Goal: Feedback & Contribution: Contribute content

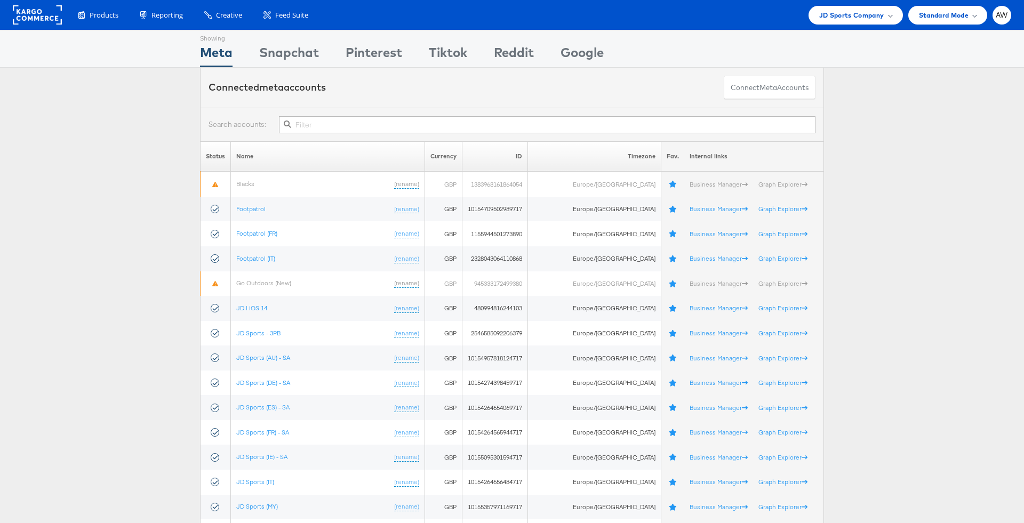
click at [453, 131] on input "text" at bounding box center [547, 124] width 536 height 17
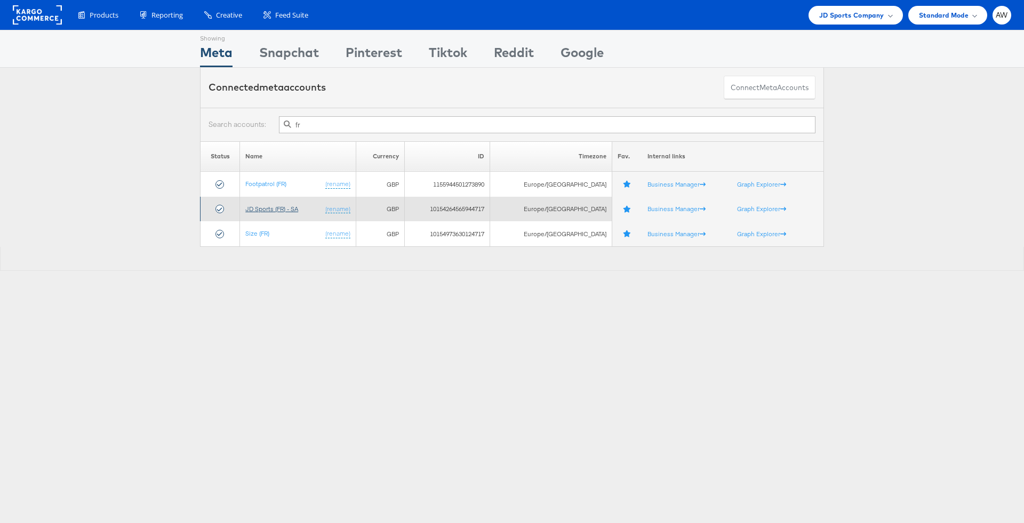
type input "fr"
click at [291, 206] on link "JD Sports (FR) - SA" at bounding box center [271, 209] width 53 height 8
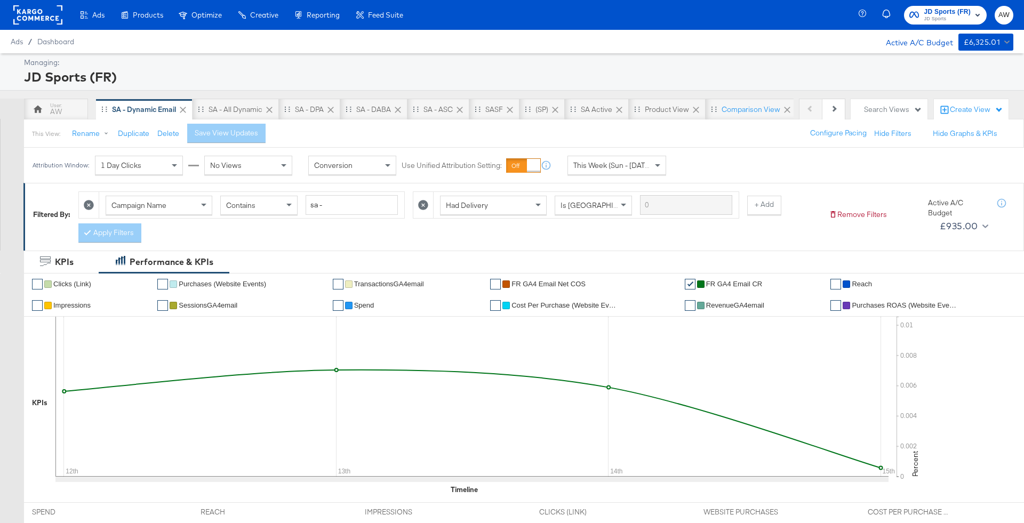
scroll to position [81, 0]
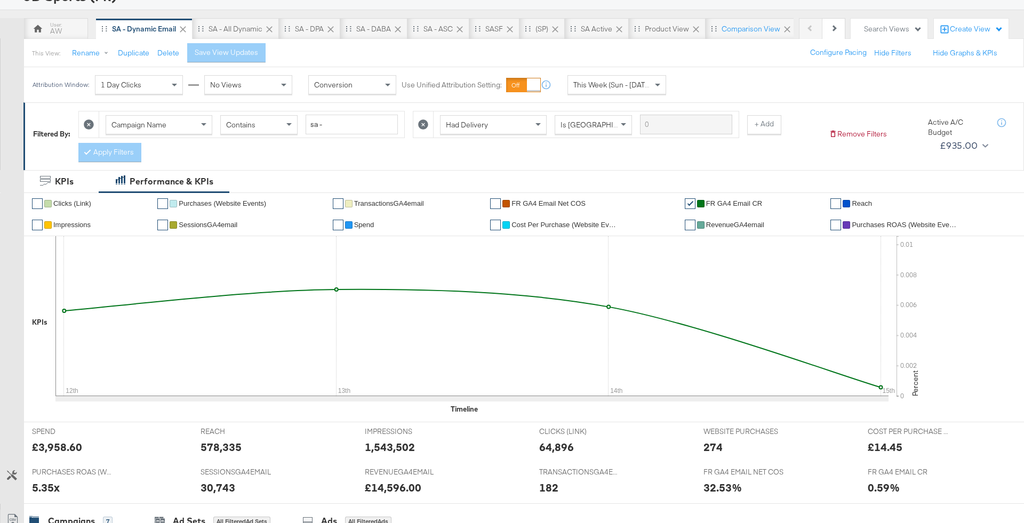
click at [420, 122] on icon at bounding box center [423, 124] width 10 height 10
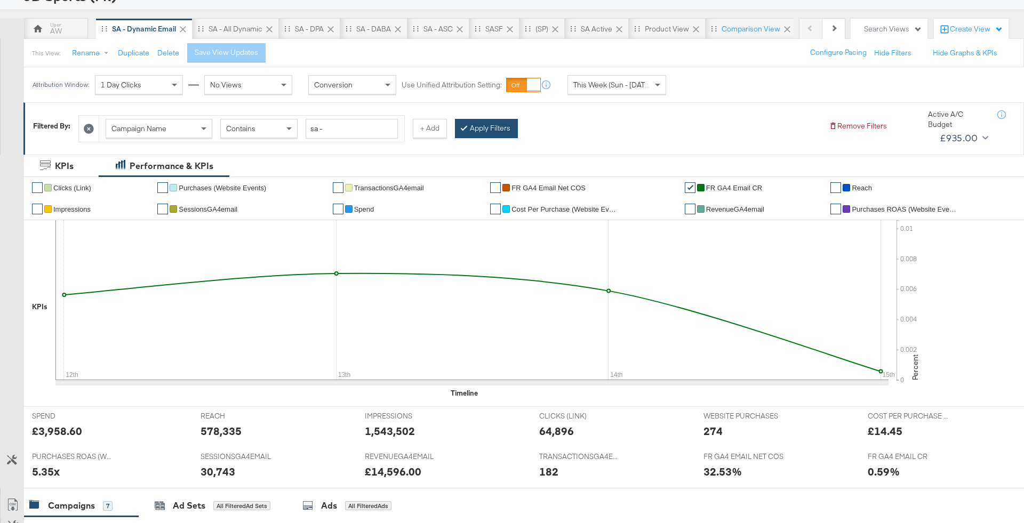
click at [493, 127] on button "Apply Filters" at bounding box center [486, 128] width 63 height 19
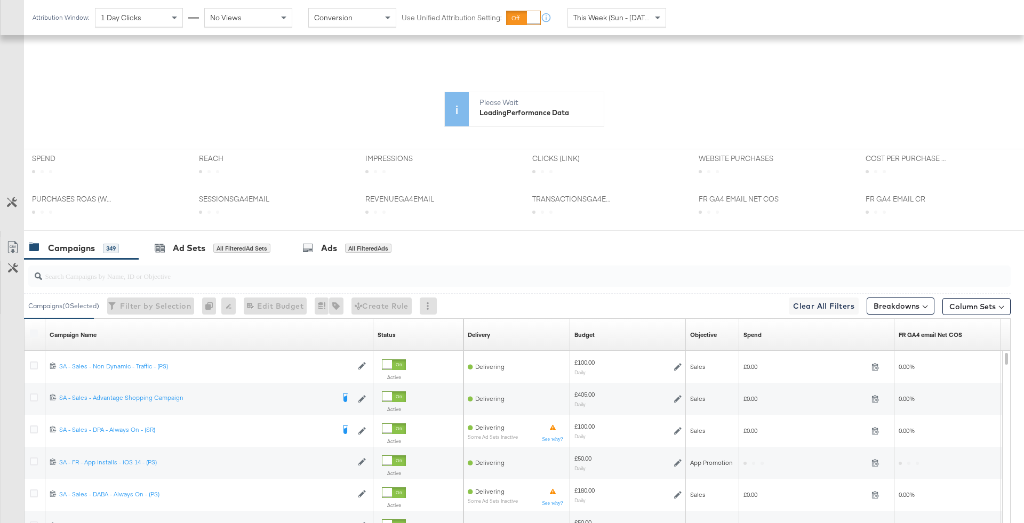
scroll to position [394, 0]
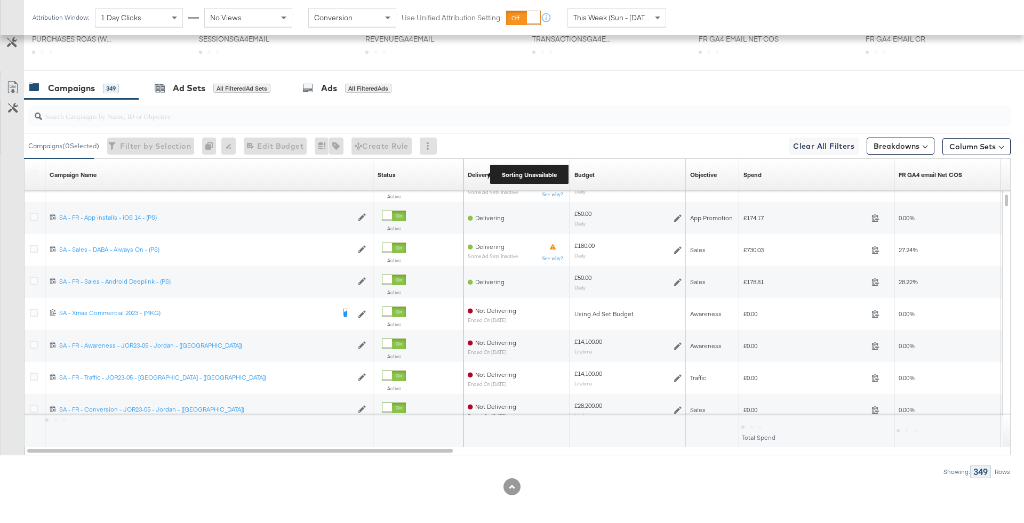
click at [482, 172] on div "Delivery" at bounding box center [479, 175] width 22 height 9
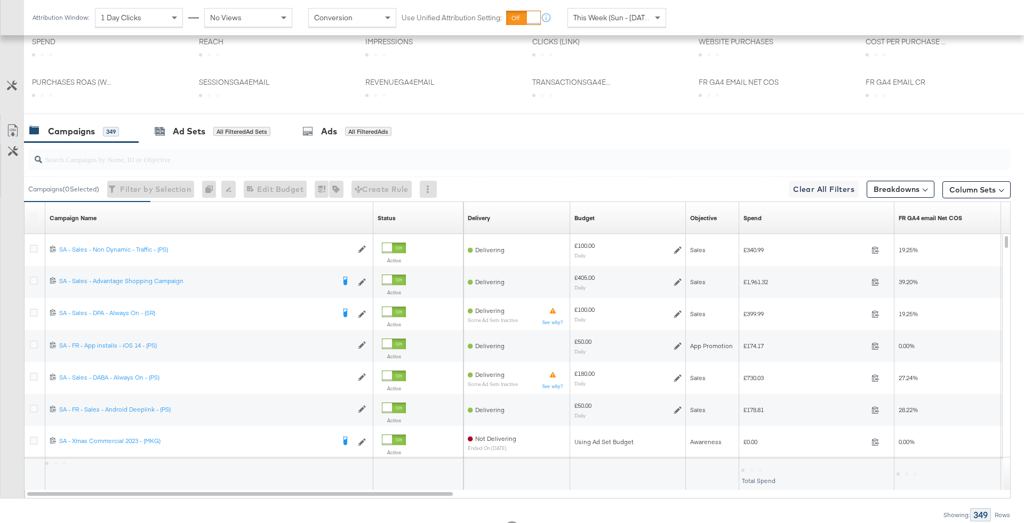
scroll to position [442, 0]
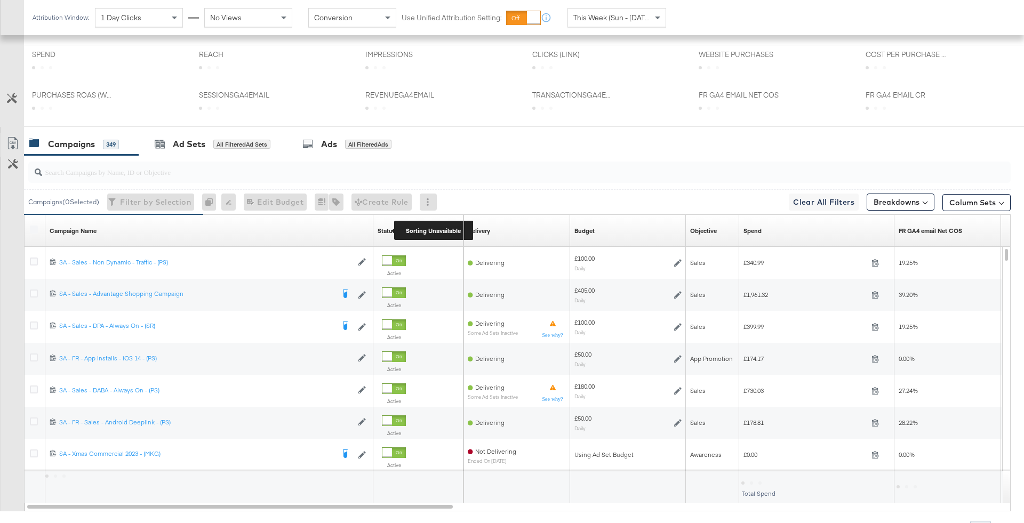
click at [394, 228] on div "Status" at bounding box center [387, 231] width 18 height 9
click at [762, 234] on div "Spend Sorting Unavailable" at bounding box center [816, 230] width 155 height 17
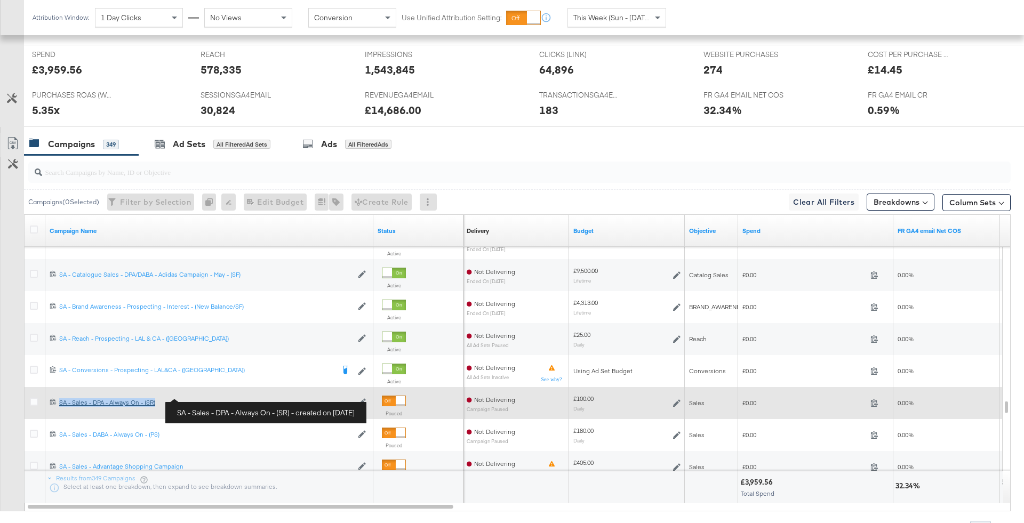
copy div "SA - Sales - DPA - Always On - (SR)"
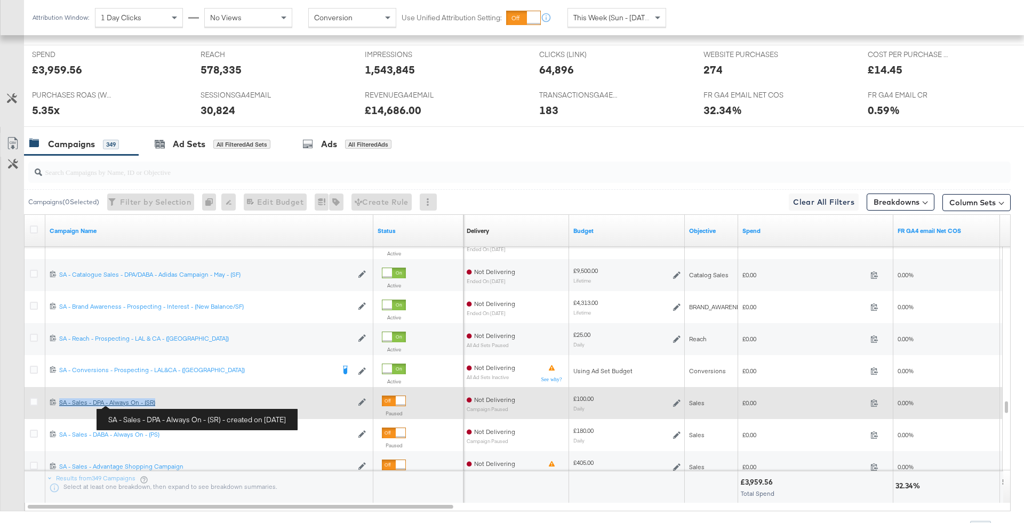
copy div "SA - Sales - DPA - Always On - (SR)"
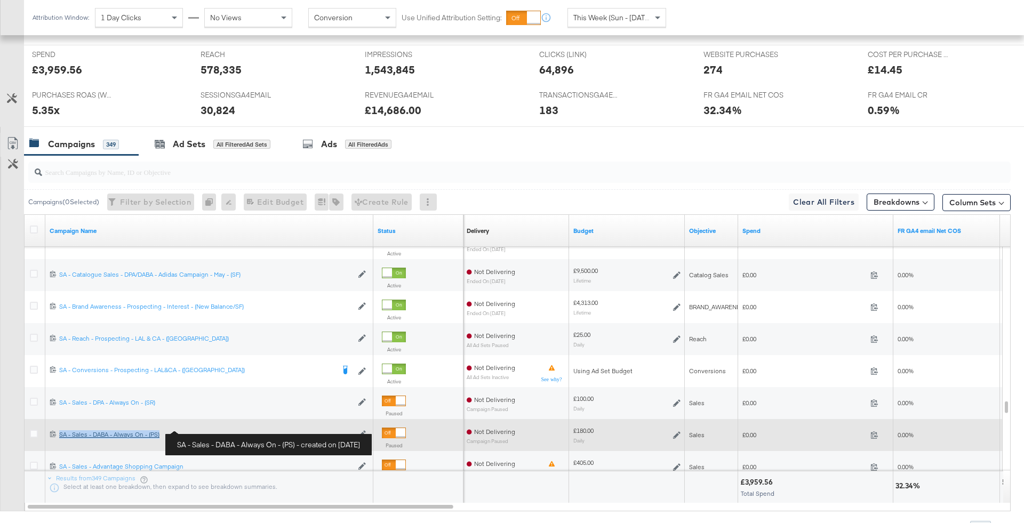
copy div "SA - Sales - DABA - Always On - (PS)"
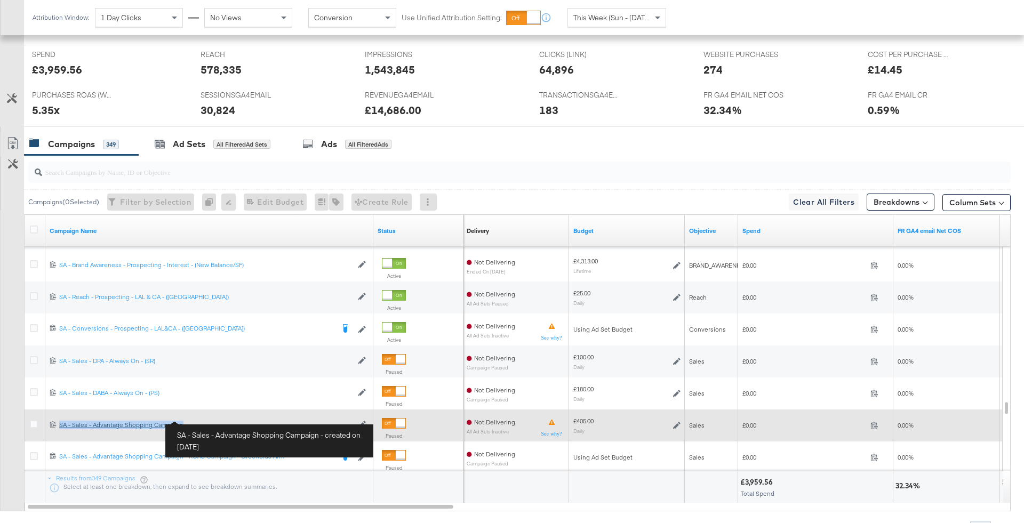
copy div "SA - Sales - Advantage Shopping Campaign"
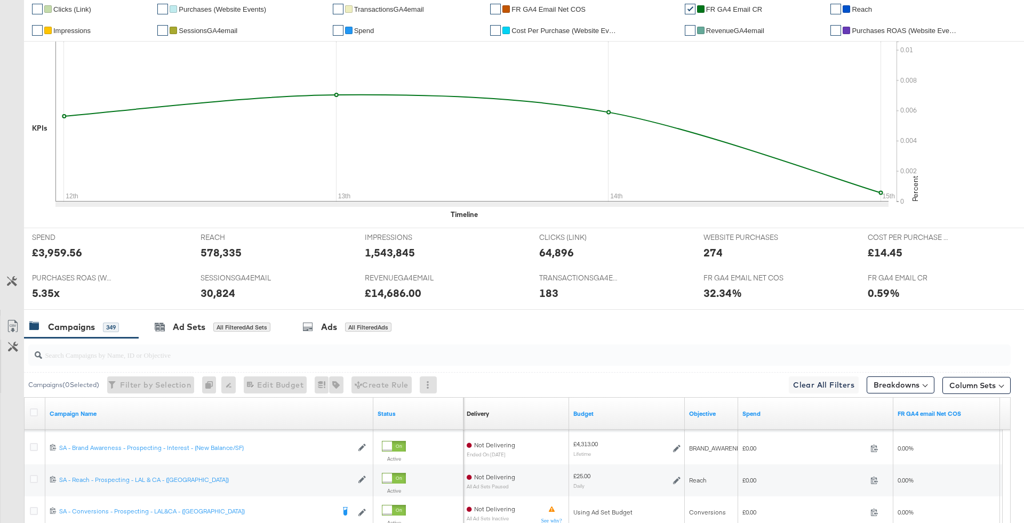
scroll to position [0, 0]
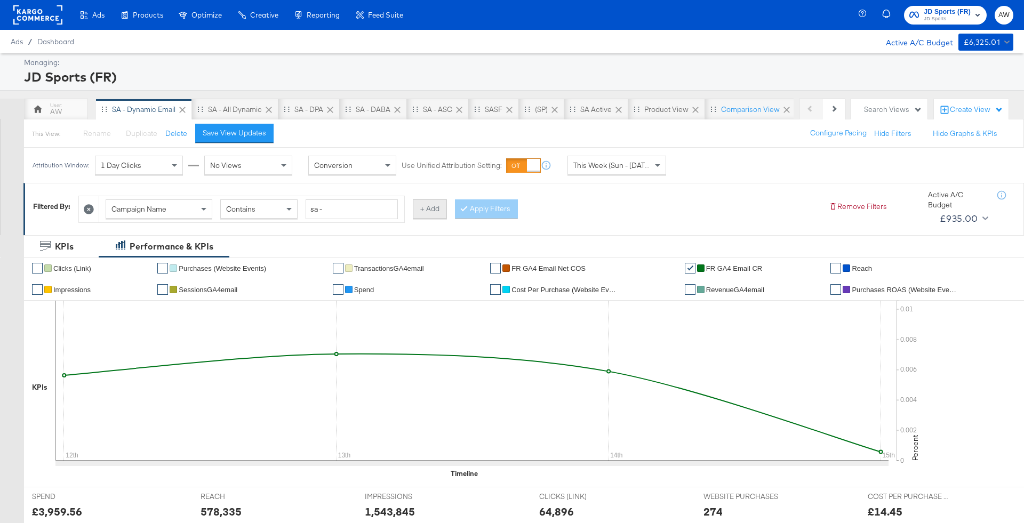
click at [426, 214] on button "+ Add" at bounding box center [430, 208] width 34 height 19
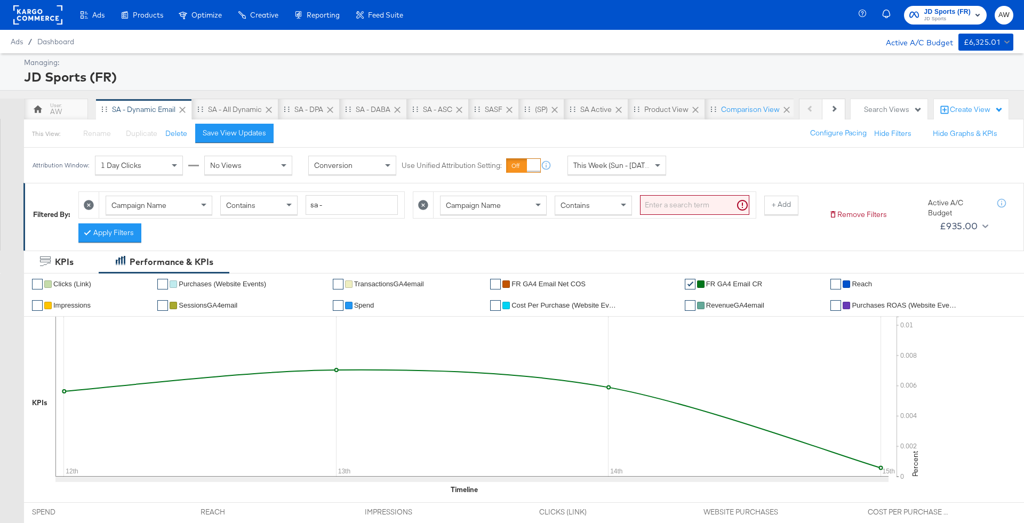
click at [498, 217] on div "Campaign Name Contains" at bounding box center [584, 204] width 343 height 27
click at [492, 210] on div "Campaign Name" at bounding box center [493, 205] width 106 height 18
type input "had"
click at [124, 229] on button "Apply Filters" at bounding box center [109, 232] width 63 height 19
click at [607, 163] on span "This Week (Sun - Today)" at bounding box center [613, 166] width 80 height 10
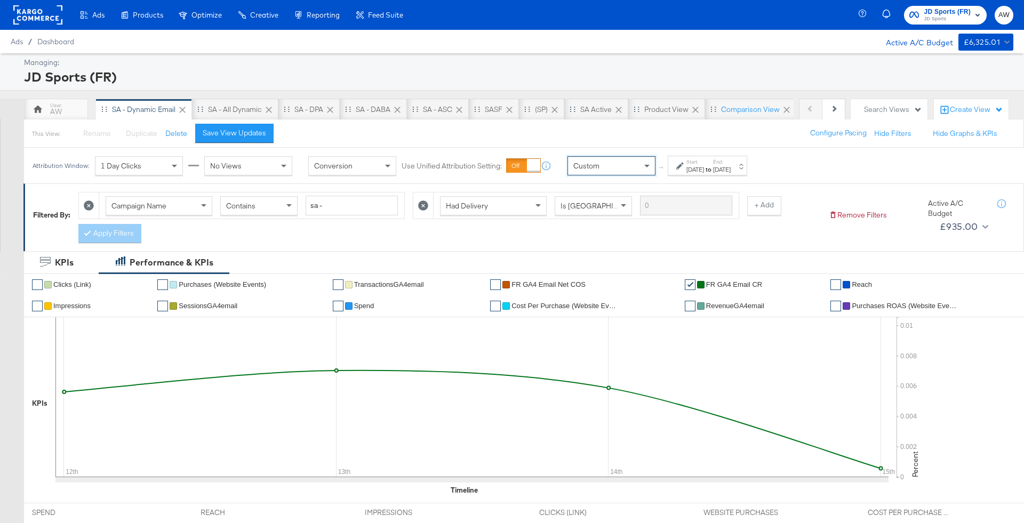
click at [691, 165] on div "Oct 15th 2025" at bounding box center [695, 169] width 18 height 9
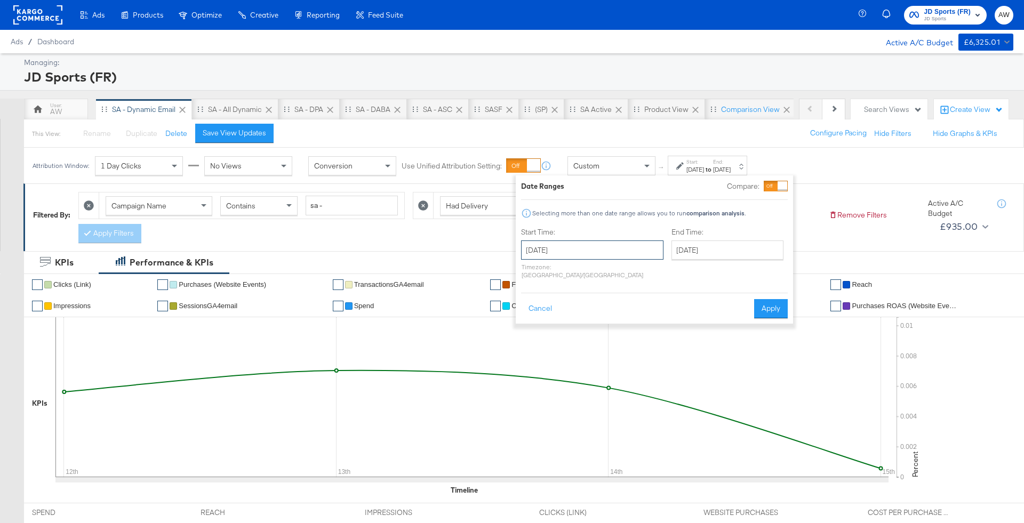
click at [607, 254] on input "October 15th 2025" at bounding box center [592, 250] width 142 height 19
click at [530, 335] on td "12" at bounding box center [533, 333] width 18 height 15
type input "October 12th 2025"
click at [687, 257] on input "October 15th 2025" at bounding box center [727, 250] width 112 height 19
click at [711, 329] on td "14" at bounding box center [720, 333] width 18 height 15
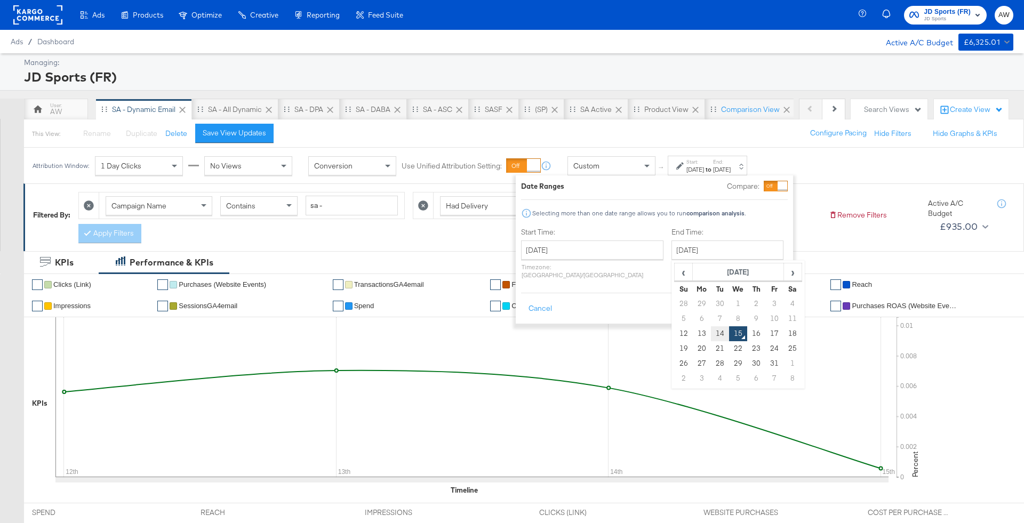
type input "October 14th 2025"
click at [763, 301] on button "Apply" at bounding box center [771, 308] width 34 height 19
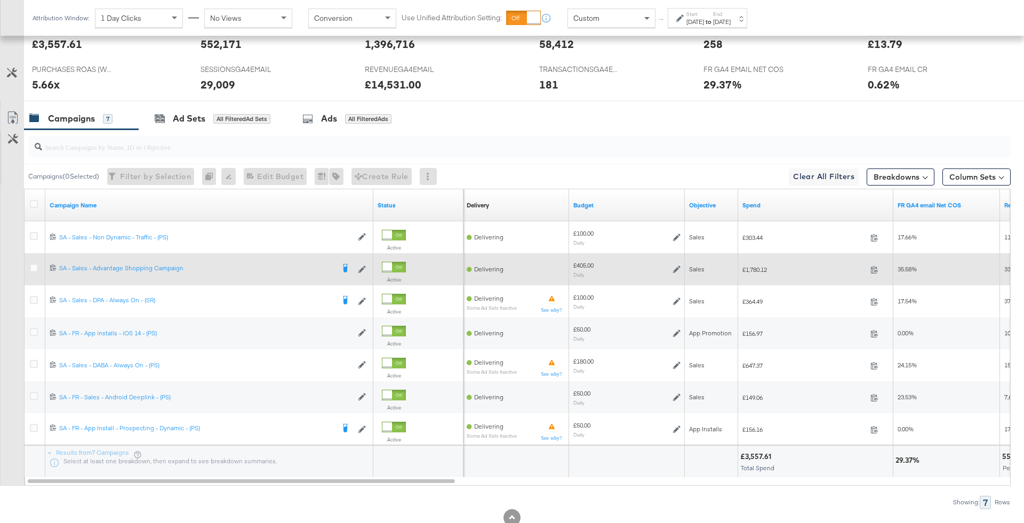
scroll to position [514, 0]
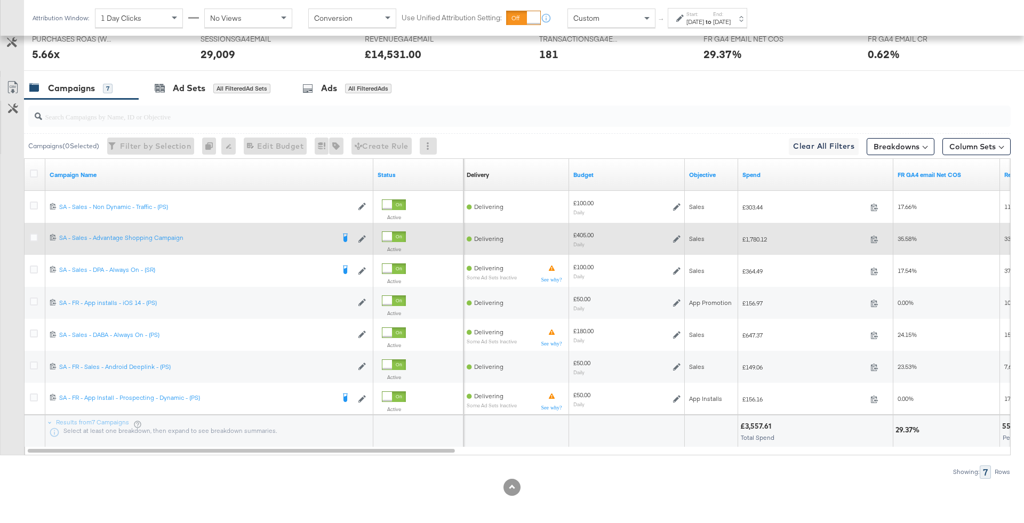
click at [767, 241] on span "£1,780.12" at bounding box center [804, 239] width 124 height 8
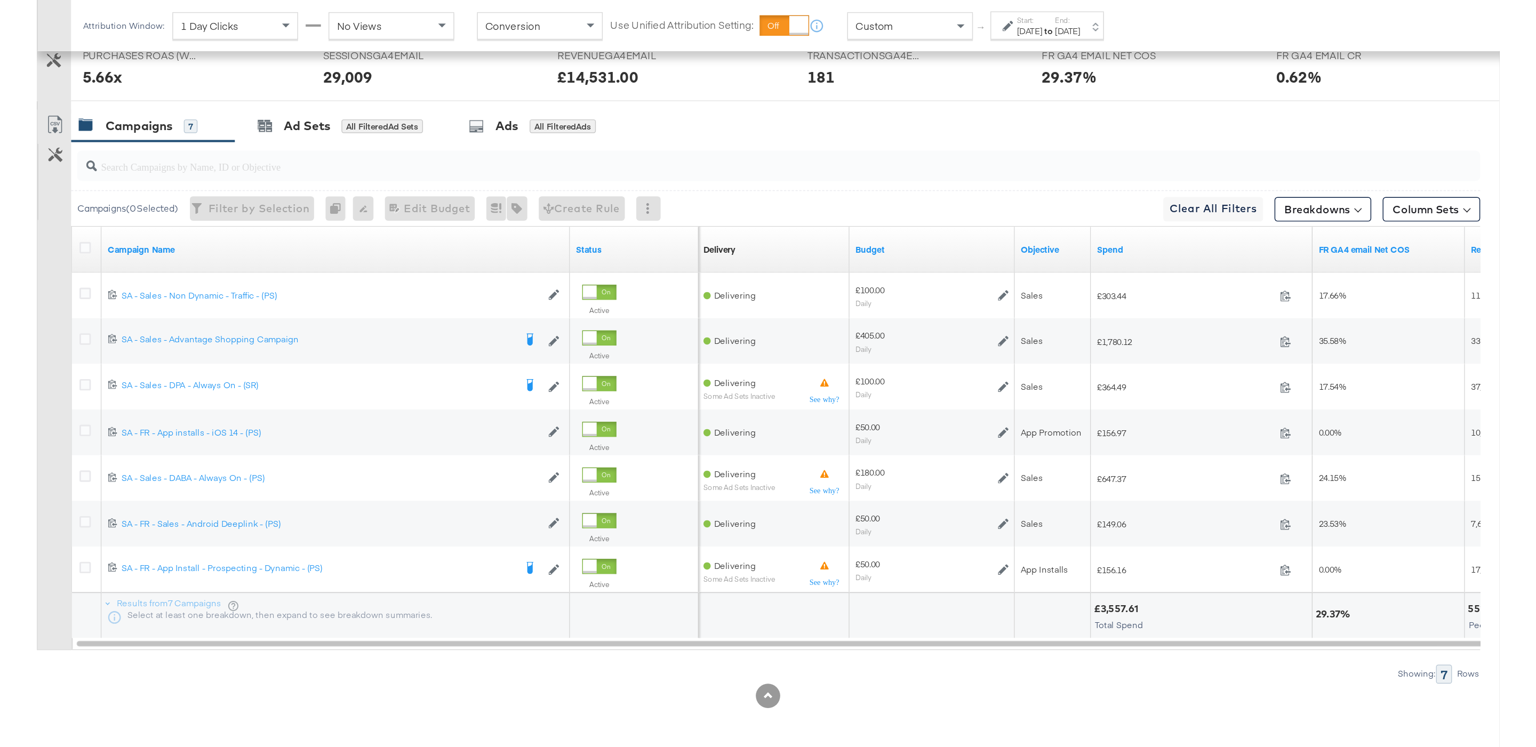
scroll to position [275, 0]
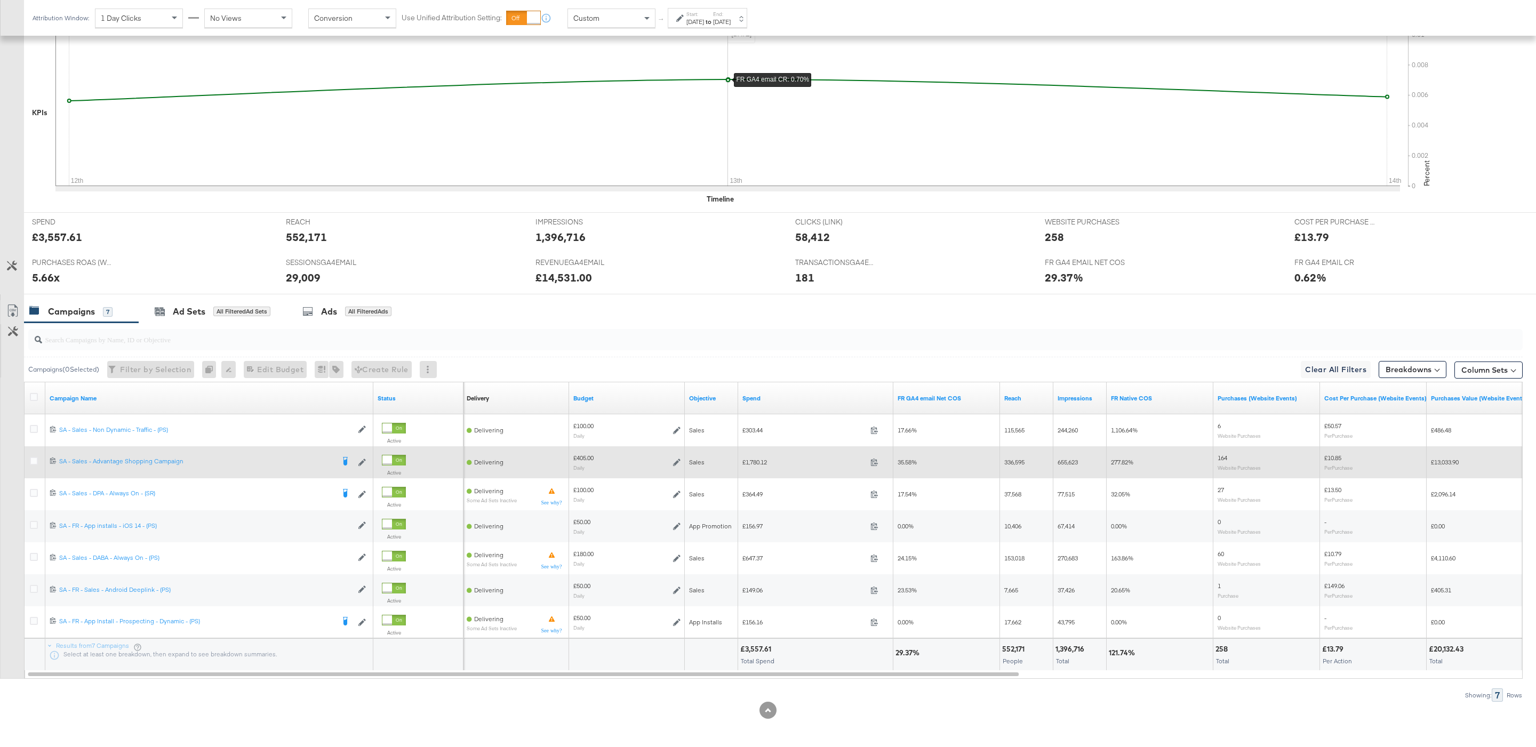
click at [756, 466] on span "£1,780.12" at bounding box center [804, 462] width 124 height 8
copy span "1,780.12"
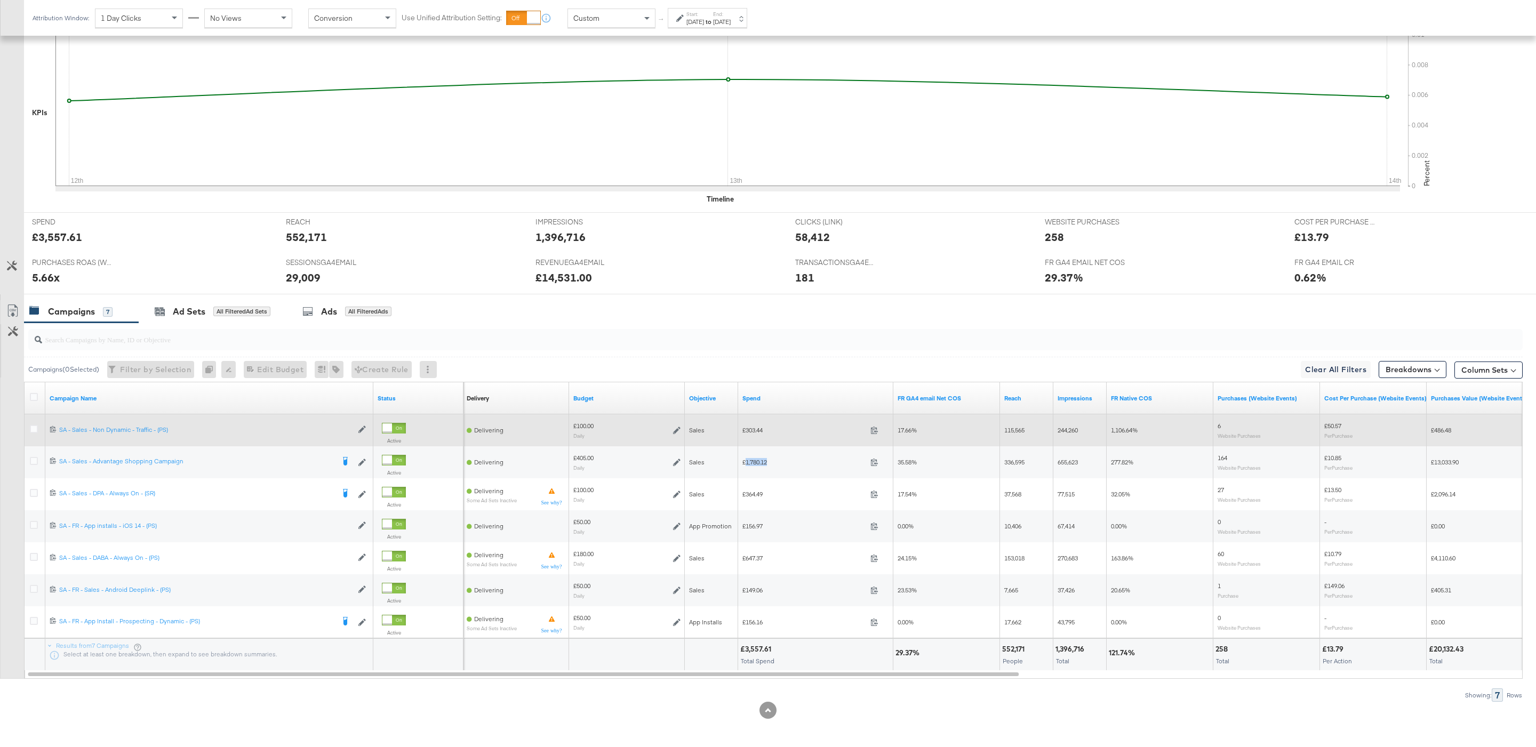
click at [755, 429] on span "£303.44" at bounding box center [804, 430] width 124 height 8
copy span "303.44"
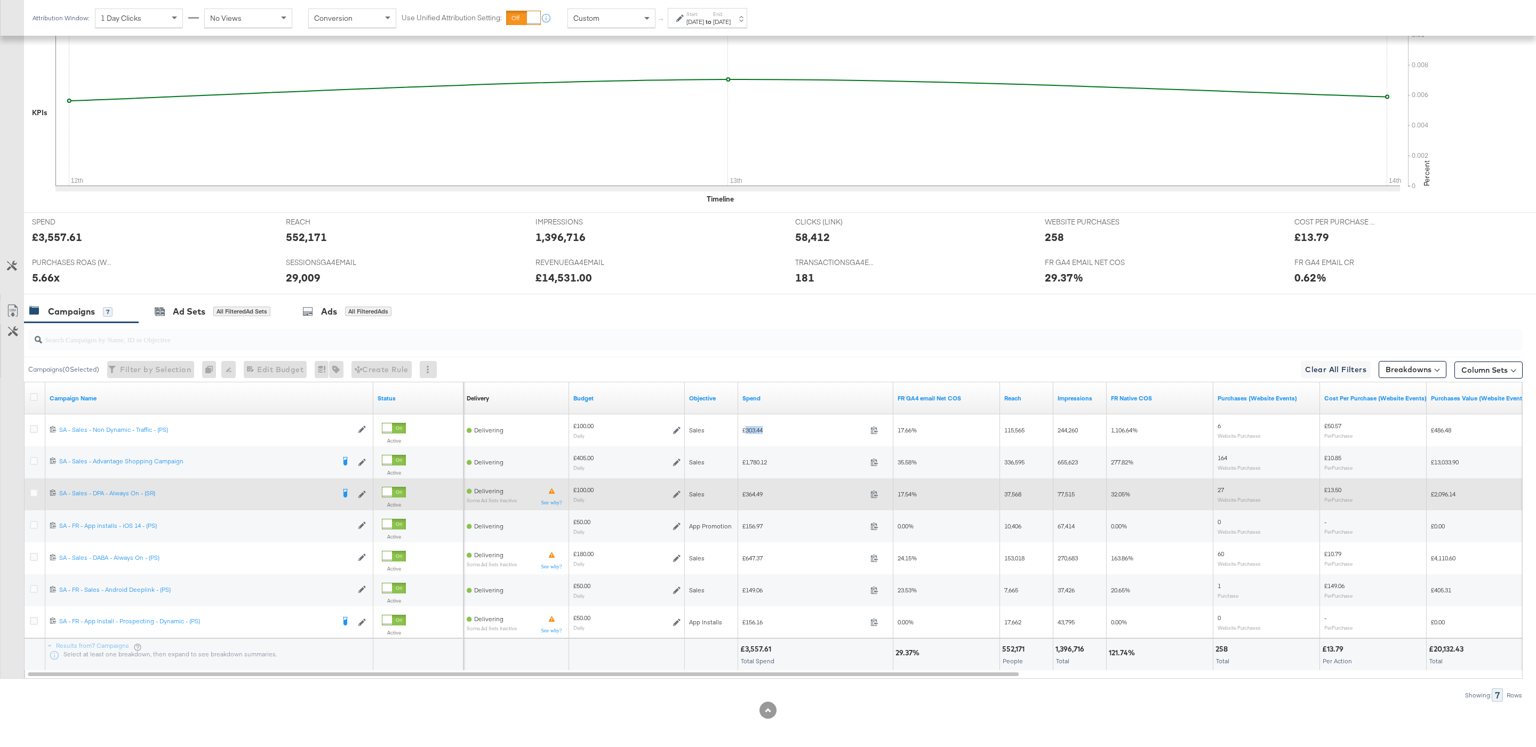
click at [762, 495] on span "£364.49" at bounding box center [804, 494] width 124 height 8
copy span "364.49"
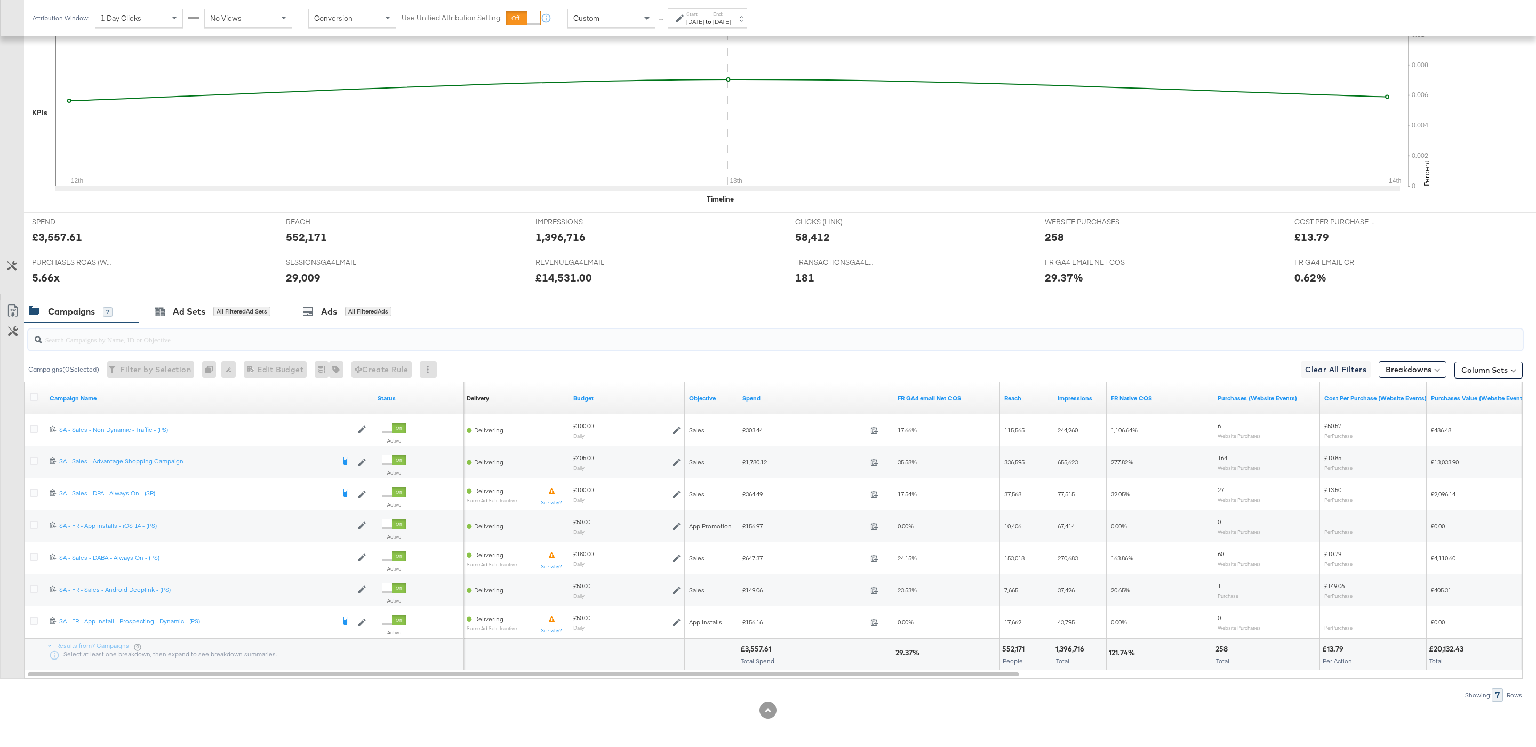
click at [304, 346] on input "search" at bounding box center [711, 335] width 1339 height 21
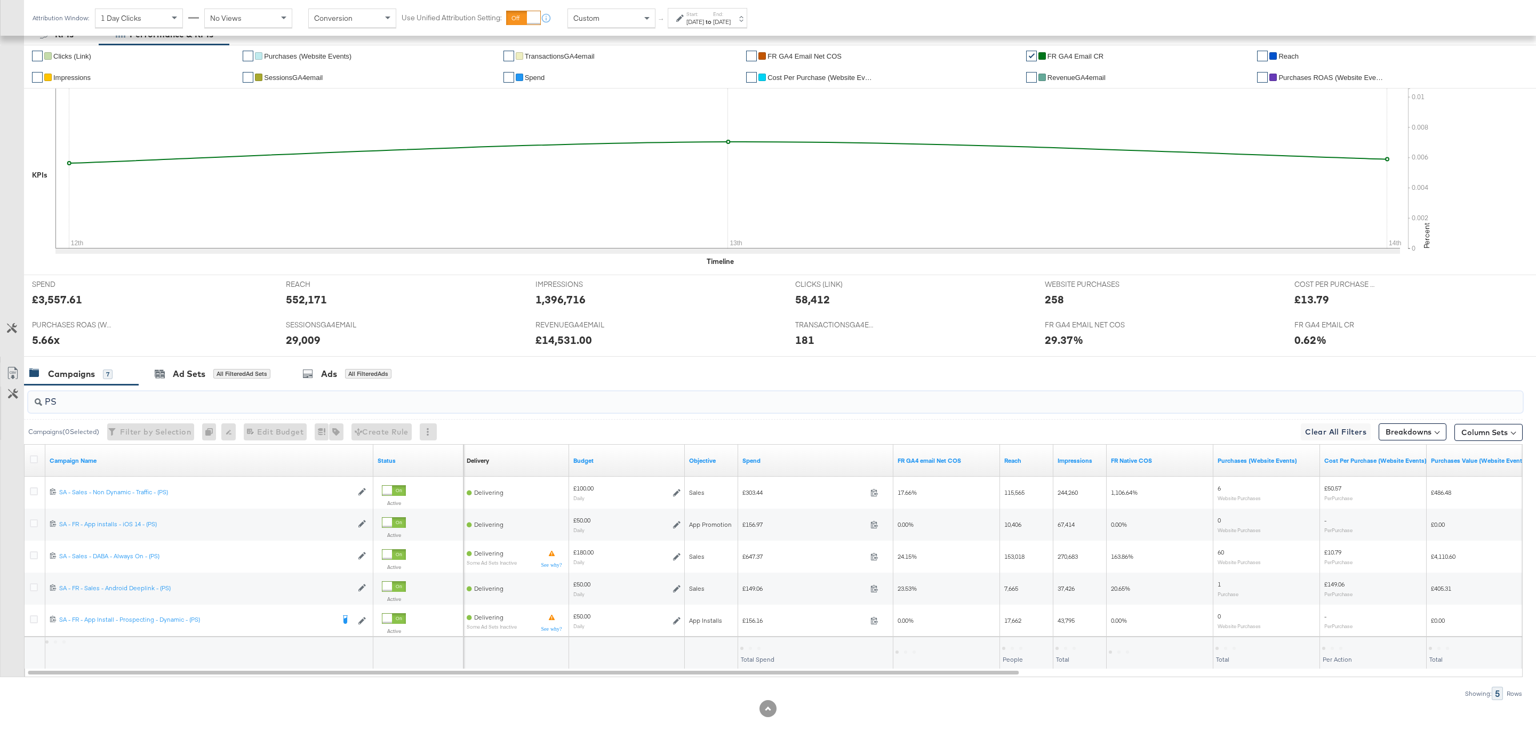
scroll to position [216, 0]
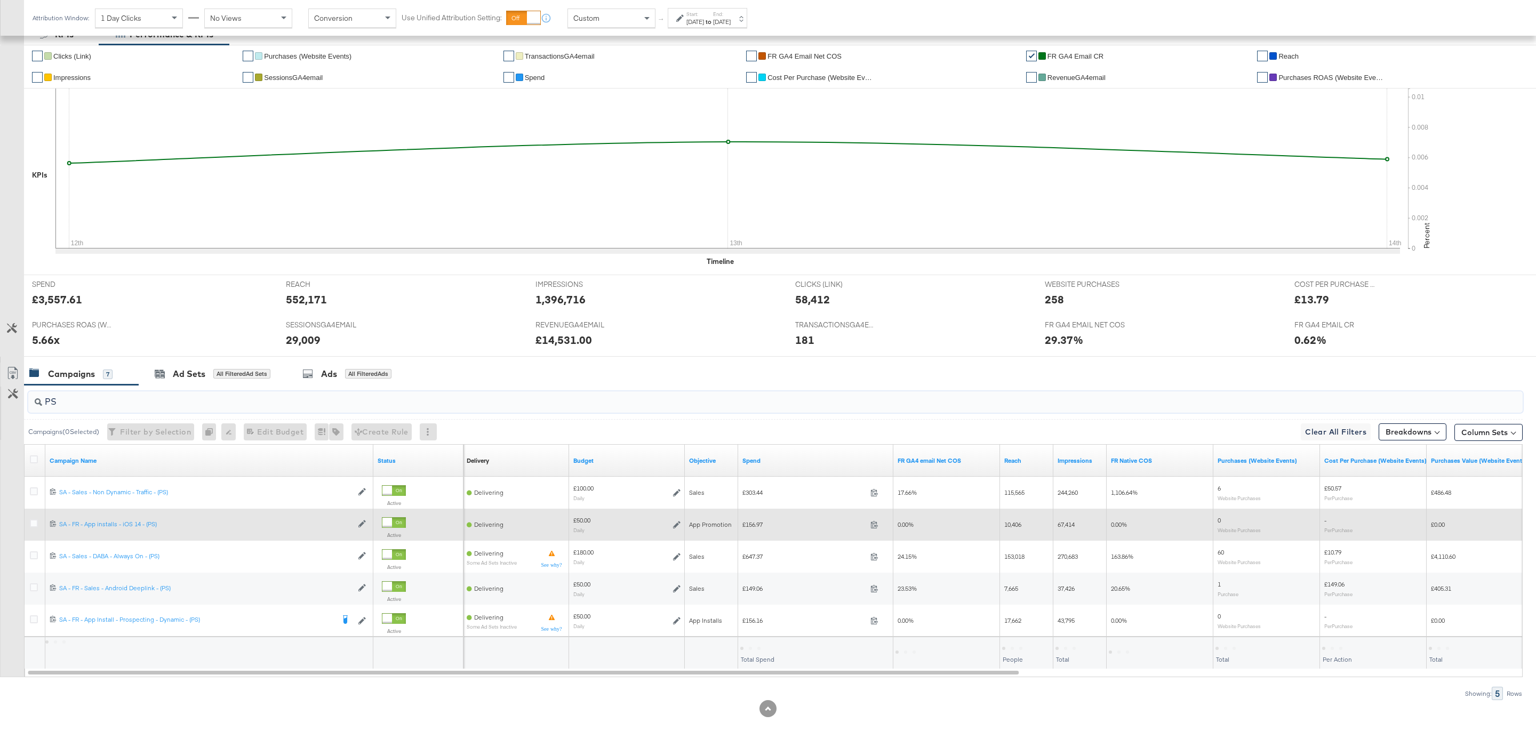
type input "PS"
click at [36, 523] on icon at bounding box center [34, 523] width 8 height 8
click at [0, 0] on input "checkbox" at bounding box center [0, 0] width 0 height 0
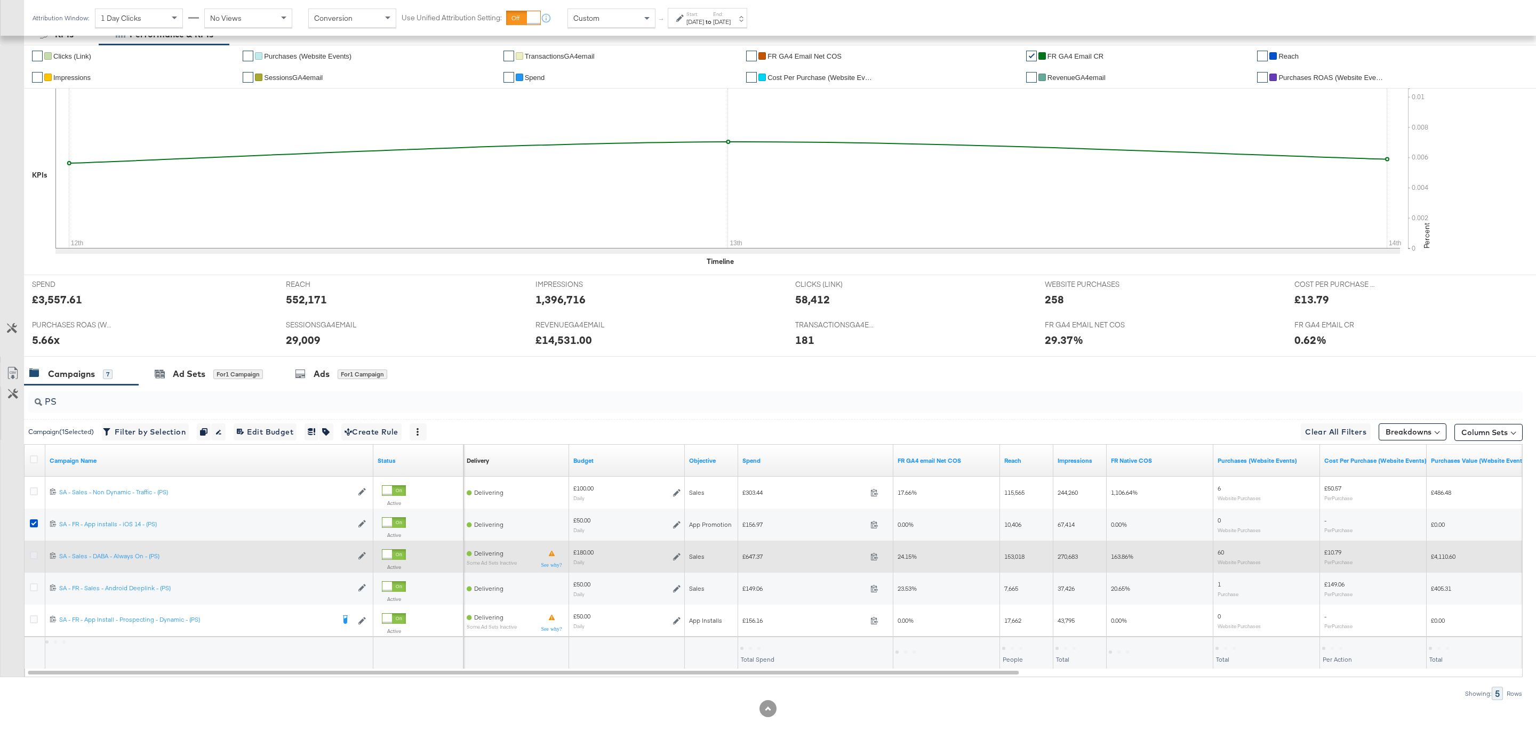
click at [36, 523] on icon at bounding box center [34, 555] width 8 height 8
click at [0, 0] on input "checkbox" at bounding box center [0, 0] width 0 height 0
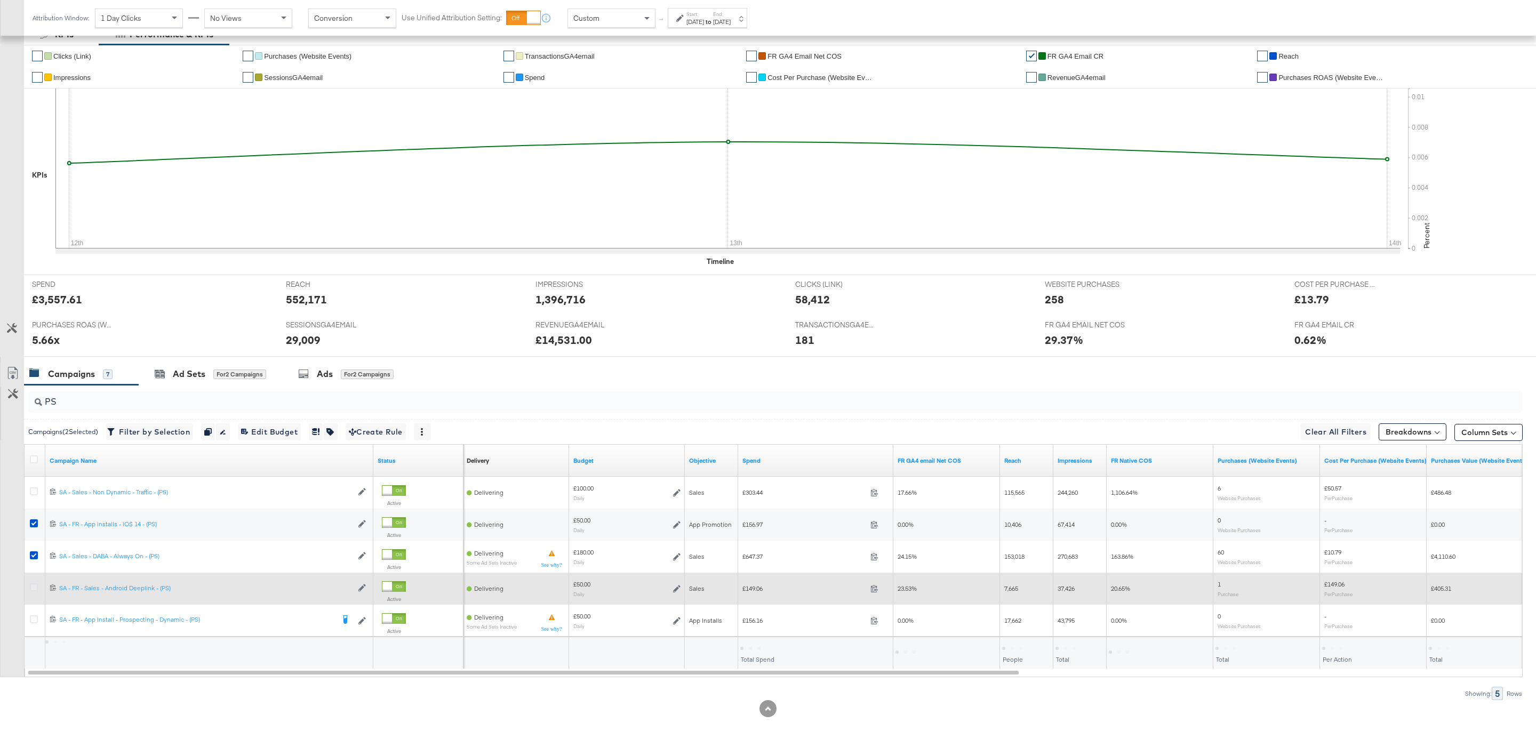
click at [36, 523] on icon at bounding box center [34, 587] width 8 height 8
click at [0, 0] on input "checkbox" at bounding box center [0, 0] width 0 height 0
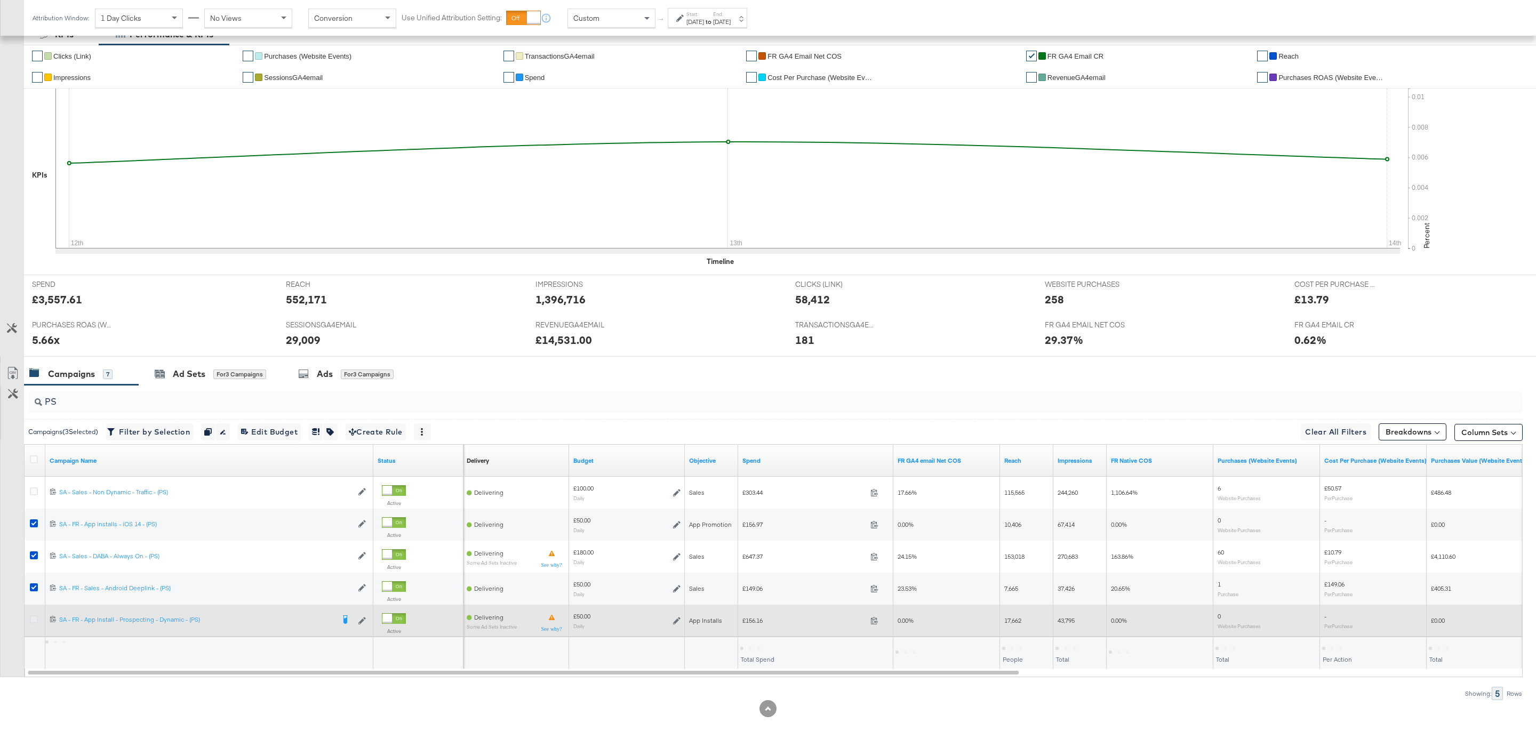
click at [36, 523] on icon at bounding box center [34, 619] width 8 height 8
click at [0, 0] on input "checkbox" at bounding box center [0, 0] width 0 height 0
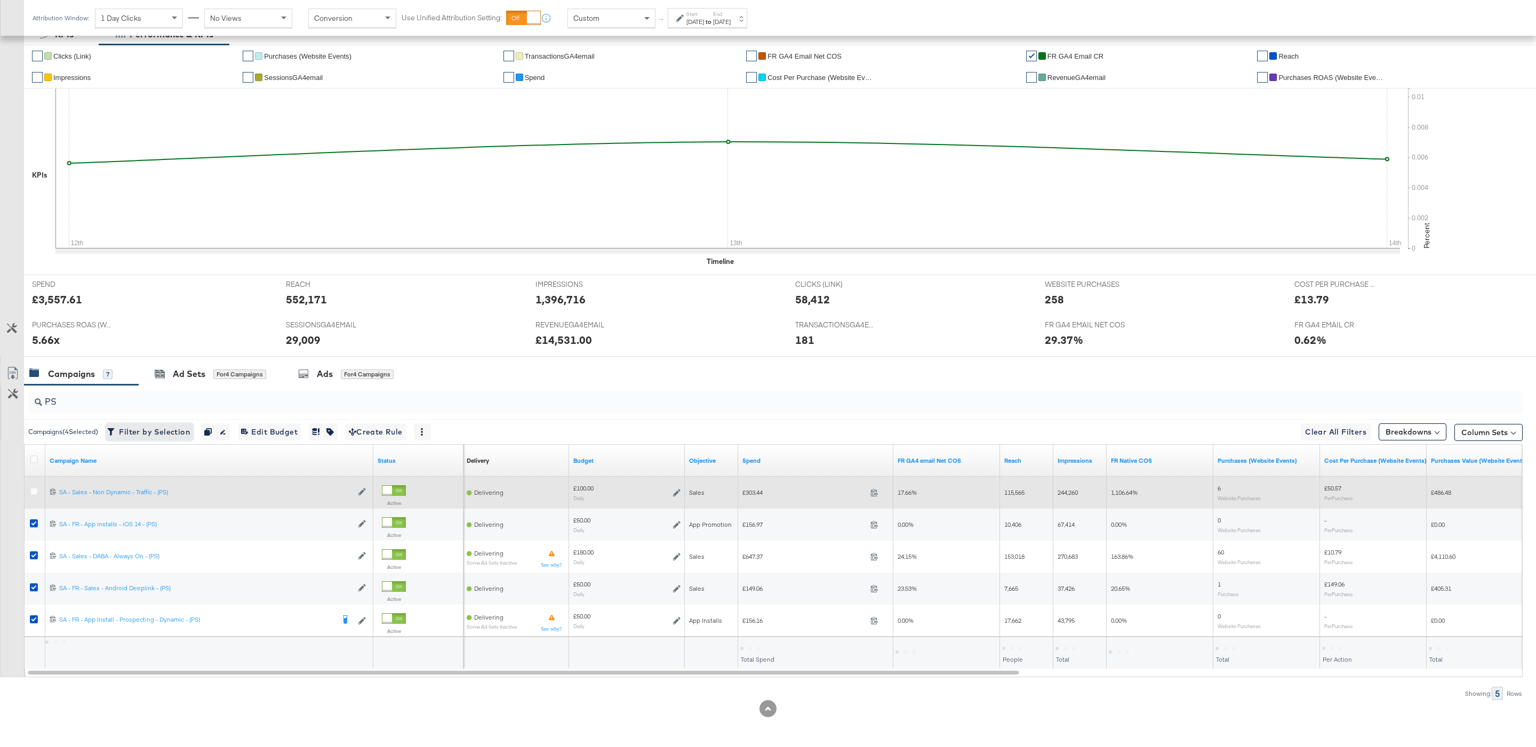
click at [148, 434] on span "Filter by Selection Filter 4 campaigns" at bounding box center [149, 432] width 81 height 13
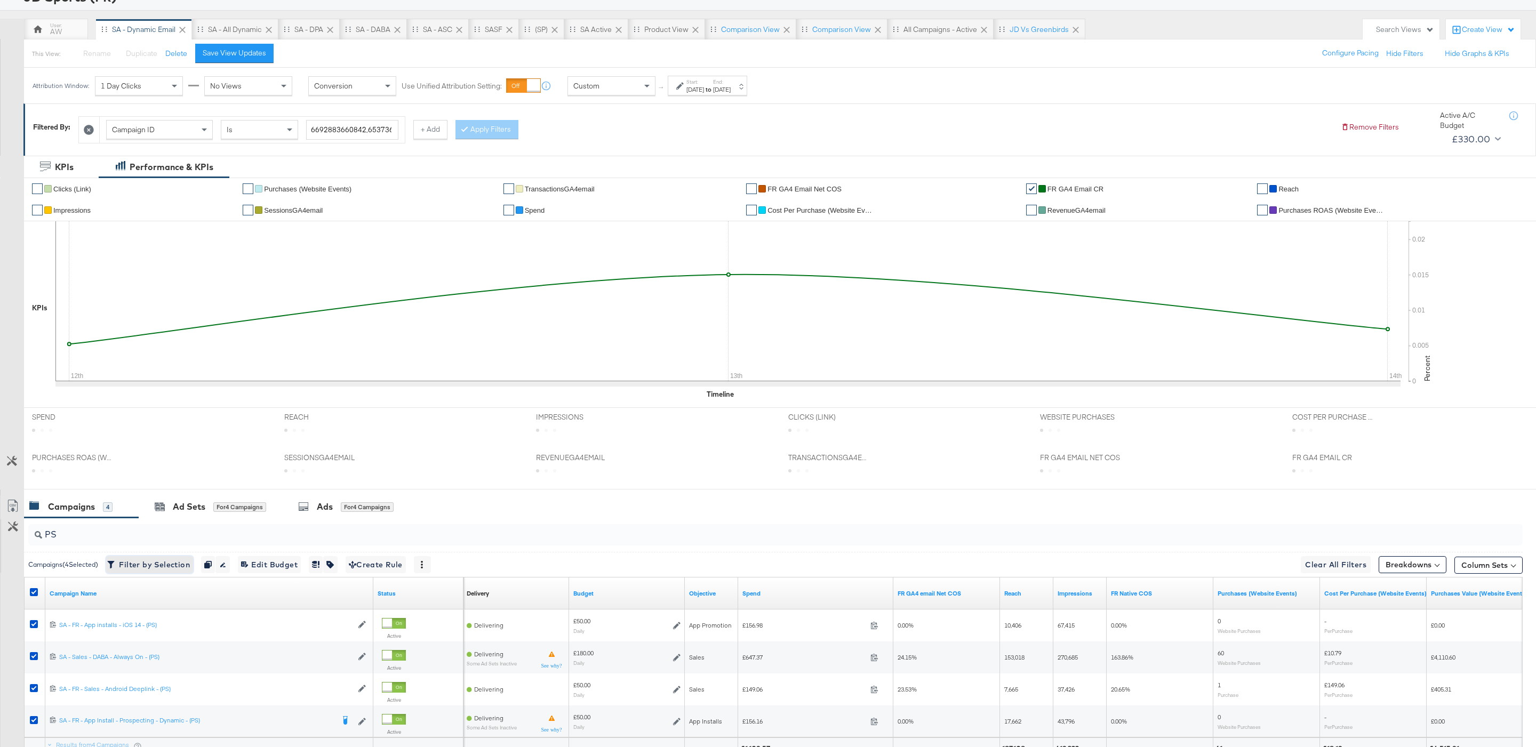
scroll to position [112, 0]
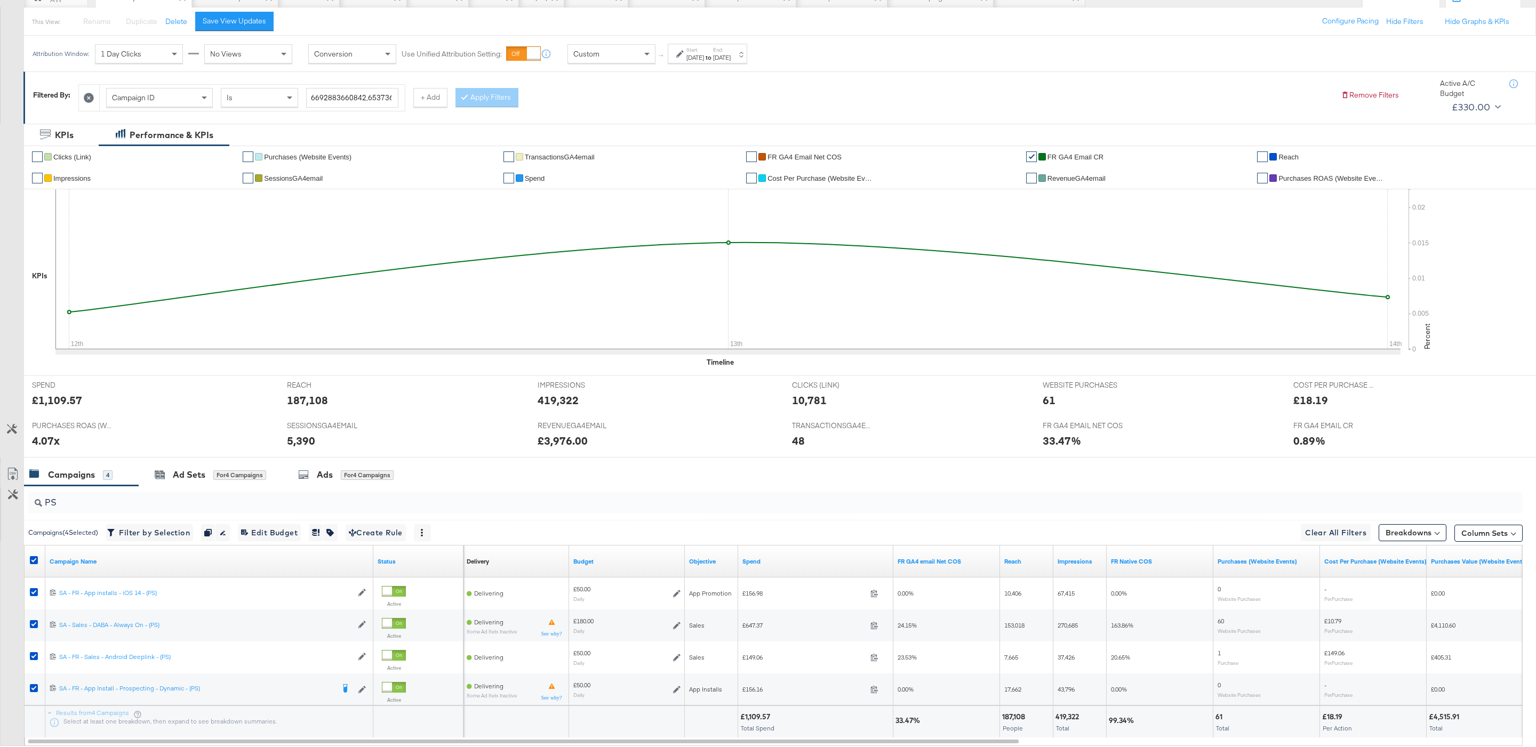
click at [761, 523] on div "£1,109.57" at bounding box center [756, 717] width 33 height 10
copy div "1,109.57"
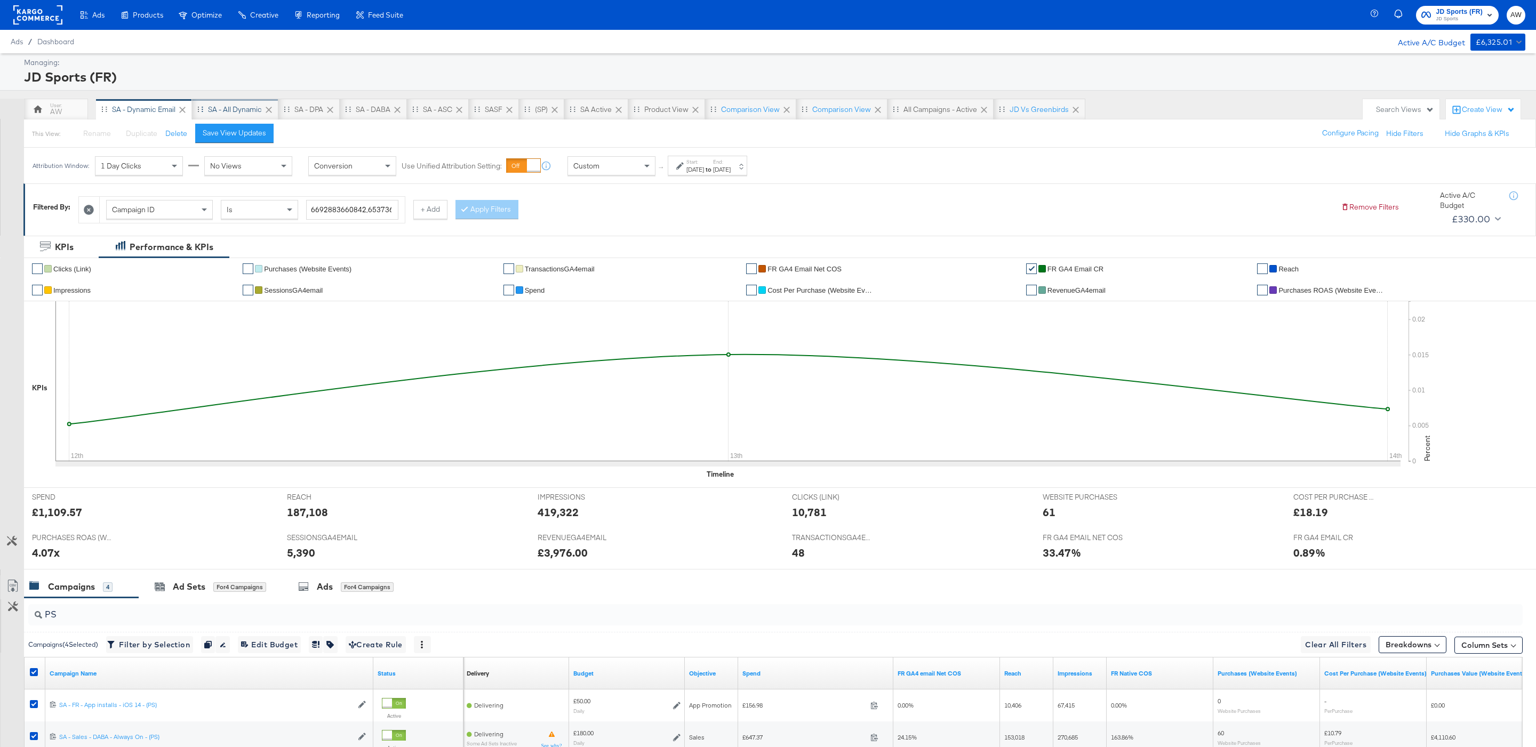
click at [243, 105] on div "SA - All Dynamic" at bounding box center [235, 110] width 54 height 10
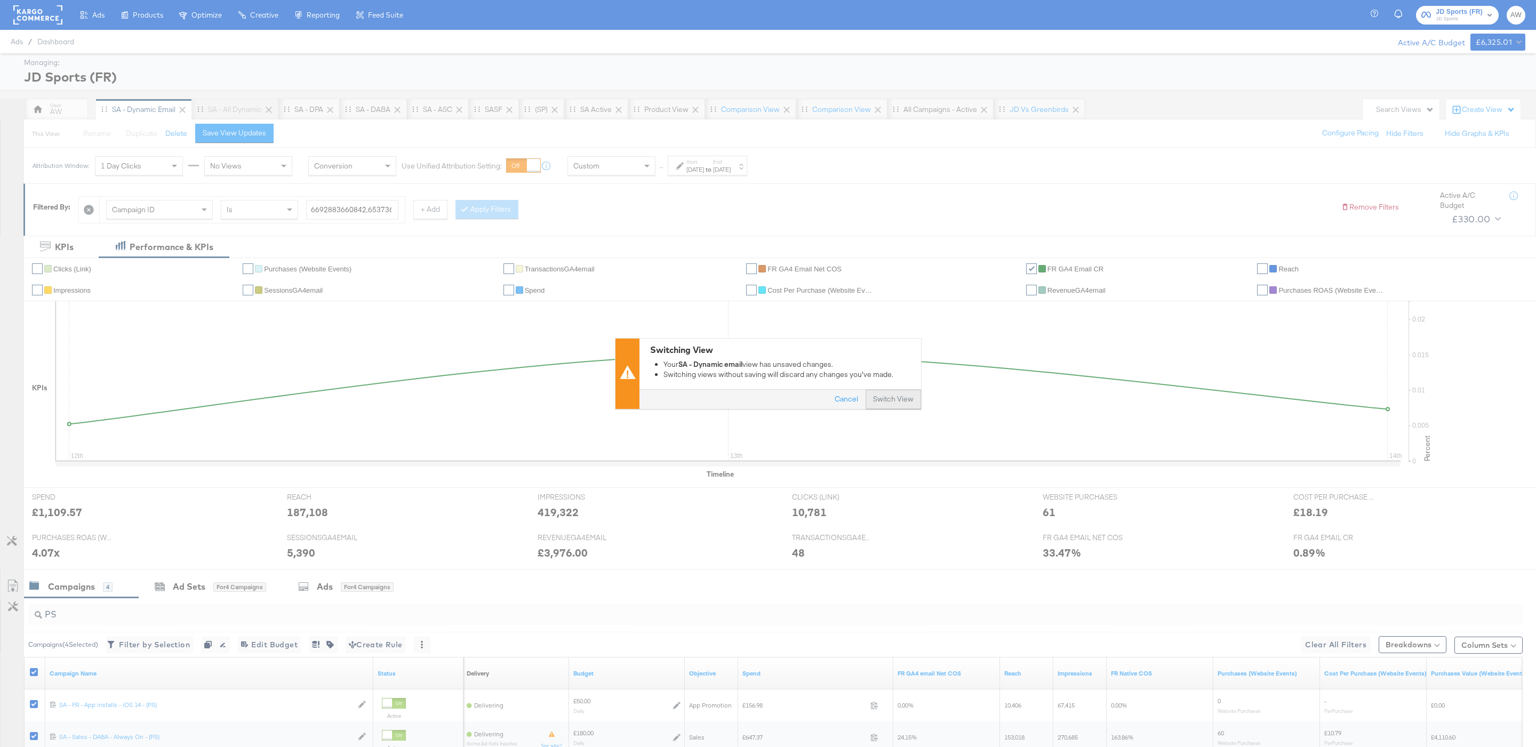
click at [883, 404] on button "Switch View" at bounding box center [893, 399] width 55 height 19
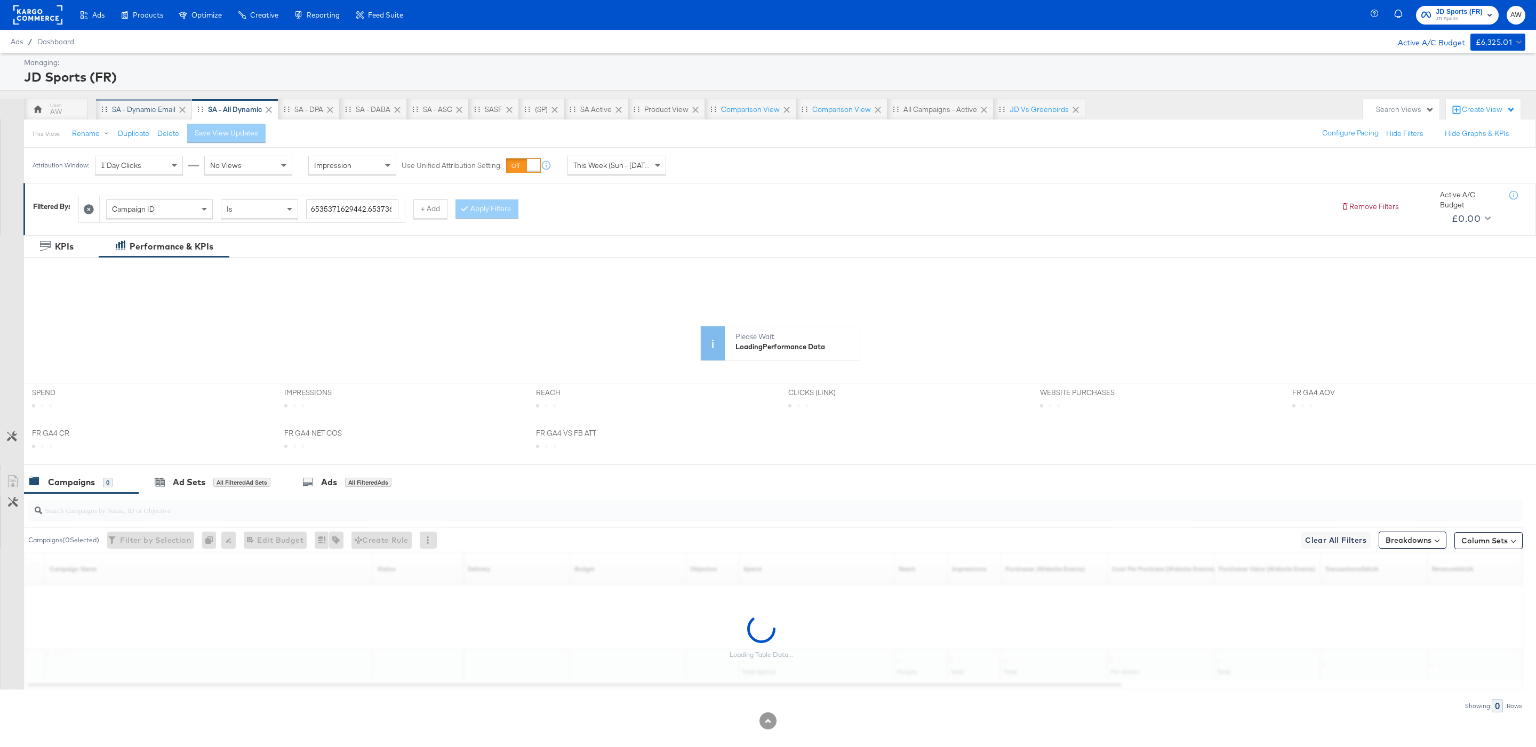
click at [177, 109] on div "SA - Dynamic email" at bounding box center [144, 109] width 96 height 21
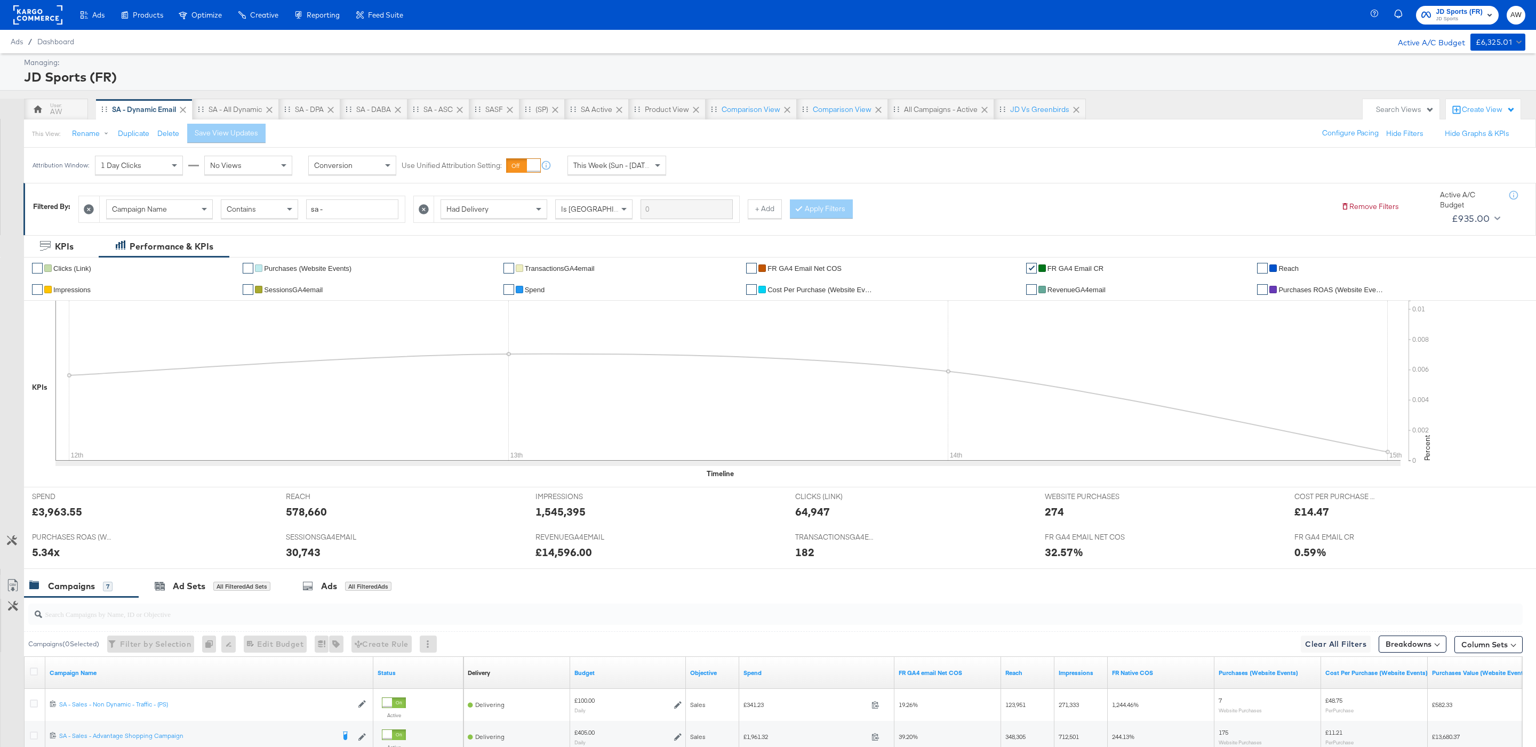
scroll to position [280, 0]
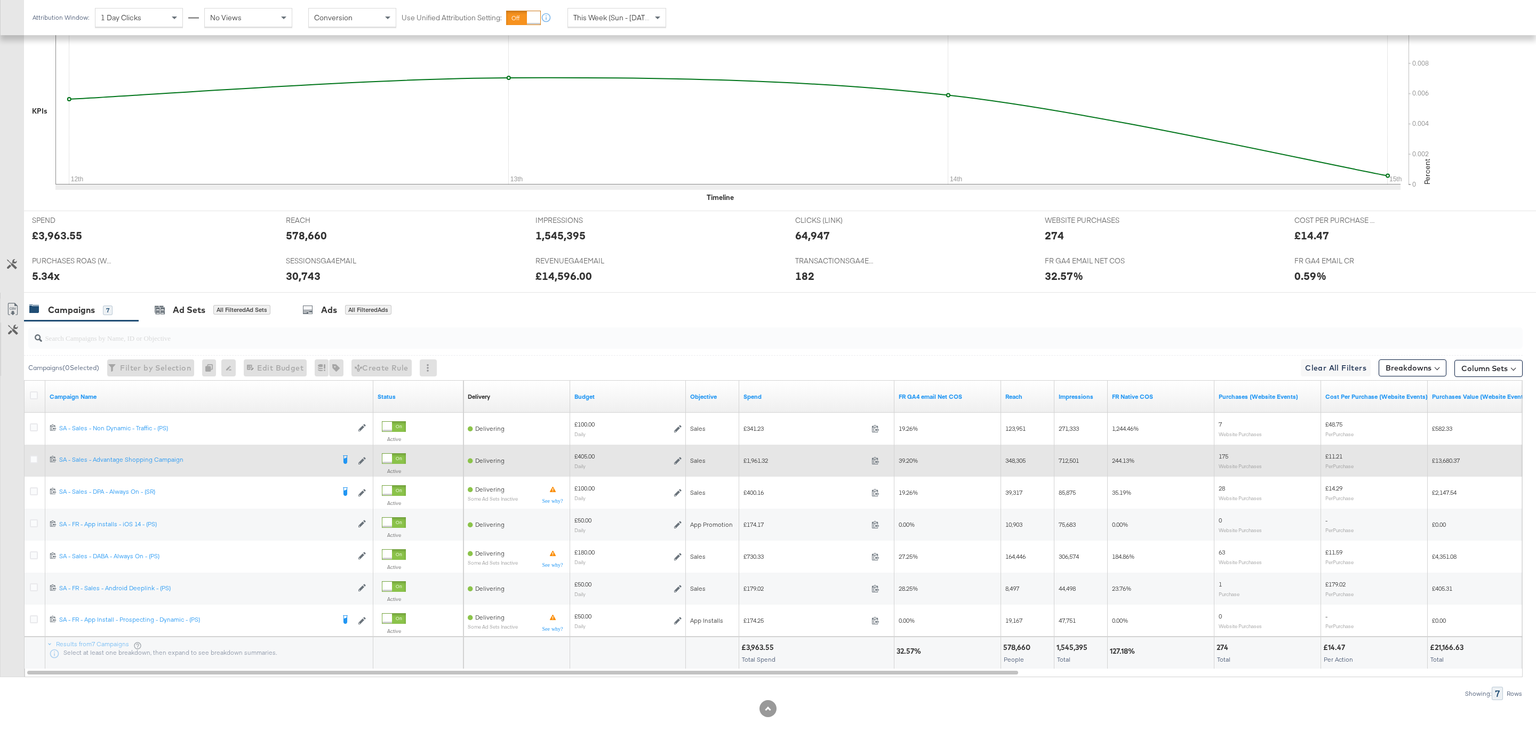
click at [677, 462] on icon at bounding box center [677, 460] width 7 height 7
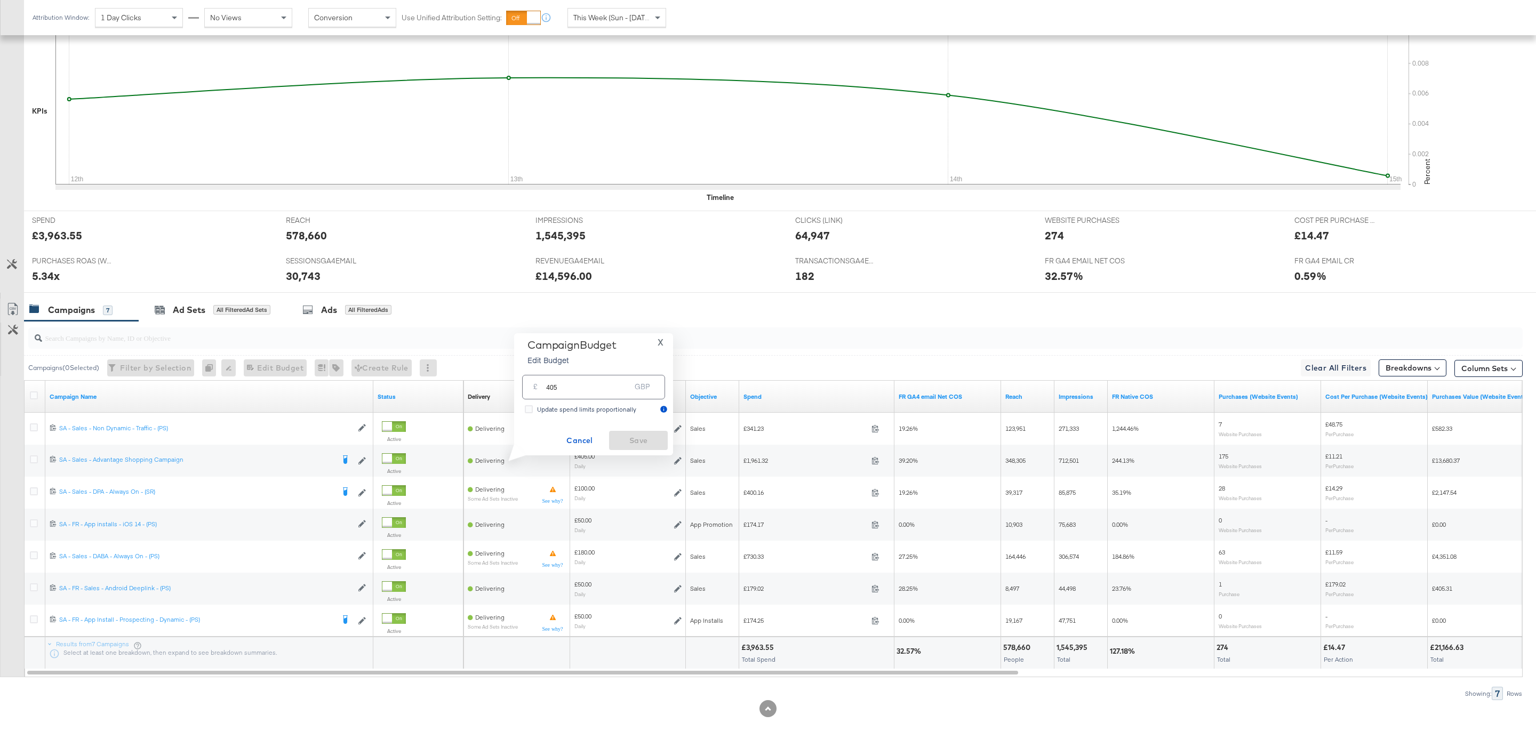
click at [612, 387] on input "405" at bounding box center [588, 382] width 84 height 23
type input "340"
click at [665, 437] on button "Save" at bounding box center [638, 440] width 59 height 19
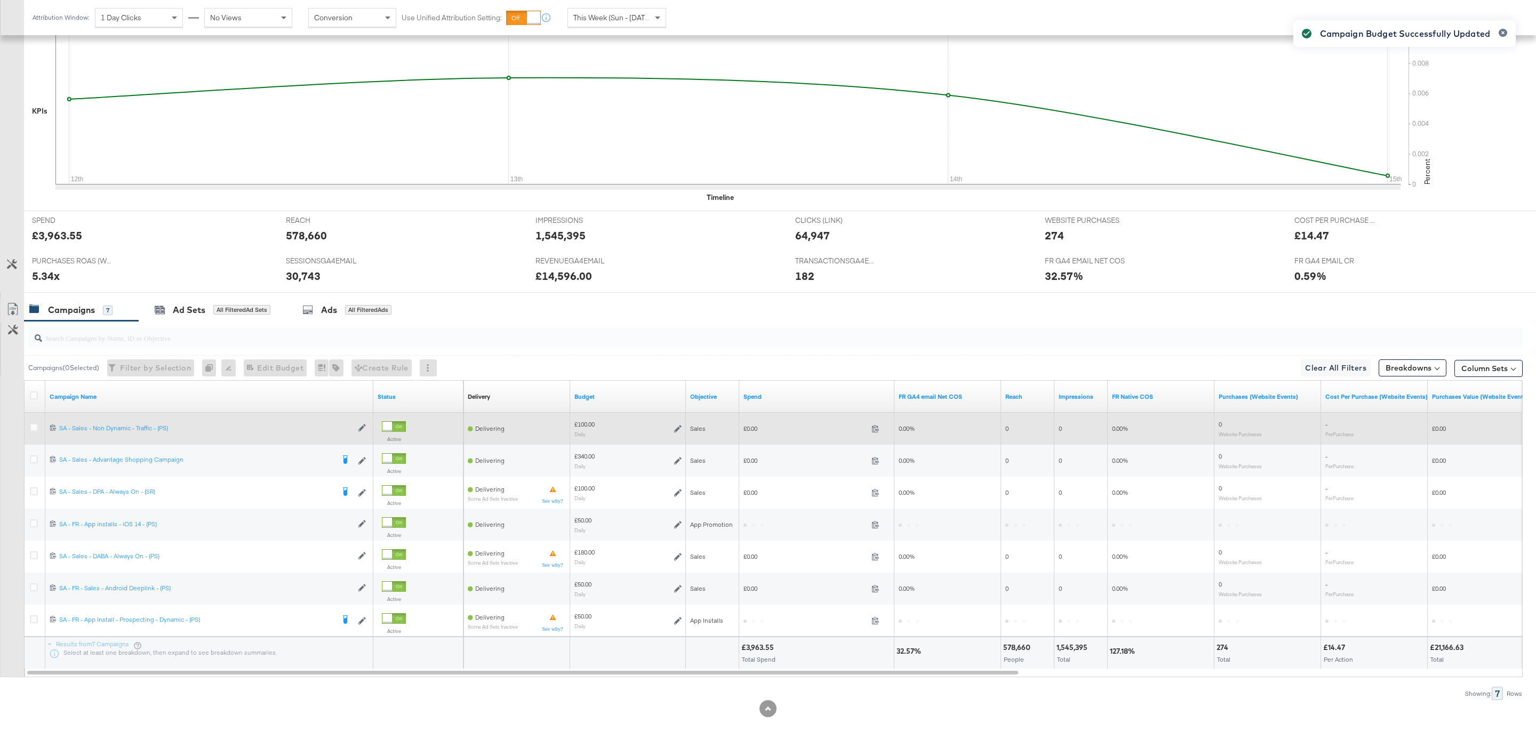
click at [679, 427] on icon at bounding box center [677, 428] width 7 height 7
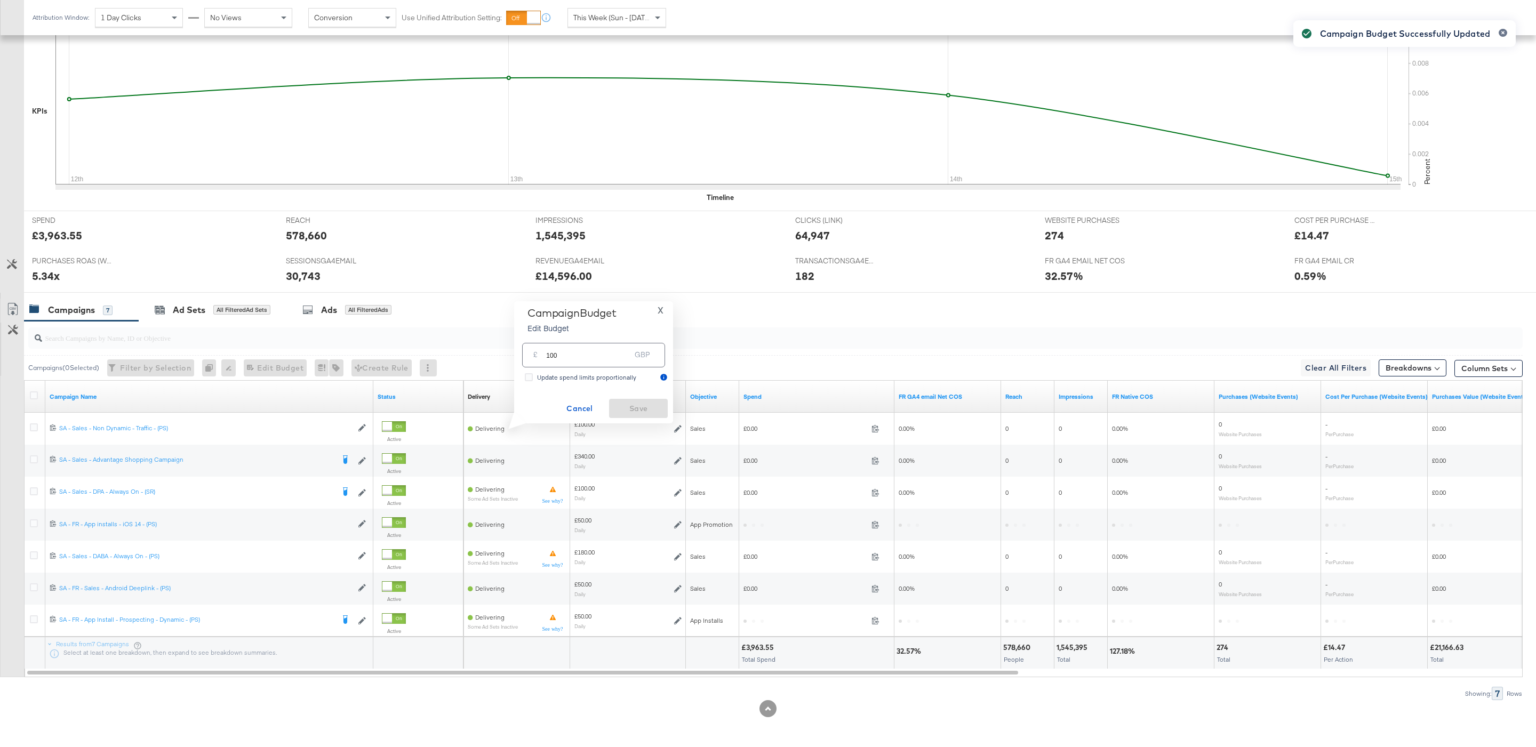
click at [591, 355] on input "100" at bounding box center [588, 350] width 84 height 23
type input "150"
click at [640, 411] on span "Save" at bounding box center [638, 408] width 50 height 13
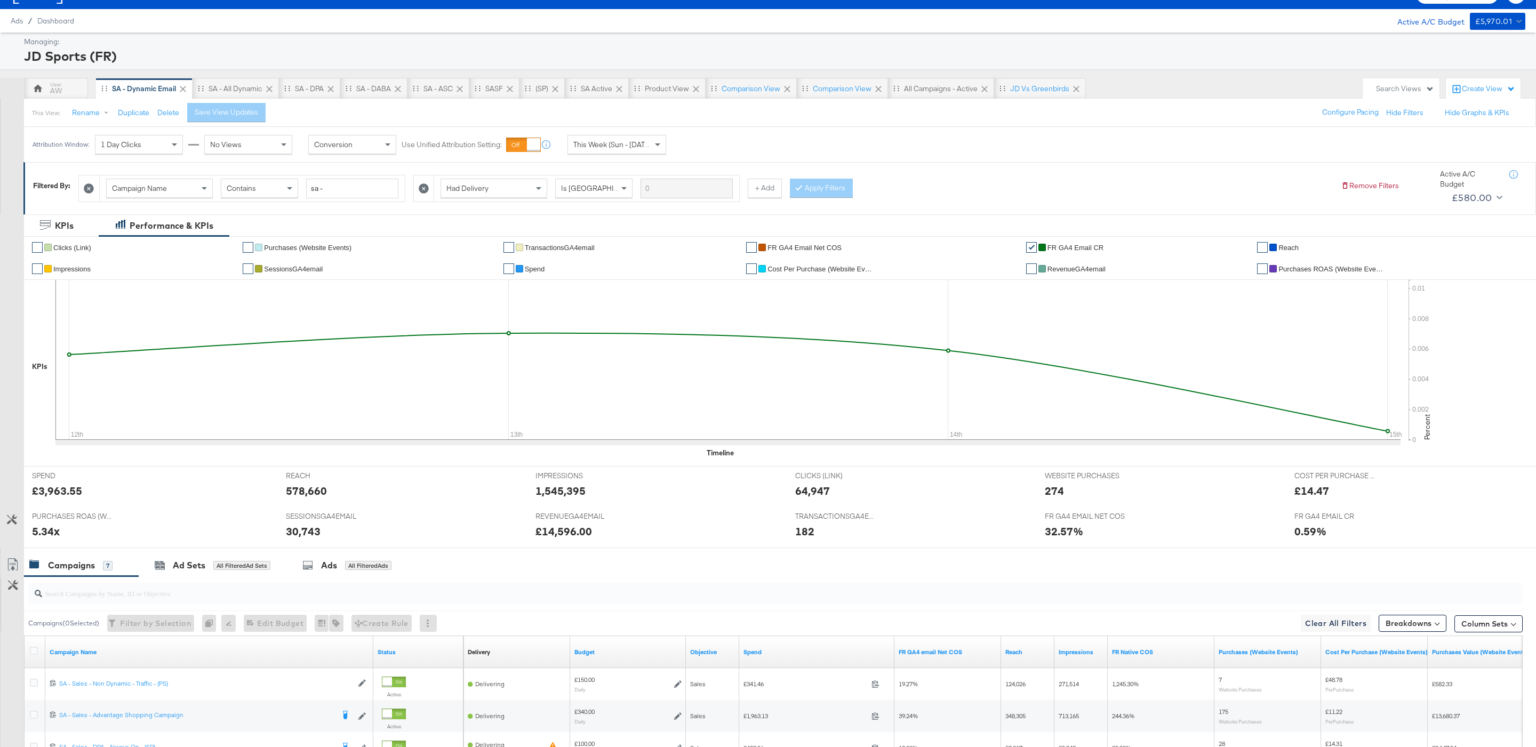
scroll to position [0, 0]
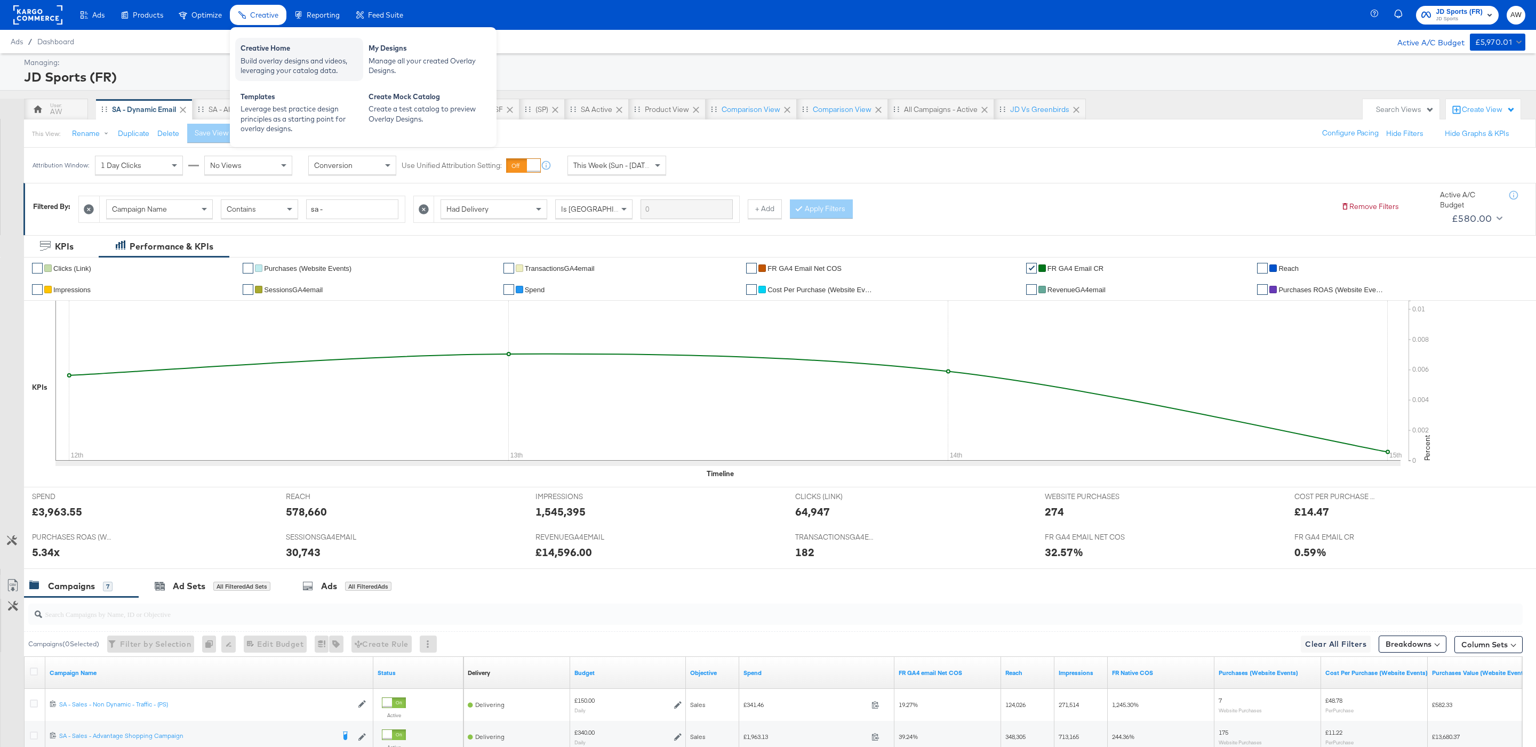
click at [288, 67] on div "Build overlay designs and videos, leveraging your catalog data." at bounding box center [299, 66] width 117 height 20
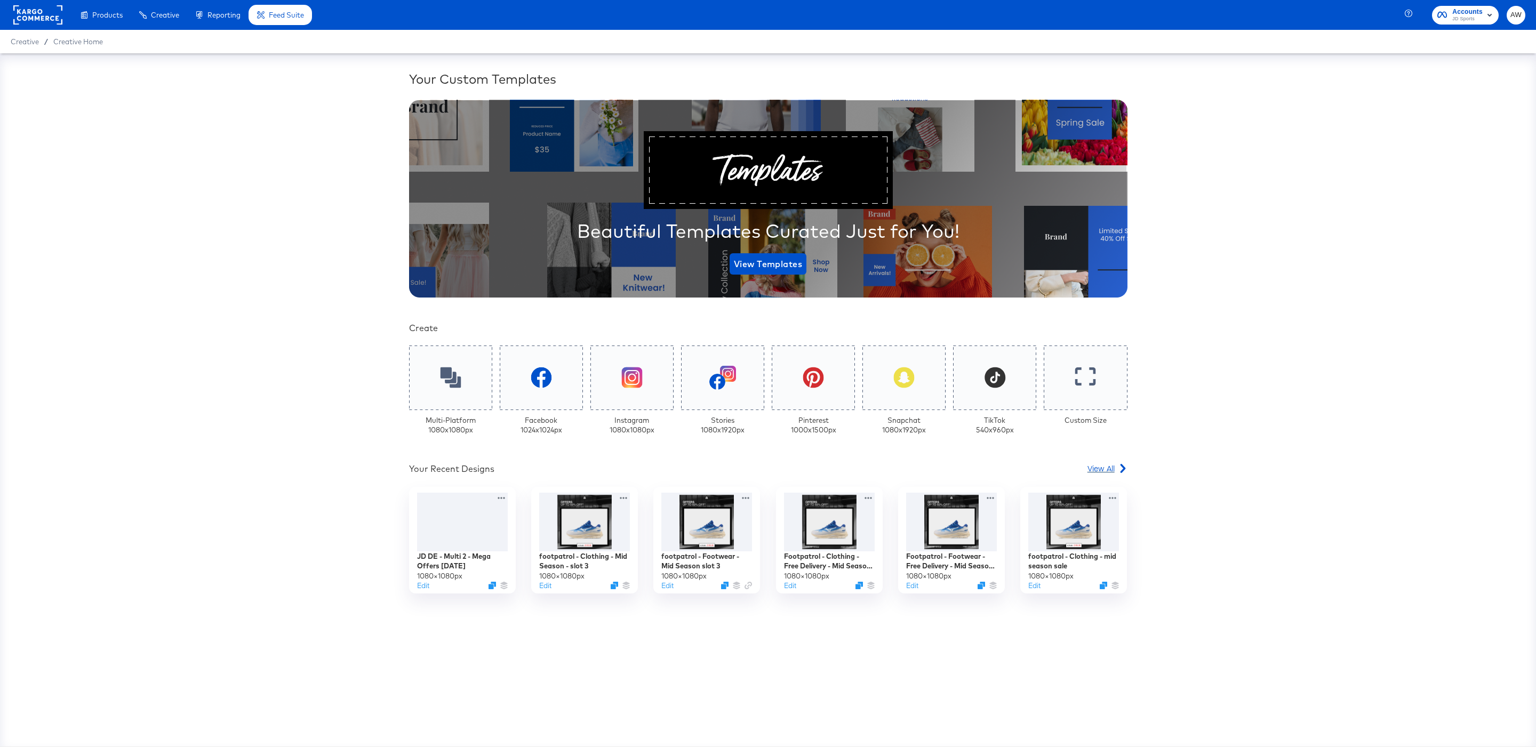
click at [1023, 469] on div "View All" at bounding box center [1107, 468] width 40 height 11
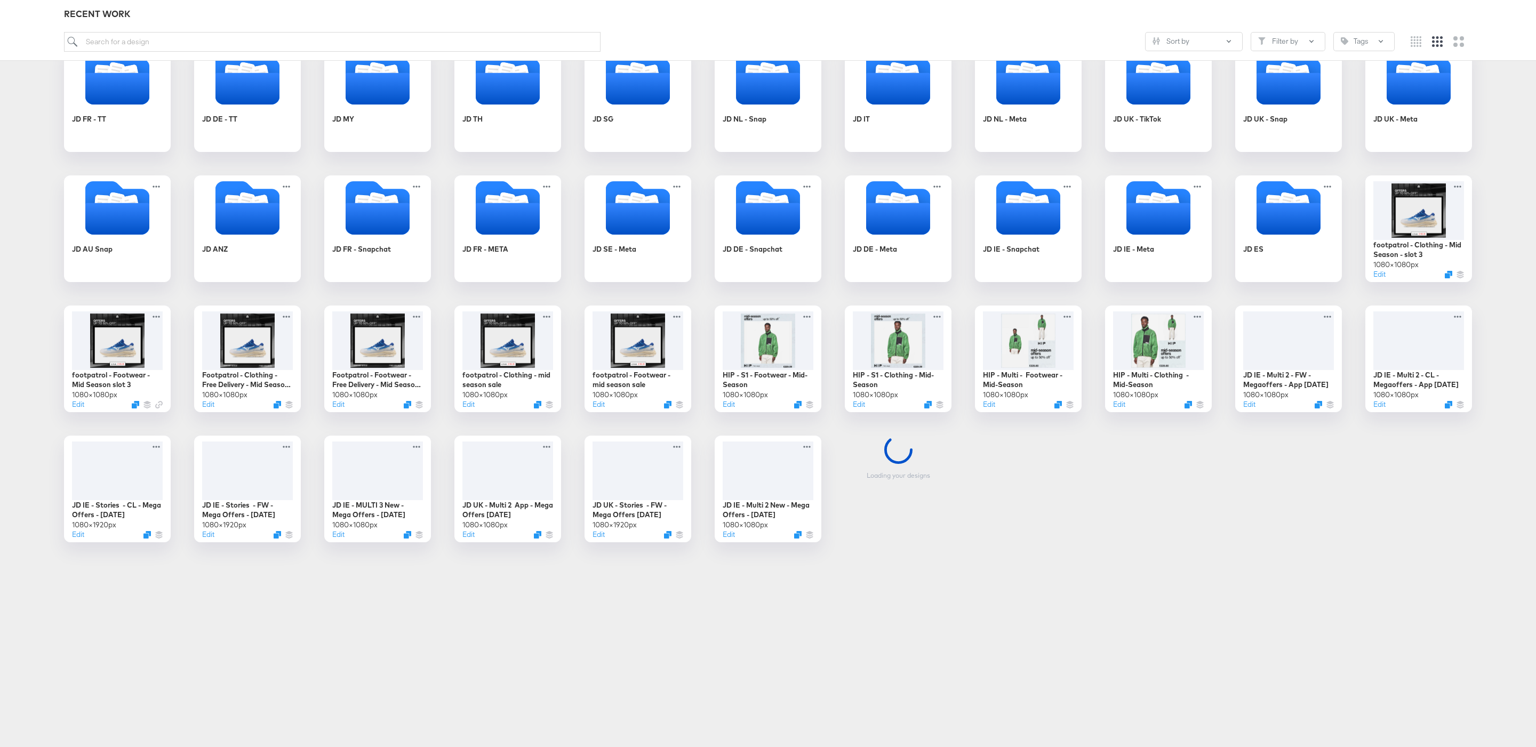
scroll to position [324, 0]
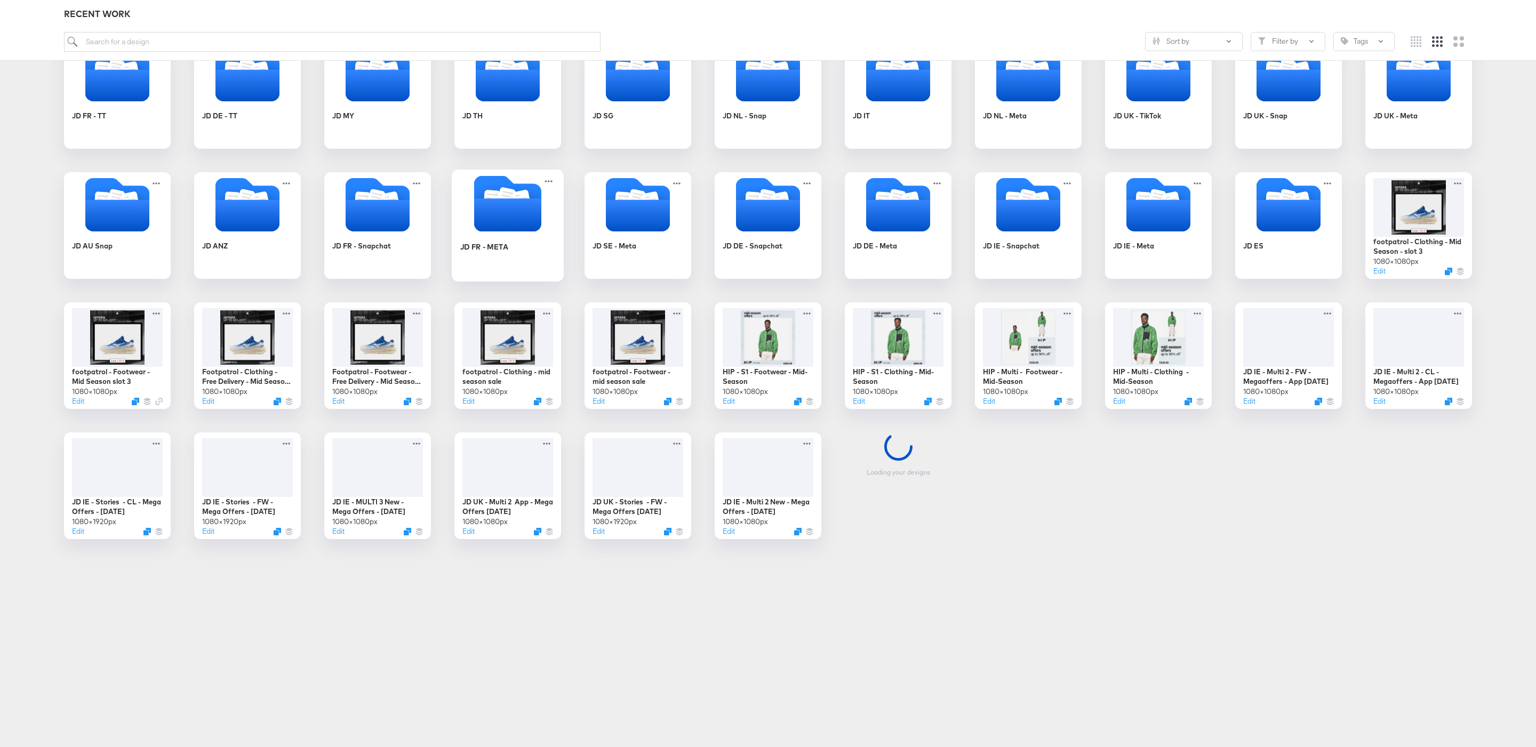
click at [497, 222] on icon "Folder" at bounding box center [507, 214] width 67 height 33
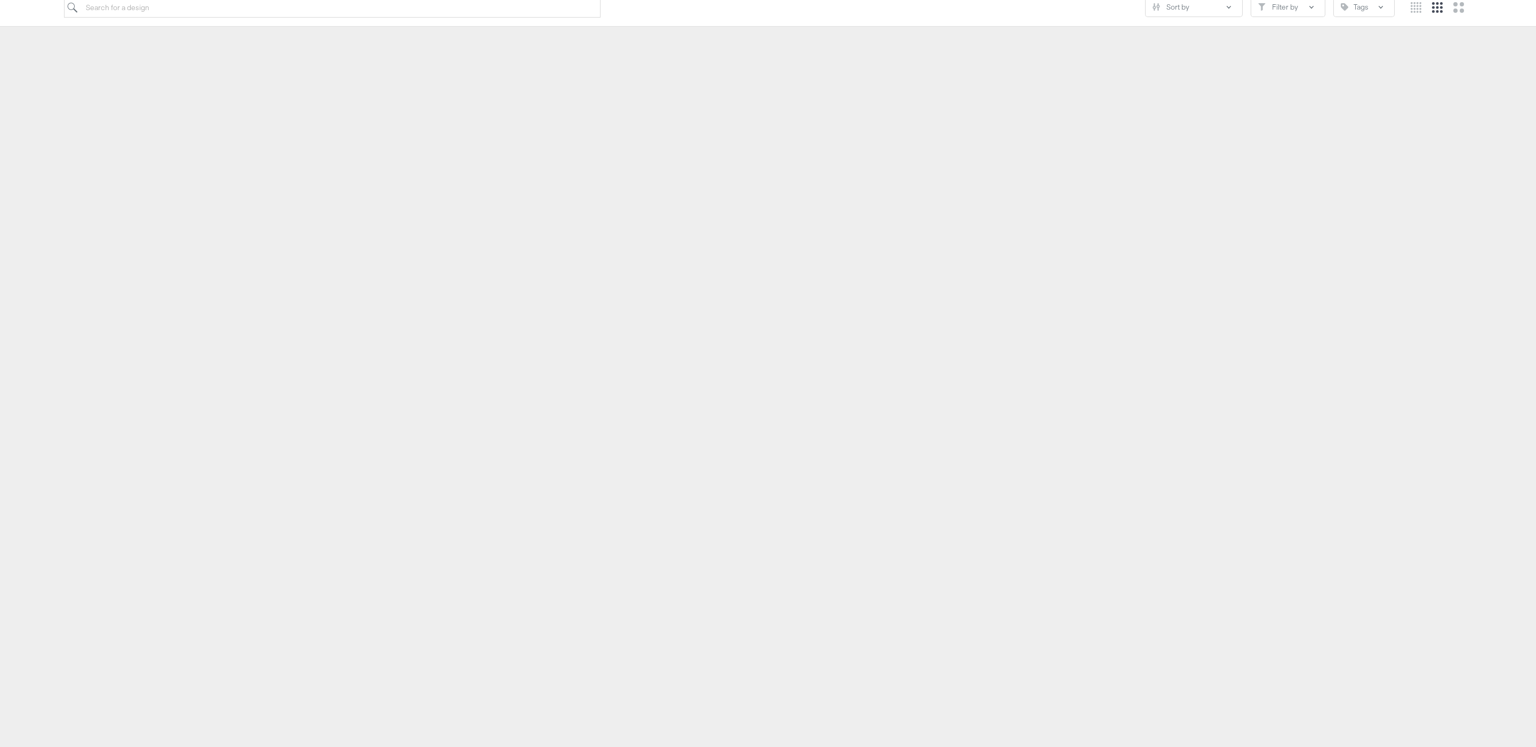
scroll to position [122, 0]
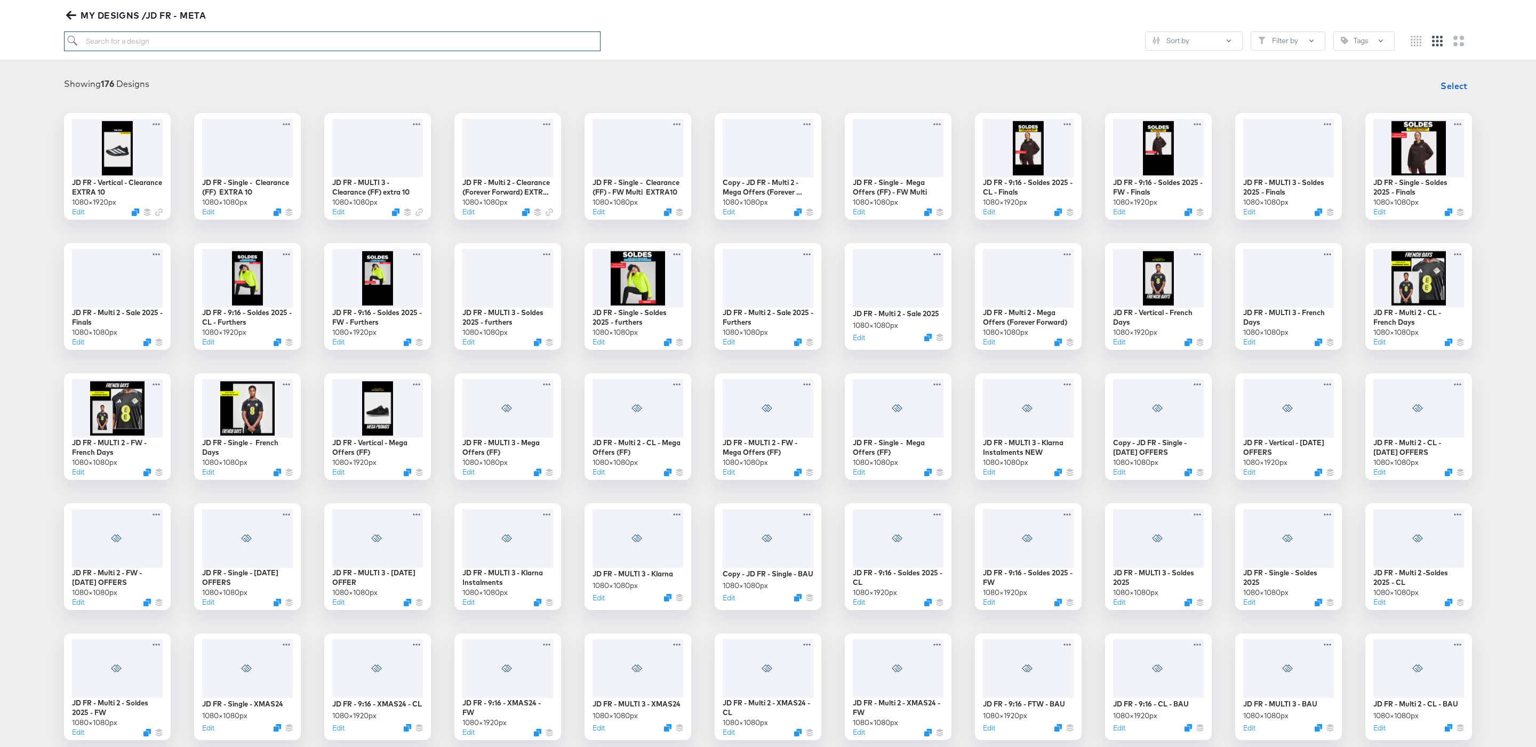
click at [469, 47] on input "search" at bounding box center [332, 41] width 536 height 20
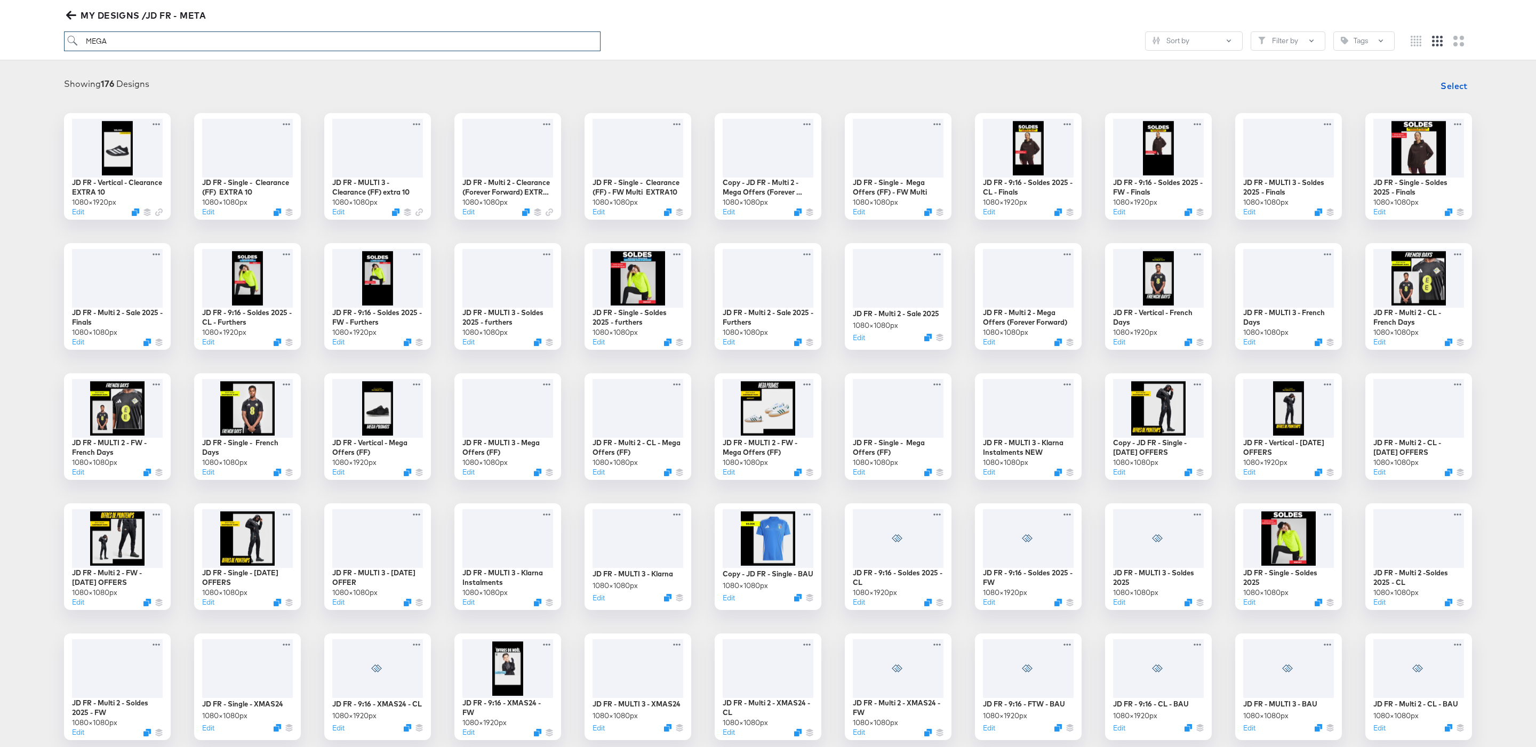
type input "MEGA"
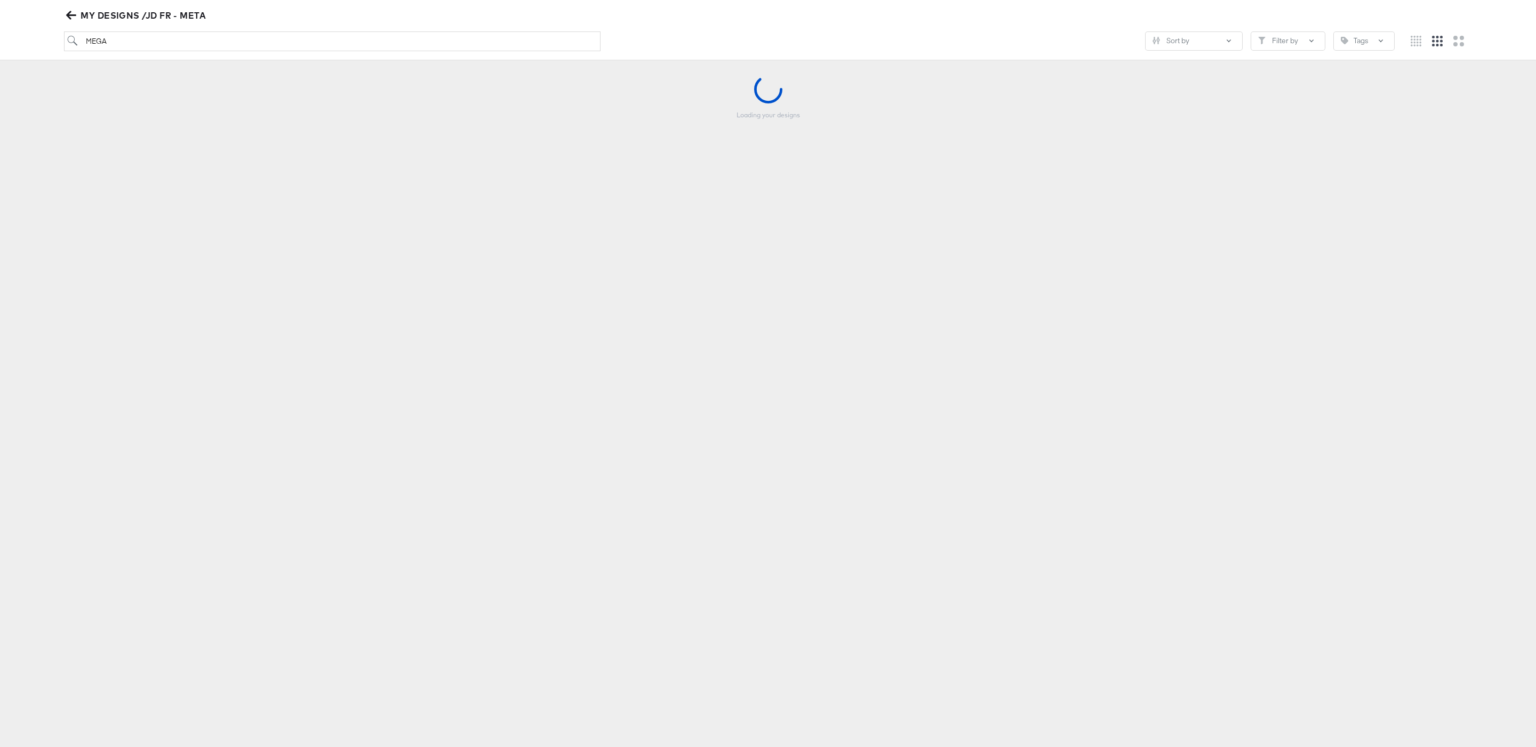
scroll to position [117, 0]
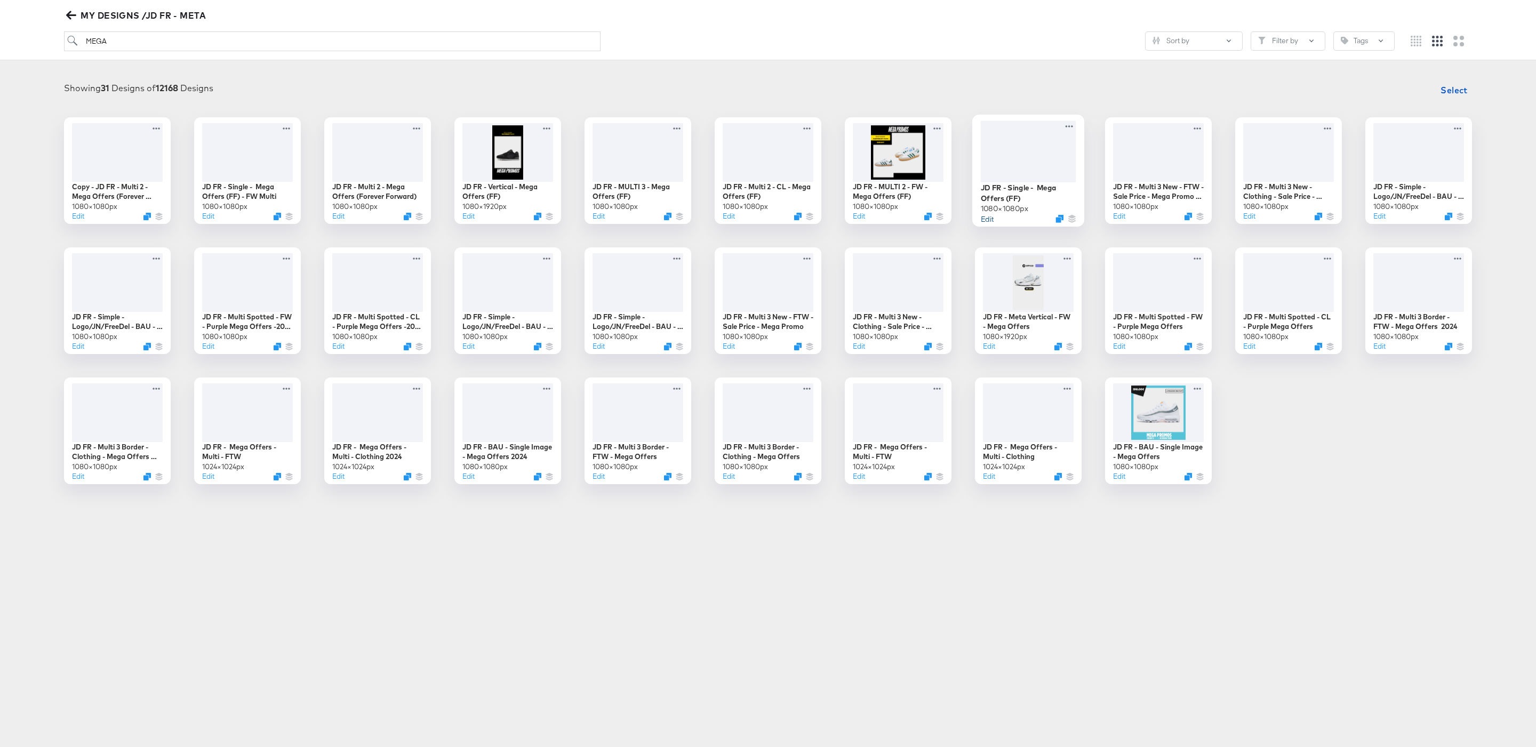
click at [990, 222] on button "Edit" at bounding box center [987, 218] width 13 height 10
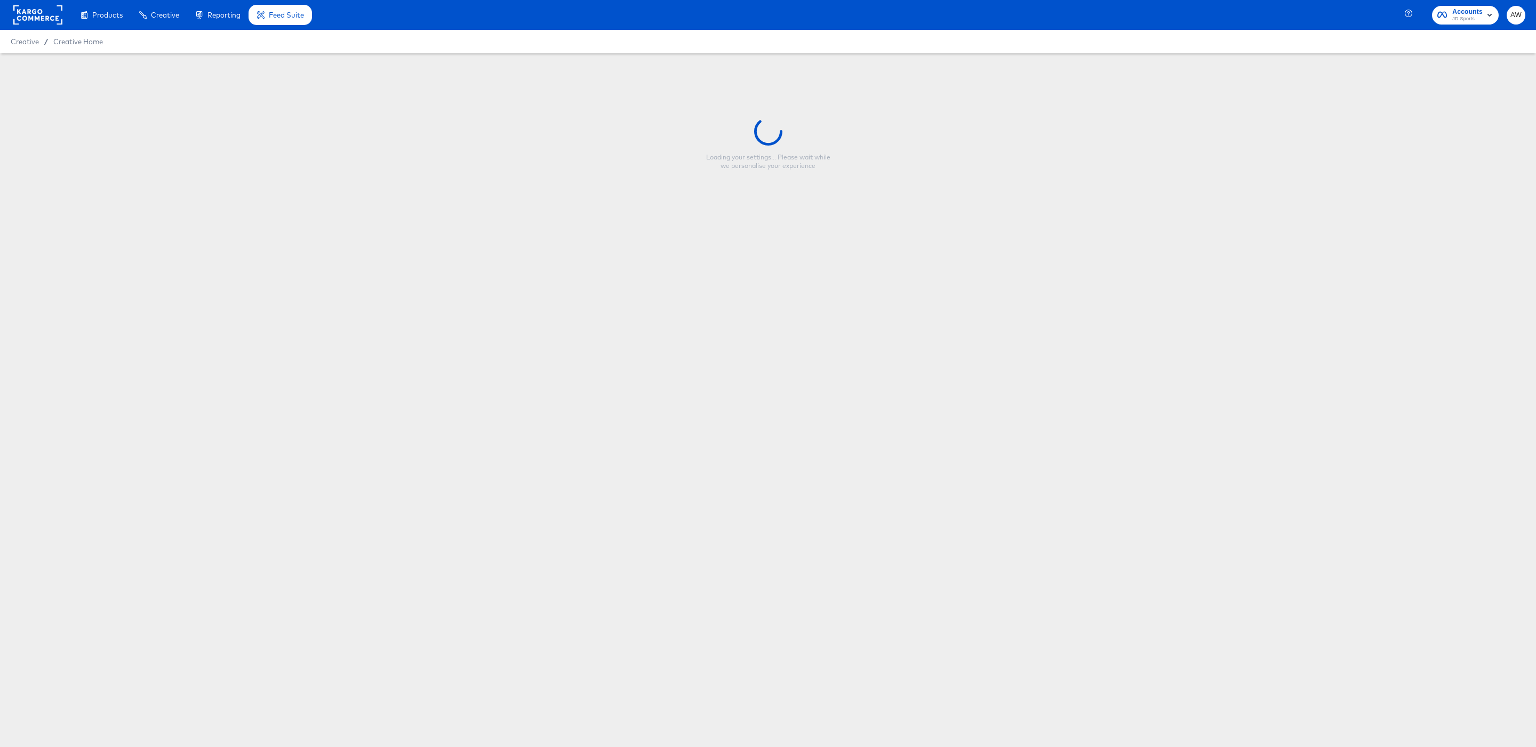
type input "JD FR - Single - Mega Offers (FF)"
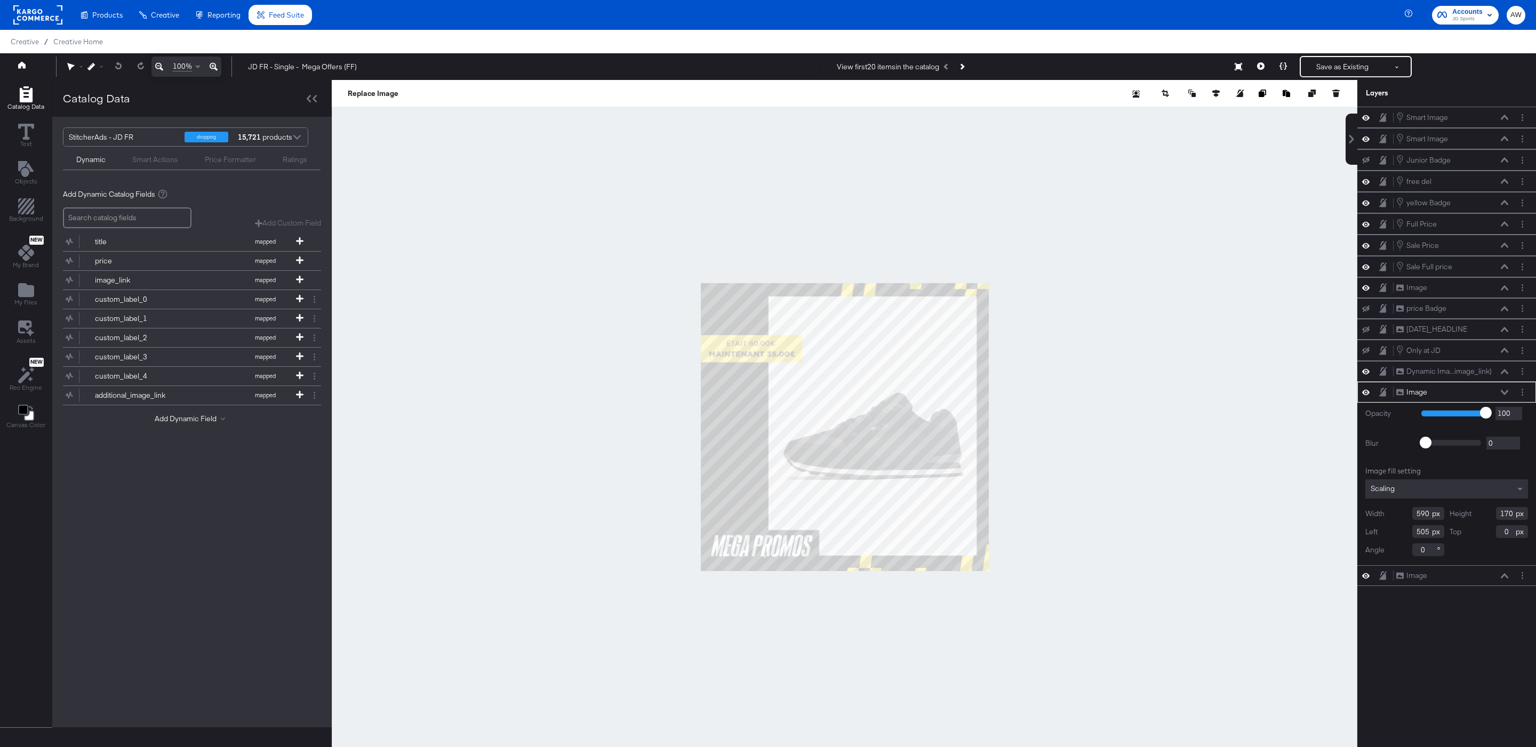
click at [1023, 311] on div at bounding box center [844, 427] width 1025 height 694
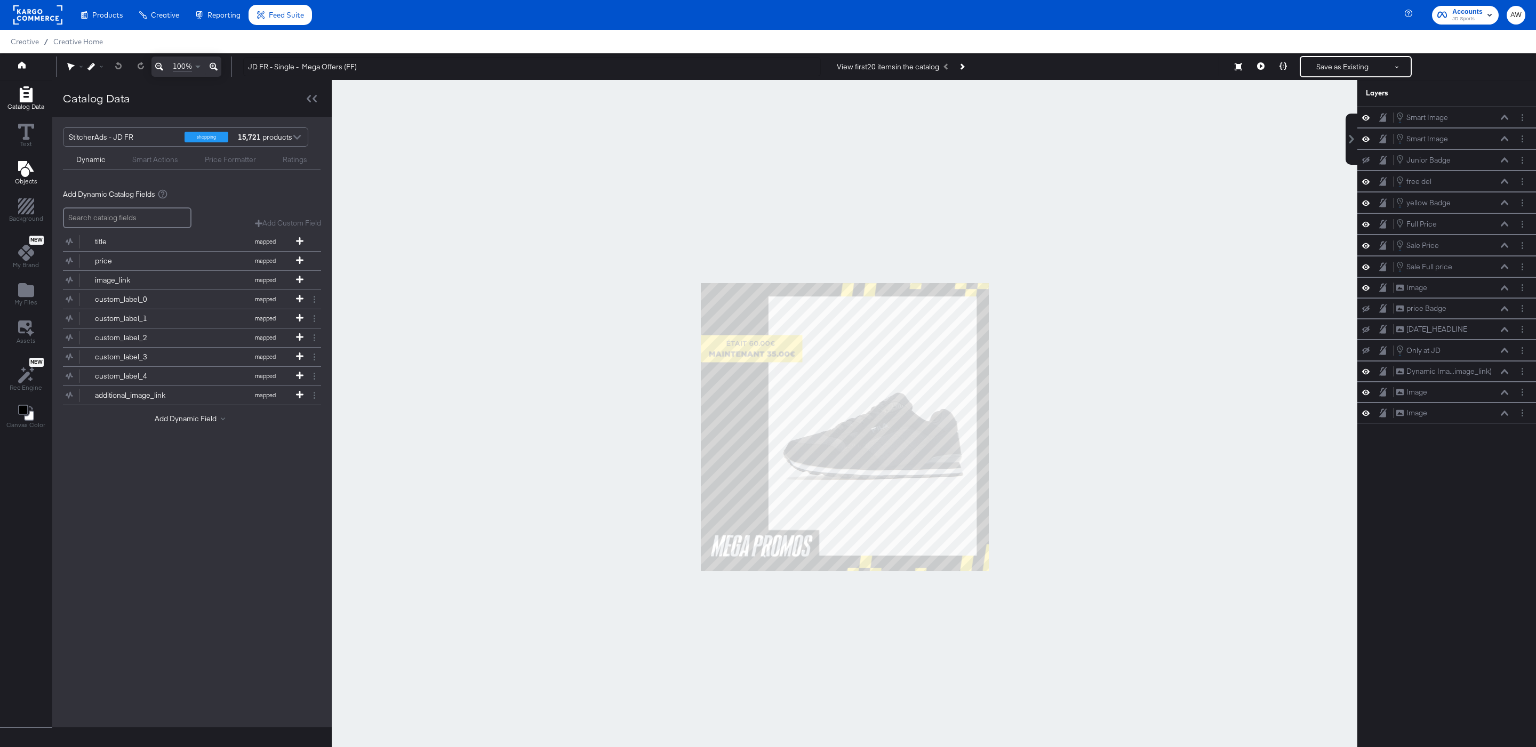
click at [19, 172] on icon "Add Text" at bounding box center [25, 169] width 15 height 16
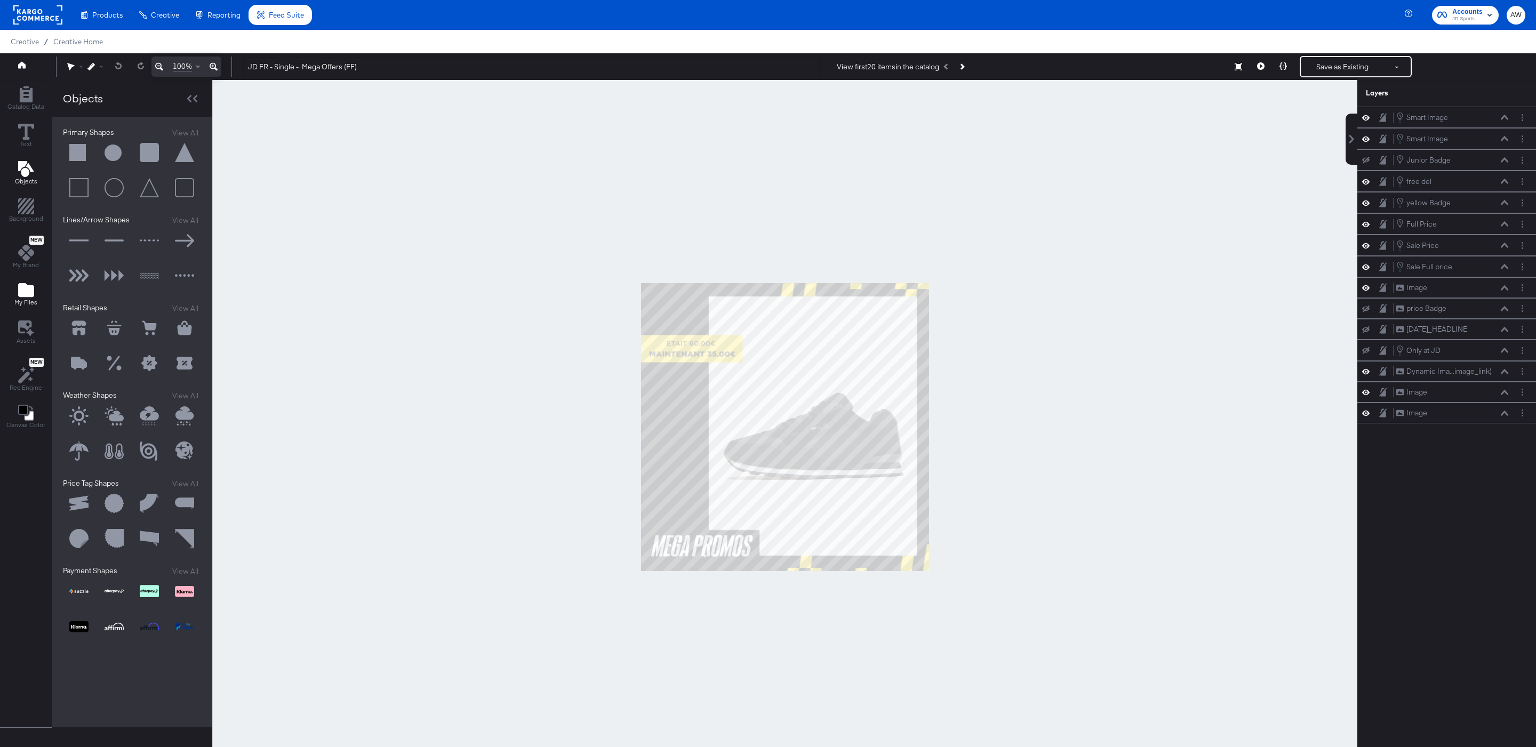
click at [23, 297] on icon "Add Files" at bounding box center [26, 290] width 16 height 14
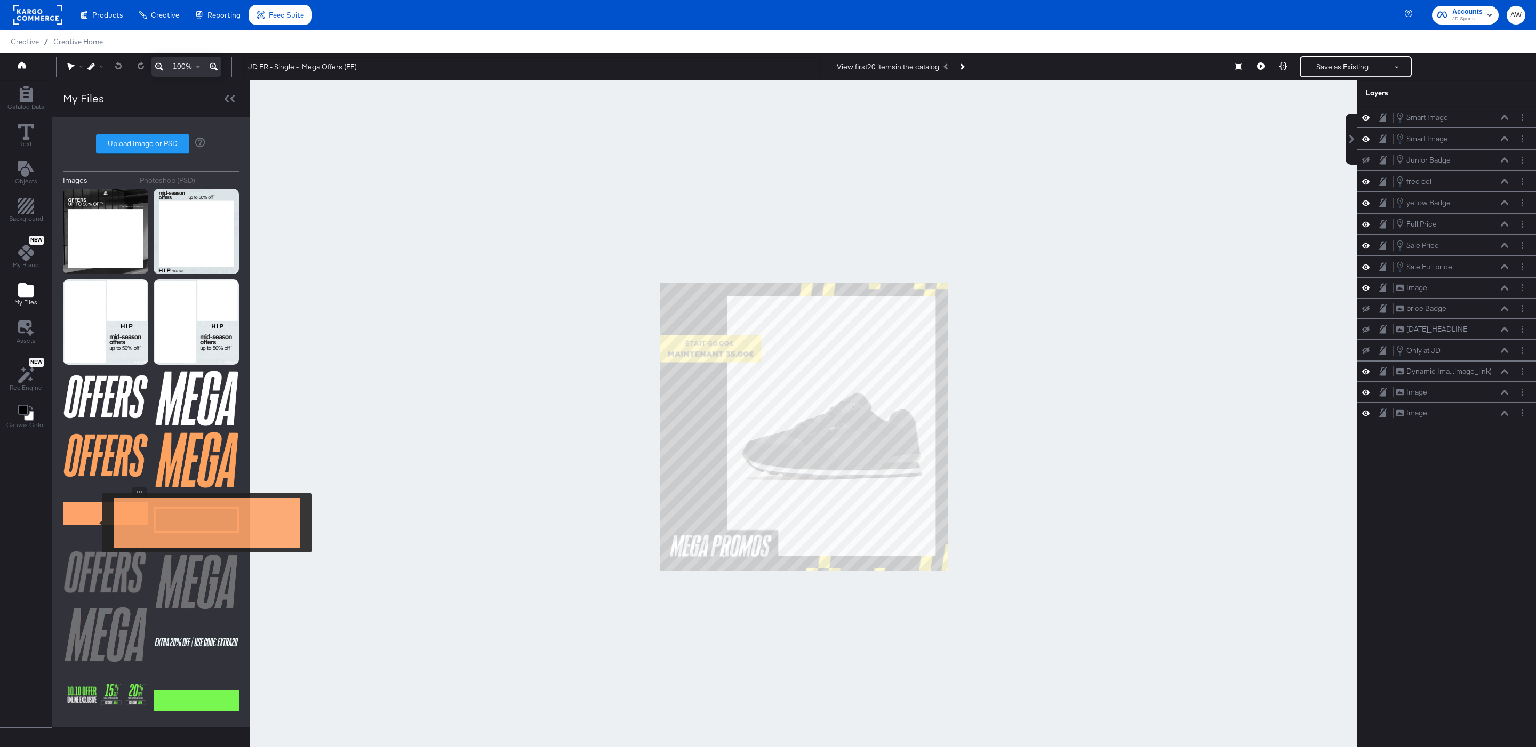
click at [95, 523] on img at bounding box center [105, 513] width 85 height 53
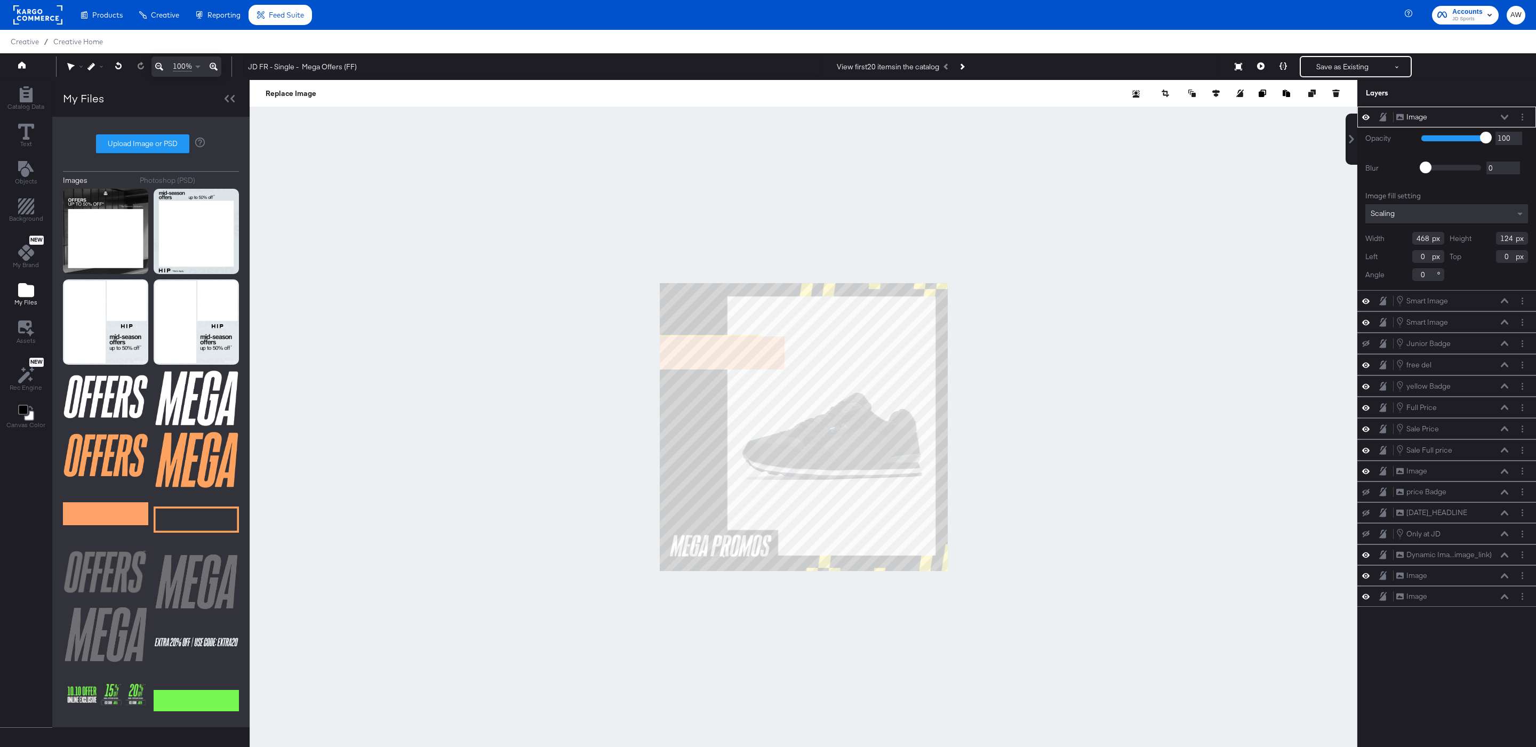
type input "192"
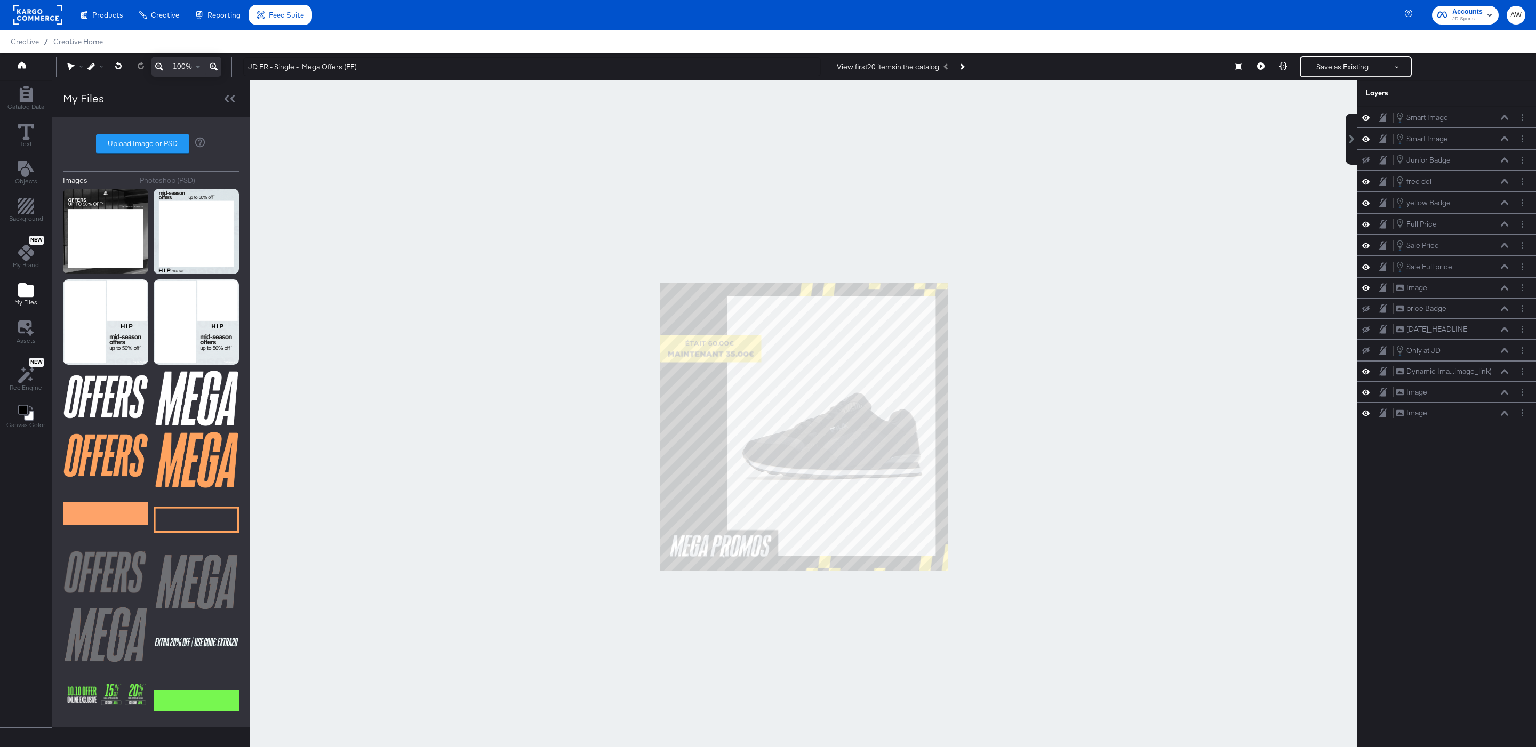
click at [1023, 276] on div at bounding box center [804, 427] width 1108 height 694
click at [689, 168] on div at bounding box center [804, 427] width 1108 height 694
click at [30, 103] on span "Catalog Data" at bounding box center [25, 106] width 37 height 9
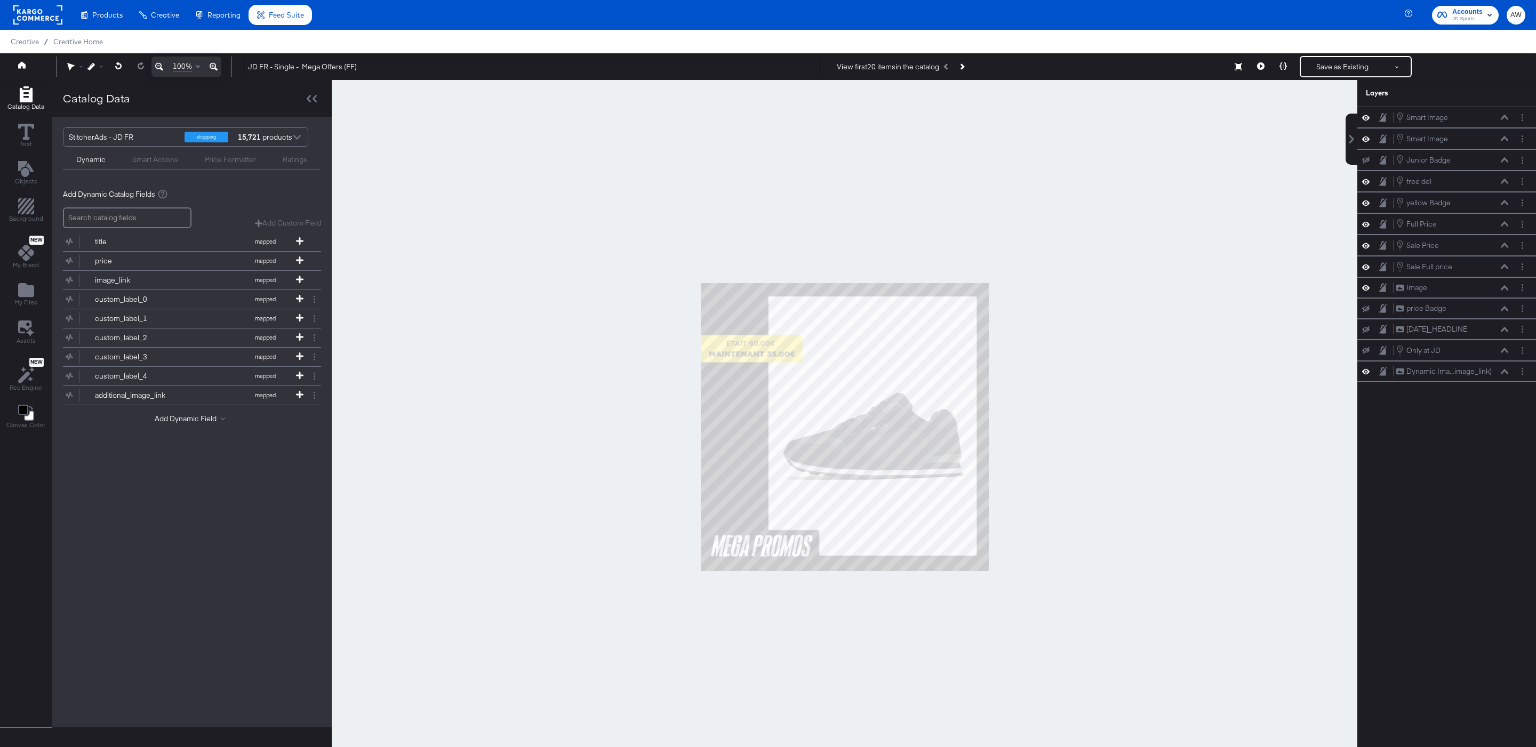
click at [138, 157] on div "Smart Actions" at bounding box center [155, 160] width 46 height 10
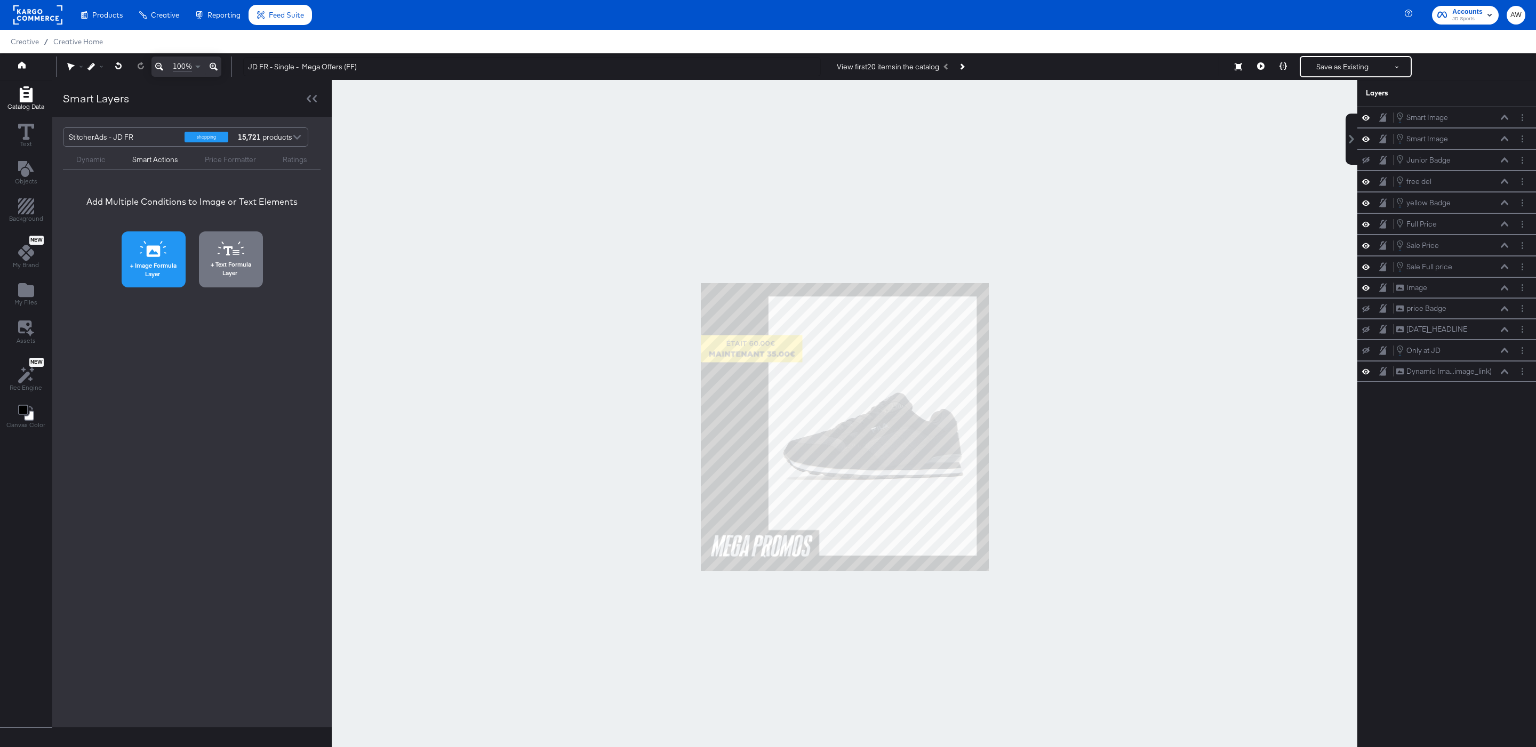
click at [154, 262] on span "Image Formula Layer" at bounding box center [154, 269] width 58 height 17
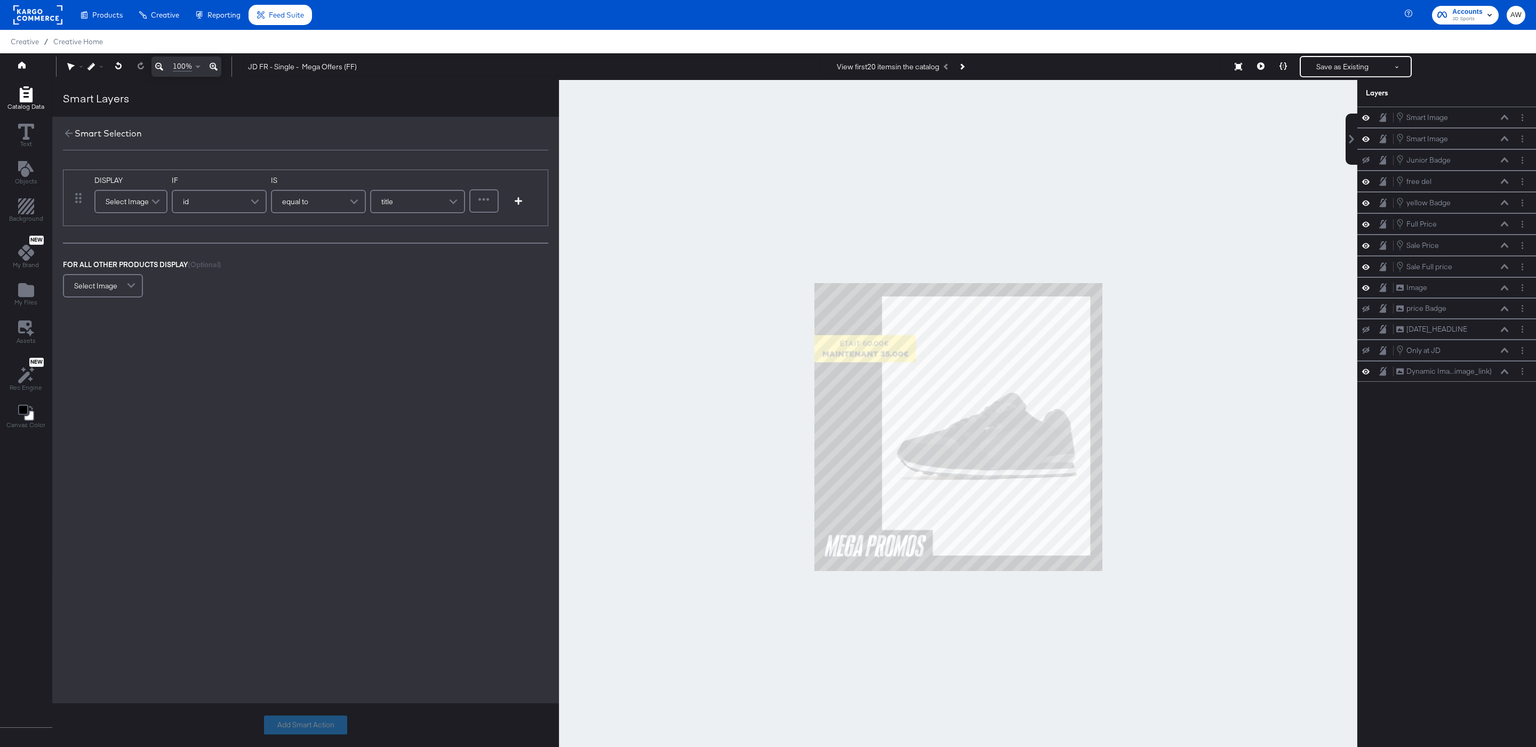
click at [148, 199] on span at bounding box center [157, 201] width 19 height 21
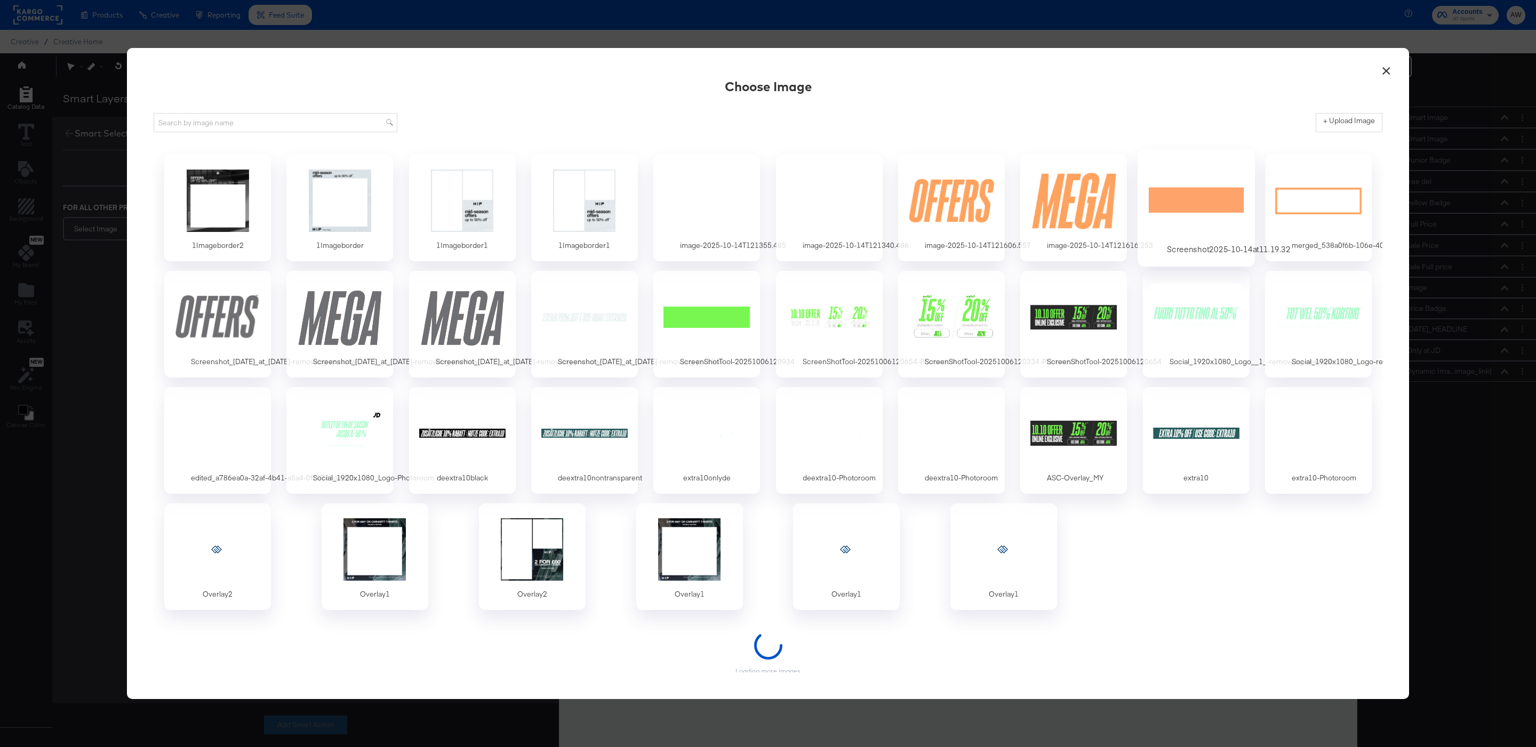
click at [1023, 214] on div at bounding box center [1196, 201] width 100 height 74
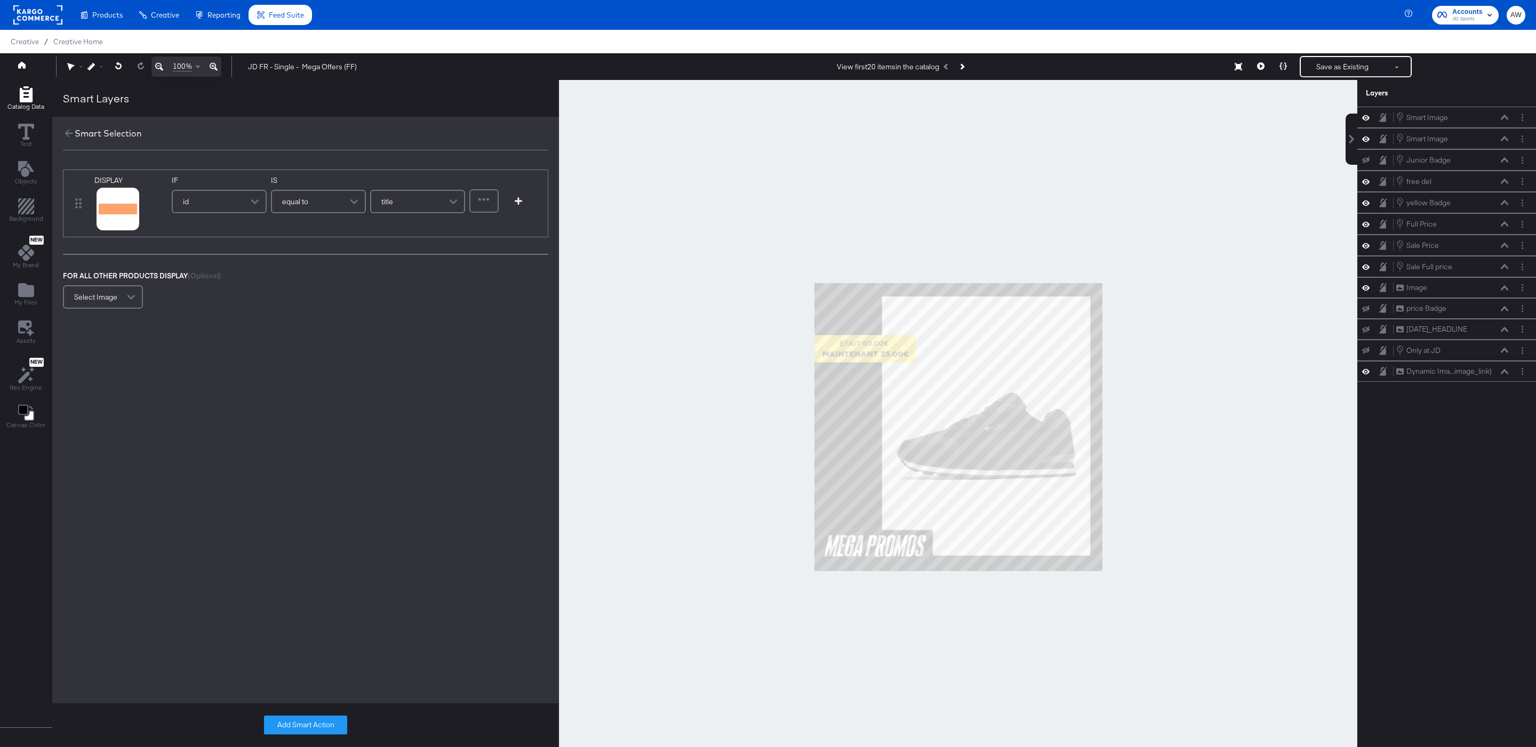
click at [234, 207] on div "id" at bounding box center [219, 201] width 93 height 21
type input "sal"
drag, startPoint x: 231, startPoint y: 262, endPoint x: 235, endPoint y: 279, distance: 17.5
click at [231, 262] on div "Original" at bounding box center [235, 263] width 26 height 10
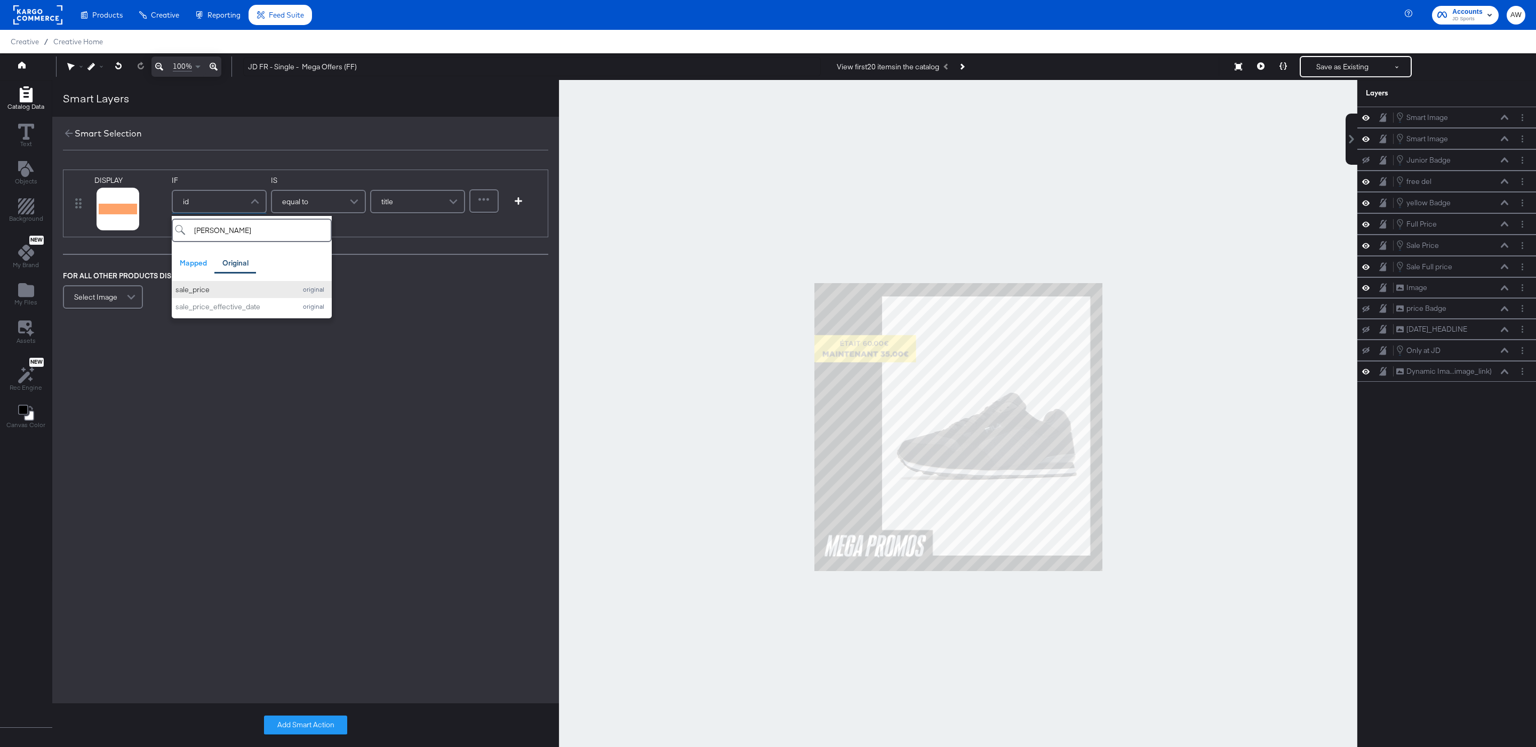
click at [235, 296] on button "sale_price original" at bounding box center [252, 290] width 160 height 18
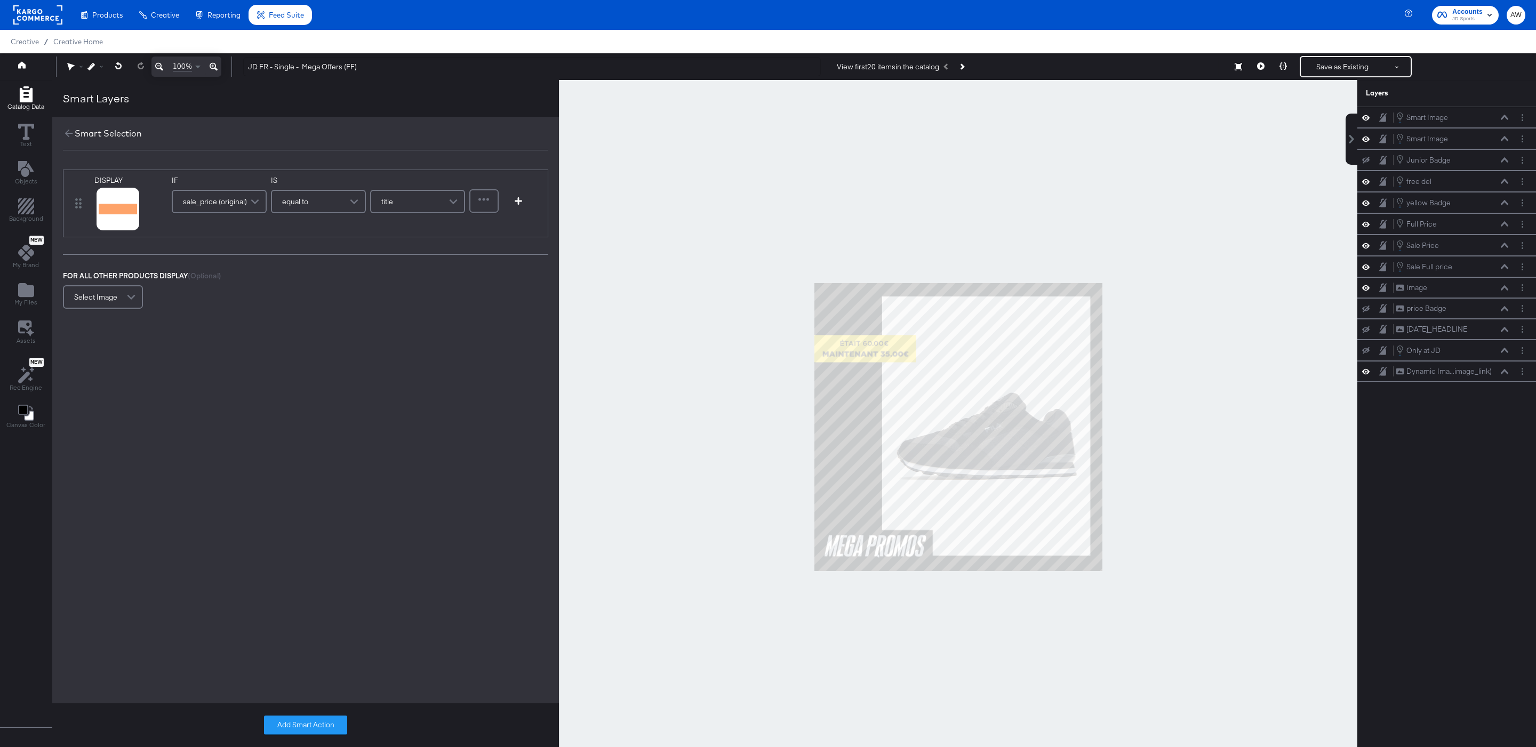
click at [316, 209] on div "equal to" at bounding box center [318, 201] width 93 height 21
type input "con"
click at [406, 206] on input "text" at bounding box center [410, 201] width 110 height 23
type input "."
click at [311, 523] on button "Add Smart Action" at bounding box center [305, 725] width 83 height 19
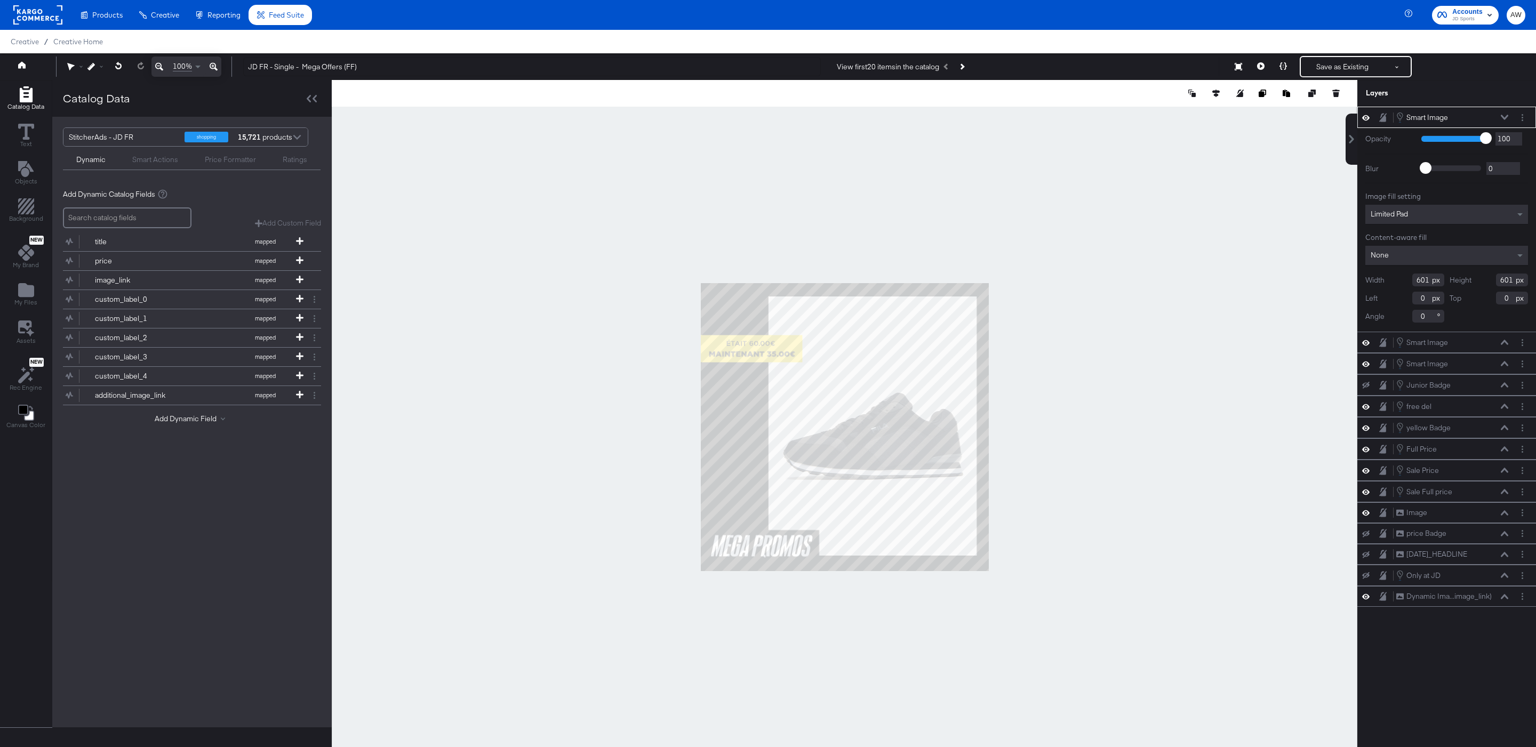
click at [1023, 214] on span "Limited Pad" at bounding box center [1389, 214] width 37 height 10
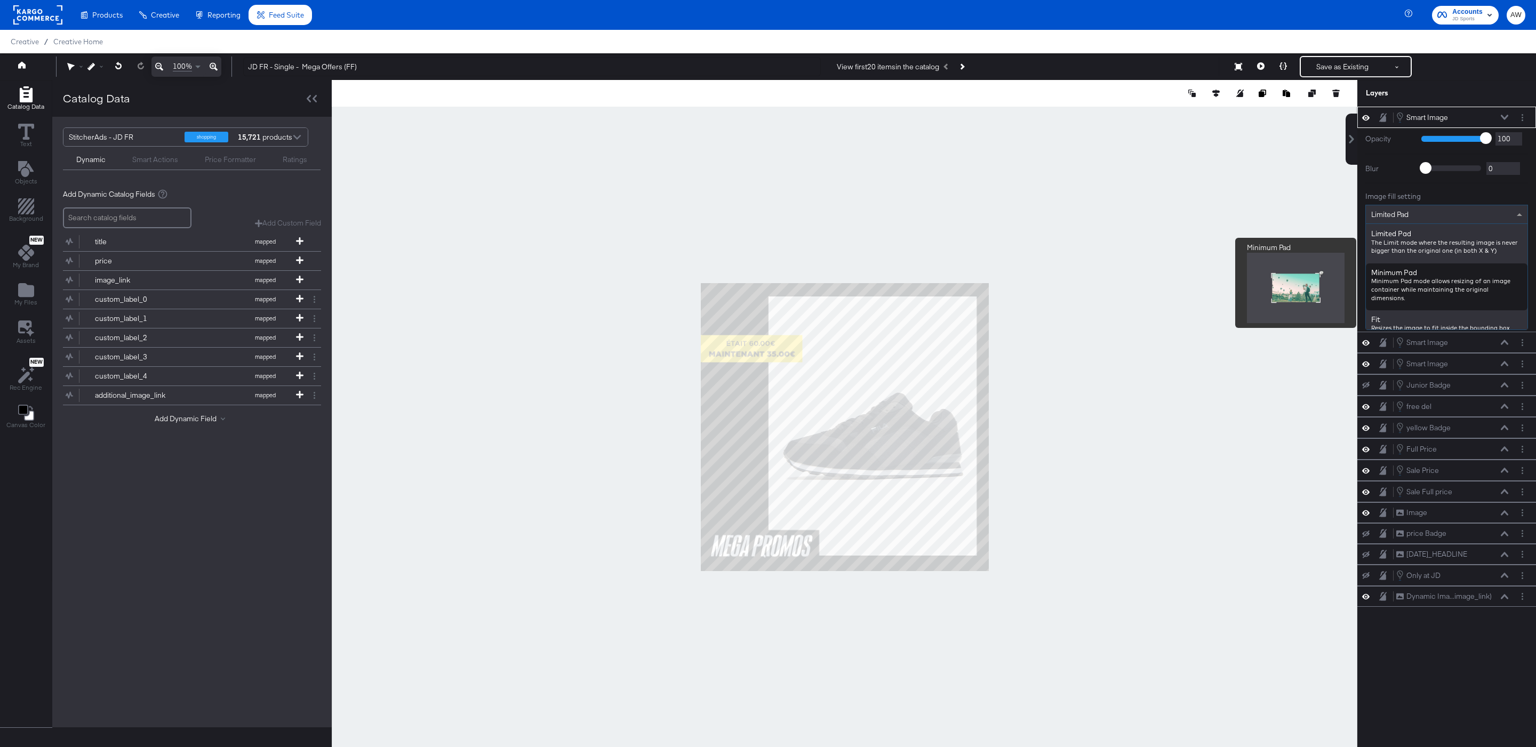
scroll to position [261, 0]
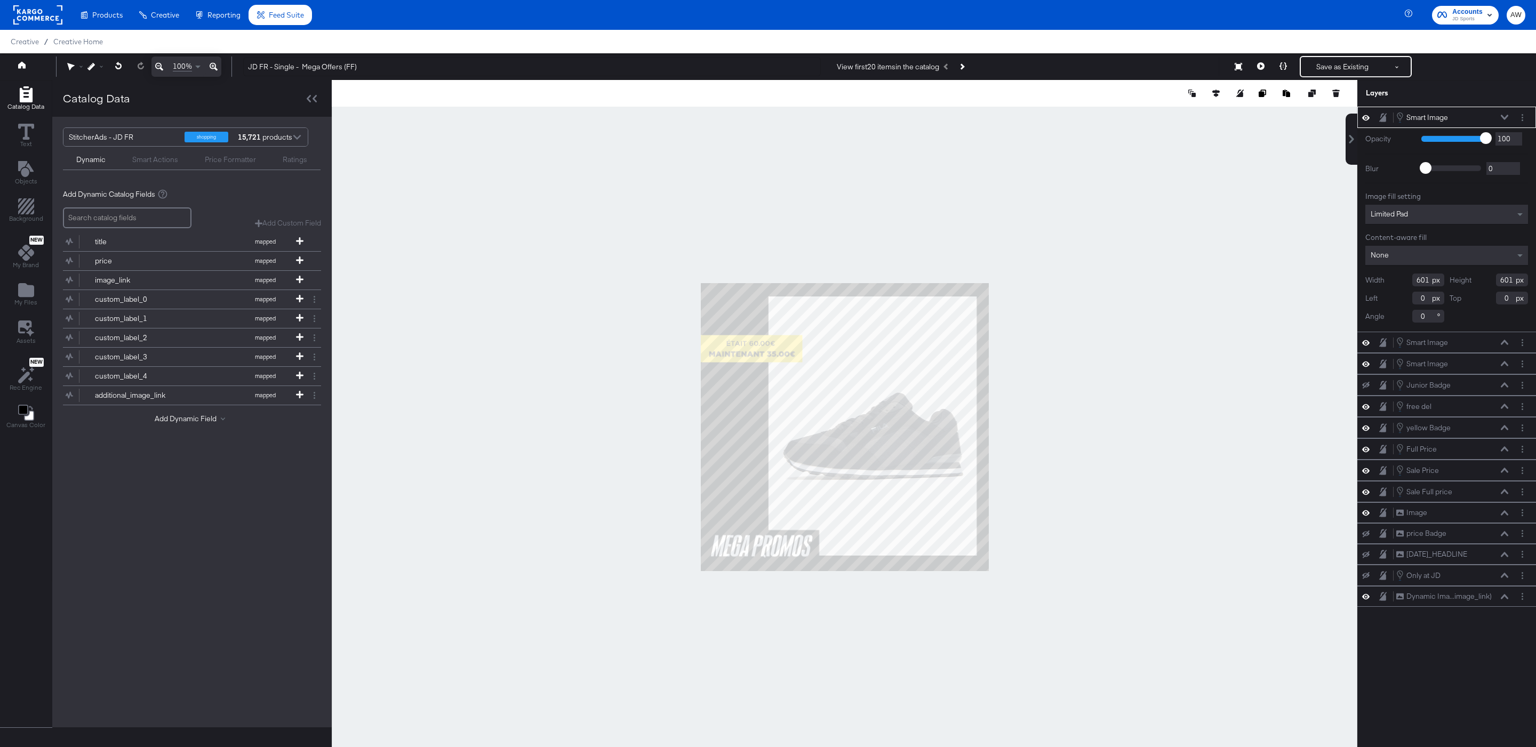
type input "106"
type input "44"
type input "262"
type input "-26"
type input "183"
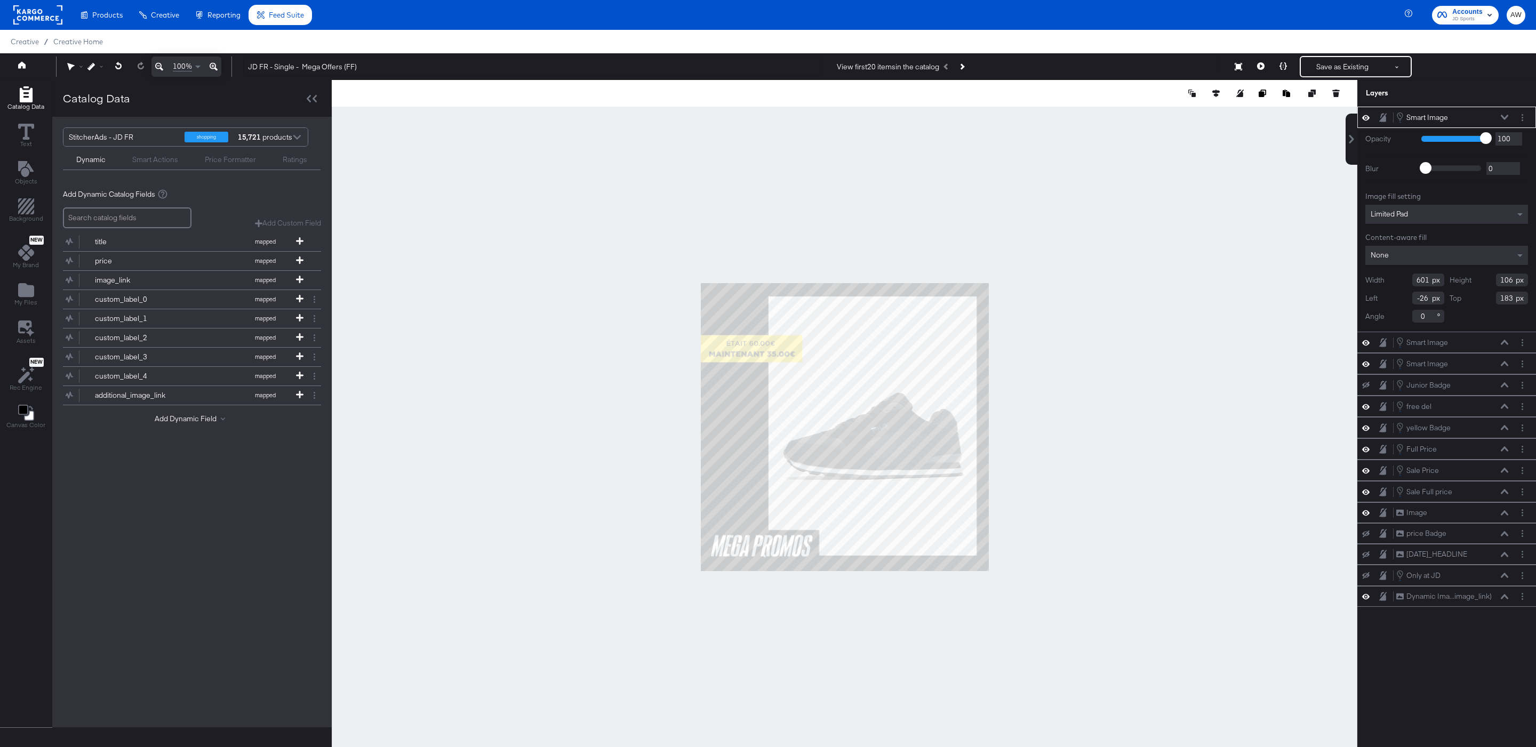
type input "407"
type input "127"
type input "-24"
type input "186"
type input "405"
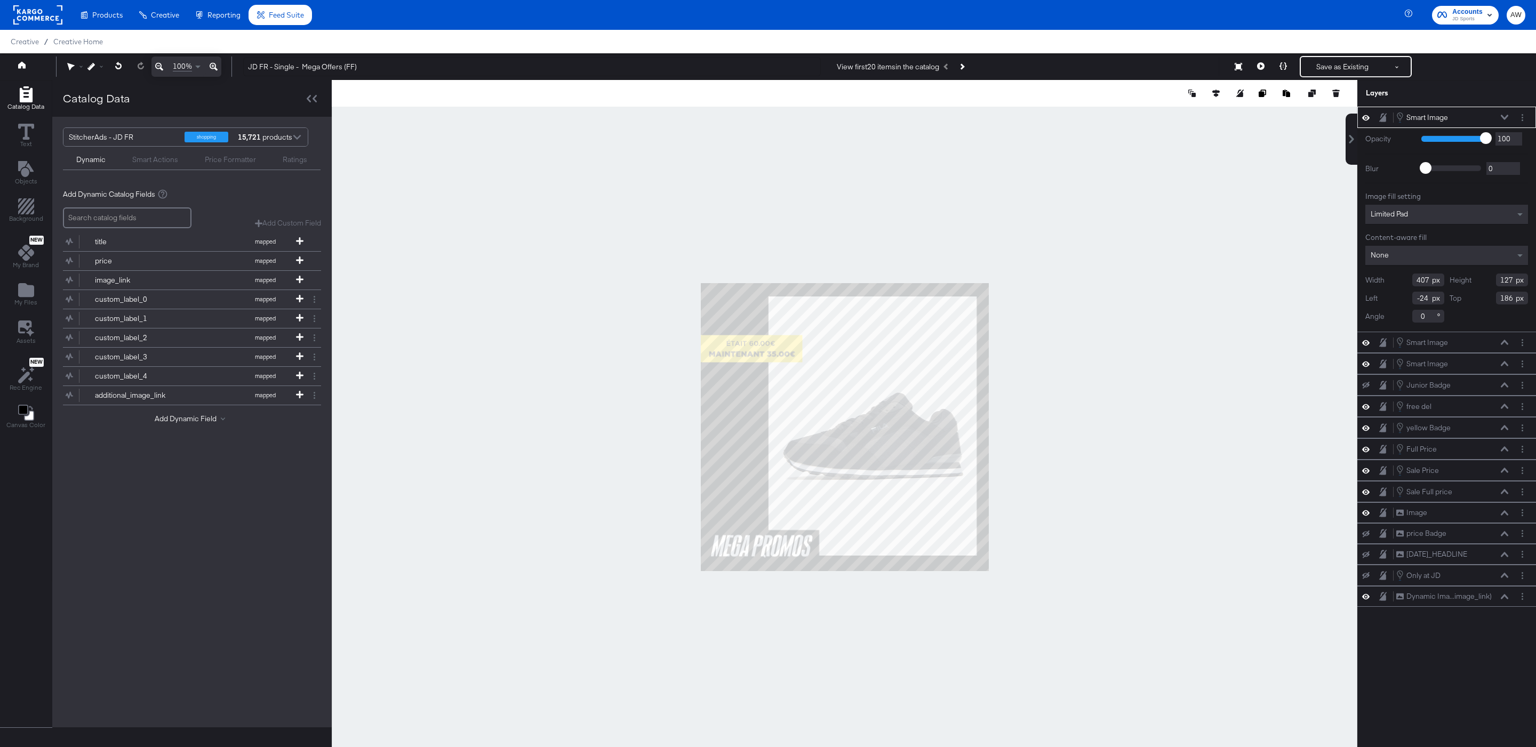
type input "69"
type input "210"
click at [90, 63] on icon at bounding box center [90, 66] width 7 height 7
click at [137, 118] on div "Snap to Layers" at bounding box center [129, 112] width 87 height 21
type input "112"
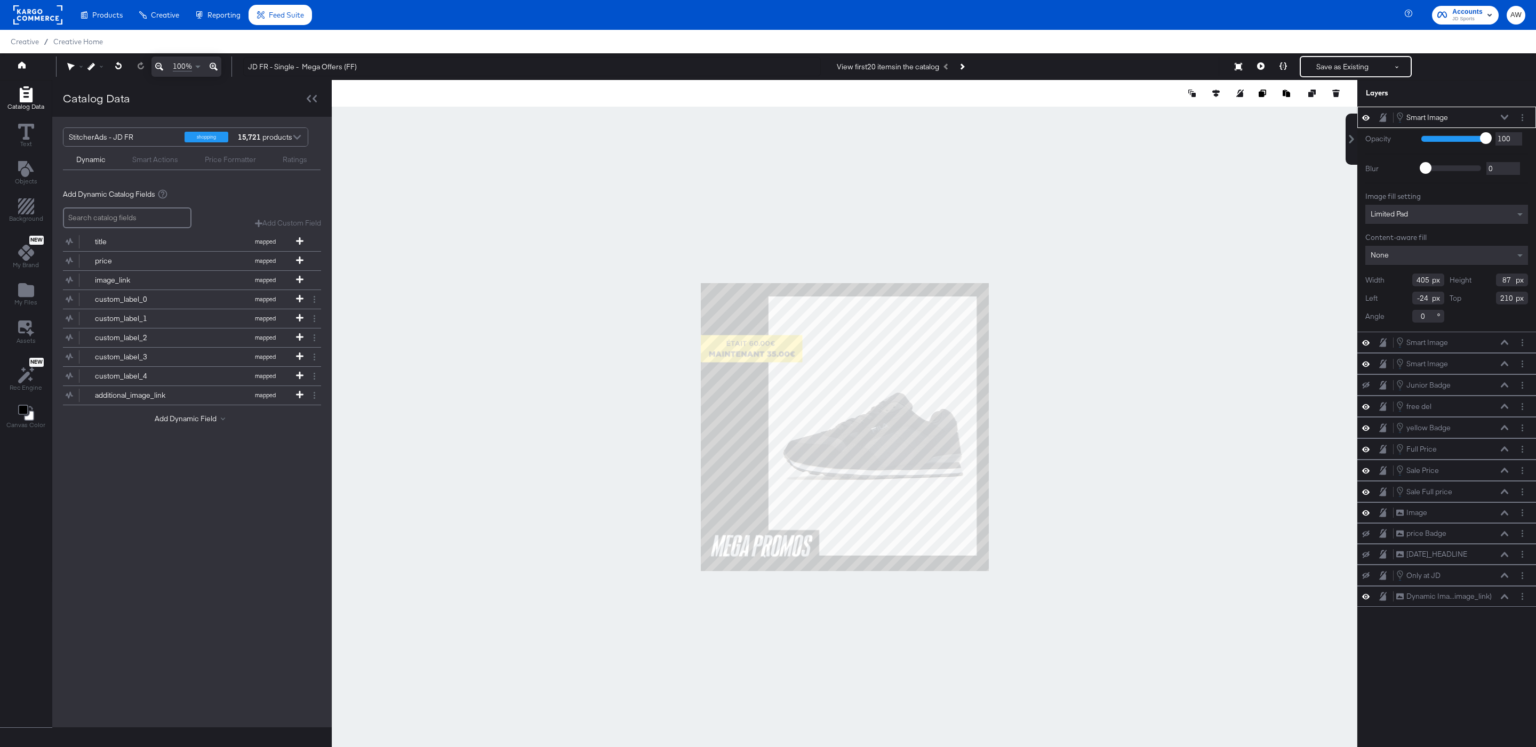
type input "186"
type input "104"
type input "194"
click at [1023, 121] on div "Smart Image" at bounding box center [1427, 118] width 42 height 10
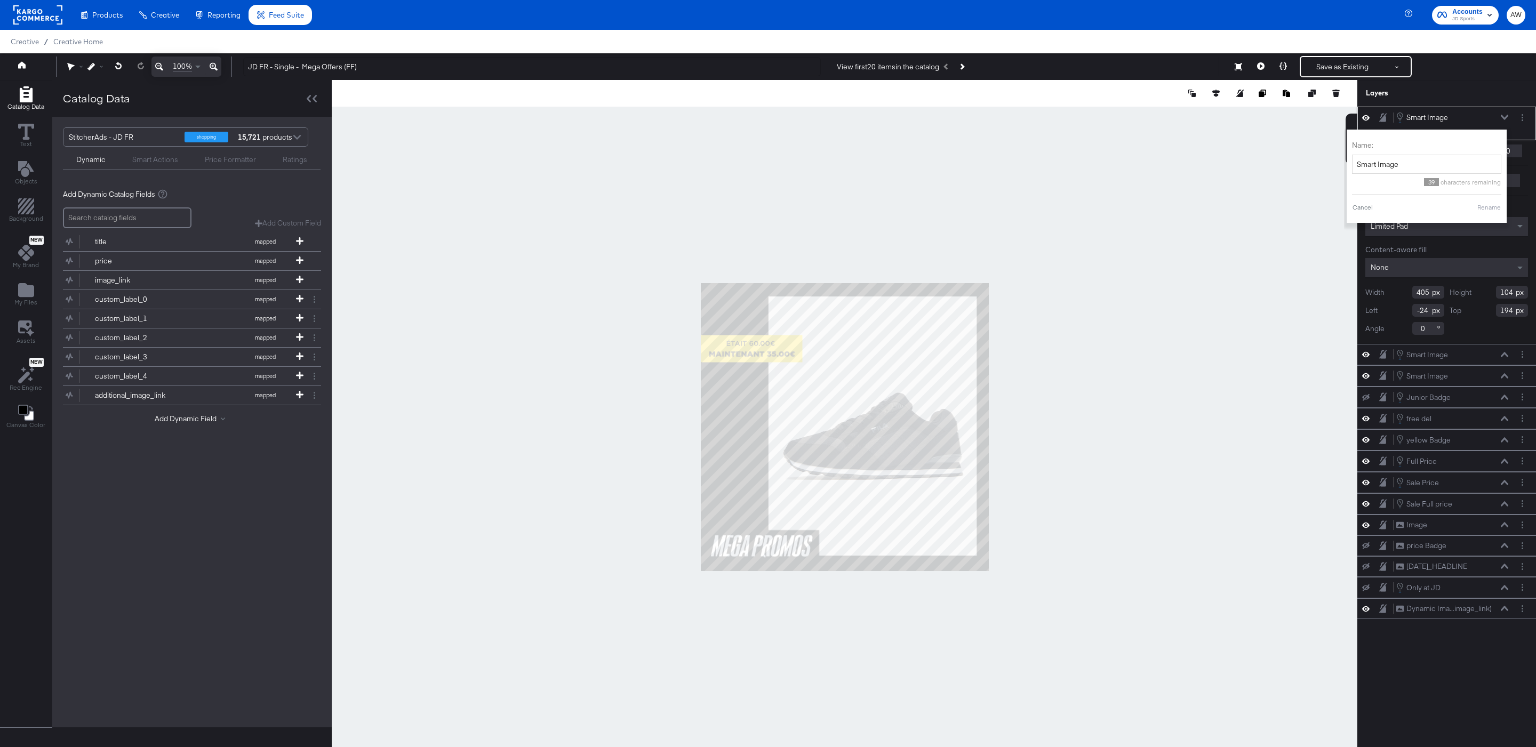
click at [1023, 116] on icon at bounding box center [1504, 117] width 7 height 5
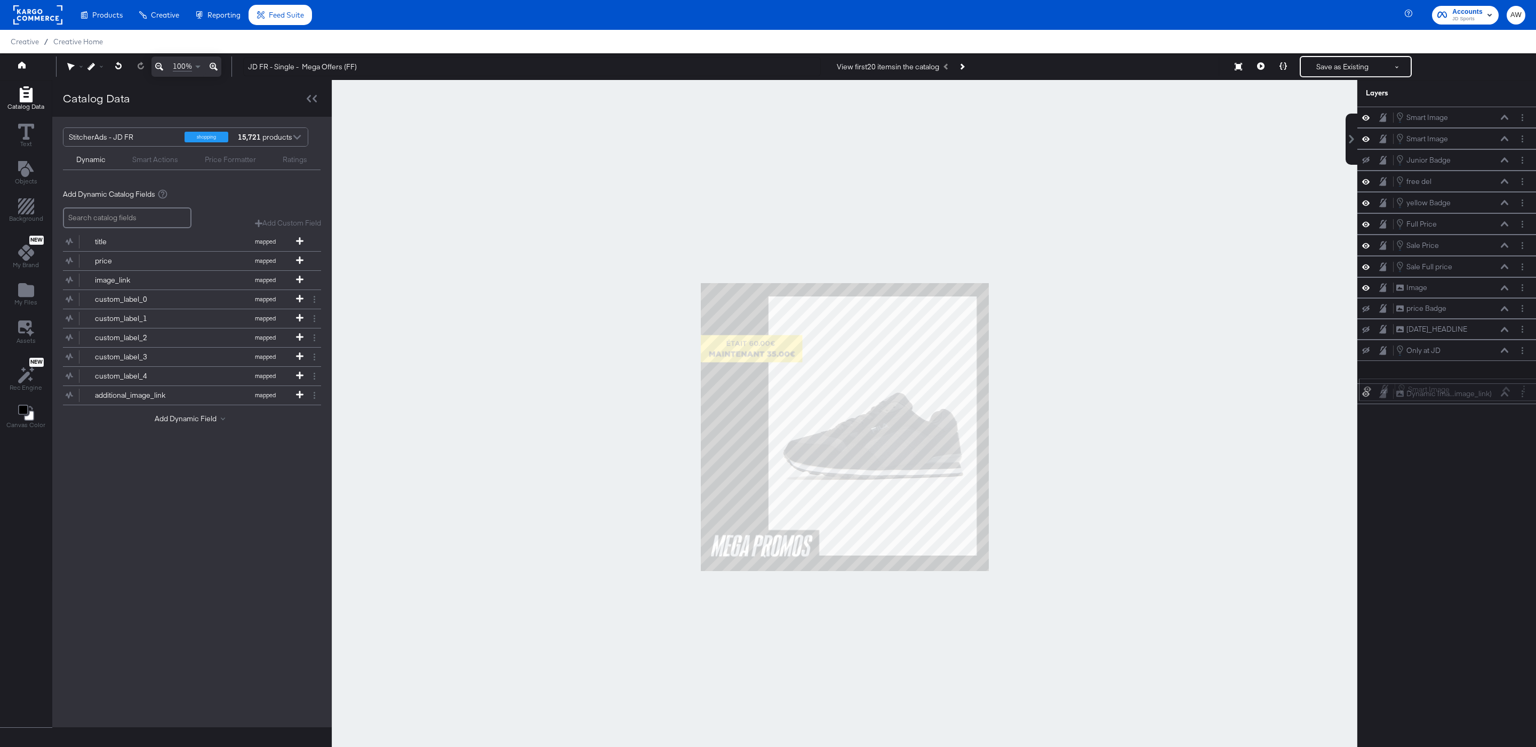
click at [1023, 391] on div "Smart Image Smart Image" at bounding box center [1453, 389] width 113 height 12
drag, startPoint x: 1453, startPoint y: 386, endPoint x: 1459, endPoint y: 295, distance: 90.8
click at [1023, 295] on div "Smart Image Smart Image" at bounding box center [1457, 296] width 113 height 12
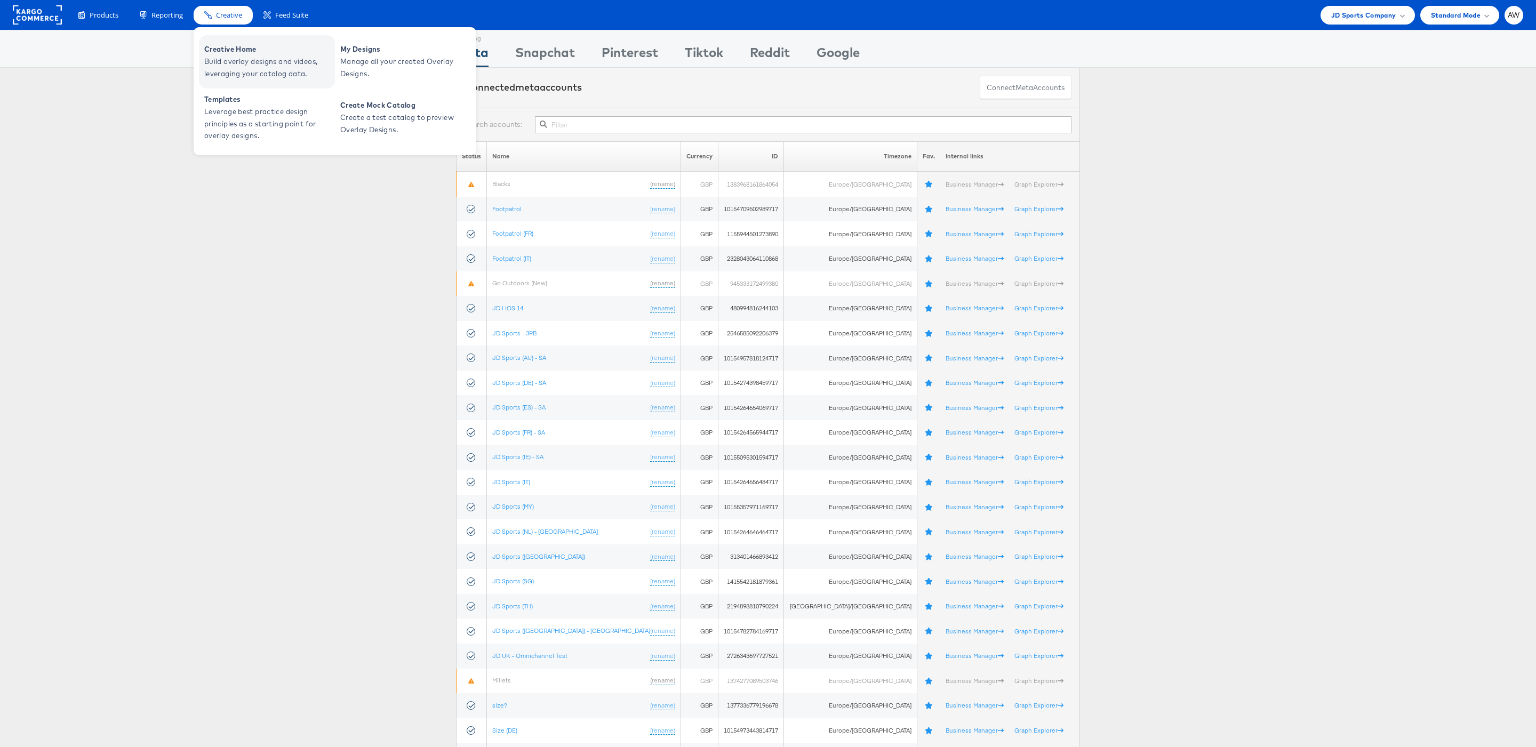
click at [244, 42] on link "Creative Home Build overlay designs and videos, leveraging your catalog data." at bounding box center [267, 61] width 136 height 53
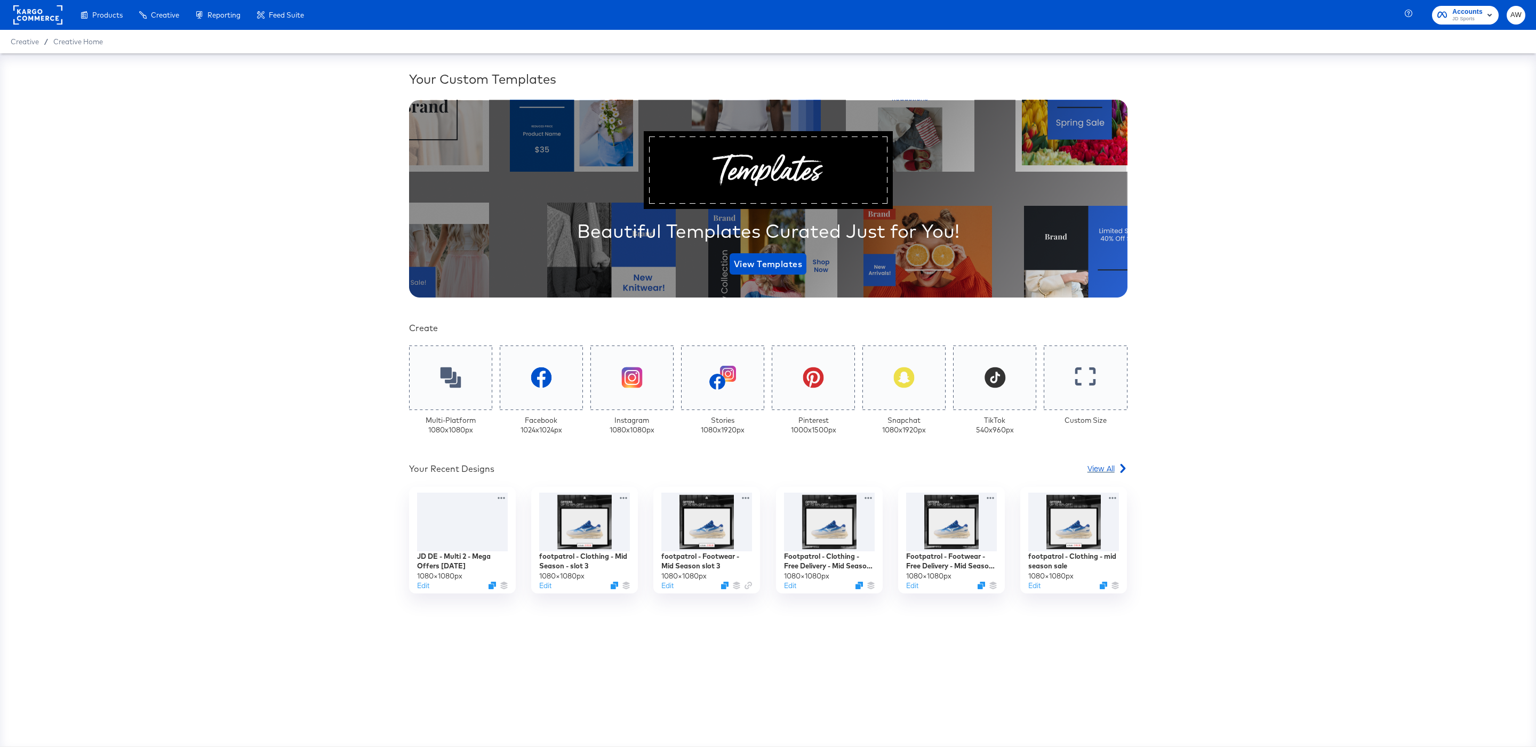
click at [1117, 469] on div "View All" at bounding box center [1107, 468] width 40 height 11
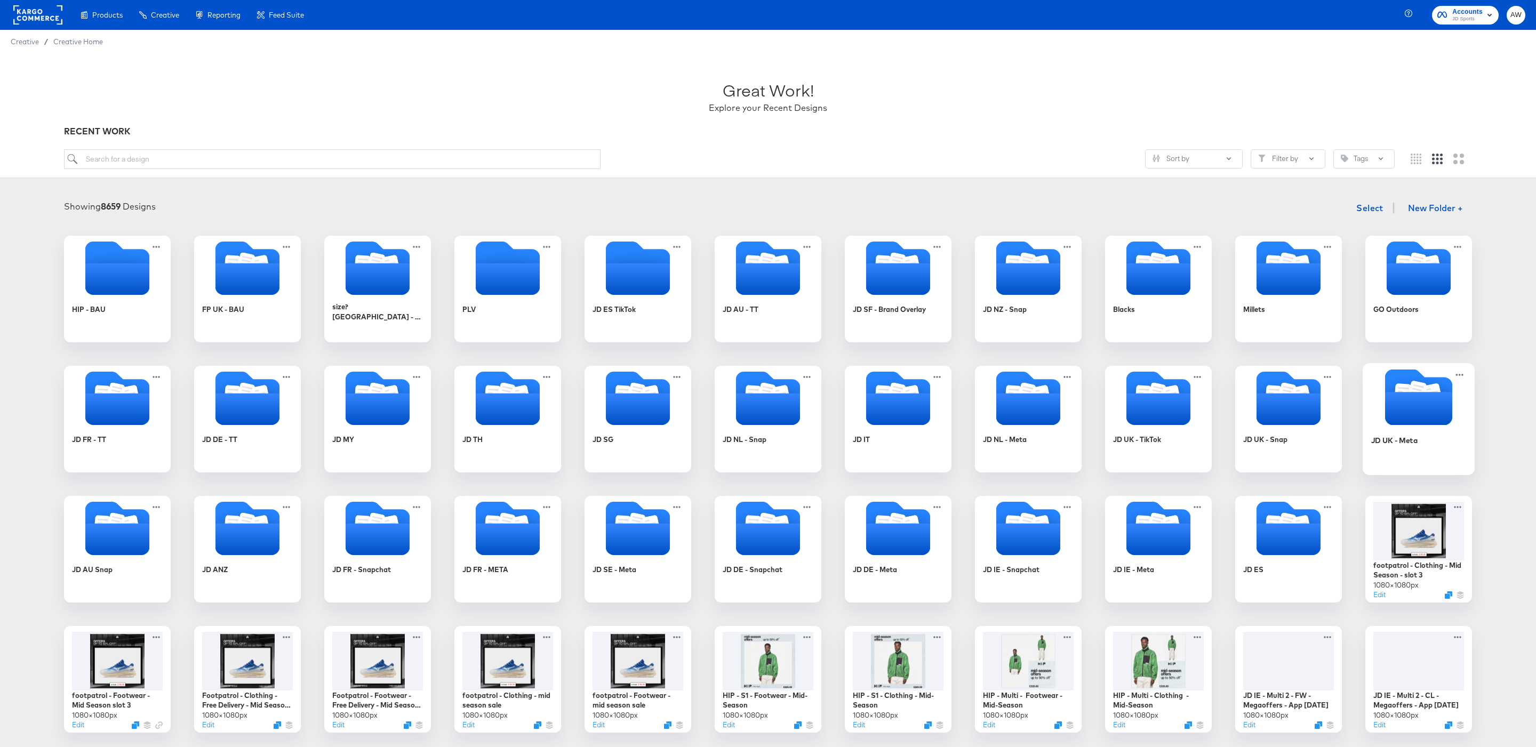
click at [1432, 401] on icon "Folder" at bounding box center [1418, 408] width 67 height 33
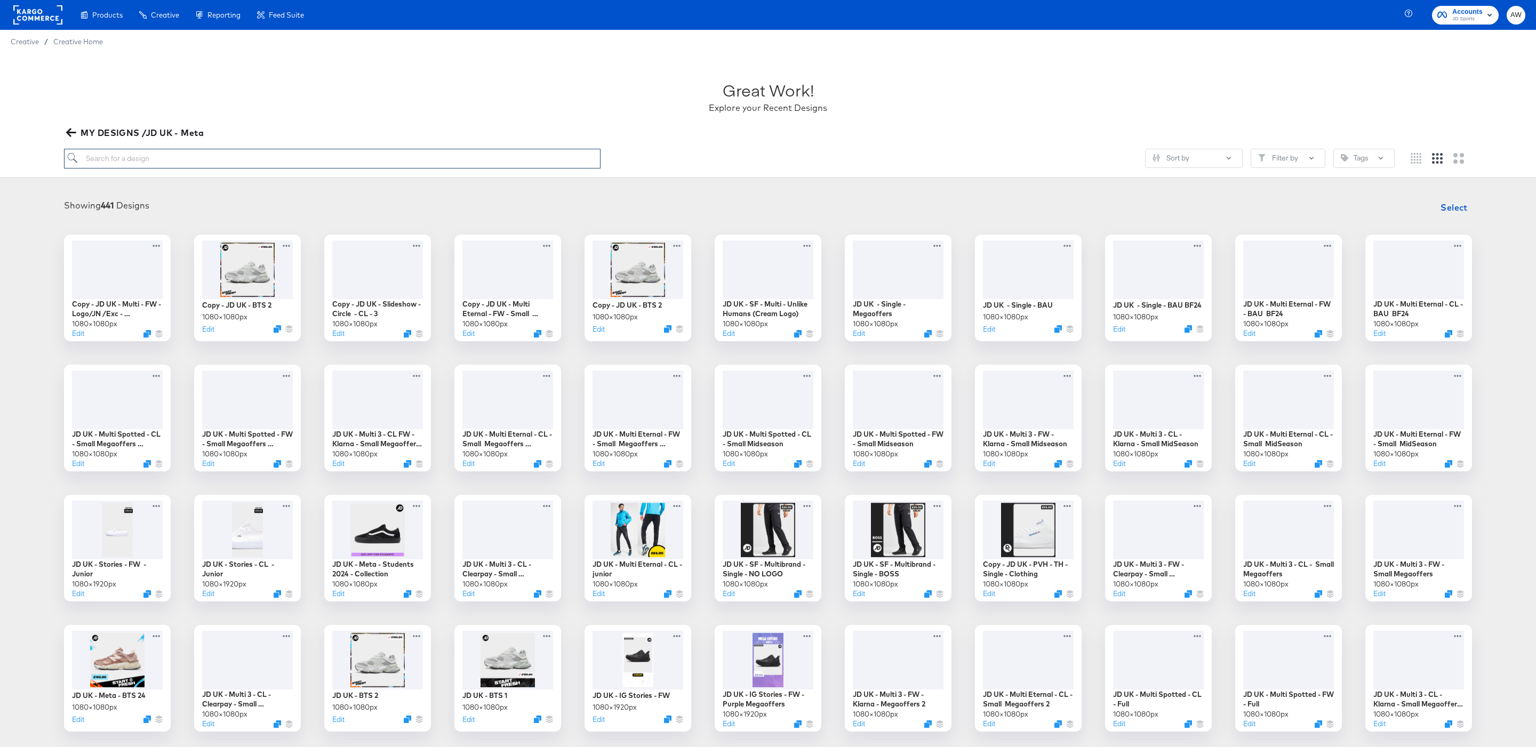
click at [515, 150] on input "search" at bounding box center [332, 159] width 536 height 20
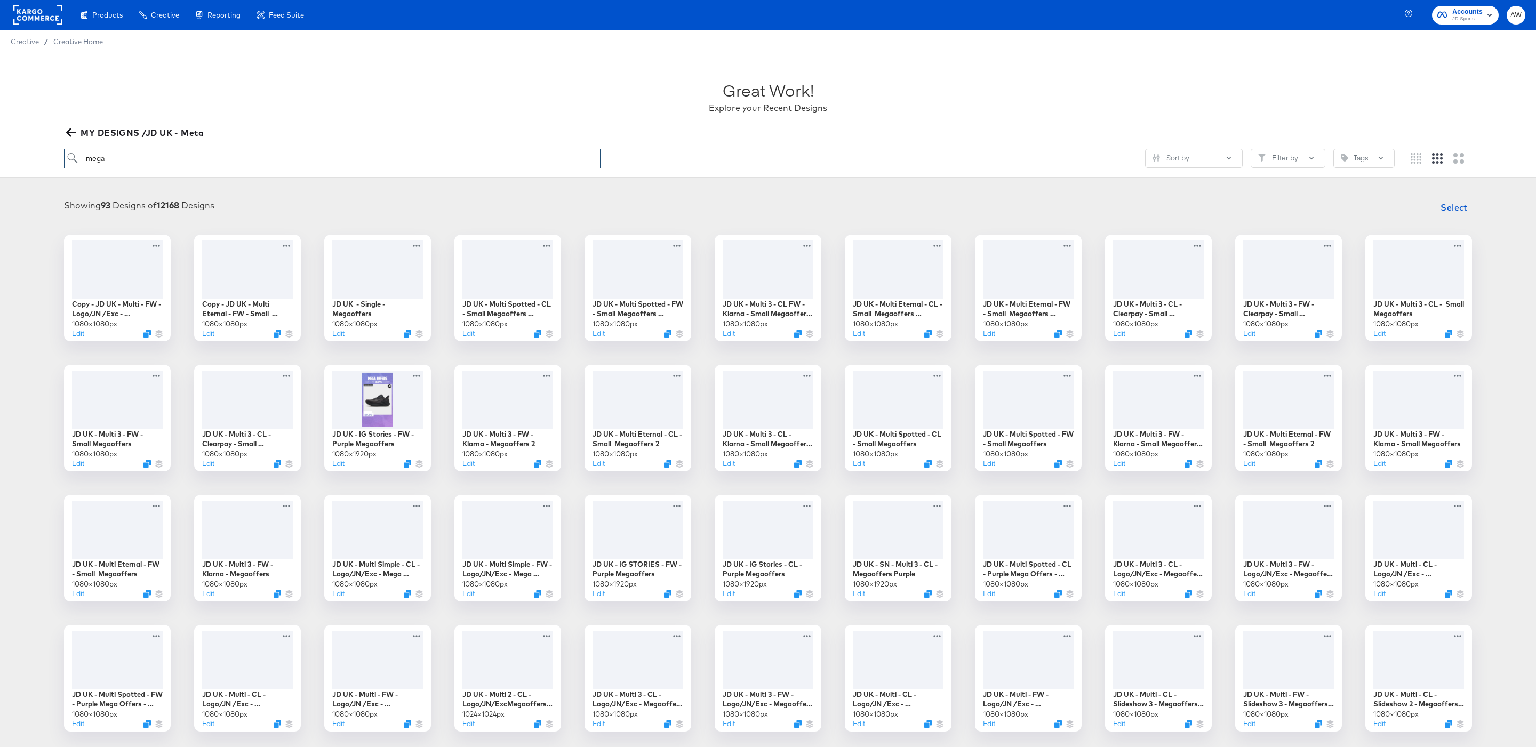
type input "mega"
click at [77, 129] on span "MY DESIGNS /JD UK - Meta" at bounding box center [135, 132] width 135 height 15
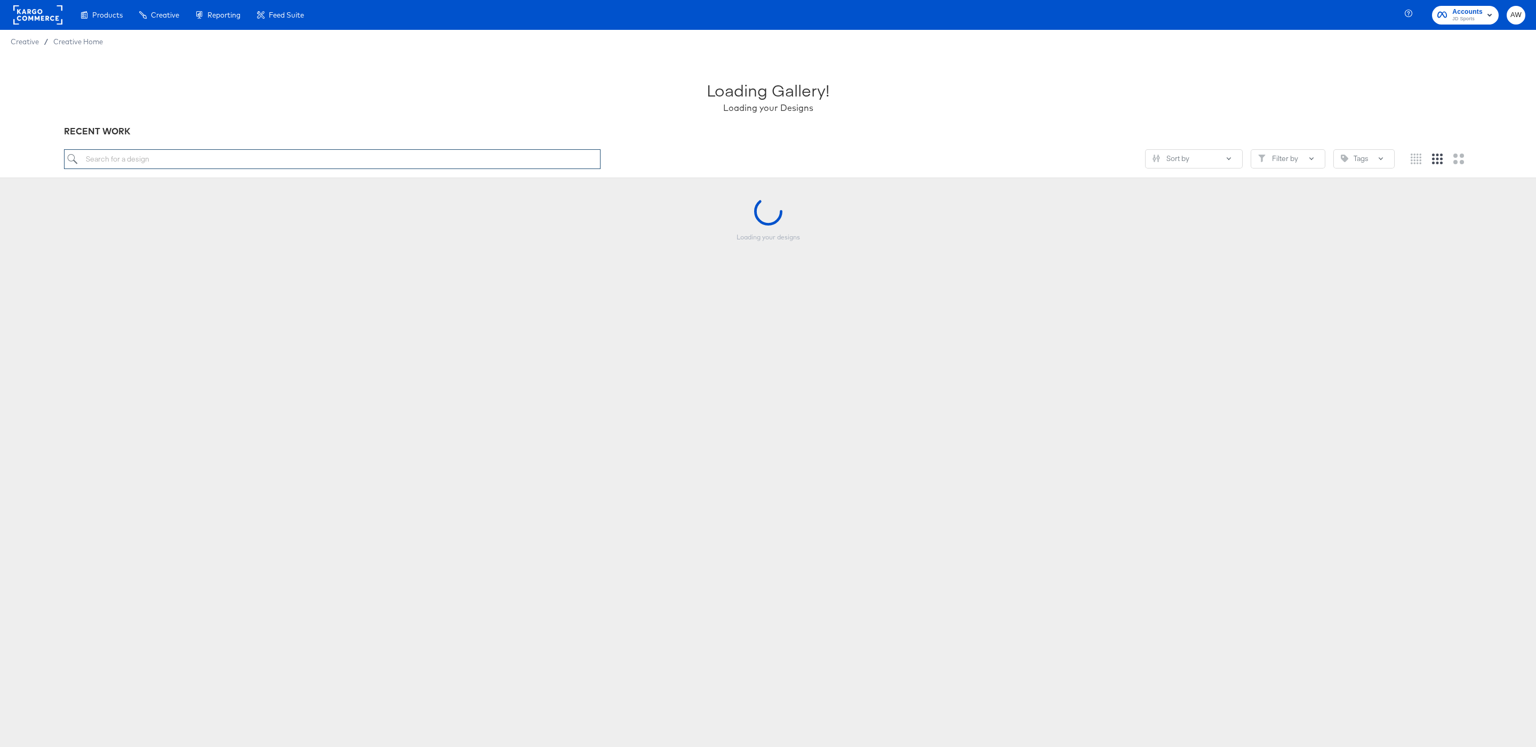
click at [256, 162] on input "search" at bounding box center [332, 159] width 536 height 20
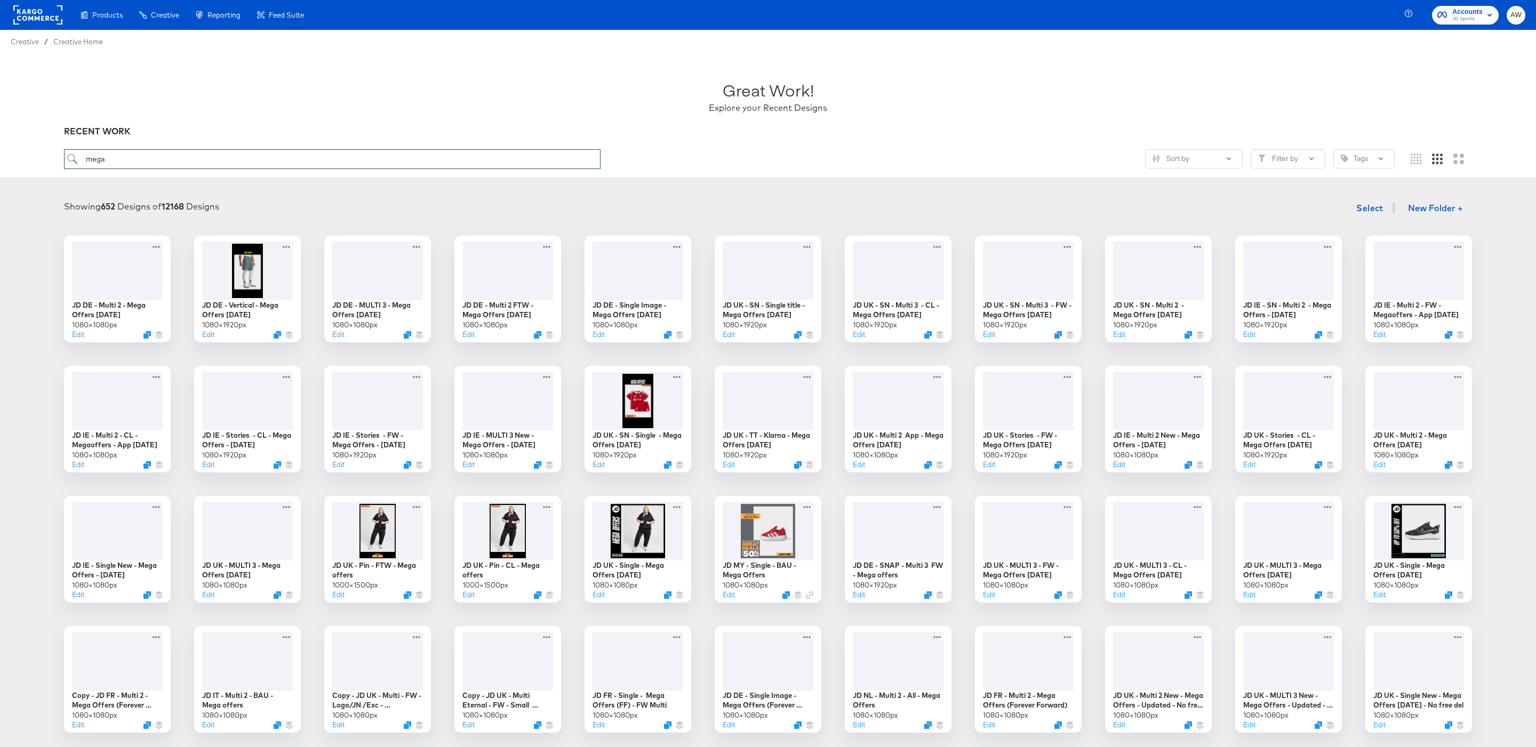
type input "mega"
click at [645, 275] on div at bounding box center [637, 269] width 95 height 61
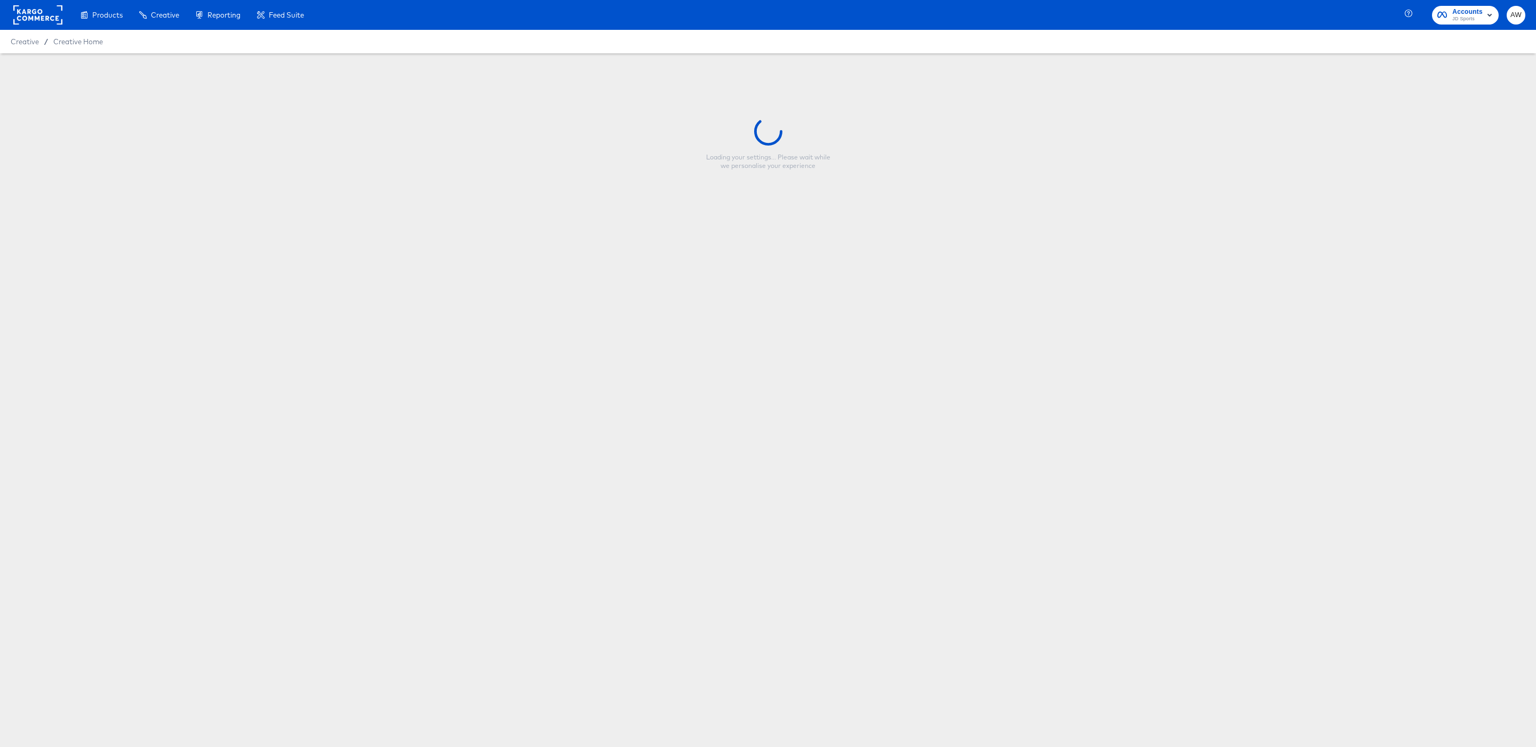
type input "JD DE - Single Image - Mega Offers Oct 25"
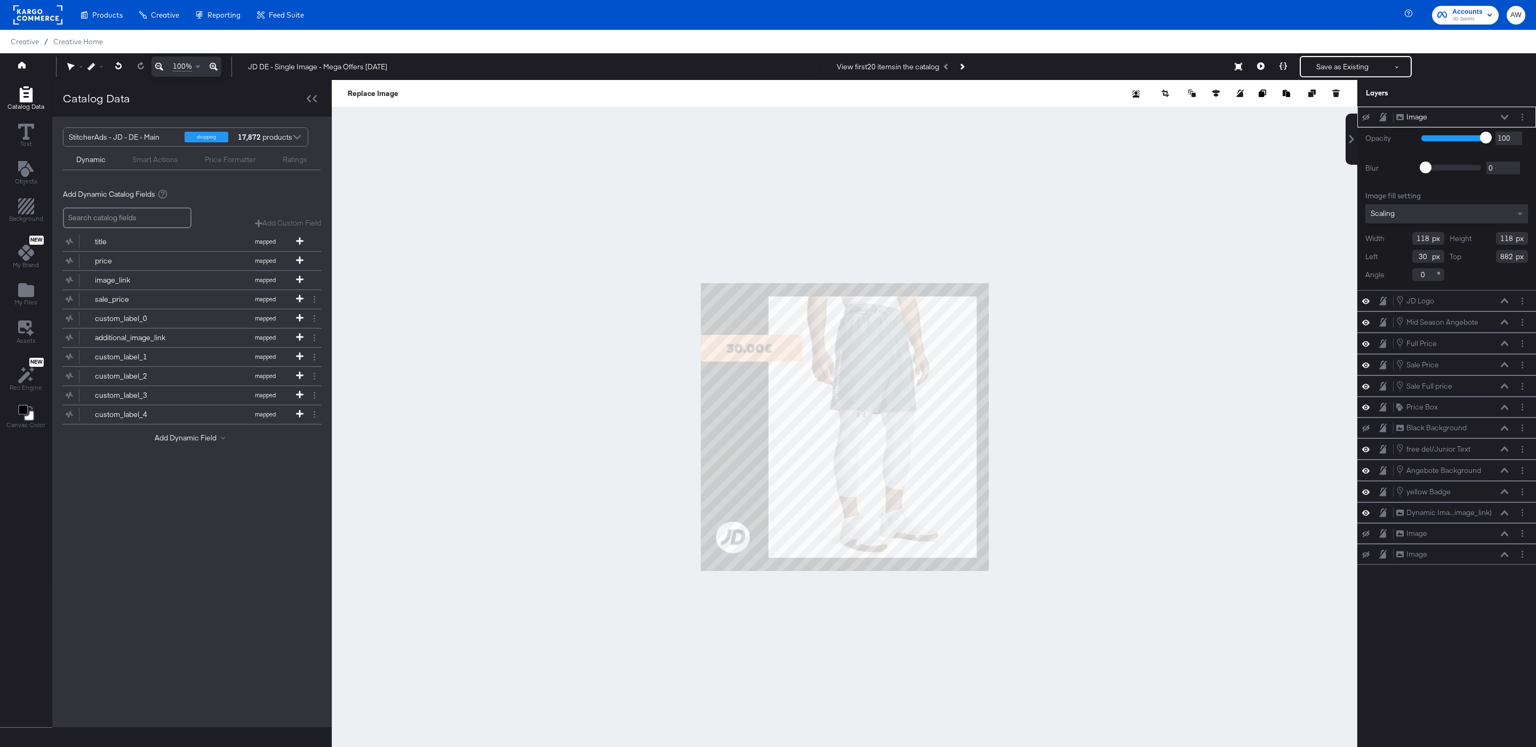
click at [1180, 164] on div at bounding box center [844, 427] width 1025 height 694
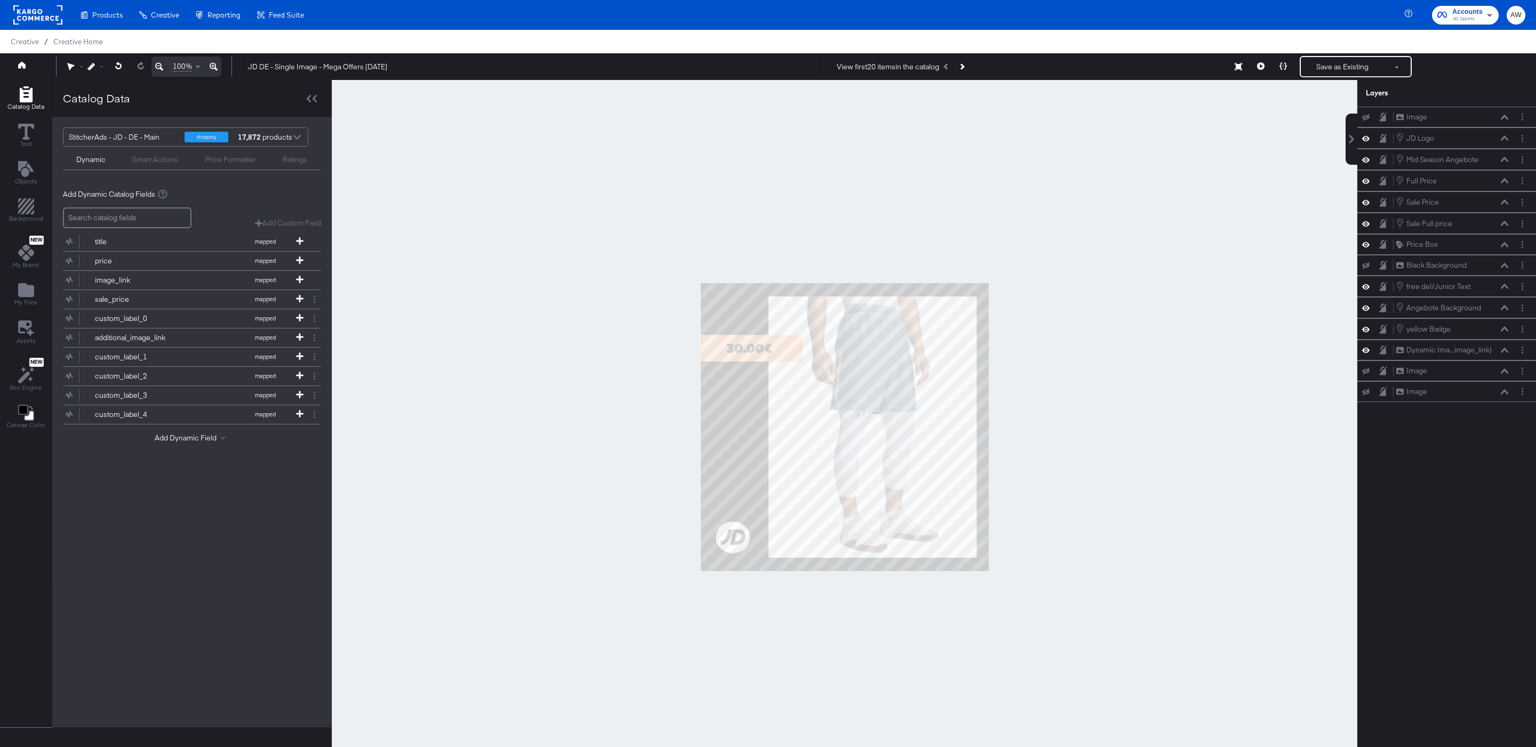
click at [968, 69] on button "Next Product" at bounding box center [961, 66] width 15 height 19
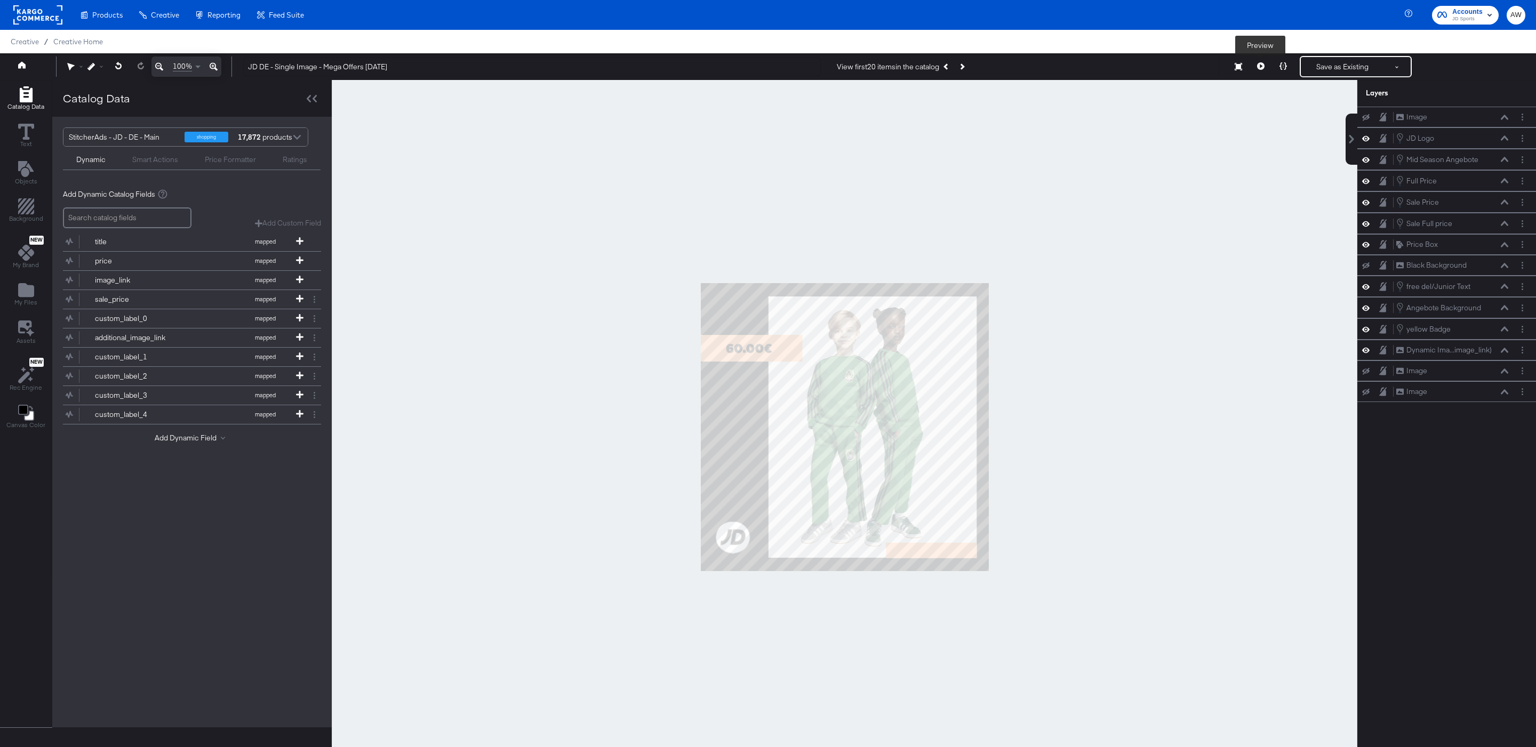
click at [1269, 64] on button at bounding box center [1260, 66] width 22 height 21
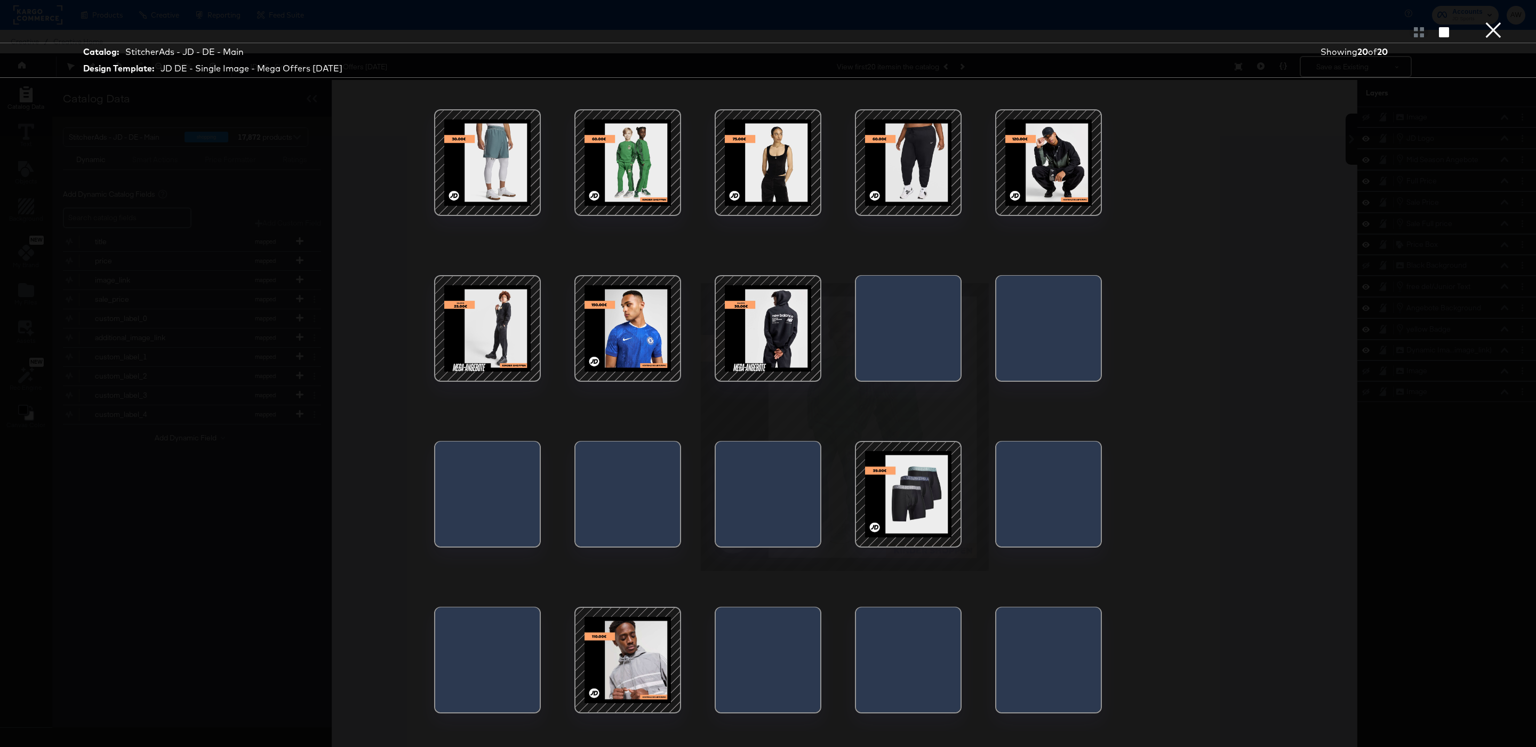
click at [524, 340] on div at bounding box center [487, 328] width 91 height 91
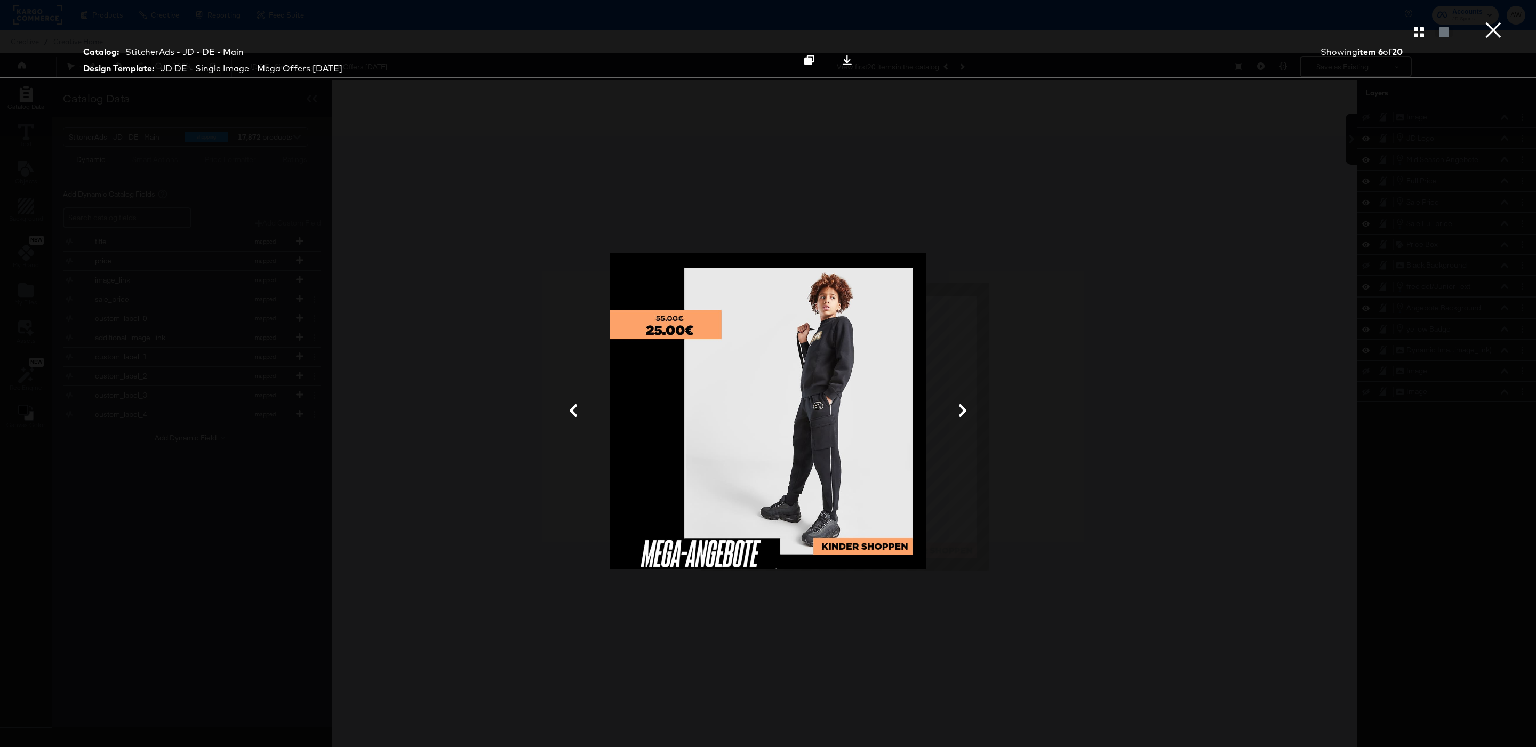
click at [1483, 21] on button "×" at bounding box center [1493, 10] width 21 height 21
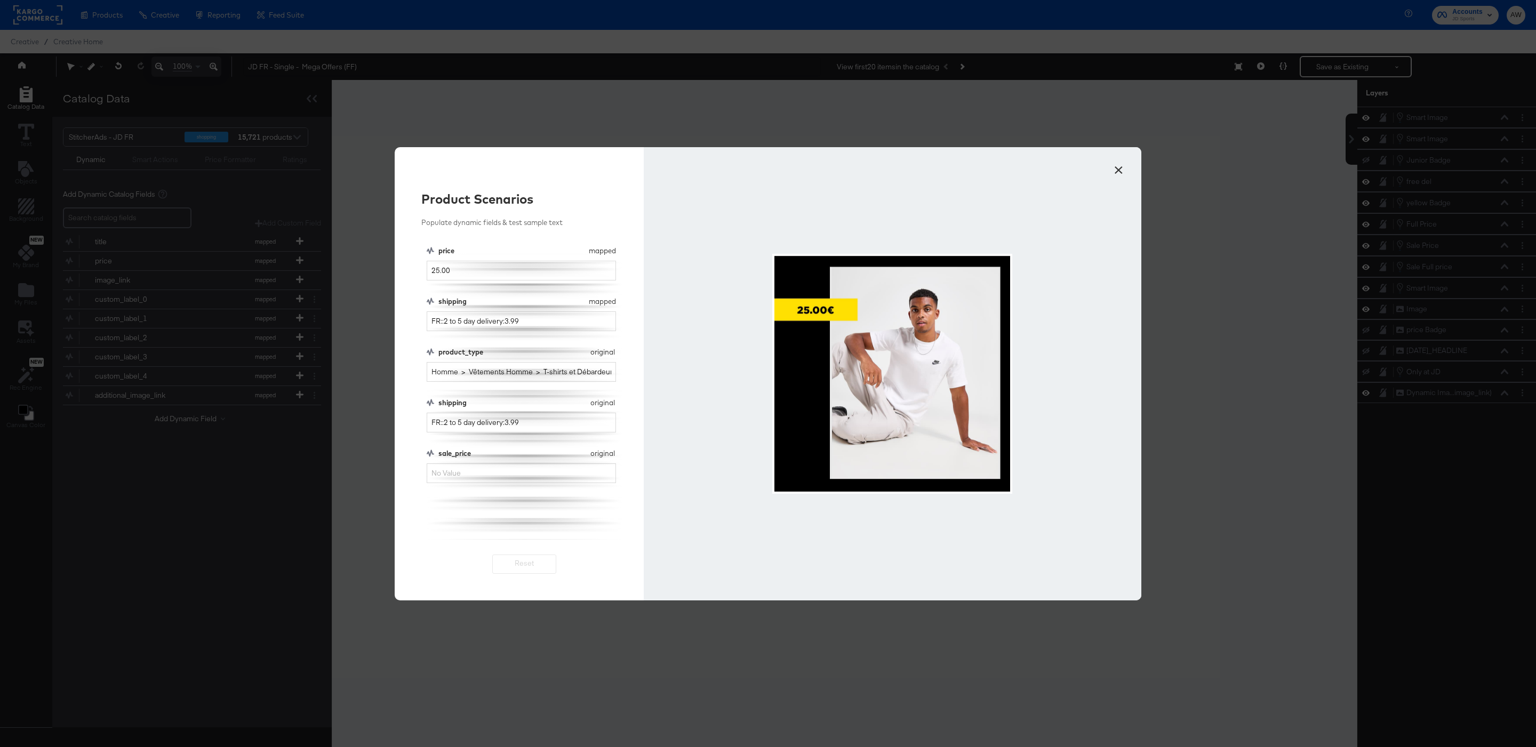
click at [1115, 167] on button "×" at bounding box center [1118, 167] width 19 height 19
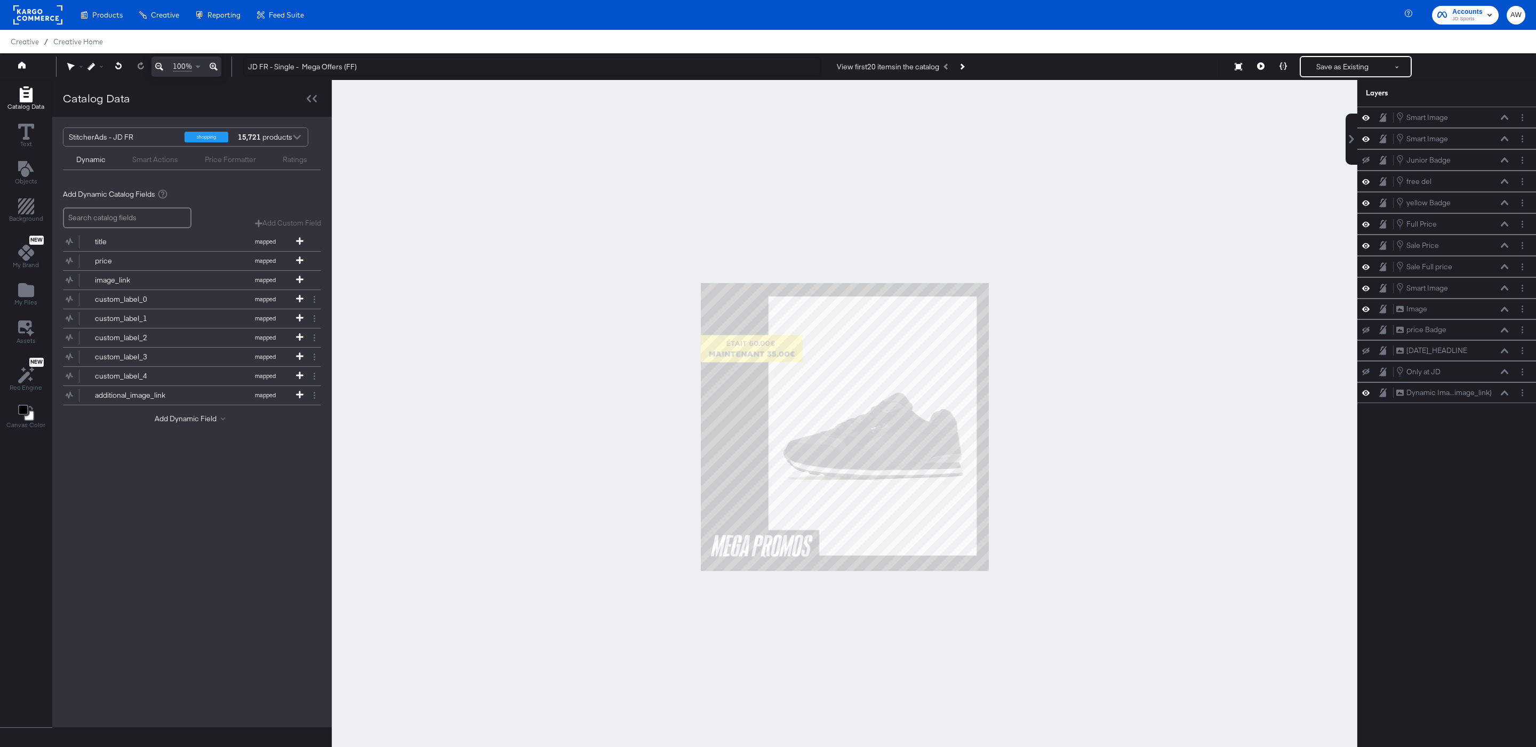
click at [969, 71] on button "Next Product" at bounding box center [961, 66] width 15 height 19
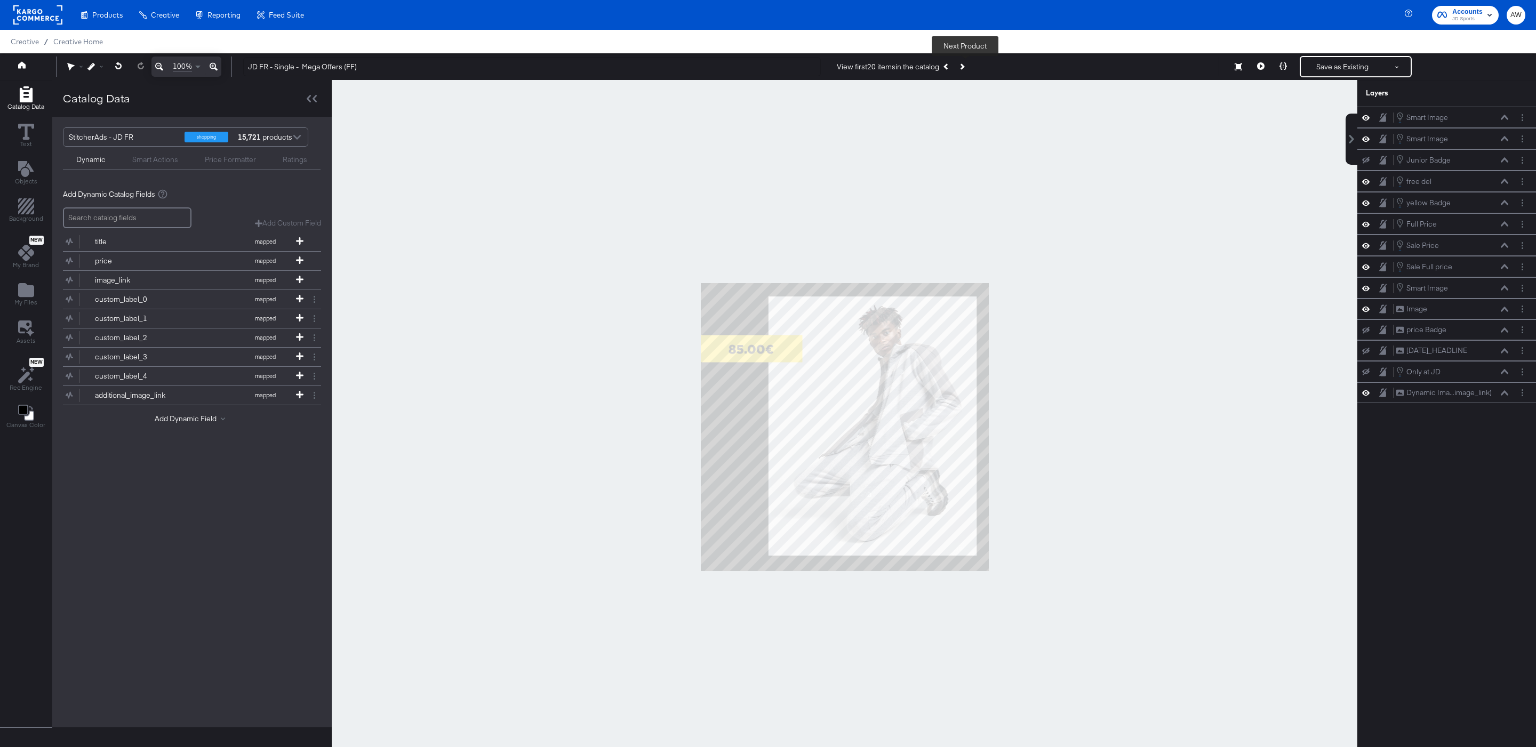
click at [969, 71] on button "Next Product" at bounding box center [961, 66] width 15 height 19
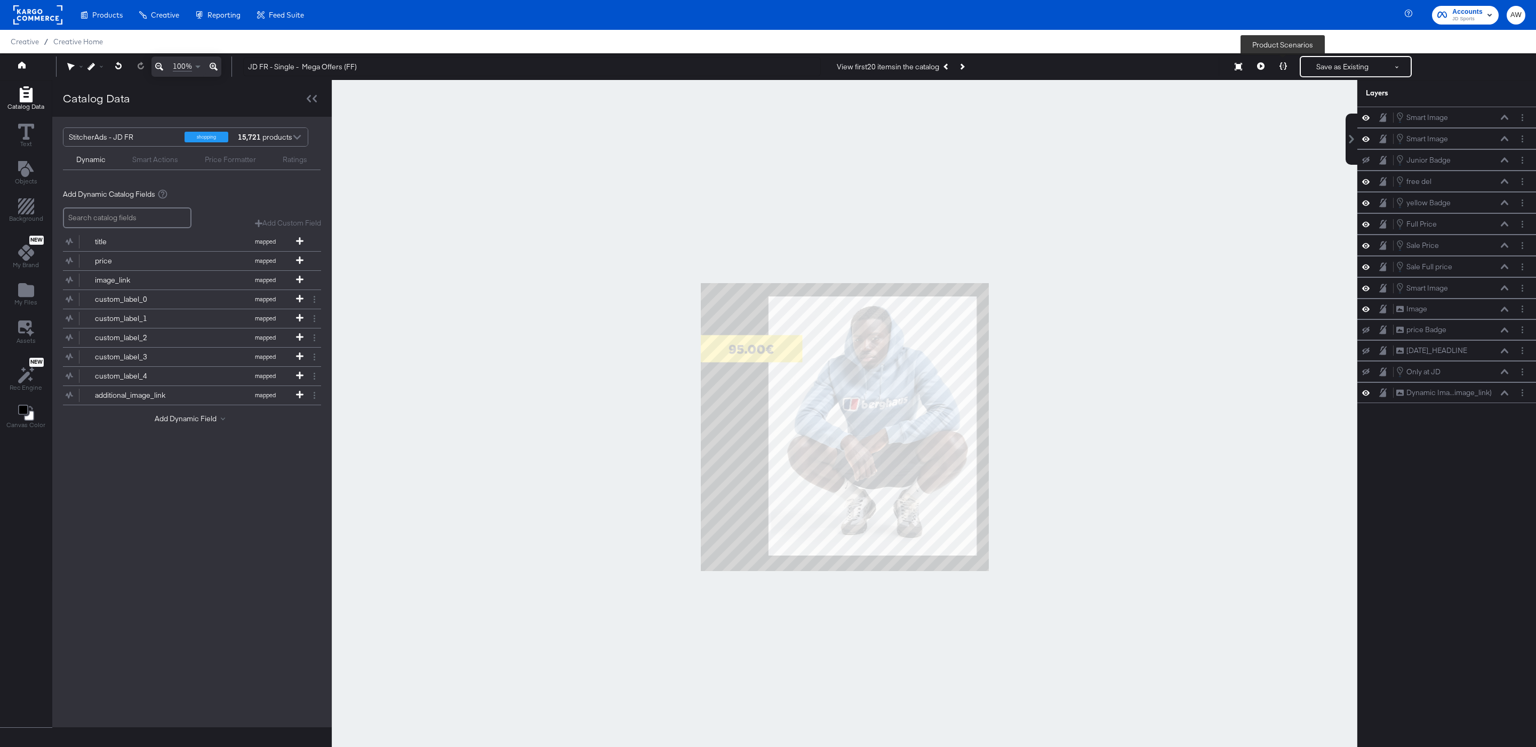
click at [1282, 69] on icon at bounding box center [1282, 65] width 7 height 7
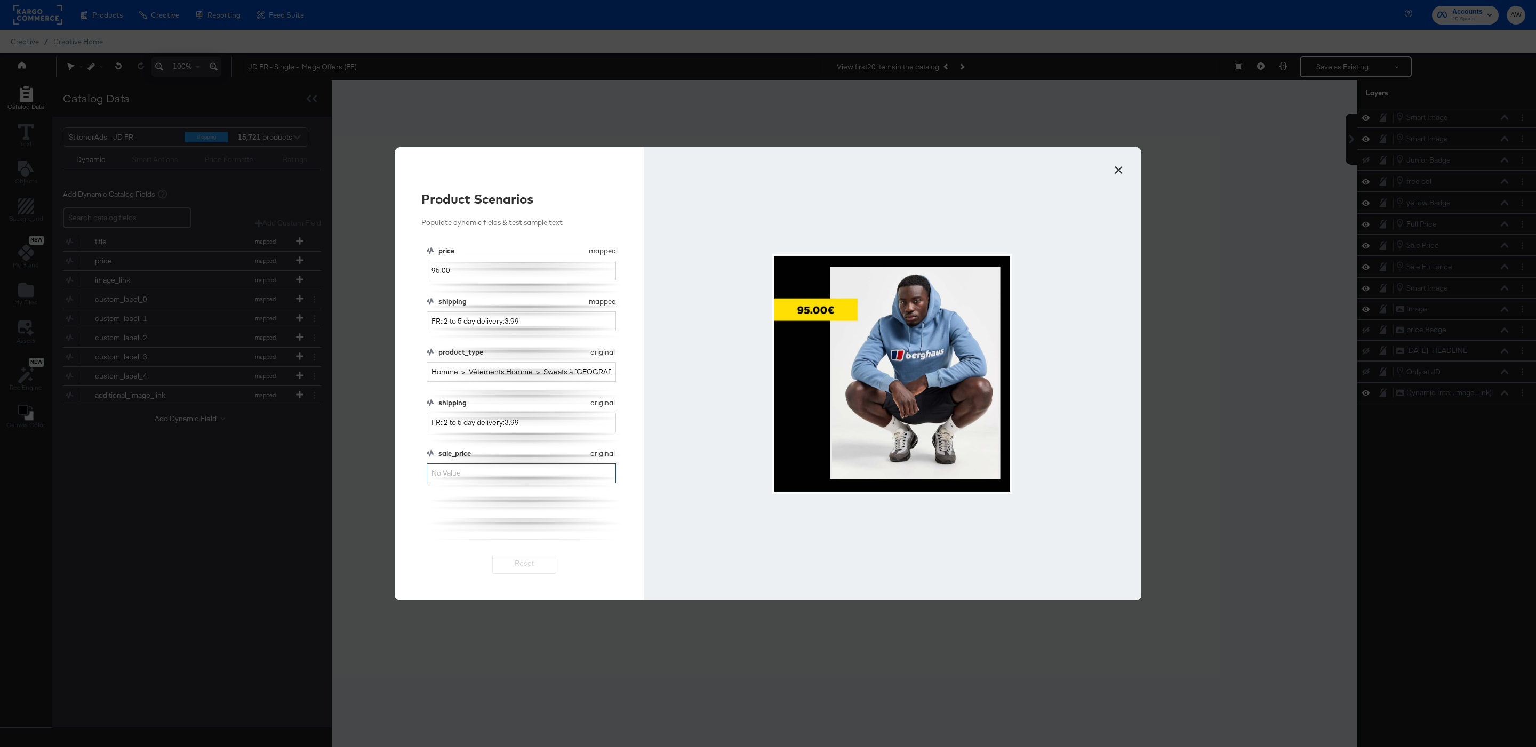
click at [475, 478] on input "sale_price" at bounding box center [521, 473] width 189 height 20
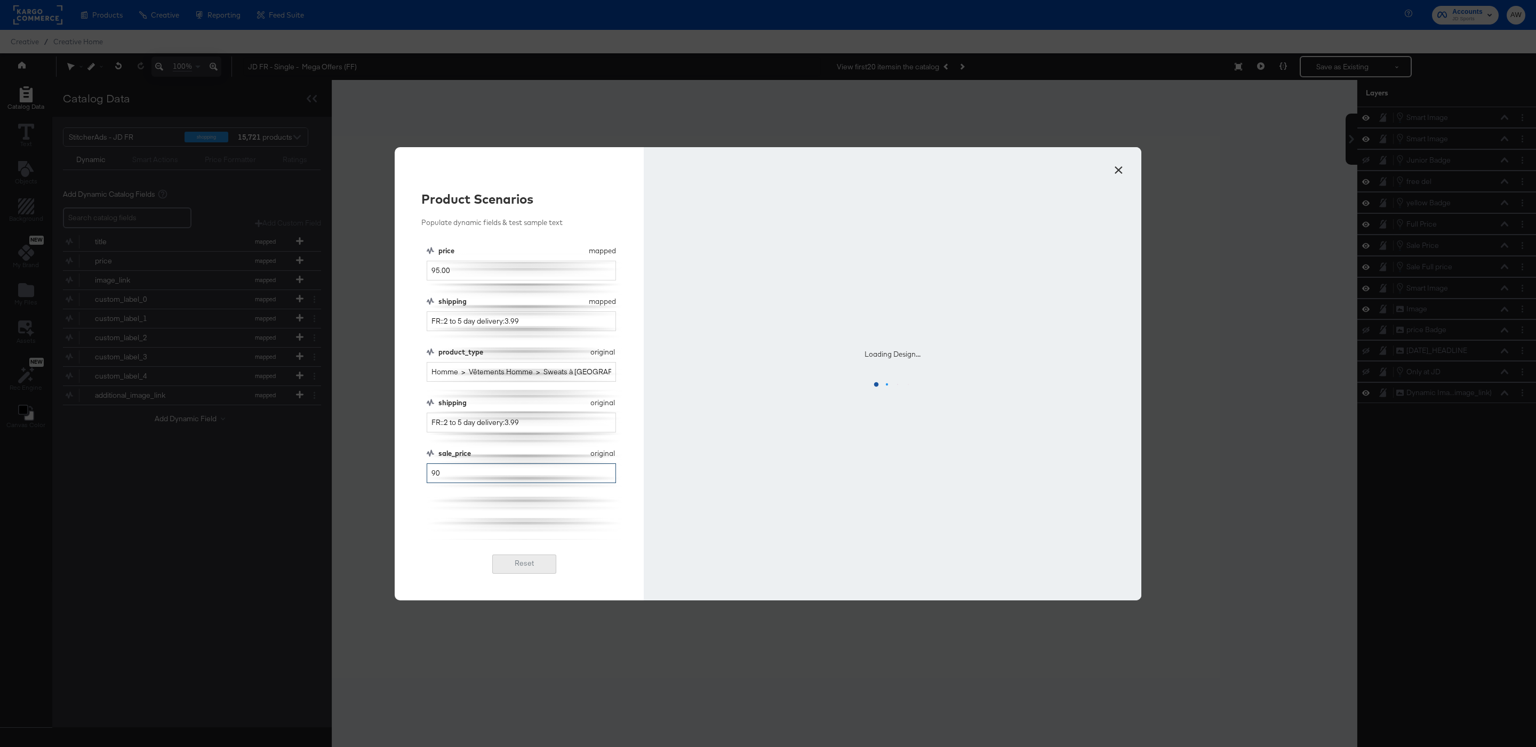
type input "90"
click at [530, 561] on button "Reset" at bounding box center [524, 564] width 64 height 19
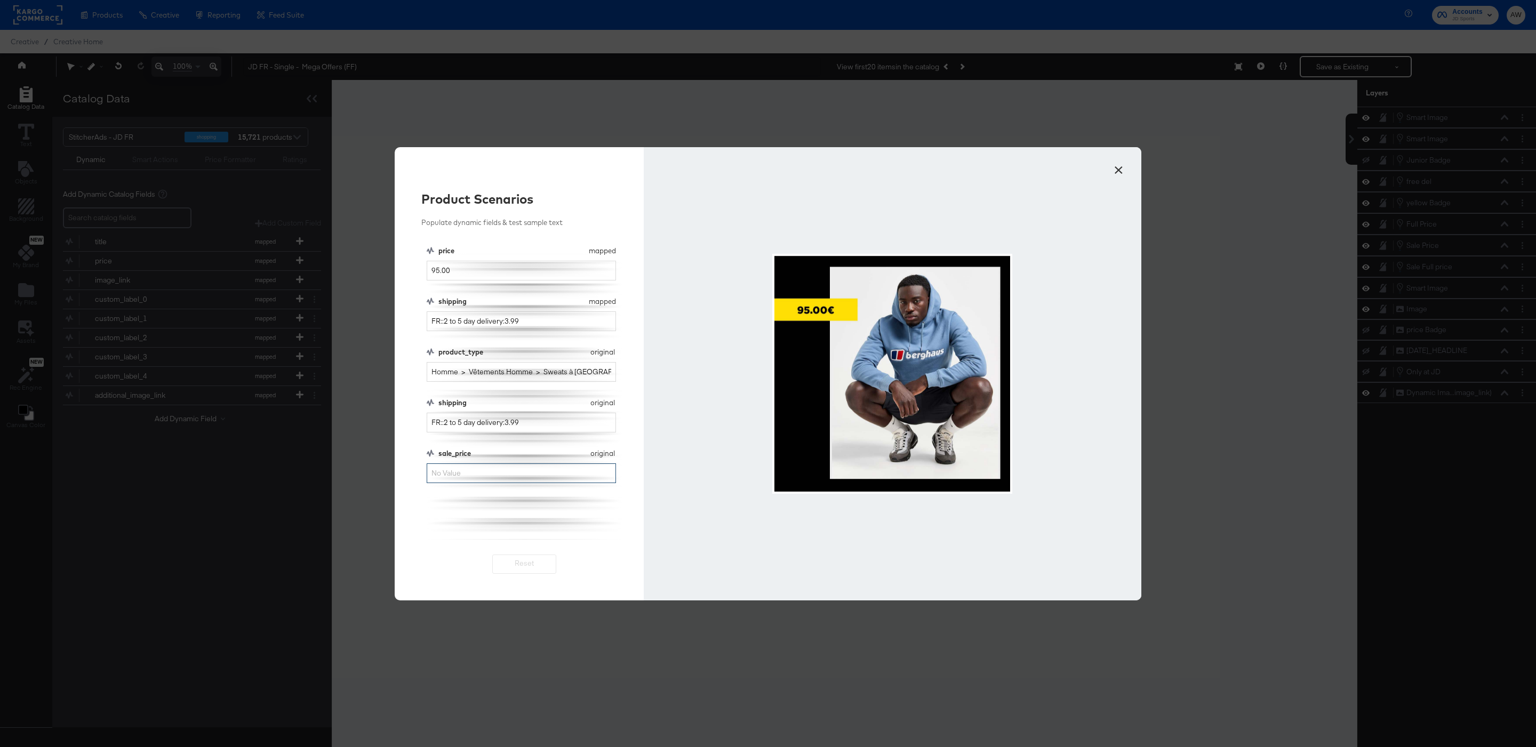
click at [520, 478] on input "sale_price" at bounding box center [521, 473] width 189 height 20
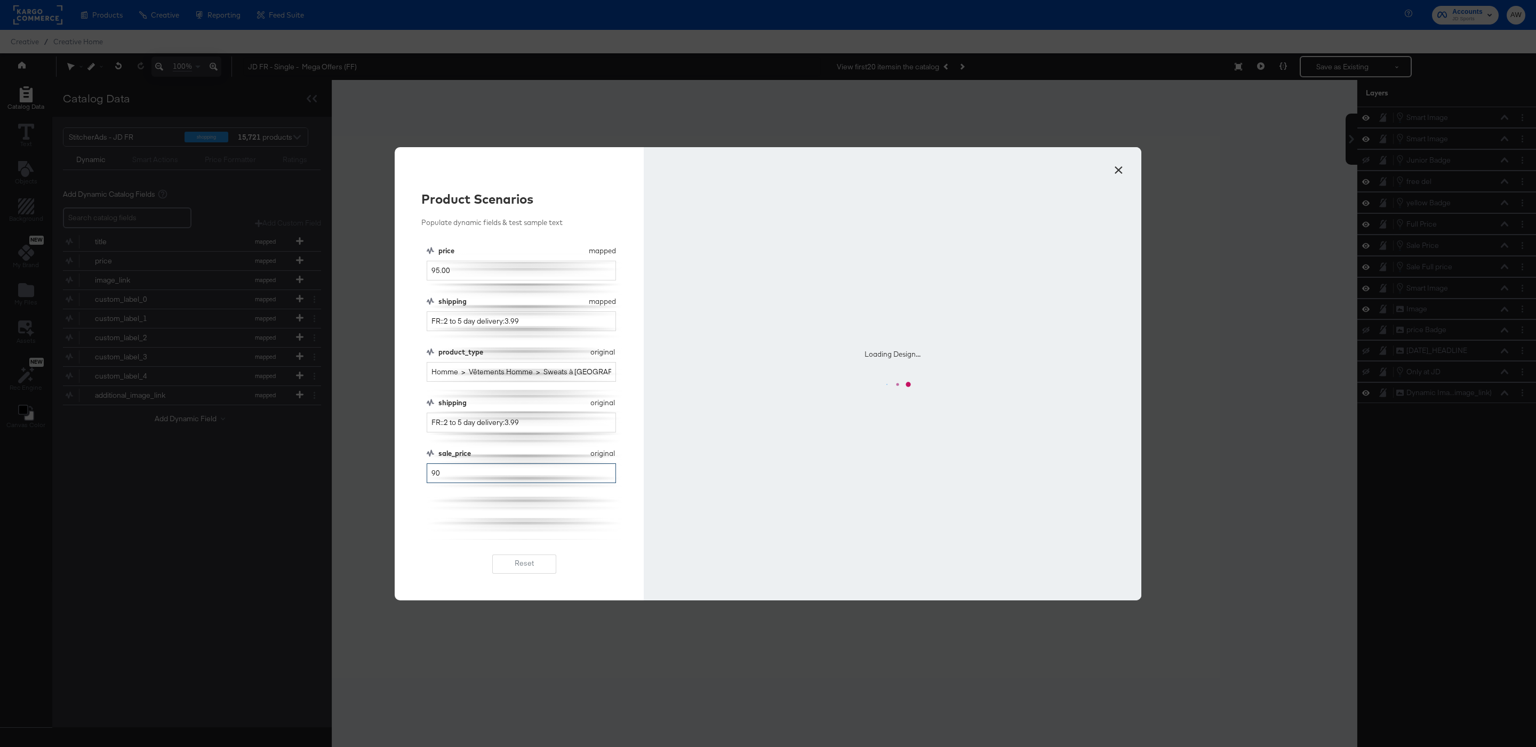
type input "90"
click at [613, 517] on div "price mapped price 95.00 shipping mapped shipping FR::2 to 5 day delivery:3.99 …" at bounding box center [525, 393] width 196 height 294
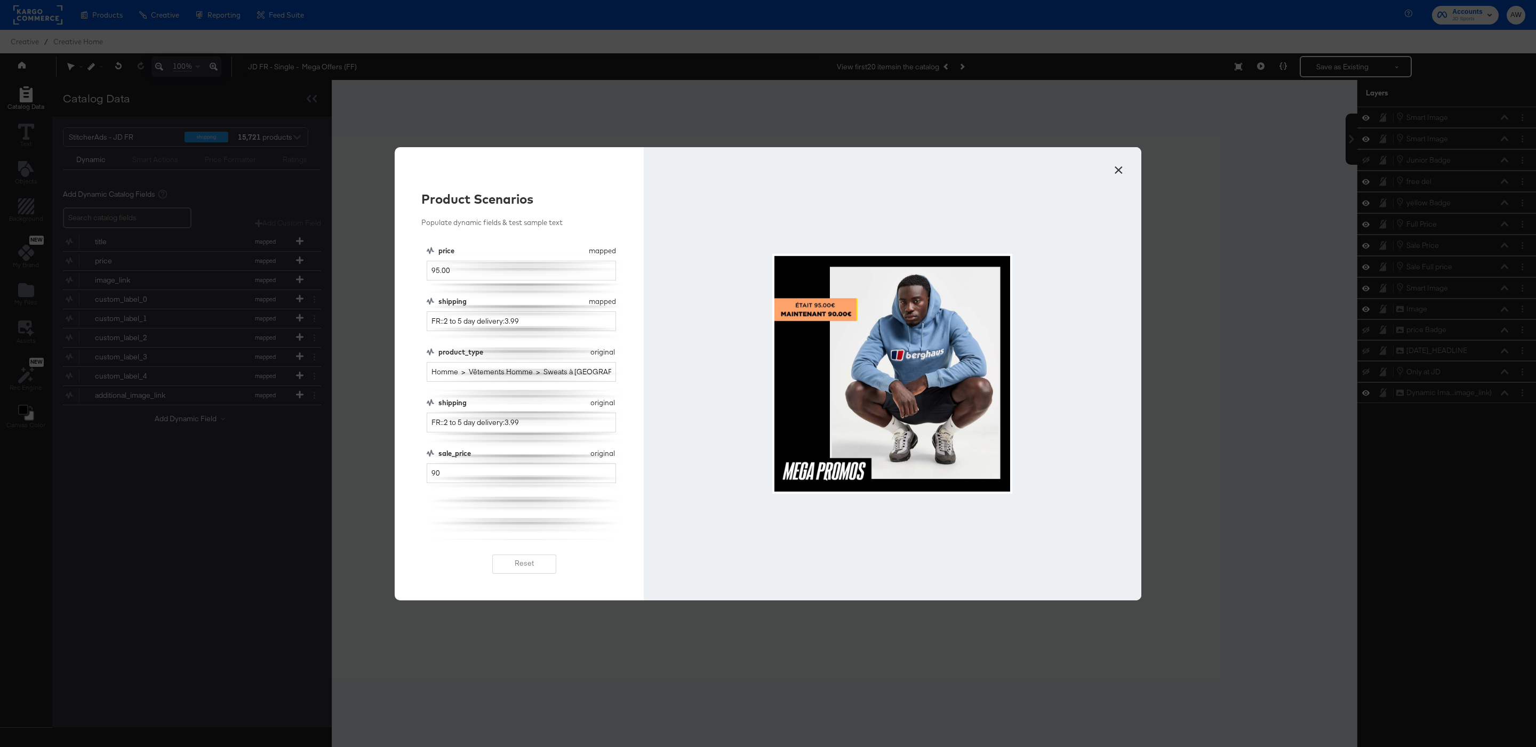
click at [1120, 169] on button "×" at bounding box center [1118, 167] width 19 height 19
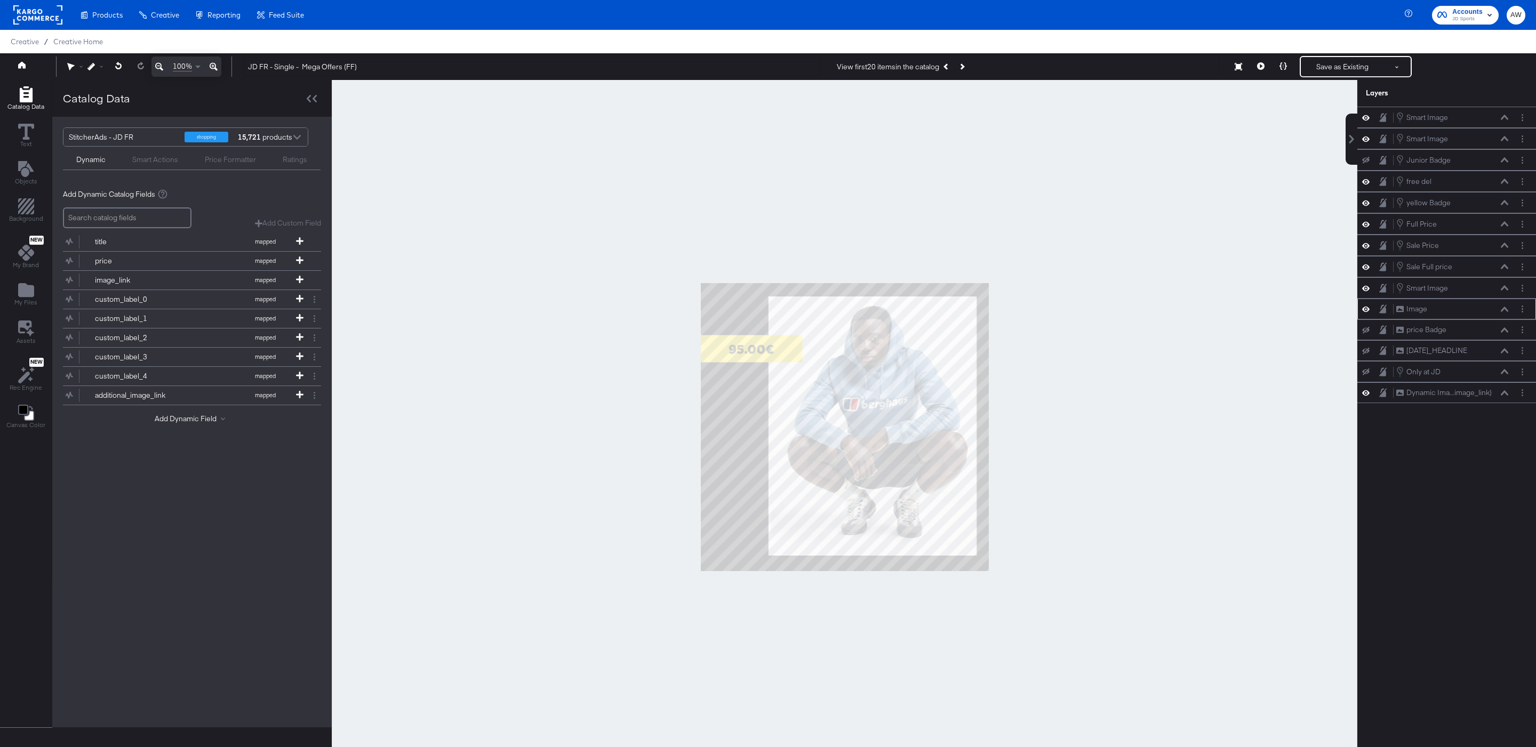
click at [1503, 312] on div "Image Image" at bounding box center [1452, 308] width 113 height 11
click at [1502, 290] on icon at bounding box center [1504, 287] width 7 height 5
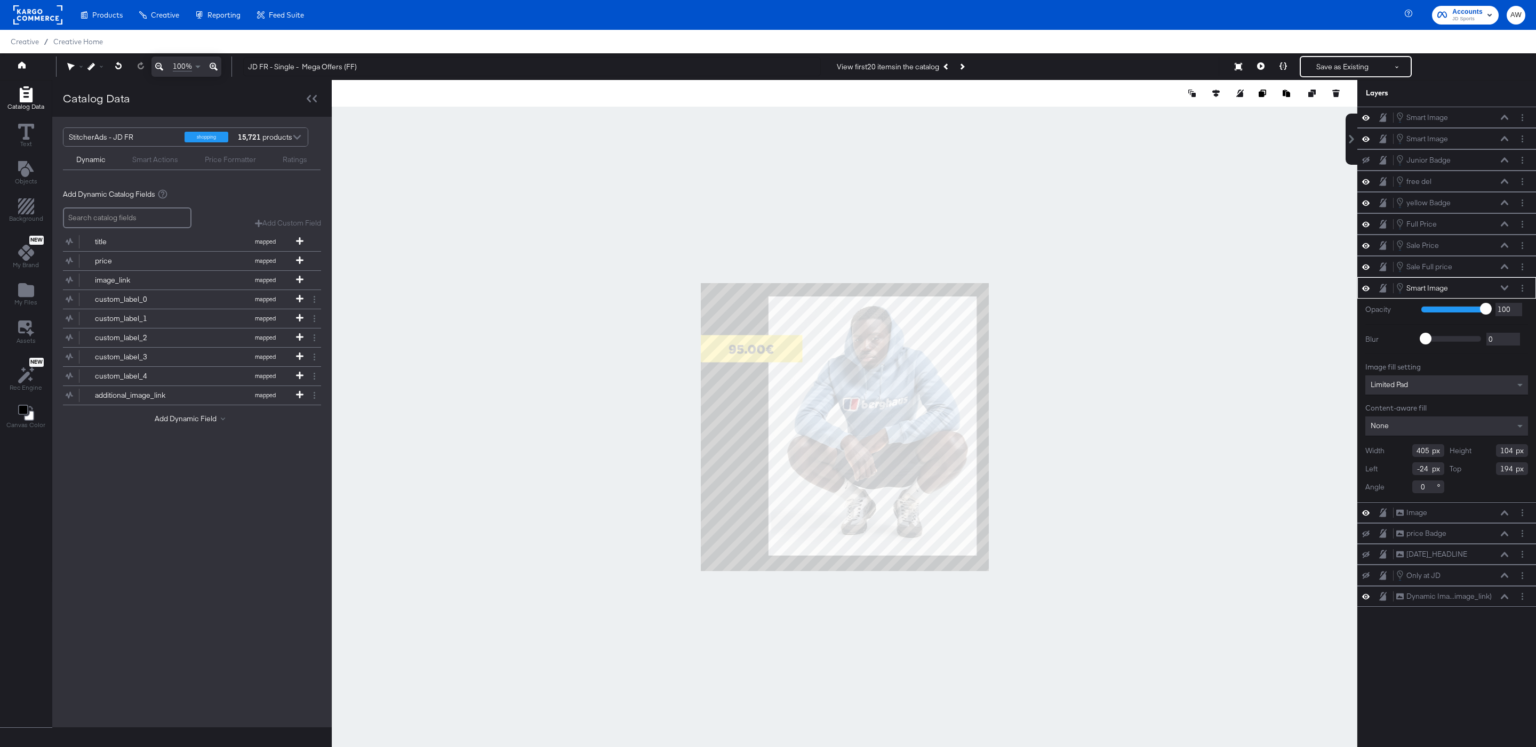
type input "410"
click at [1081, 315] on div at bounding box center [844, 427] width 1025 height 694
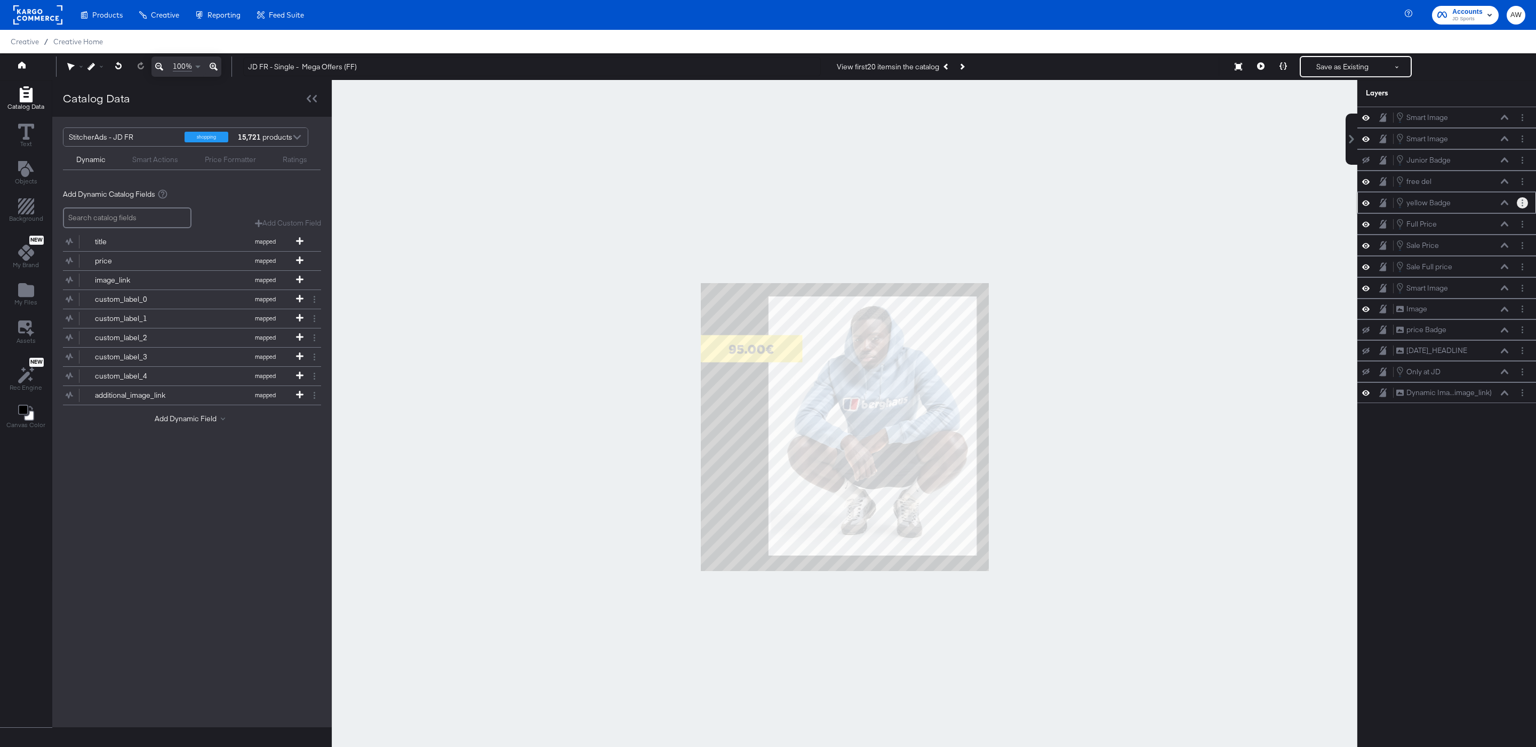
click at [1526, 206] on button "Layer Options" at bounding box center [1522, 202] width 11 height 11
click at [1471, 245] on button "Edit Smart Layer" at bounding box center [1454, 239] width 54 height 11
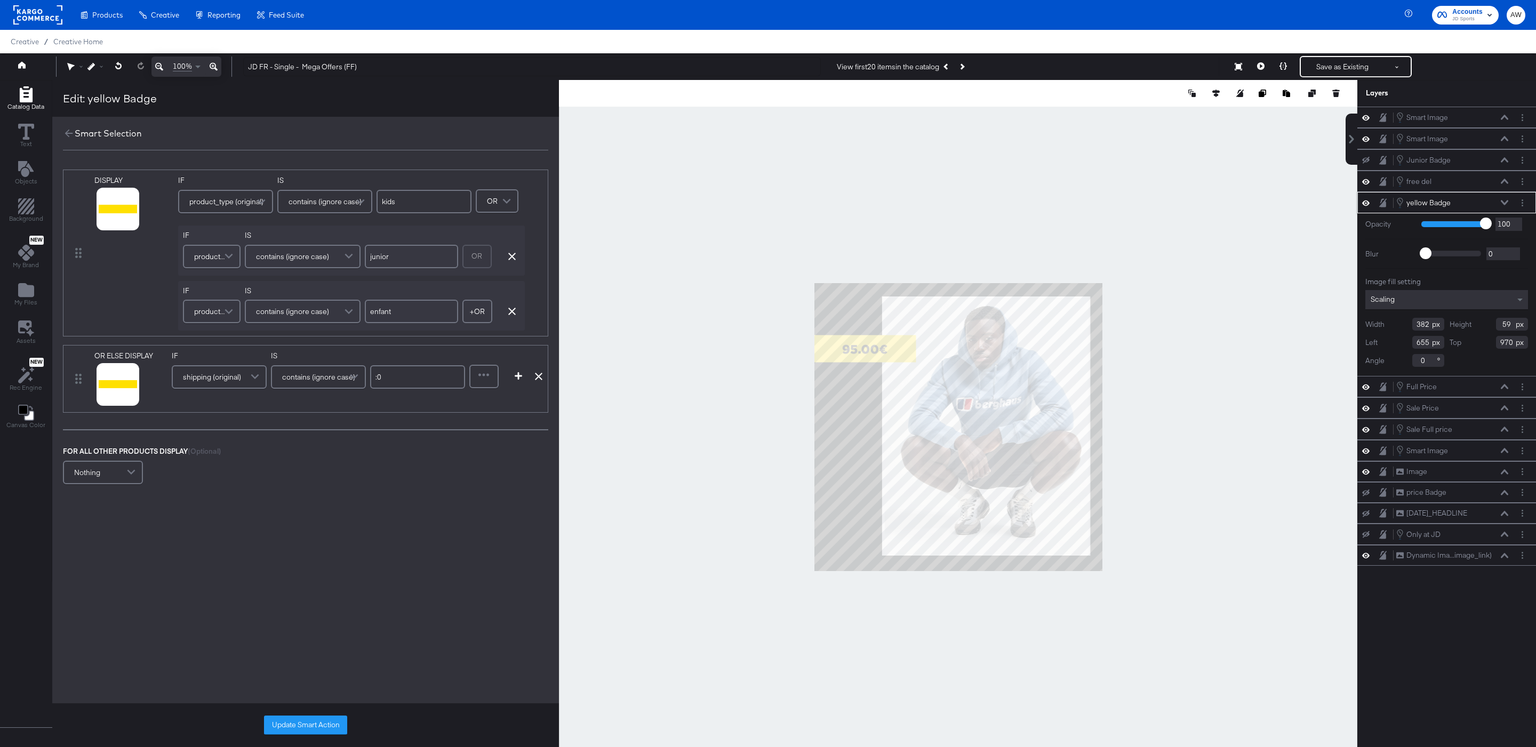
click at [428, 203] on input "kids" at bounding box center [423, 201] width 95 height 23
type input "enfant"
click at [508, 256] on icon "button" at bounding box center [511, 256] width 7 height 7
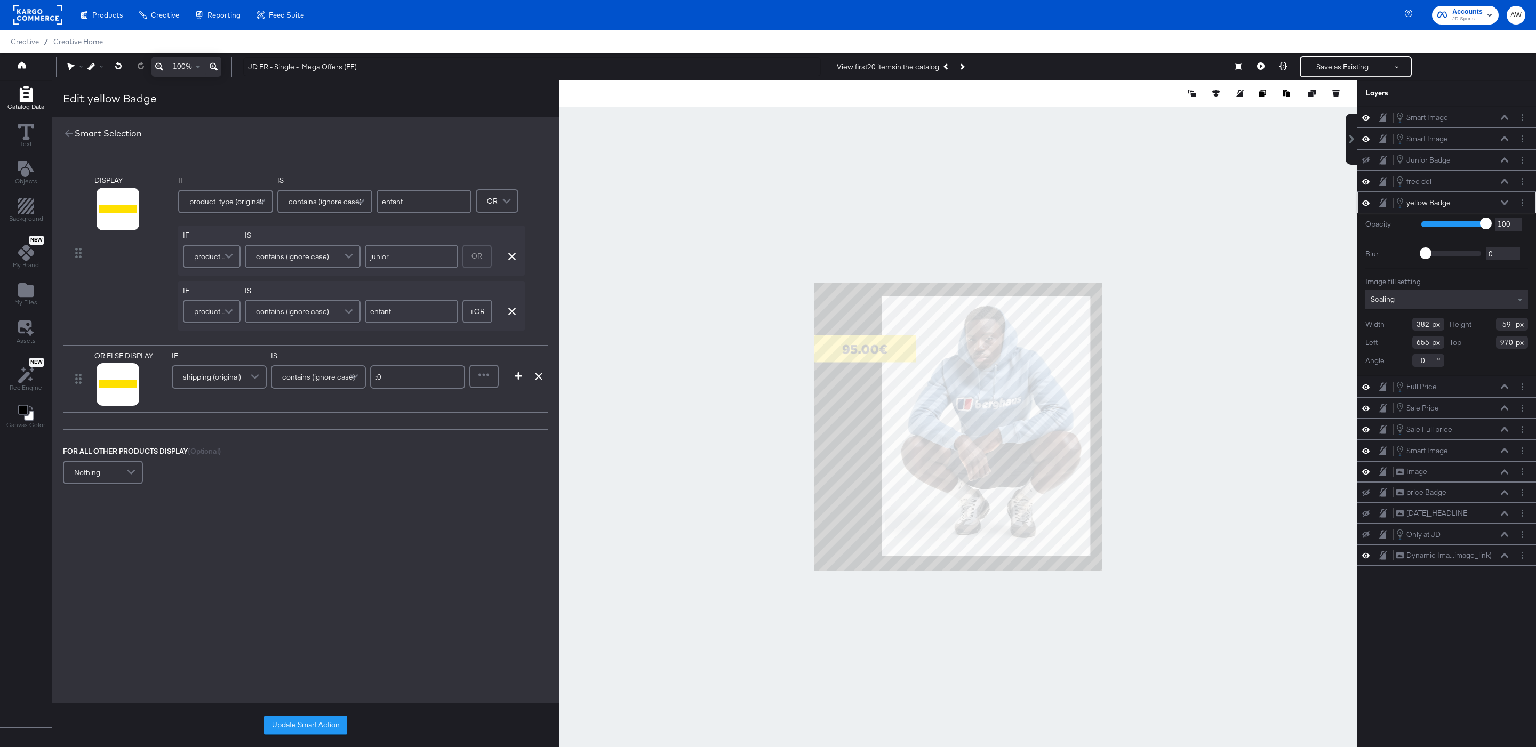
type input "enfant"
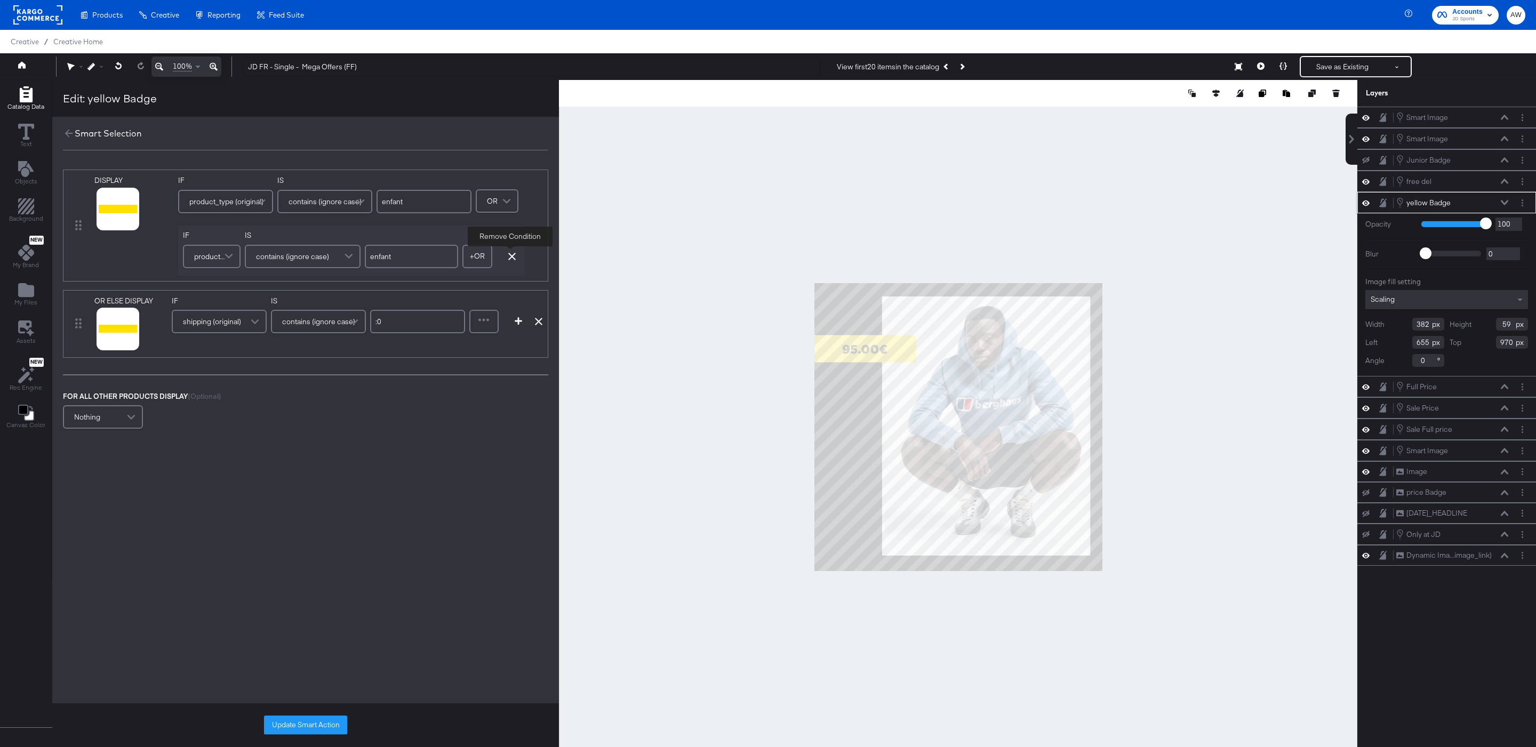
click at [511, 256] on icon "button" at bounding box center [511, 256] width 7 height 7
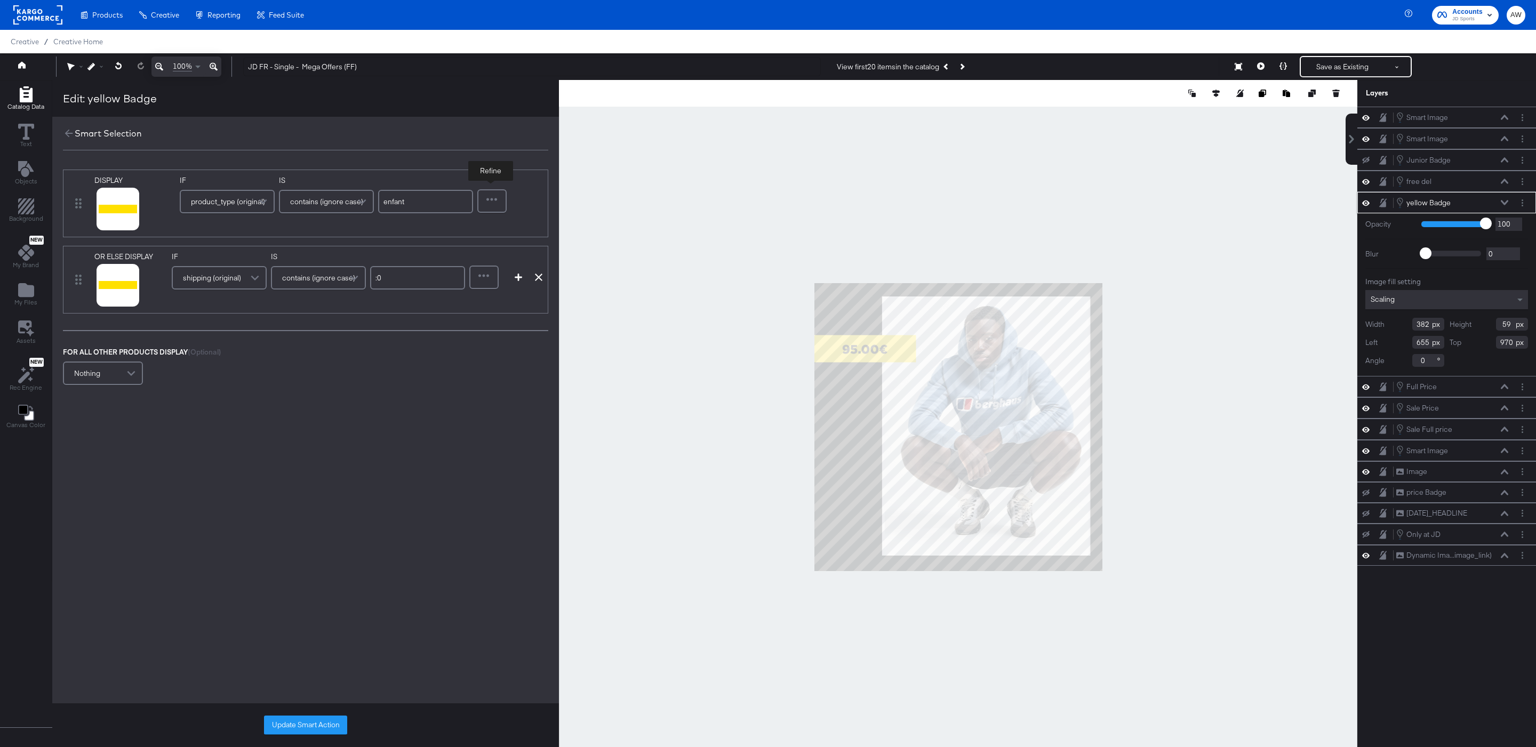
click at [501, 210] on div at bounding box center [491, 200] width 27 height 21
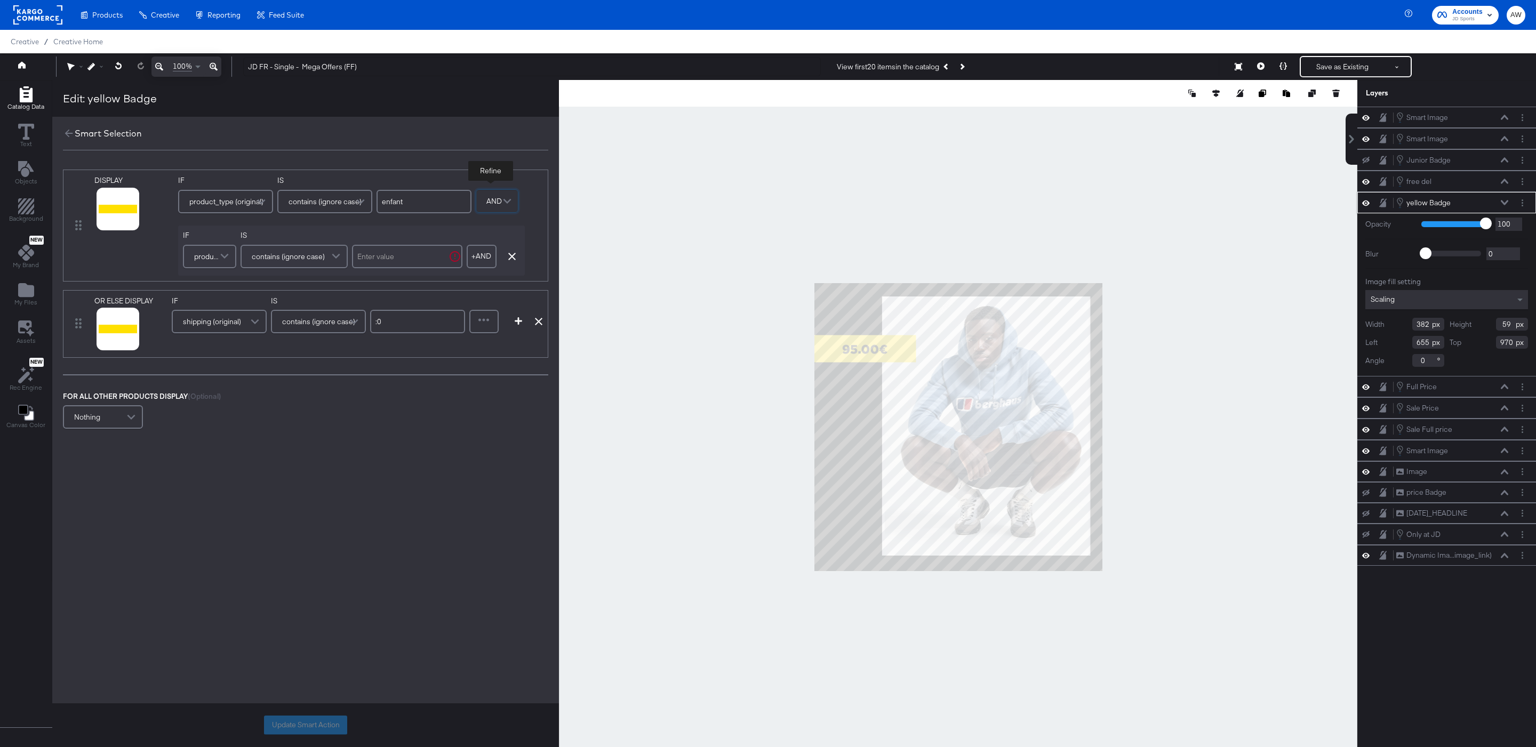
drag, startPoint x: 225, startPoint y: 254, endPoint x: 211, endPoint y: 261, distance: 16.2
click at [225, 254] on span at bounding box center [226, 256] width 19 height 21
click at [211, 261] on span "product_type (original)" at bounding box center [208, 256] width 28 height 18
click at [219, 257] on span at bounding box center [226, 256] width 19 height 21
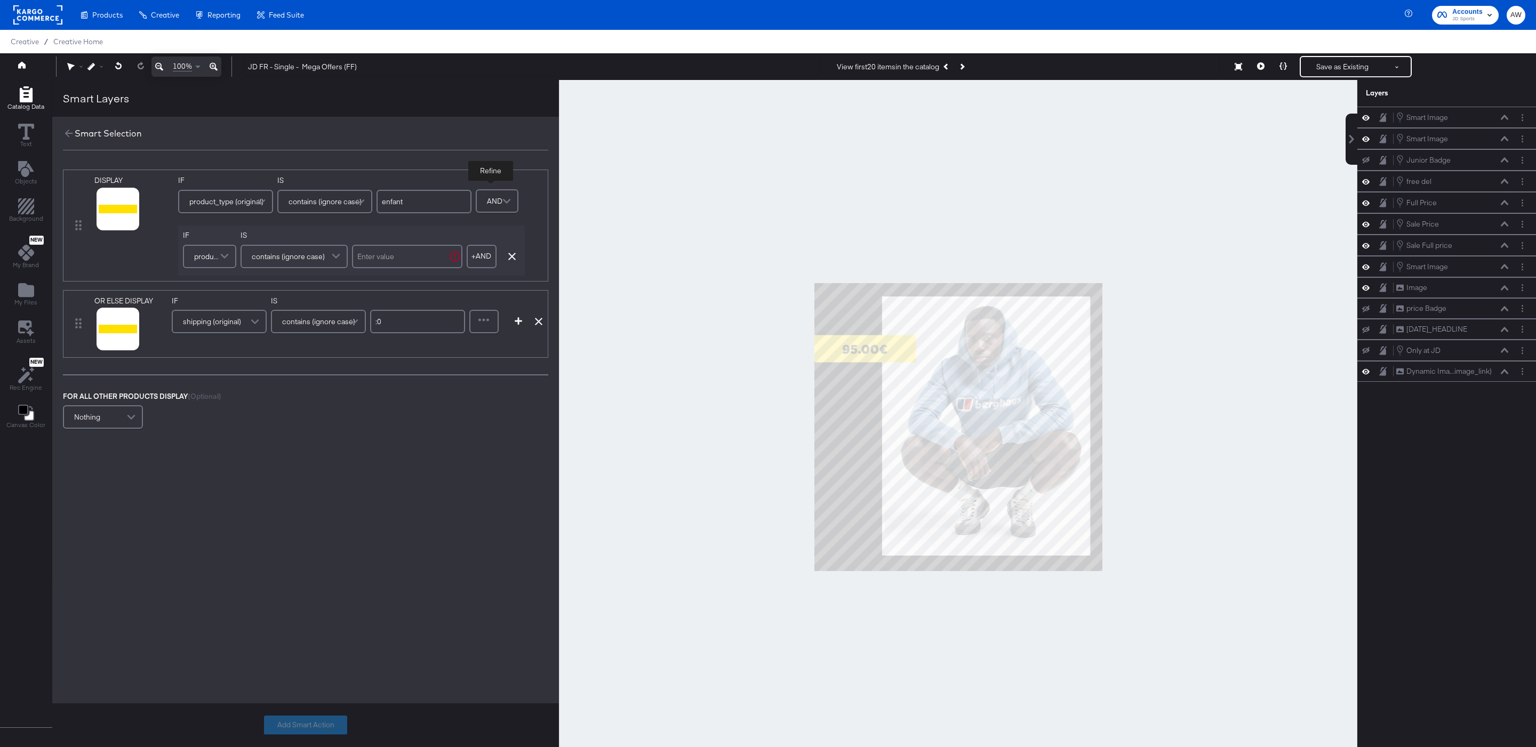
click at [226, 260] on span at bounding box center [226, 256] width 19 height 21
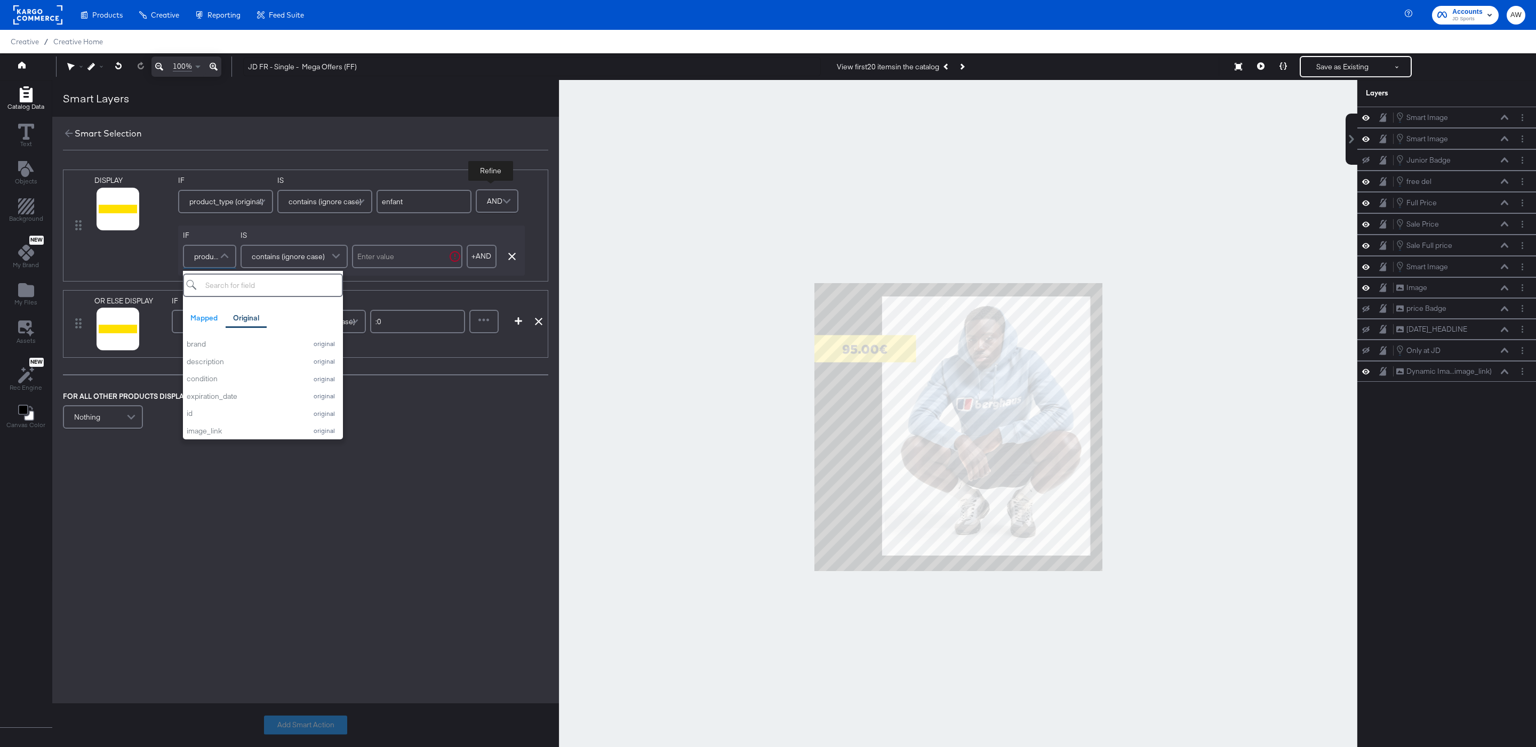
click at [233, 285] on input "search" at bounding box center [263, 285] width 160 height 23
type input "sale"
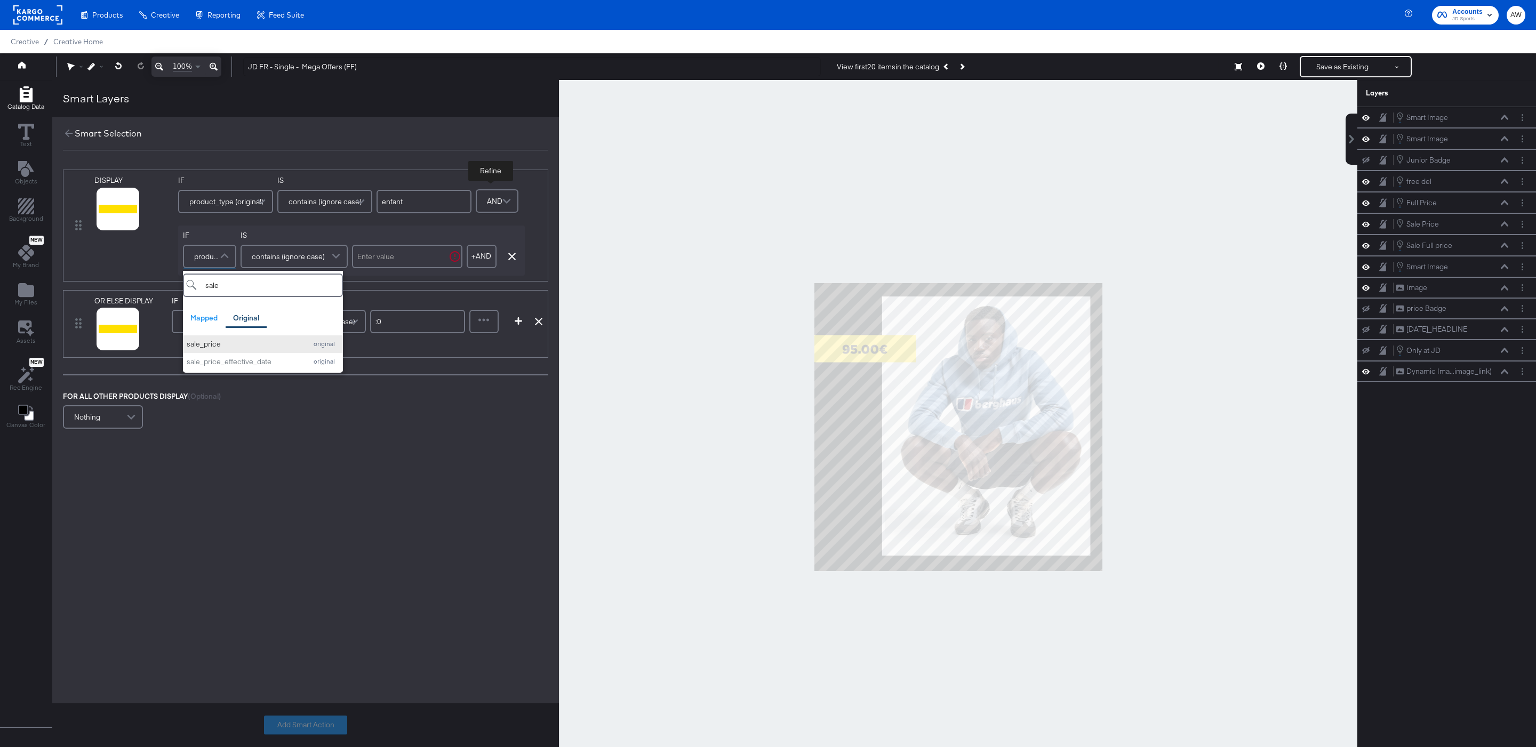
click at [238, 344] on div "sale_price" at bounding box center [244, 344] width 115 height 10
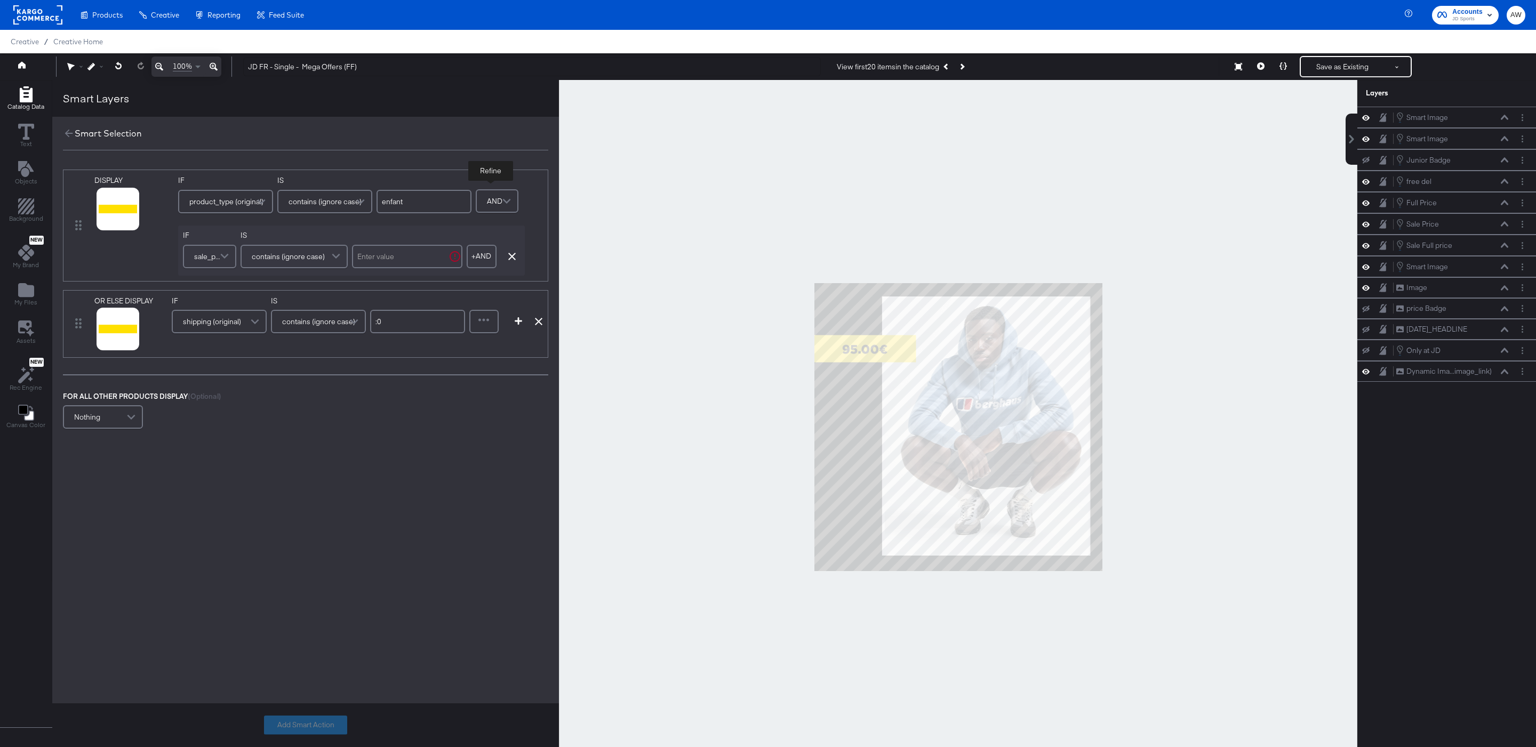
click at [328, 255] on span at bounding box center [337, 256] width 19 height 21
type input "con"
click at [313, 260] on span "contains (ignore case)" at bounding box center [287, 256] width 73 height 18
type input "doesn"
click at [406, 255] on input "text" at bounding box center [407, 256] width 110 height 23
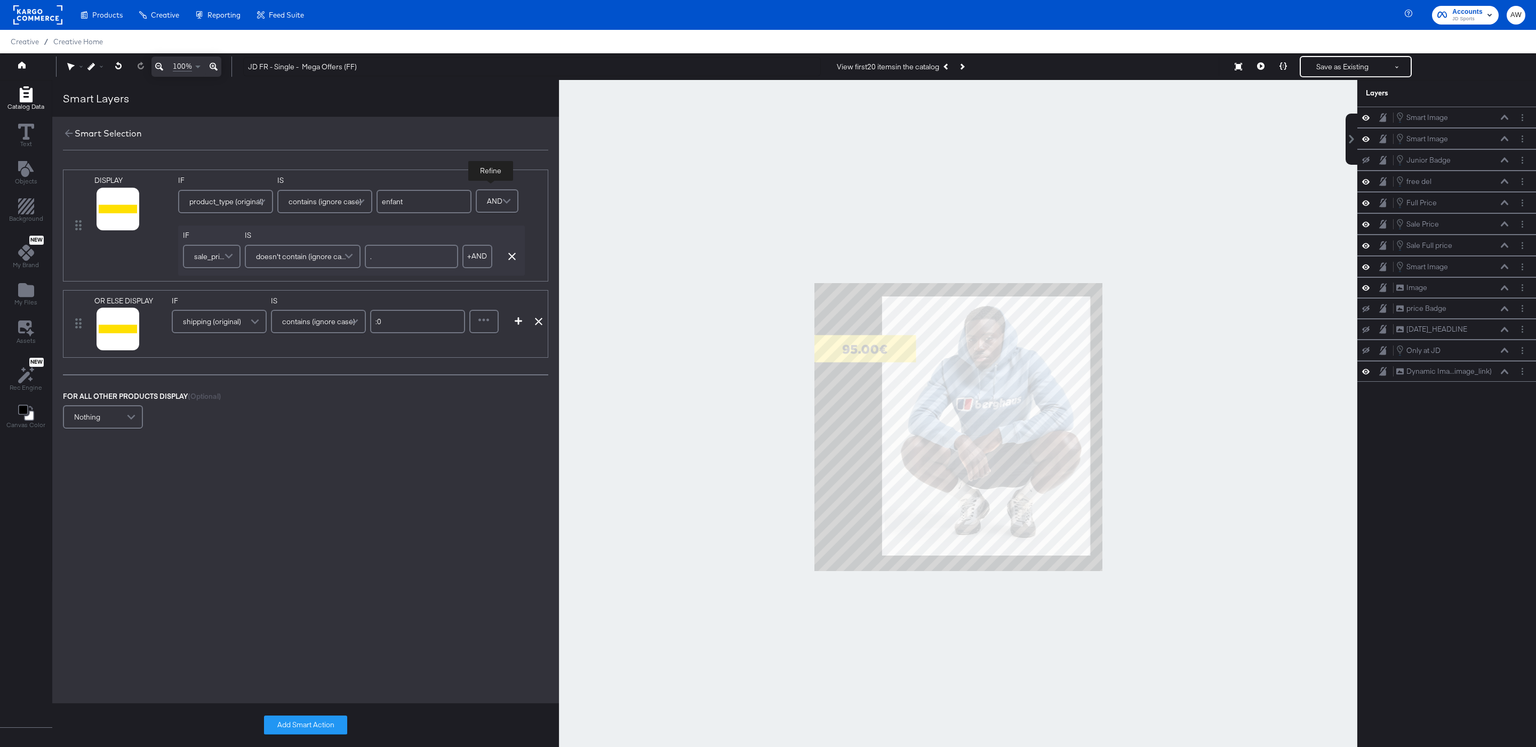
type input "."
click at [446, 370] on div "DISPLAY link mapped image_link mapped custom_label_4 mapped additional_image_li…" at bounding box center [305, 300] width 507 height 283
click at [486, 320] on div at bounding box center [483, 321] width 27 height 21
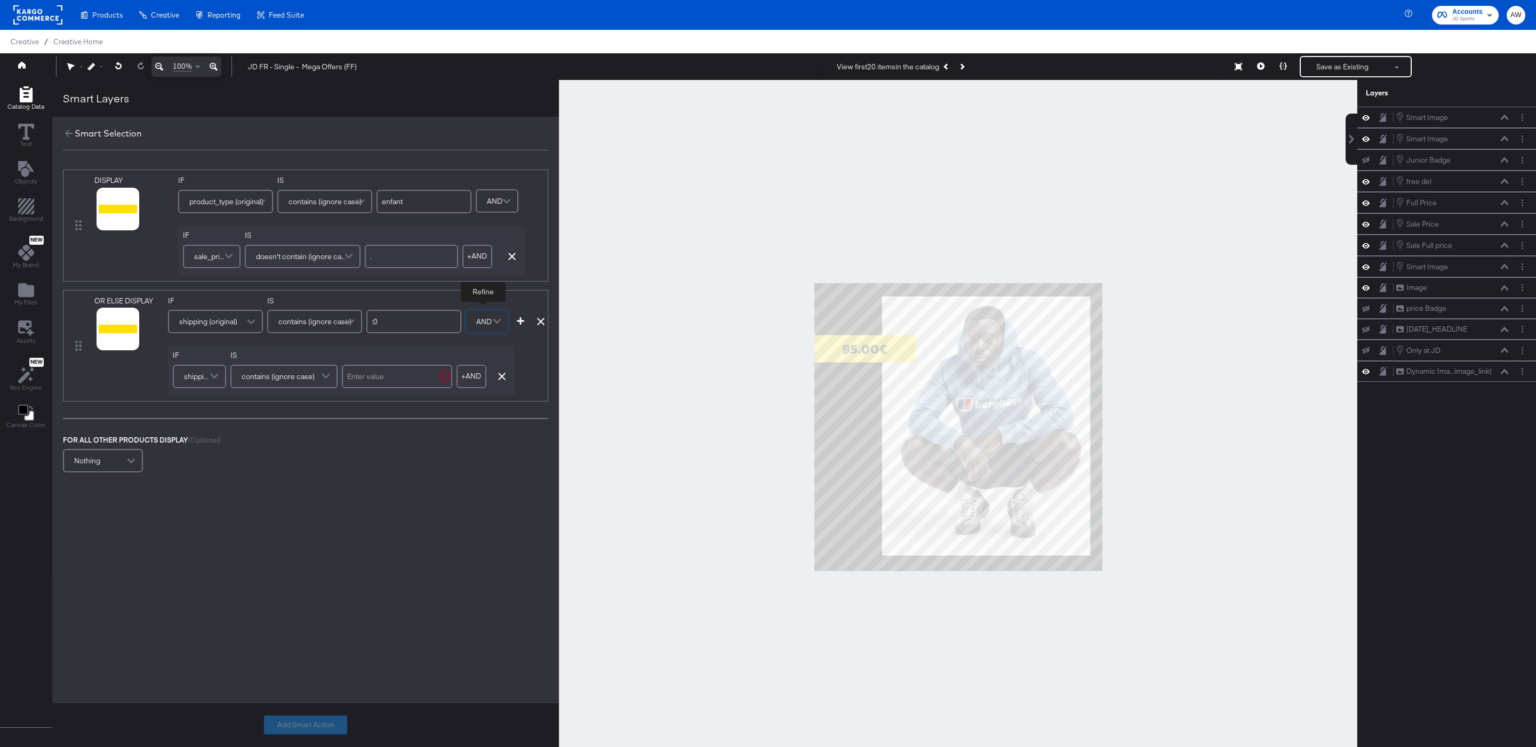
click at [206, 373] on span at bounding box center [215, 376] width 19 height 21
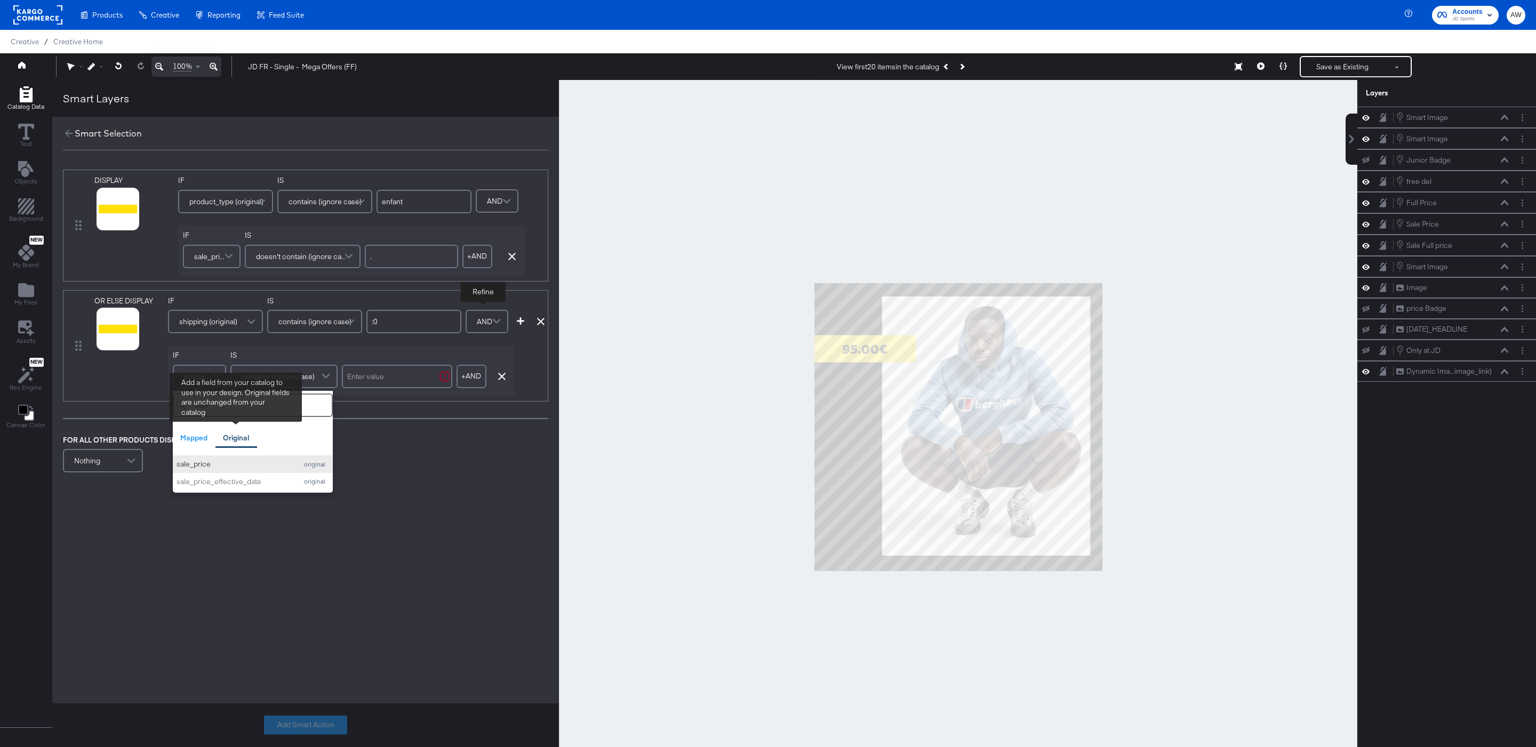
type input "sale"
click at [228, 467] on div "sale_price" at bounding box center [234, 464] width 115 height 10
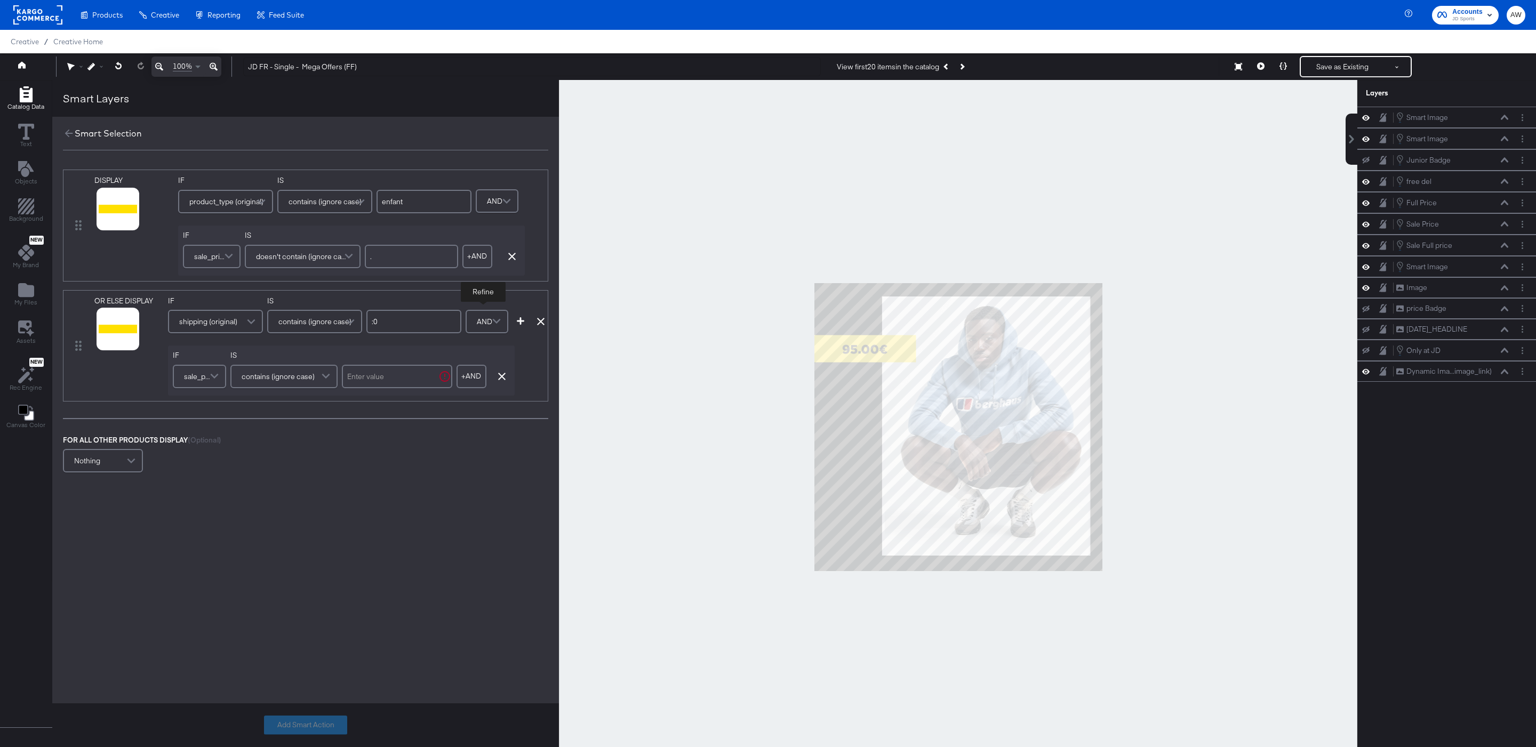
click at [314, 376] on div "contains (ignore case)" at bounding box center [283, 376] width 105 height 21
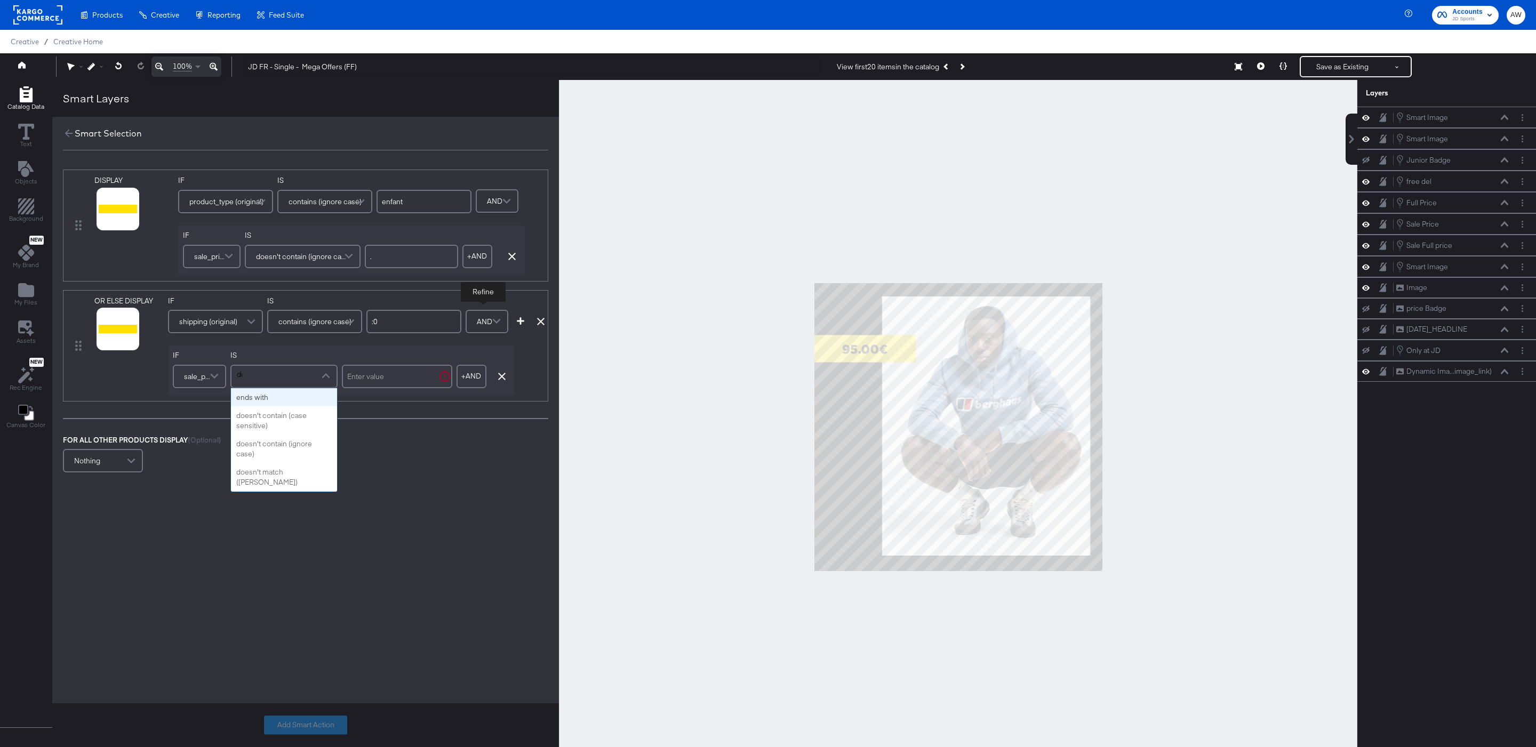
type input "doe"
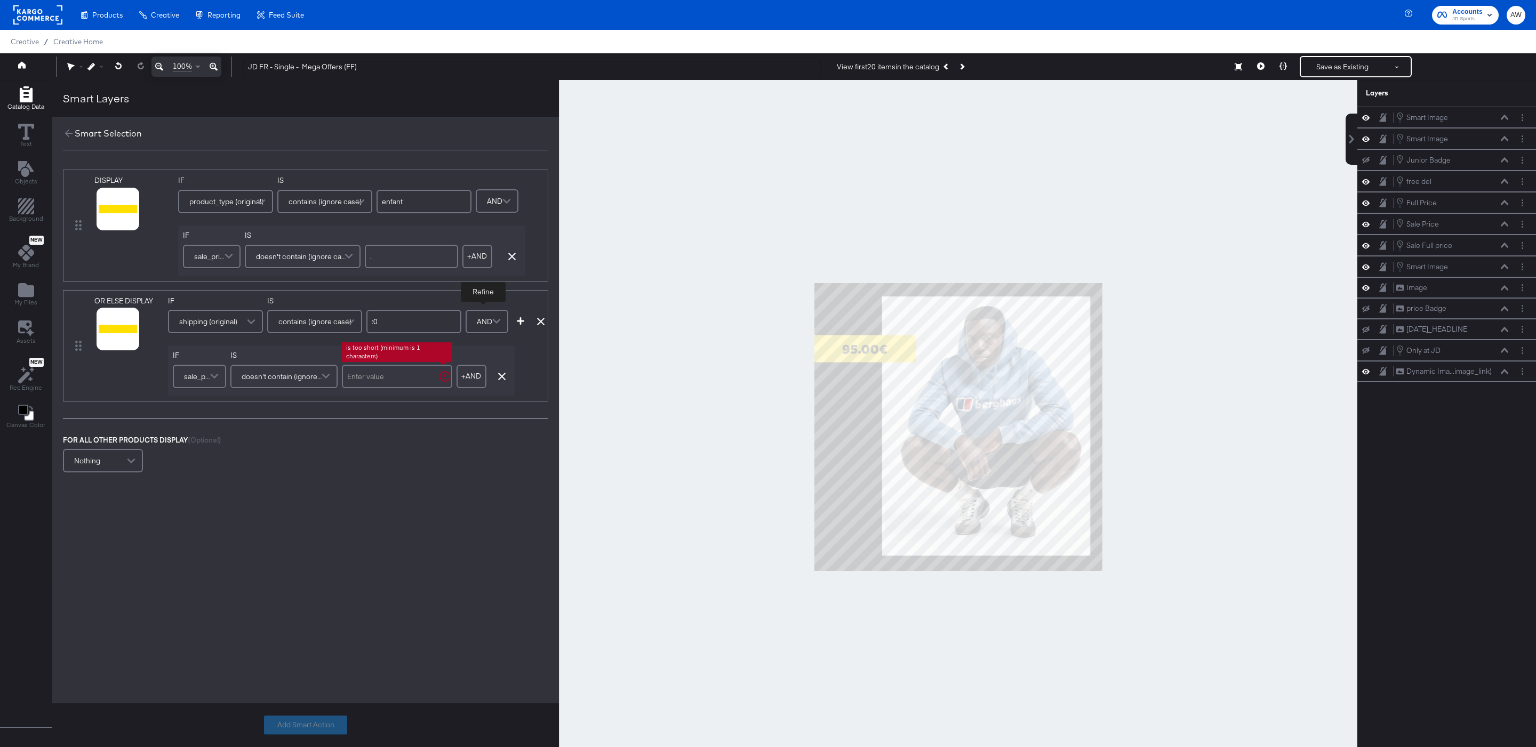
click at [390, 381] on input "text" at bounding box center [397, 376] width 110 height 23
type input "."
click at [429, 454] on div "FOR ALL OTHER PRODUCTS DISPLAY (Optional) Nothing" at bounding box center [305, 455] width 485 height 41
click at [522, 325] on icon "button" at bounding box center [520, 320] width 7 height 7
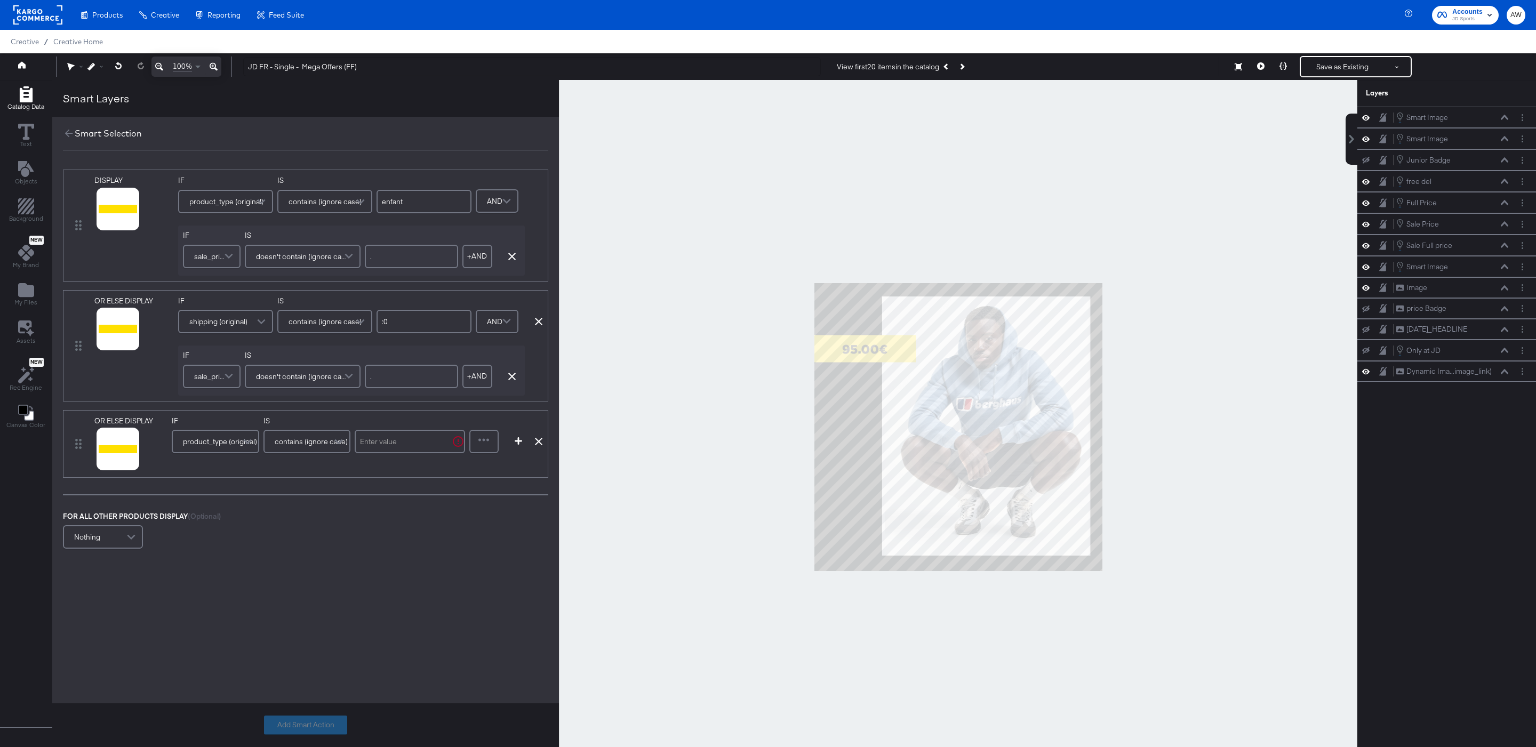
click at [211, 444] on span "product_type (original)" at bounding box center [220, 441] width 74 height 18
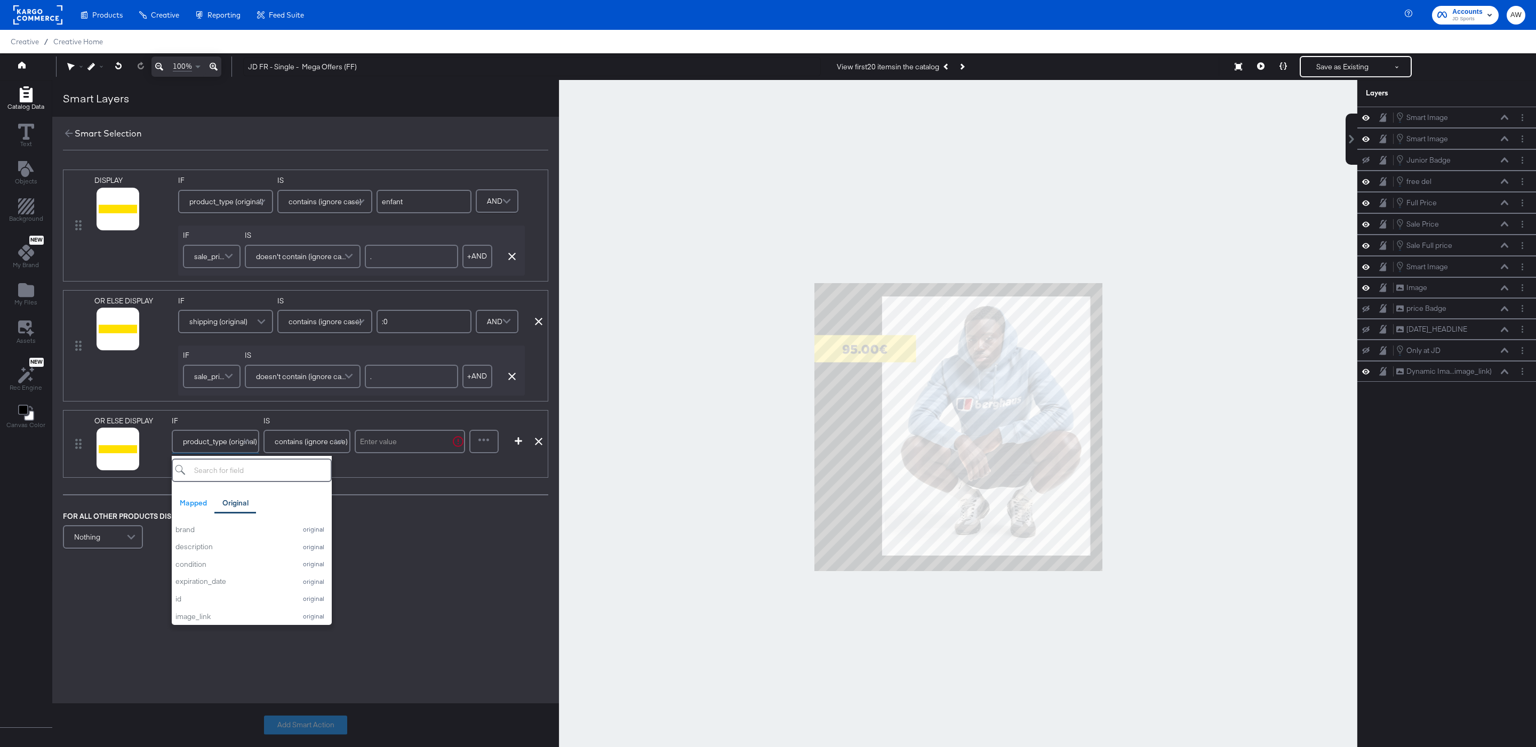
click at [387, 453] on input "text" at bounding box center [410, 441] width 110 height 23
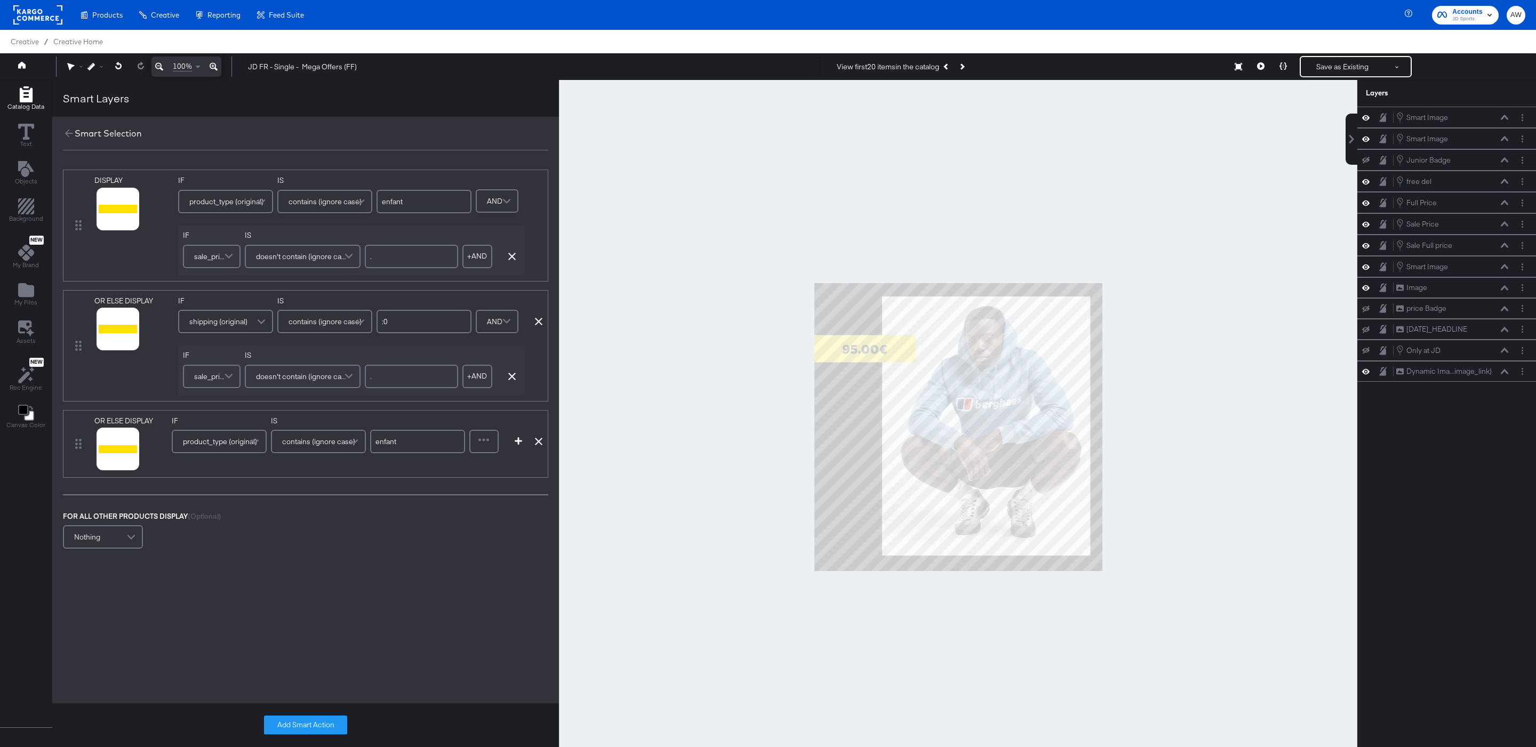
type input "enfant"
click at [486, 450] on div at bounding box center [483, 441] width 27 height 21
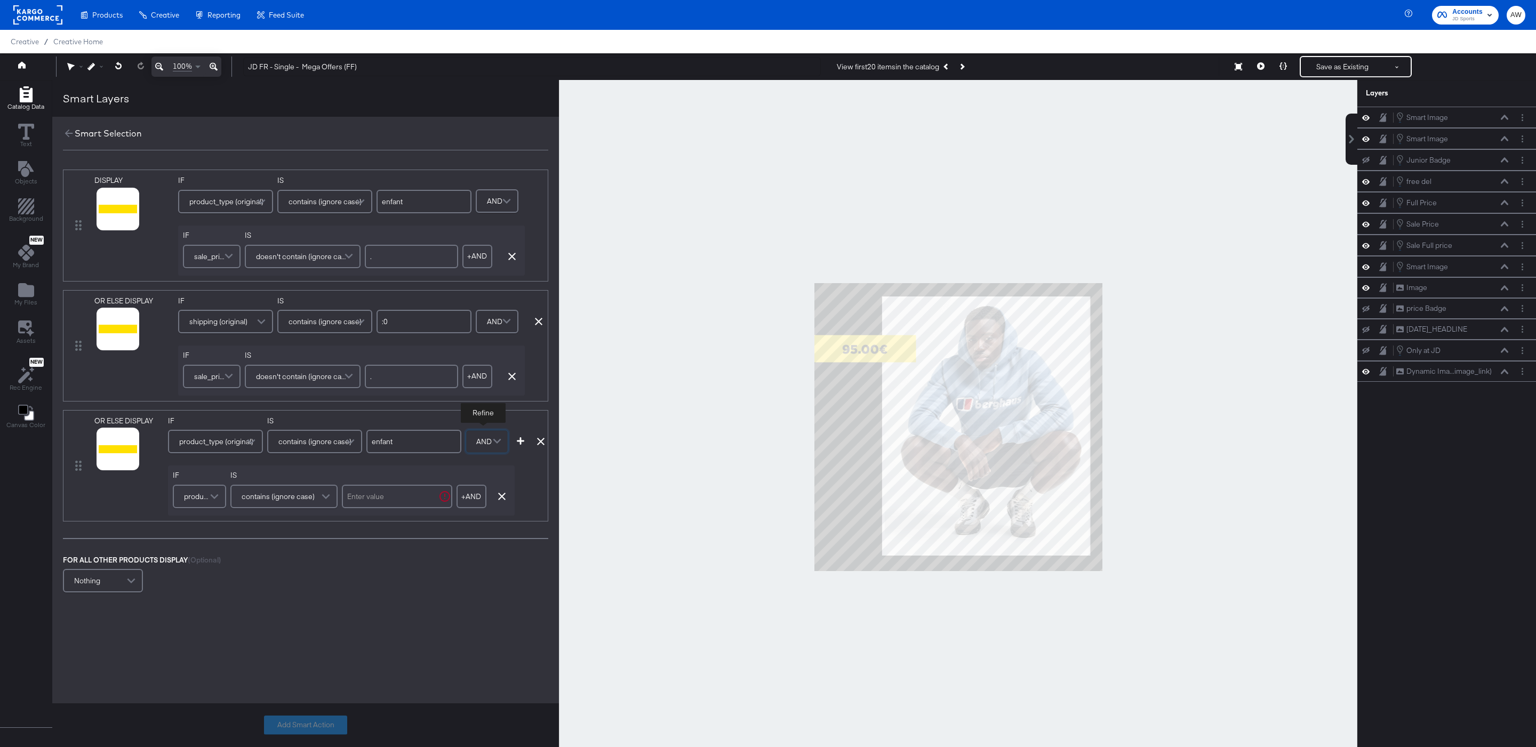
click at [220, 501] on span at bounding box center [215, 496] width 19 height 21
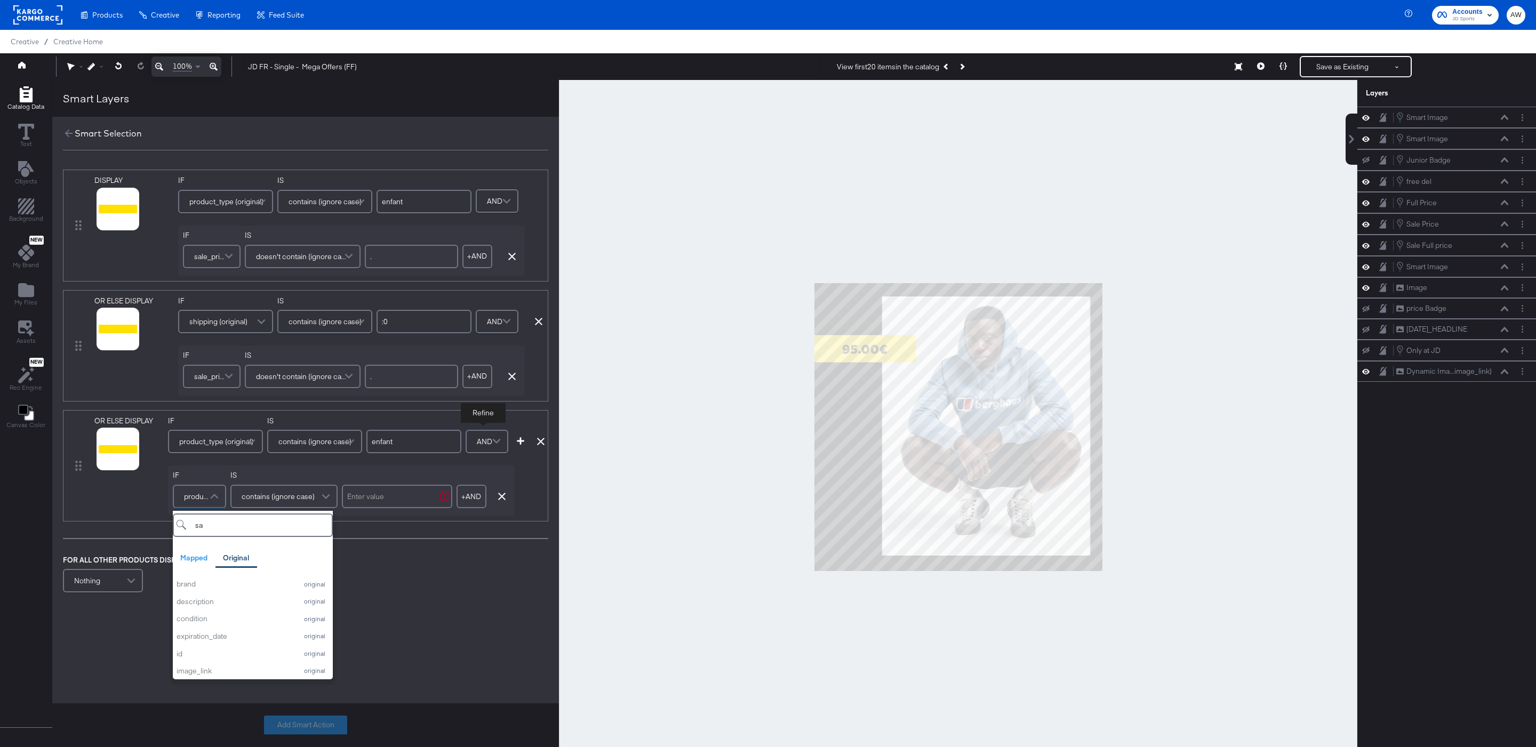
type input "sal"
click at [220, 586] on div "sale_price" at bounding box center [234, 584] width 115 height 10
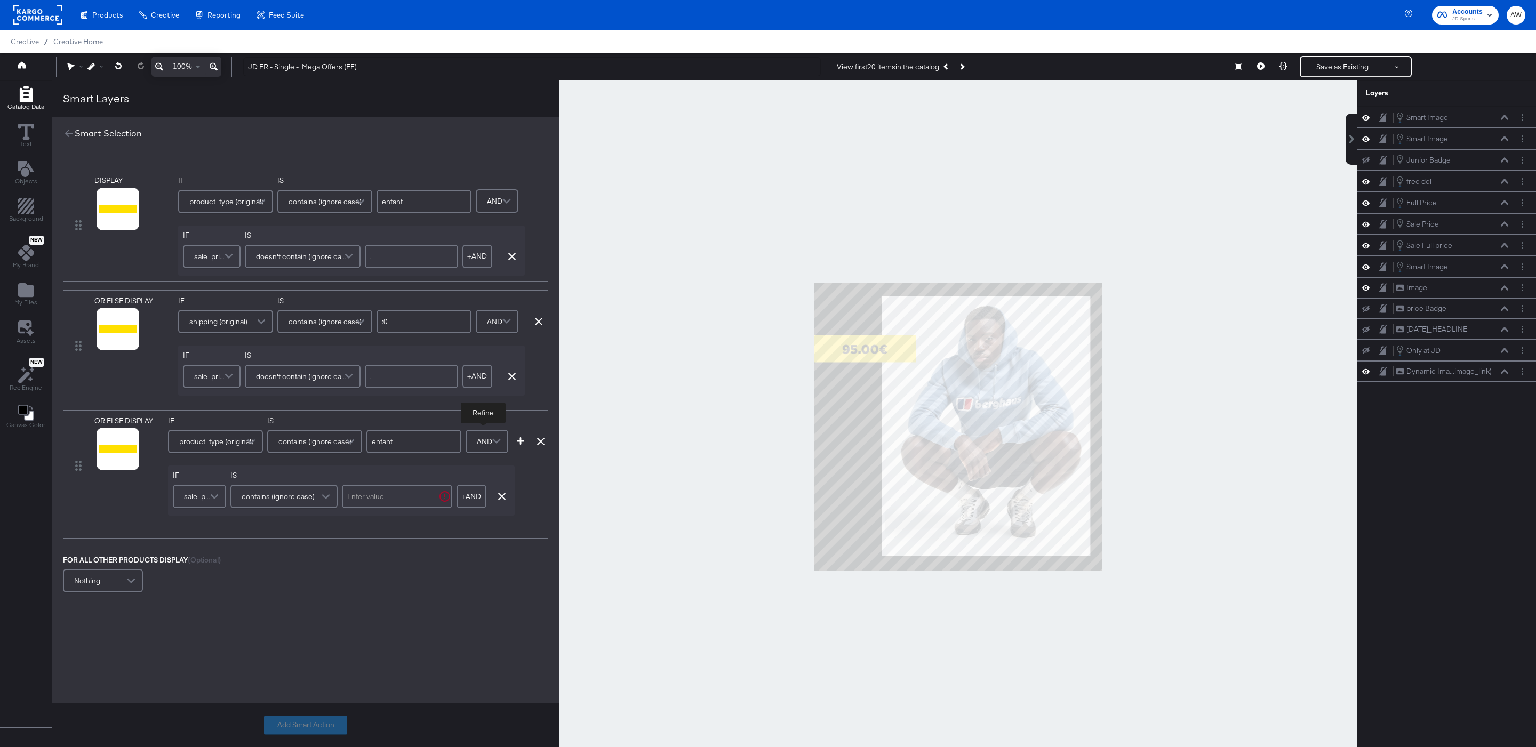
click at [374, 497] on input "text" at bounding box center [397, 496] width 110 height 23
type input "."
click at [520, 444] on icon "button" at bounding box center [520, 440] width 7 height 7
click at [233, 566] on span "product_type (original)" at bounding box center [220, 561] width 74 height 18
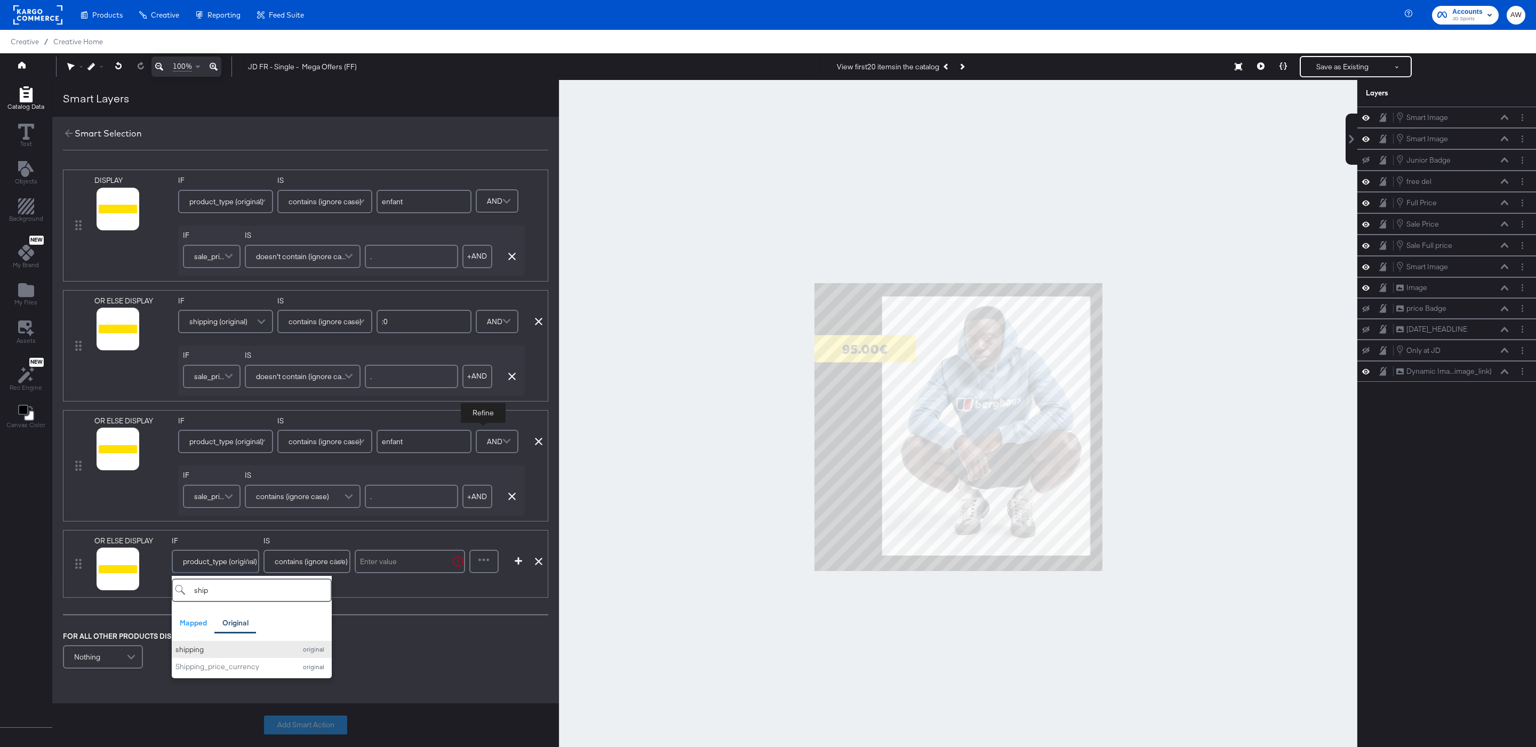
type input "ship"
click at [247, 650] on div "shipping" at bounding box center [232, 650] width 115 height 10
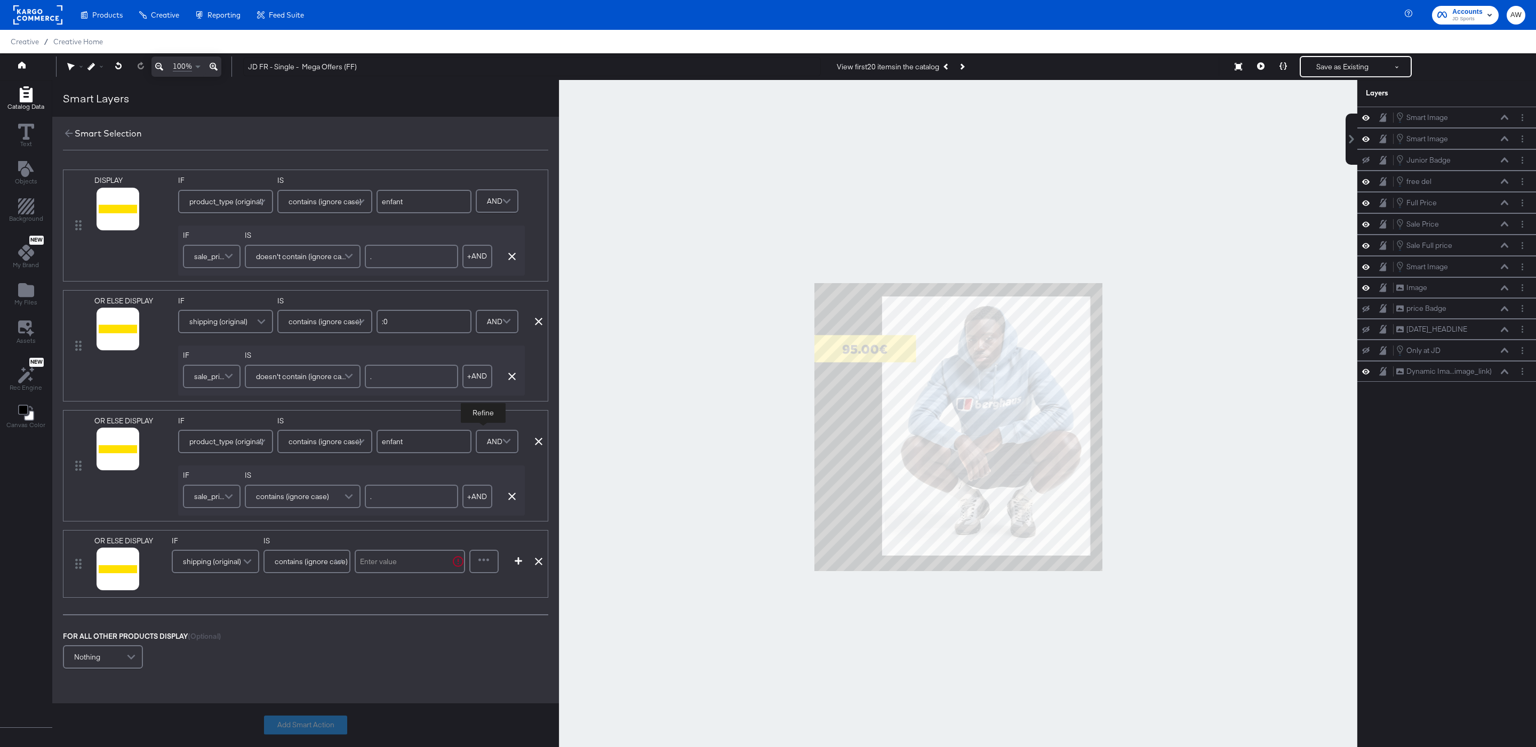
click at [378, 564] on input "text" at bounding box center [410, 561] width 110 height 23
type input ":0"
click at [490, 565] on div at bounding box center [483, 561] width 27 height 21
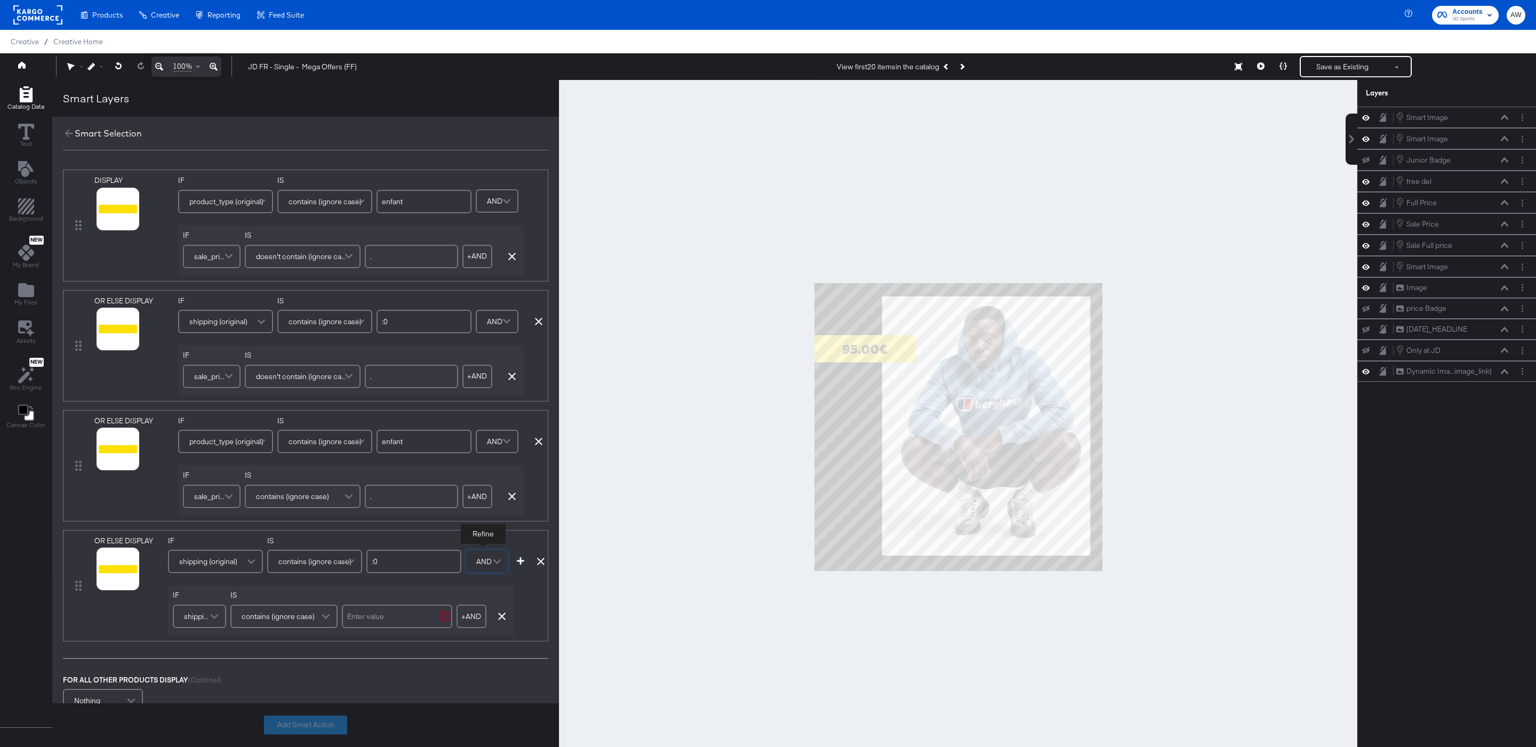
click at [186, 621] on span "shipping (original)" at bounding box center [198, 616] width 28 height 18
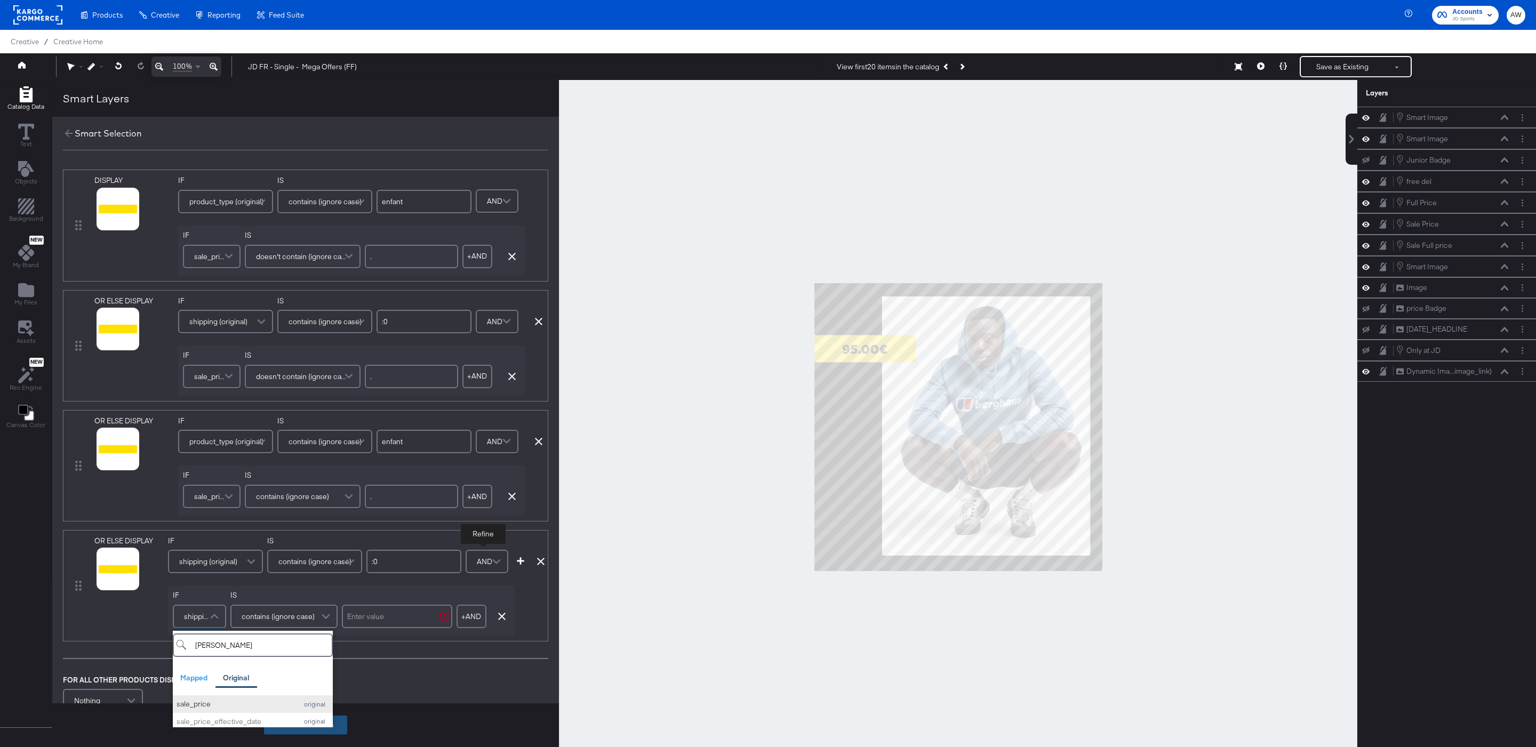
type input "sal"
click at [215, 703] on div "sale_price" at bounding box center [234, 704] width 115 height 10
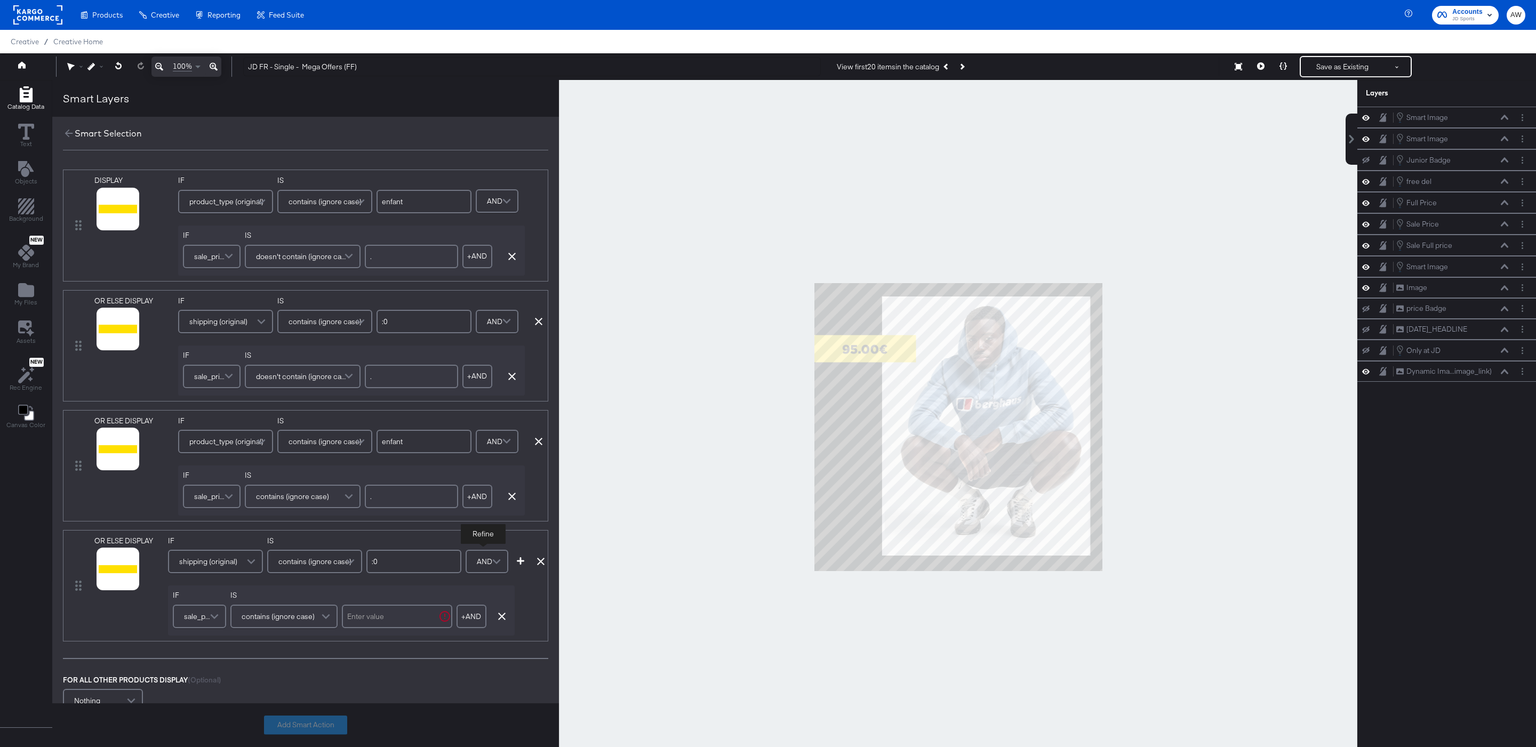
click at [371, 620] on input "text" at bounding box center [397, 616] width 110 height 23
type input "."
click at [107, 590] on div at bounding box center [118, 569] width 43 height 43
click at [103, 587] on icon at bounding box center [104, 582] width 7 height 7
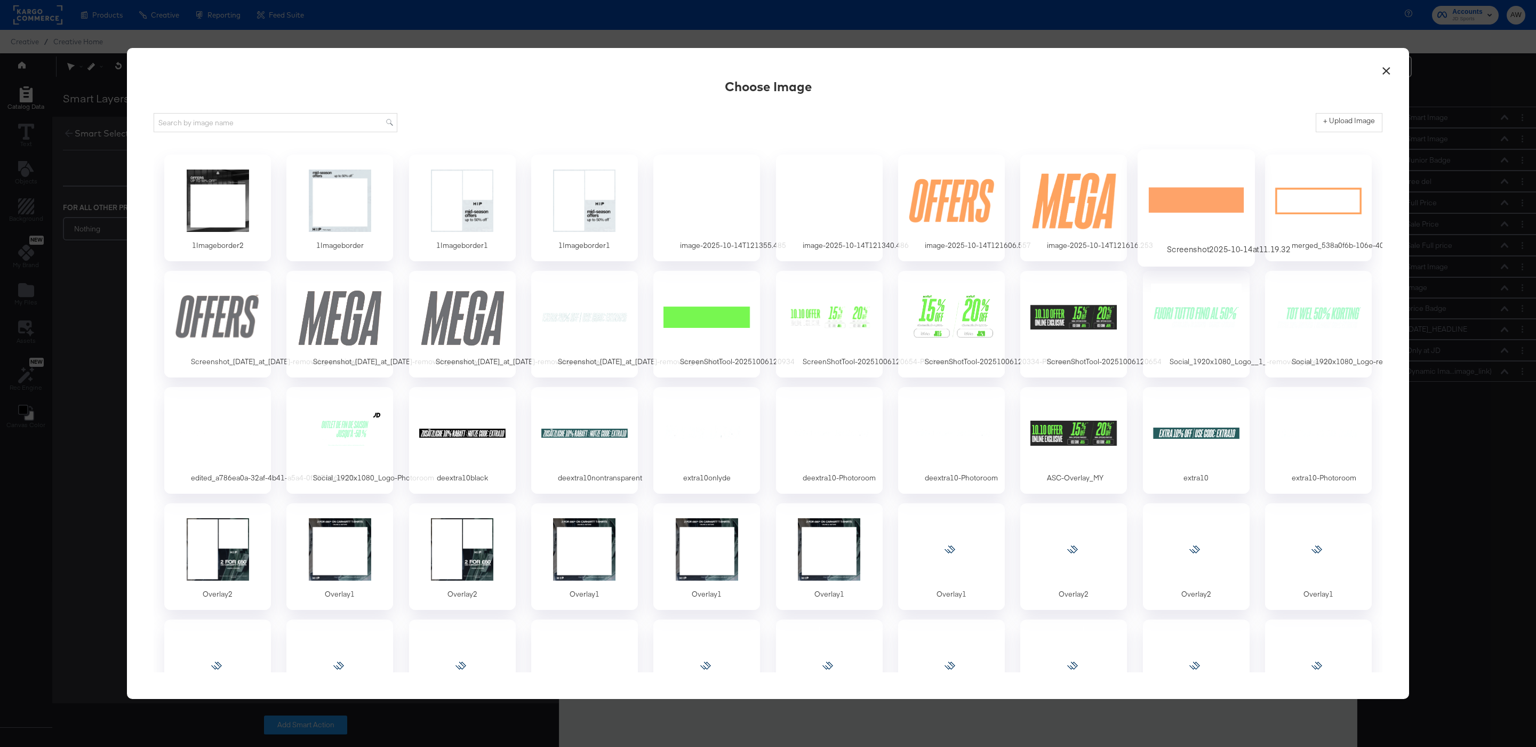
click at [1161, 190] on div at bounding box center [1196, 201] width 100 height 74
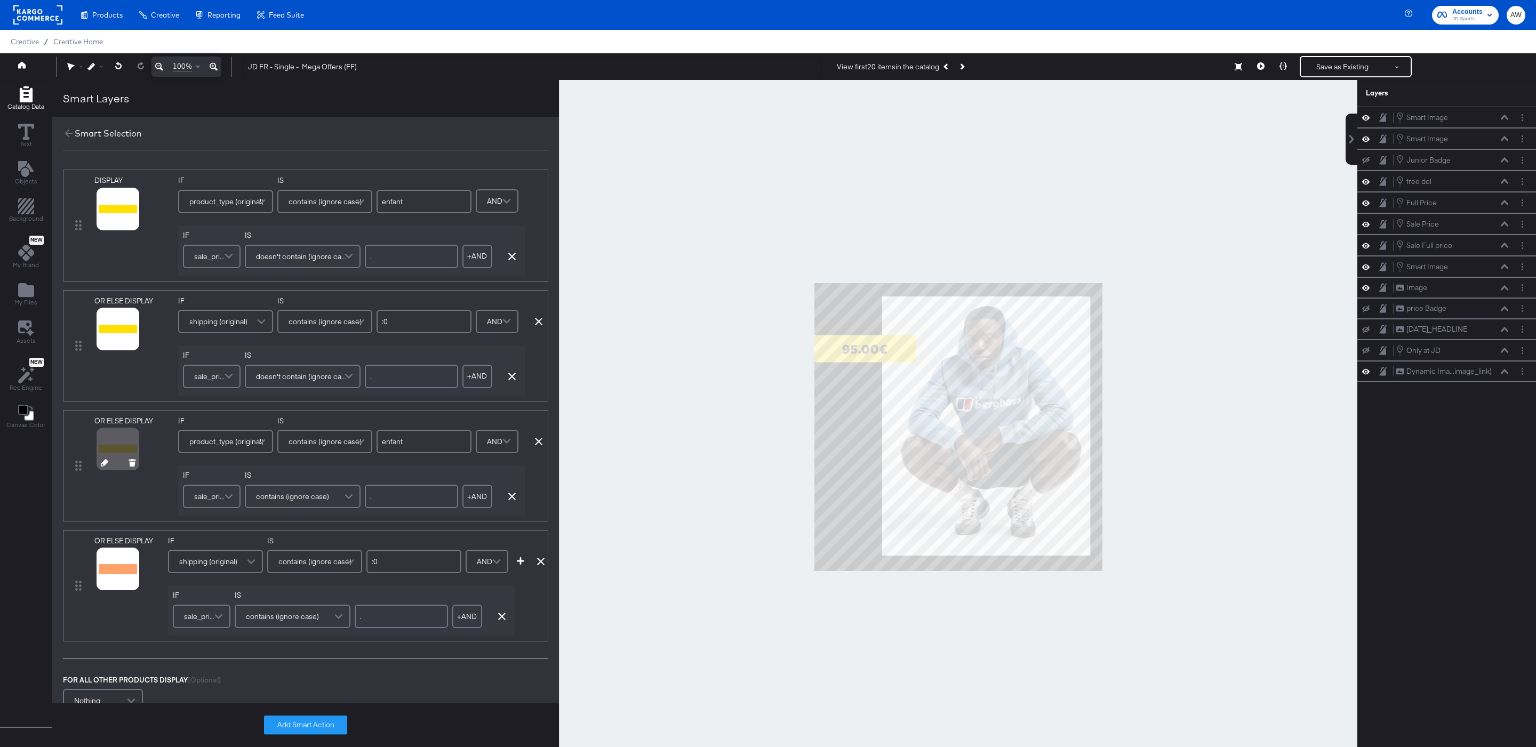
click at [106, 466] on icon at bounding box center [104, 462] width 7 height 7
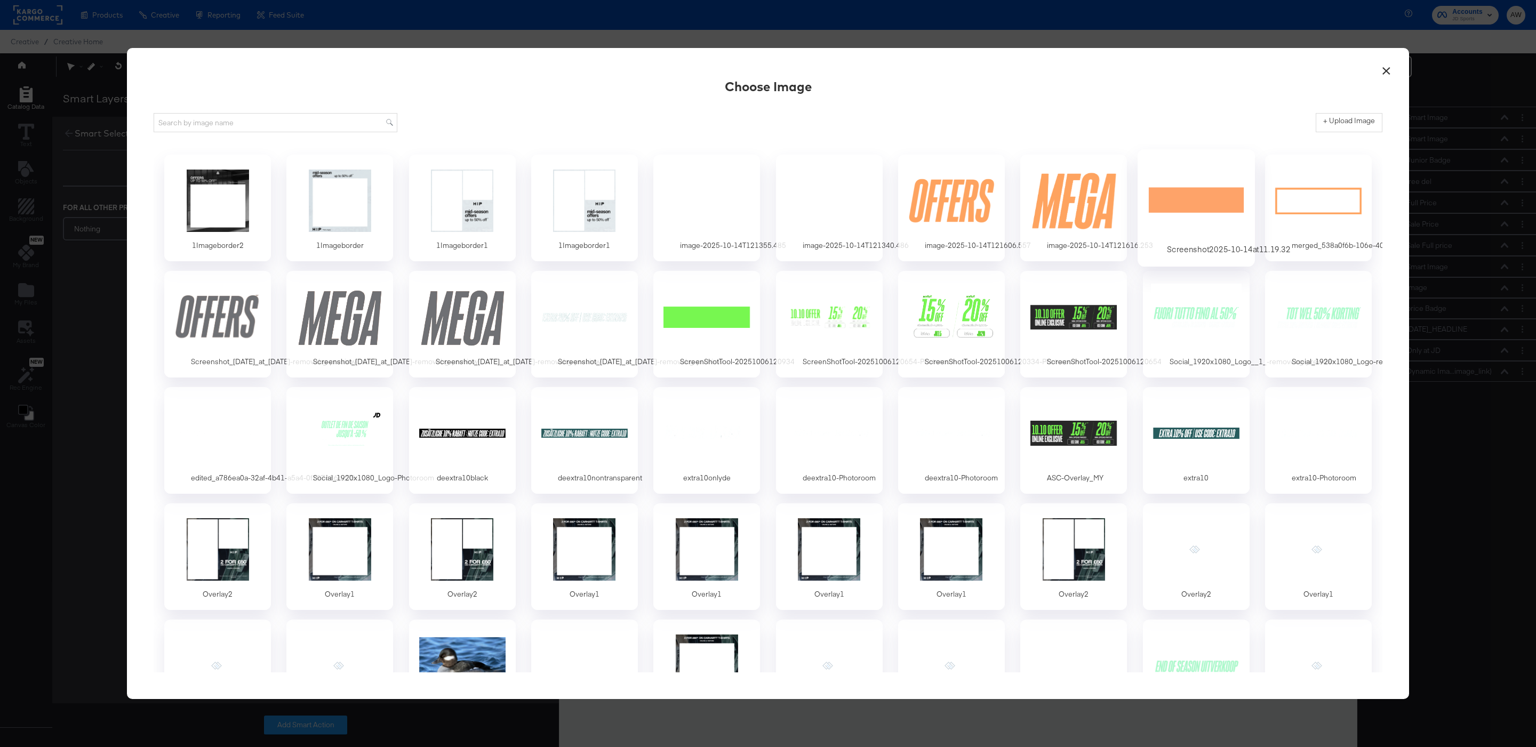
click at [1181, 207] on div at bounding box center [1196, 201] width 100 height 74
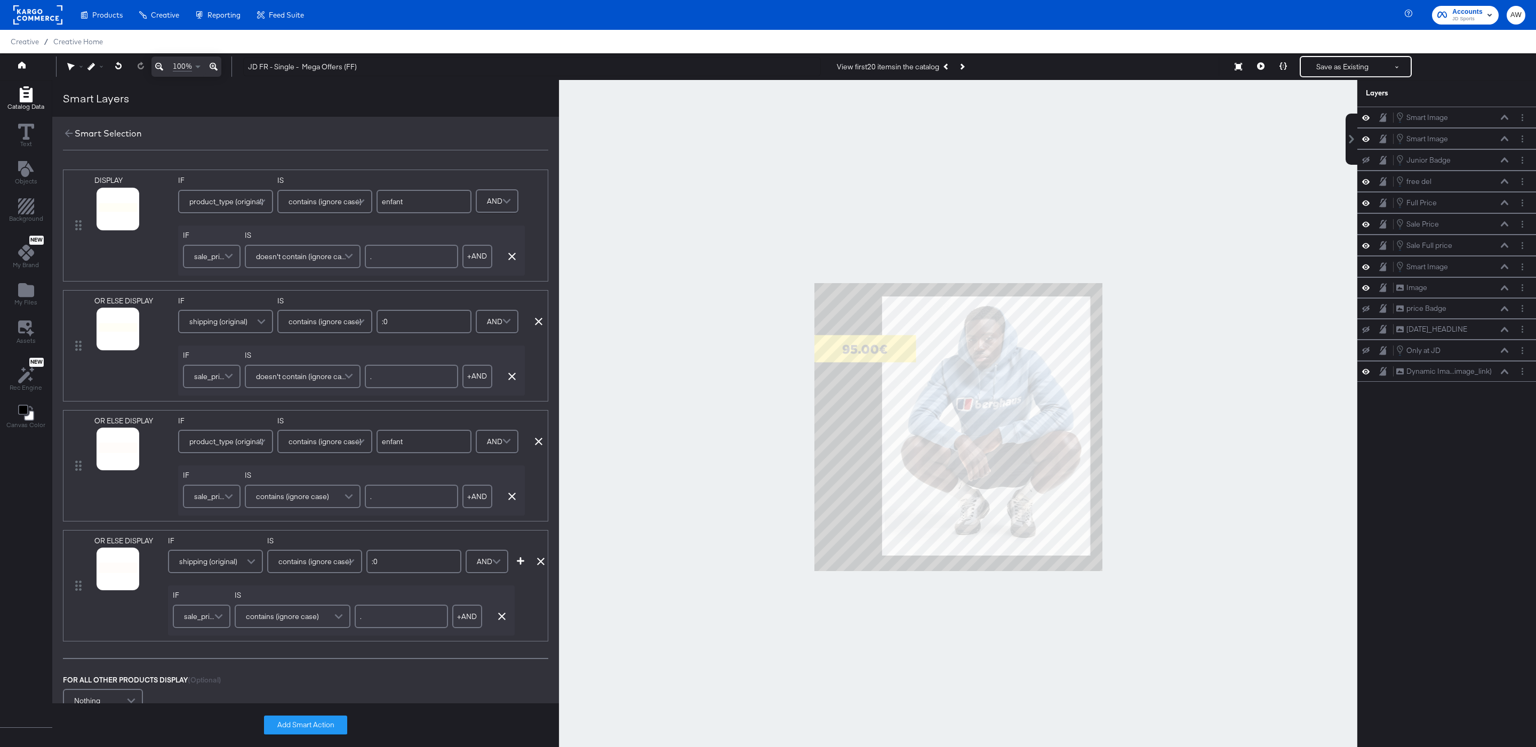
scroll to position [130, 0]
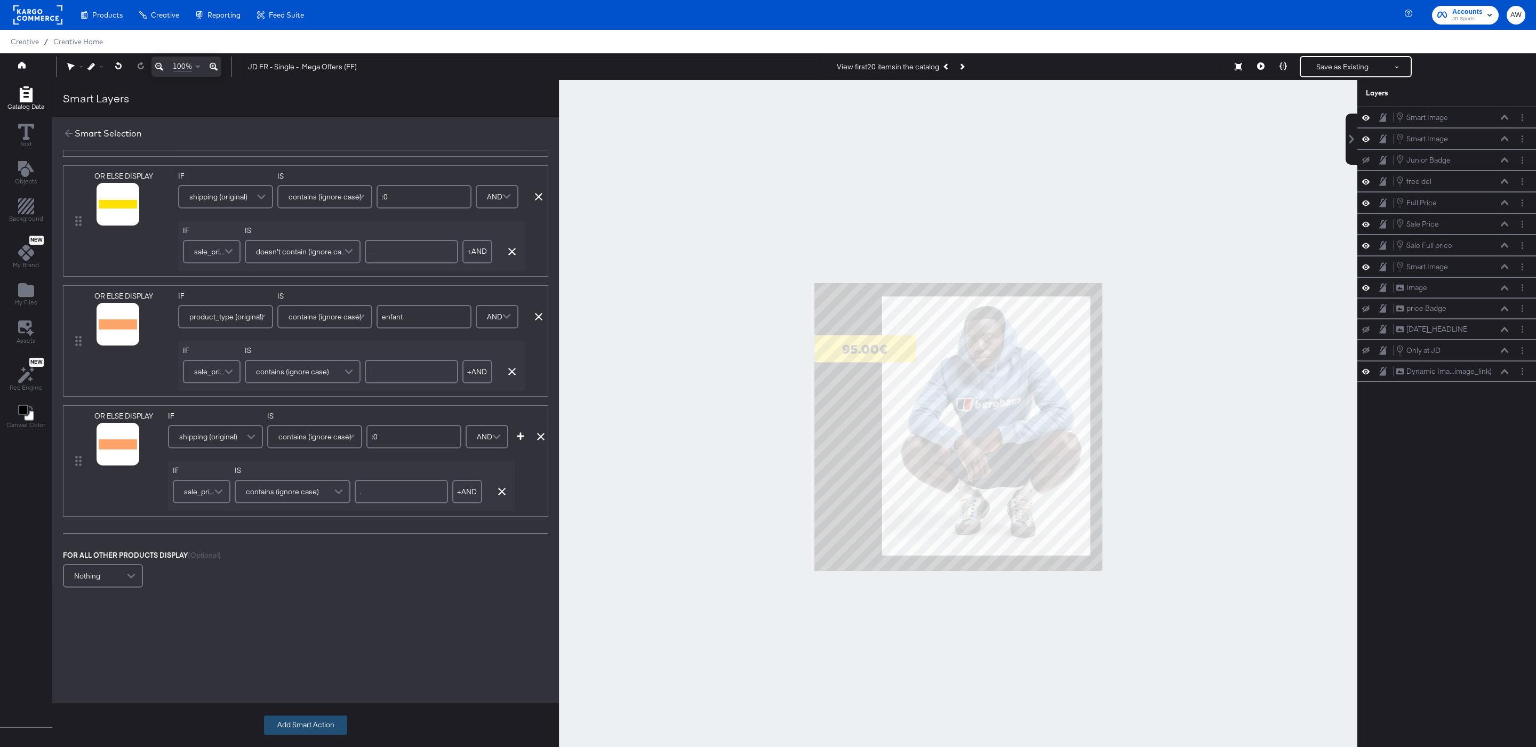
click at [334, 717] on button "Add Smart Action" at bounding box center [305, 725] width 83 height 19
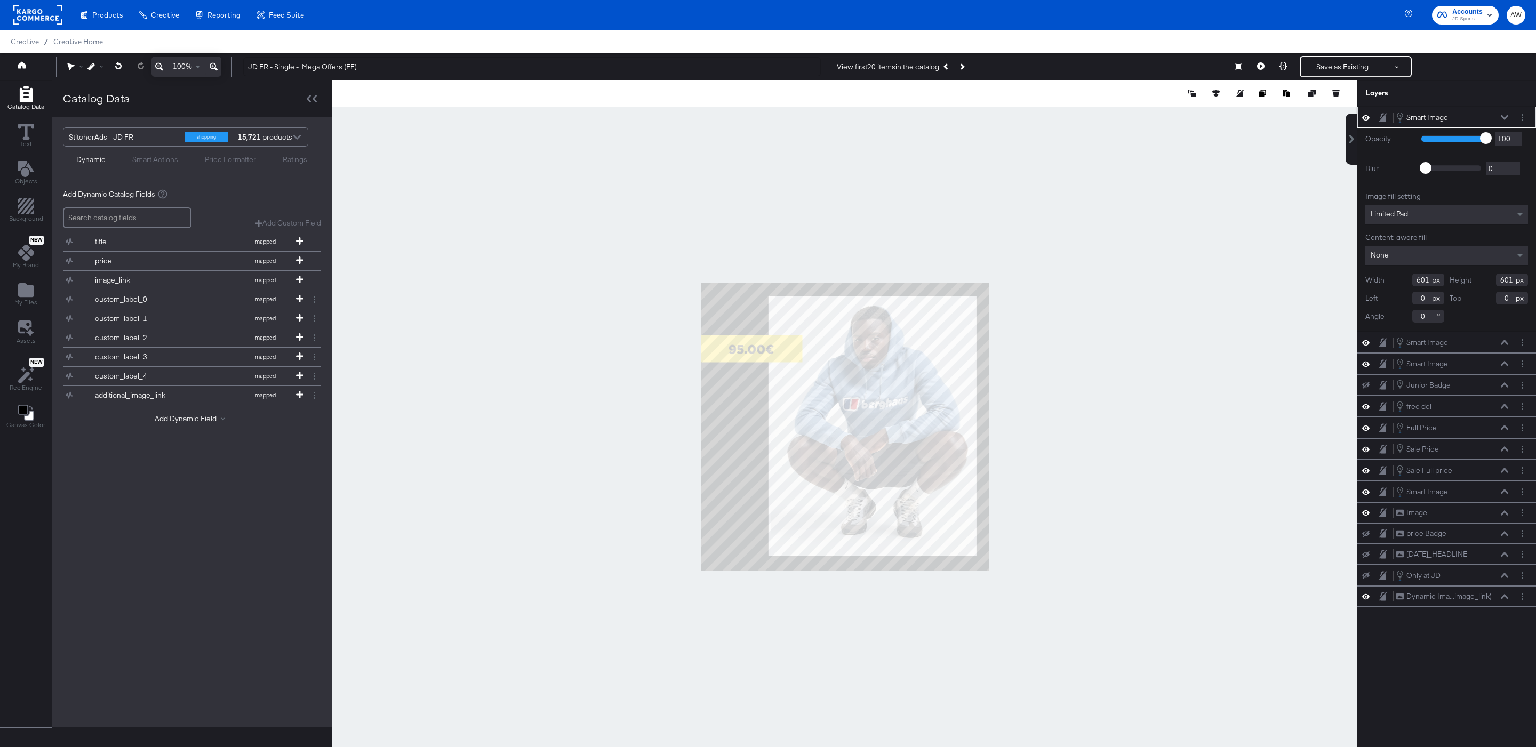
scroll to position [27, 0]
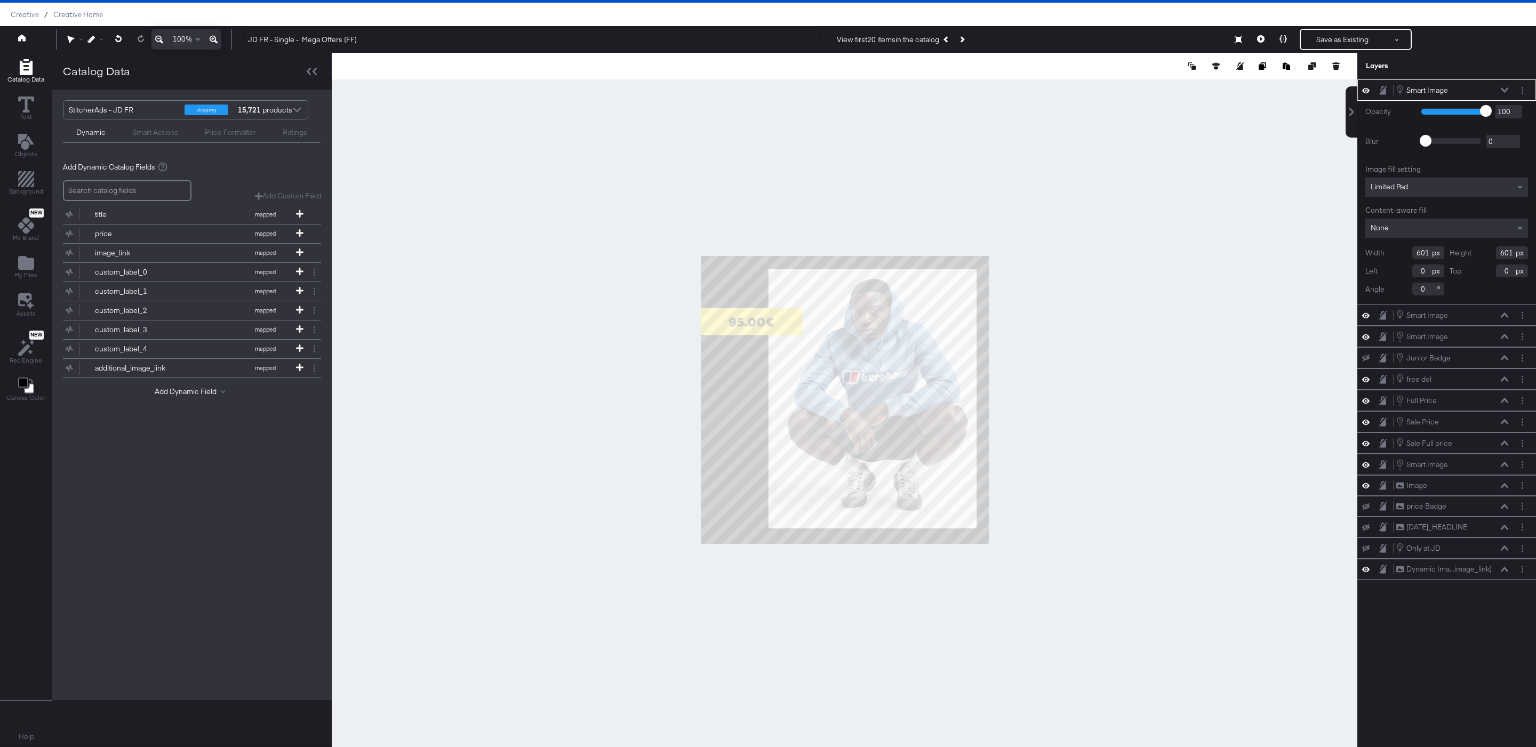
type input "154"
type input "52"
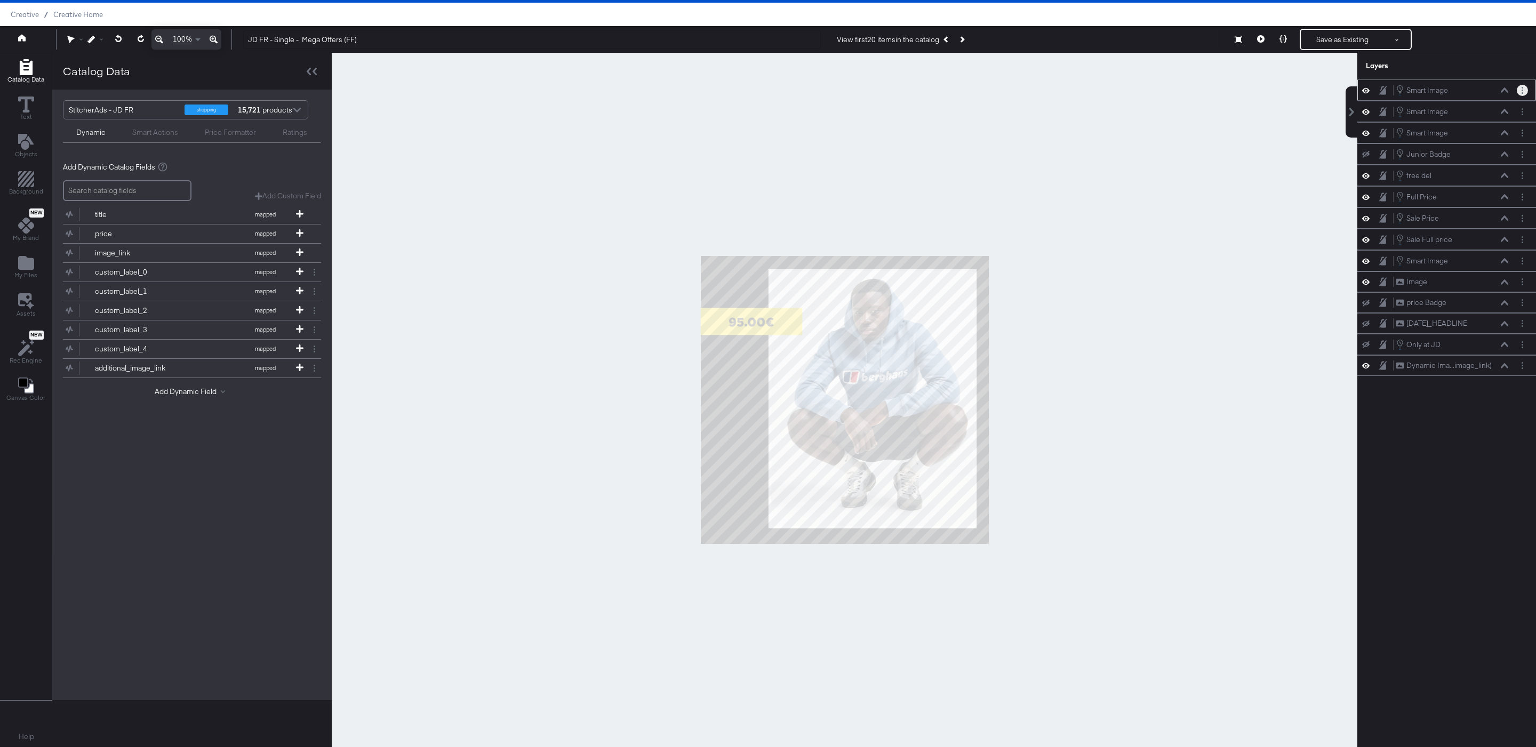
click at [1521, 90] on icon "Layer Options" at bounding box center [1522, 90] width 2 height 7
click at [1483, 124] on li "Edit Smart Layer" at bounding box center [1456, 126] width 59 height 11
click at [1483, 127] on li "Edit Smart Layer" at bounding box center [1456, 126] width 59 height 11
click at [1473, 129] on button "Edit Smart Layer" at bounding box center [1454, 126] width 54 height 11
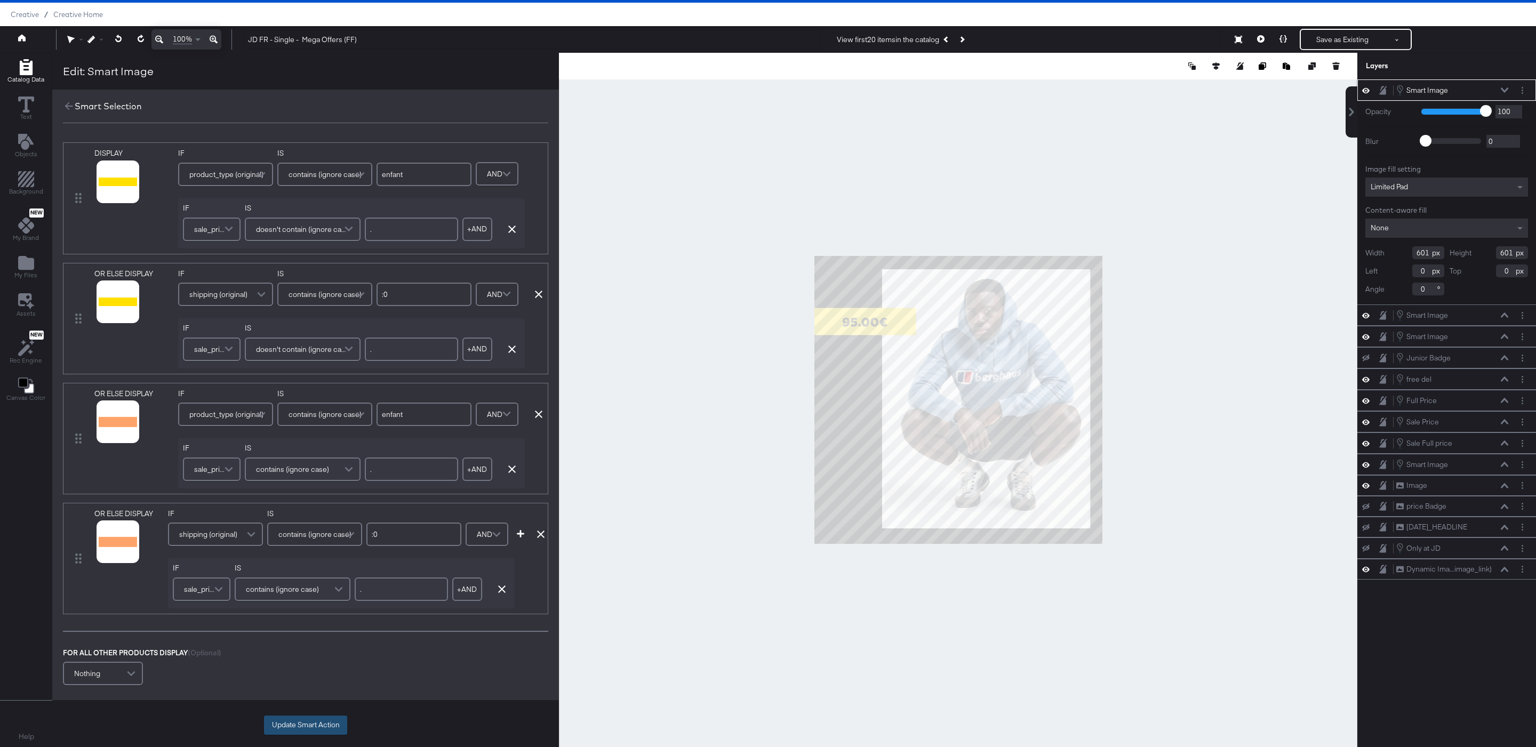
click at [331, 720] on button "Update Smart Action" at bounding box center [305, 725] width 83 height 19
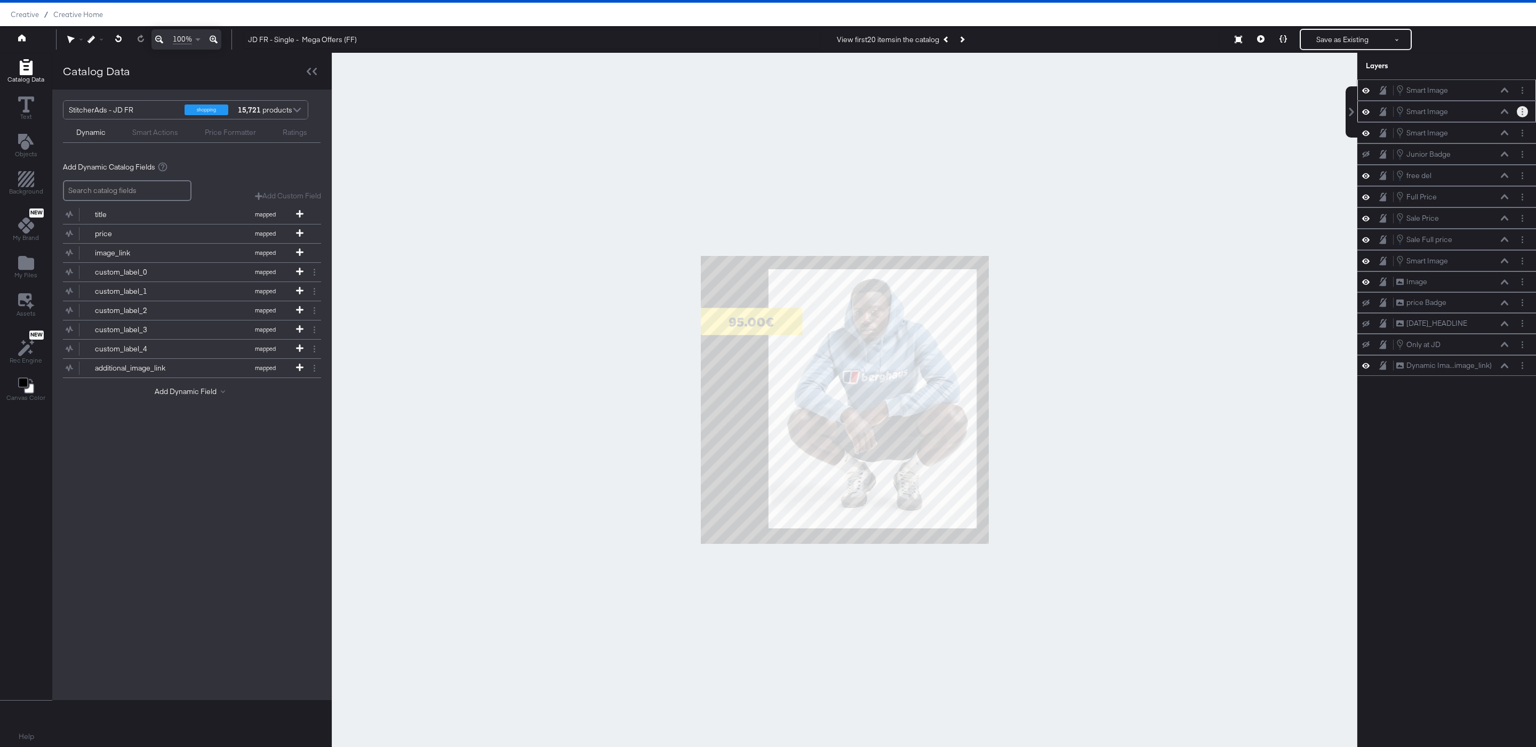
click at [1522, 117] on button "Layer Options" at bounding box center [1522, 111] width 11 height 11
click at [1473, 159] on li "Rename" at bounding box center [1456, 161] width 59 height 11
click at [1469, 156] on ul "Edit Smart Layer Rename Duplicate Copy Delete" at bounding box center [1456, 175] width 59 height 66
click at [1447, 149] on button "Edit Smart Layer" at bounding box center [1454, 147] width 54 height 11
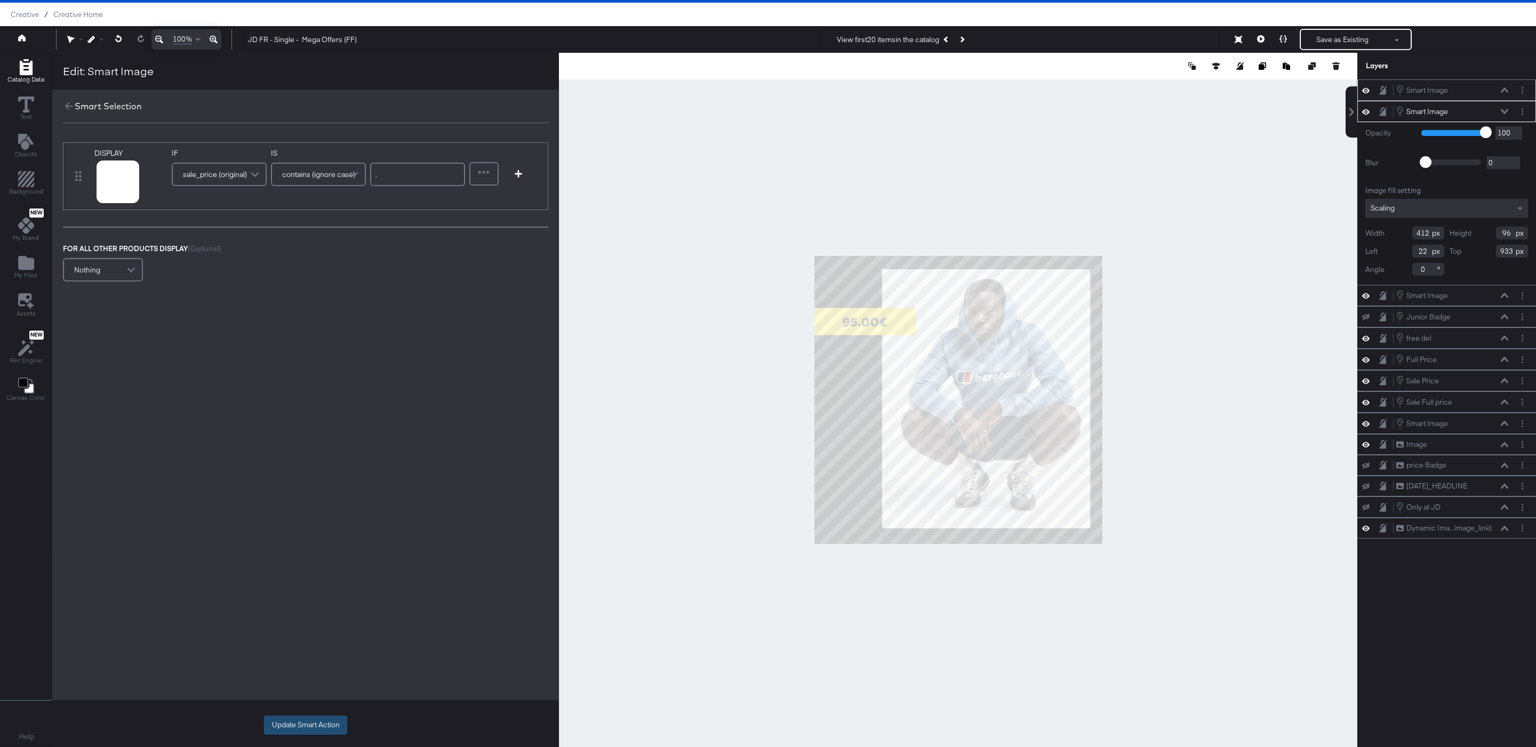
click at [329, 725] on button "Update Smart Action" at bounding box center [305, 725] width 83 height 19
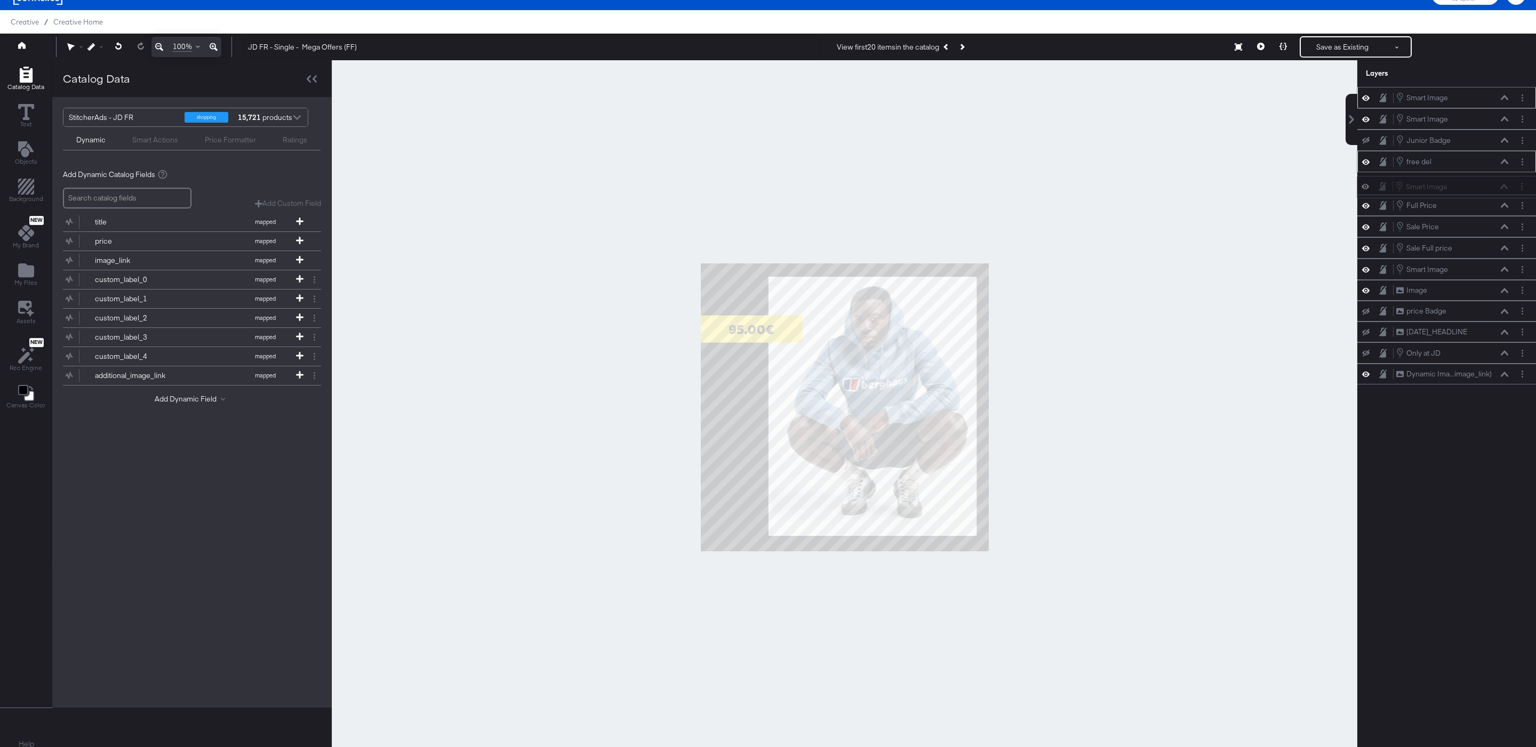
scroll to position [17, 0]
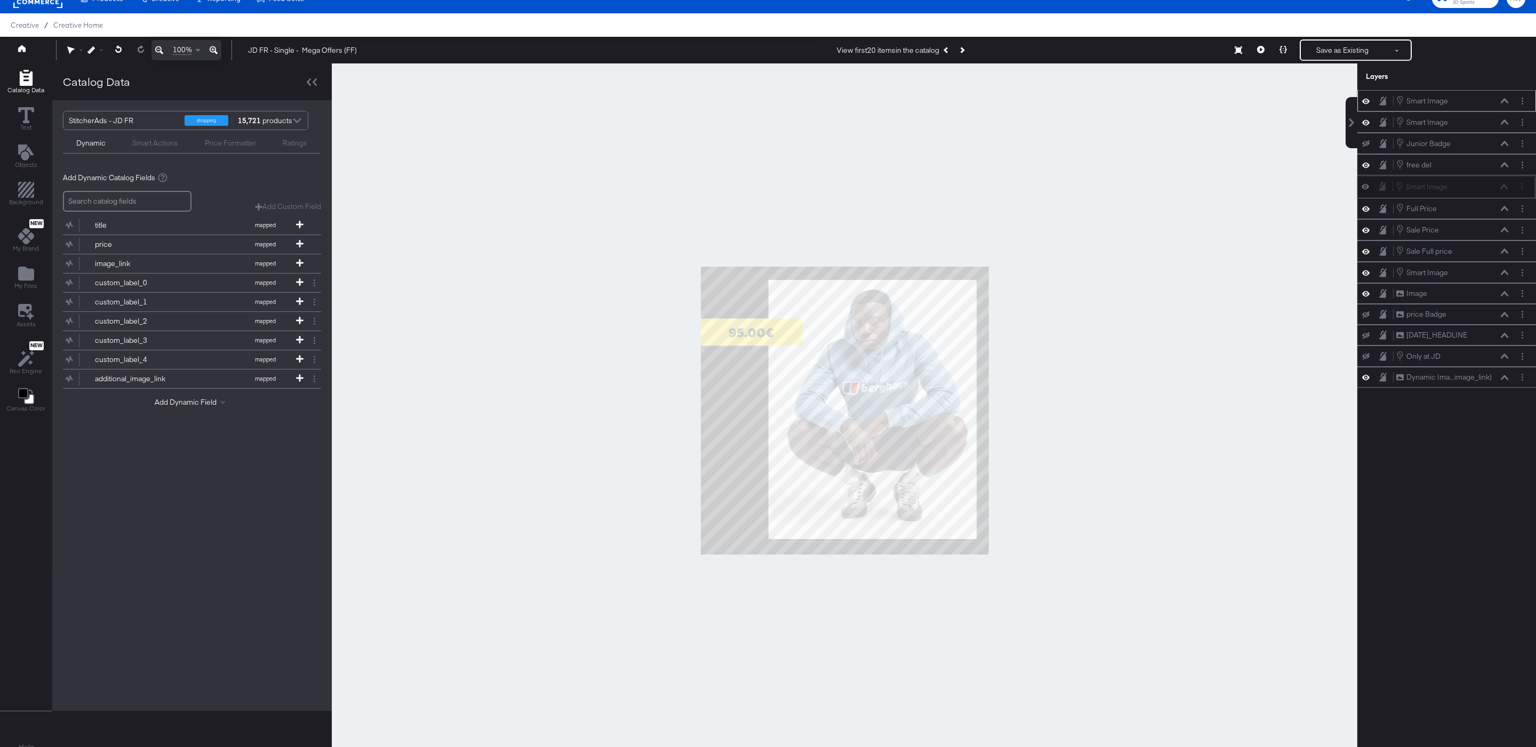
drag, startPoint x: 1478, startPoint y: 93, endPoint x: 1477, endPoint y: 191, distance: 98.1
click at [1477, 192] on div "Smart Image Smart Image" at bounding box center [1451, 187] width 113 height 12
click at [1264, 53] on button at bounding box center [1260, 49] width 22 height 21
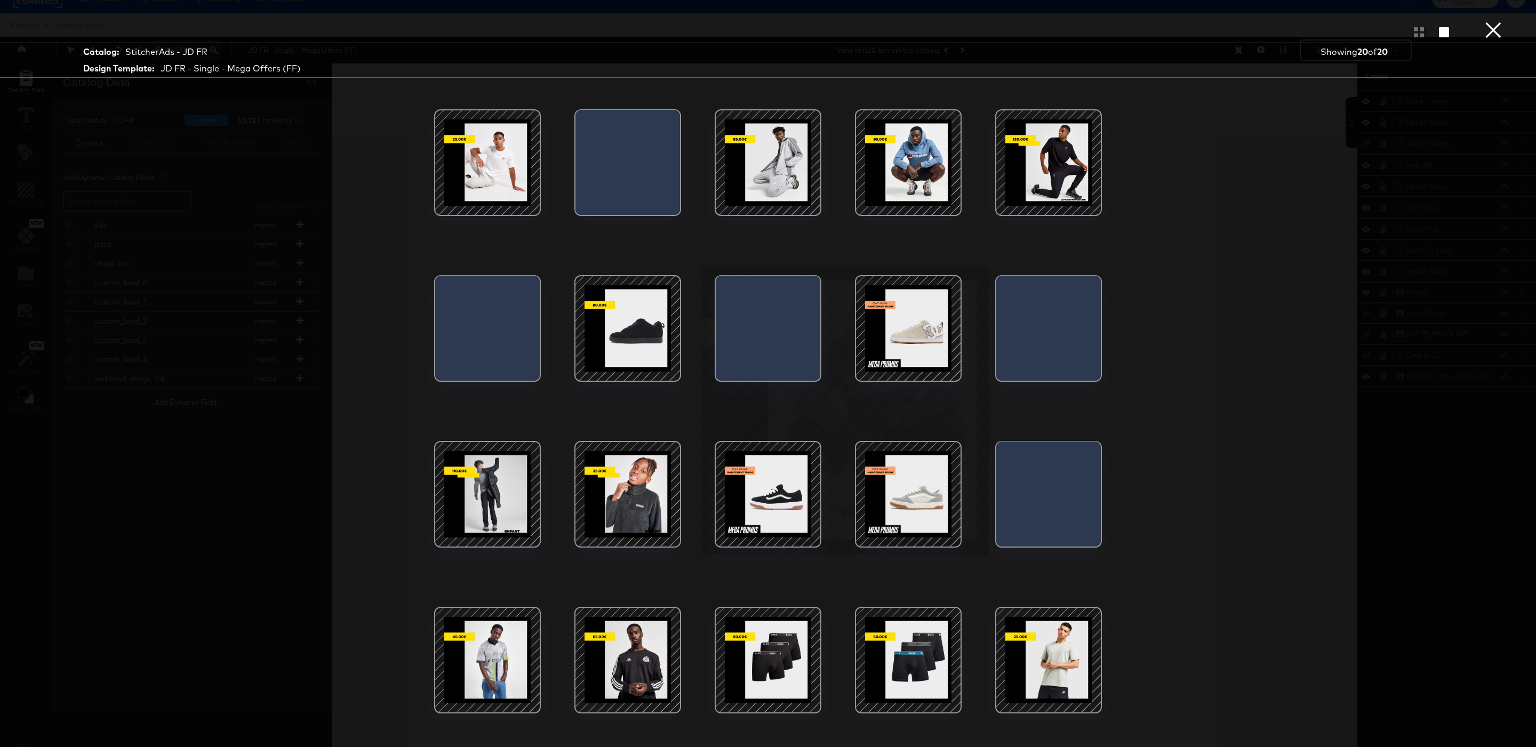
click at [669, 487] on div at bounding box center [627, 494] width 91 height 91
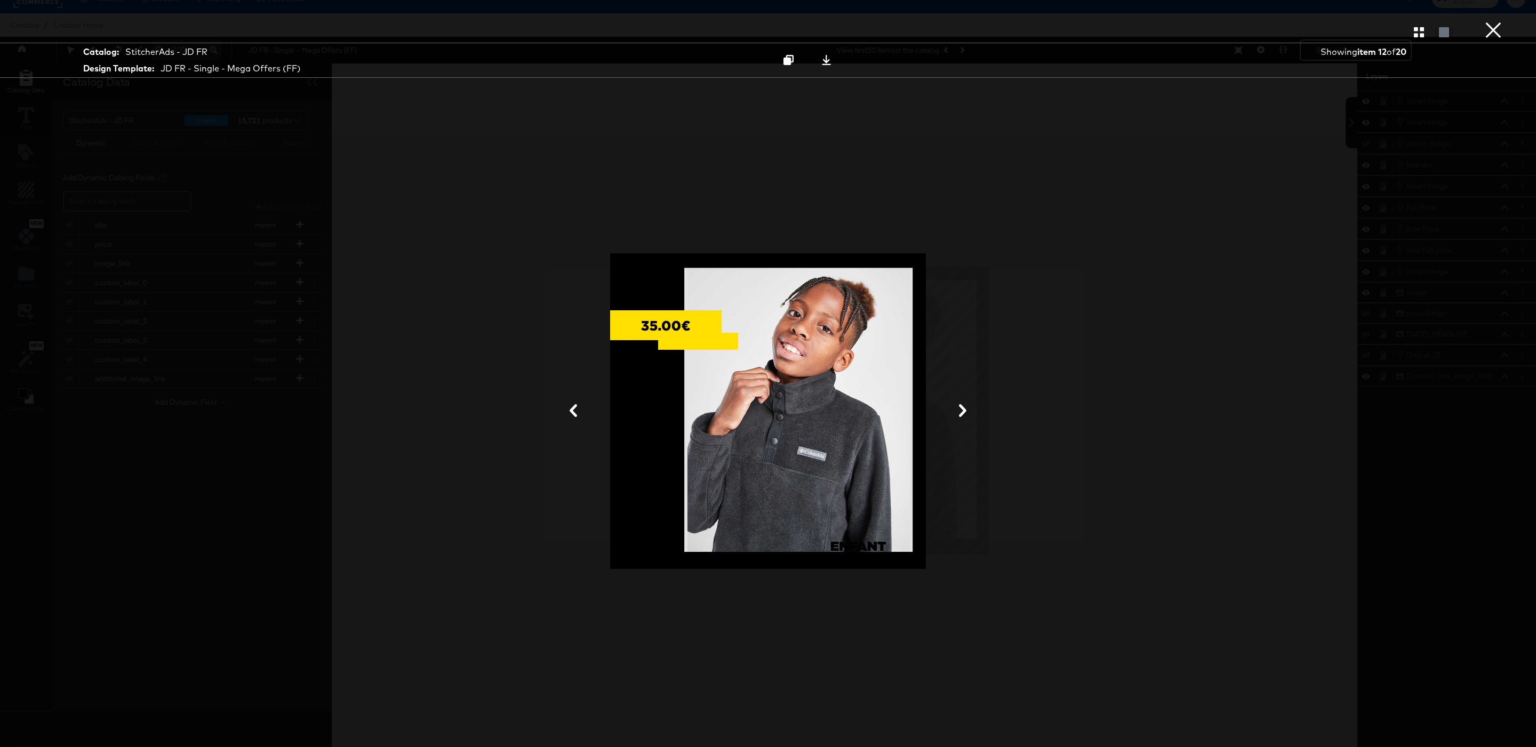
click at [1415, 37] on icon "button" at bounding box center [1419, 32] width 10 height 10
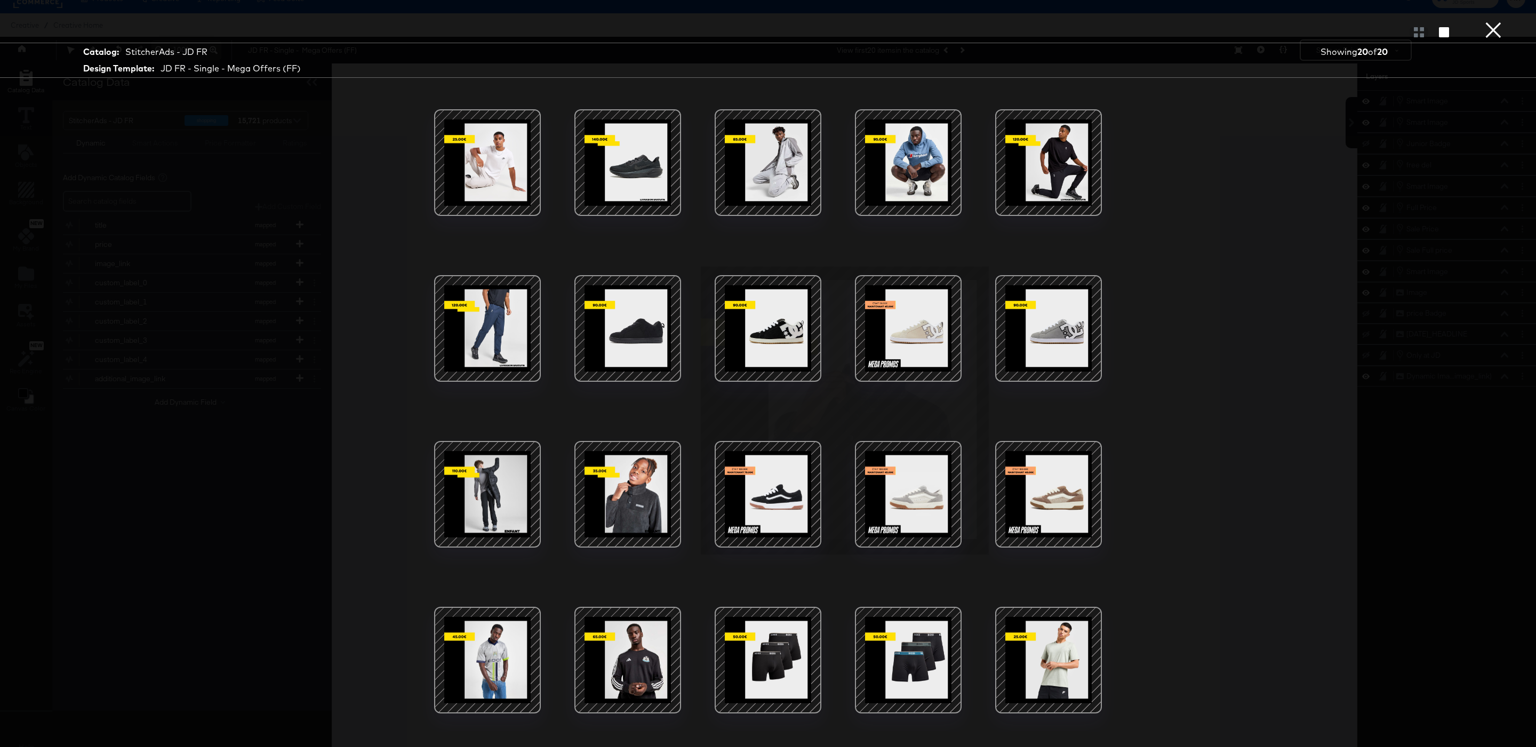
click at [606, 516] on div at bounding box center [627, 494] width 91 height 91
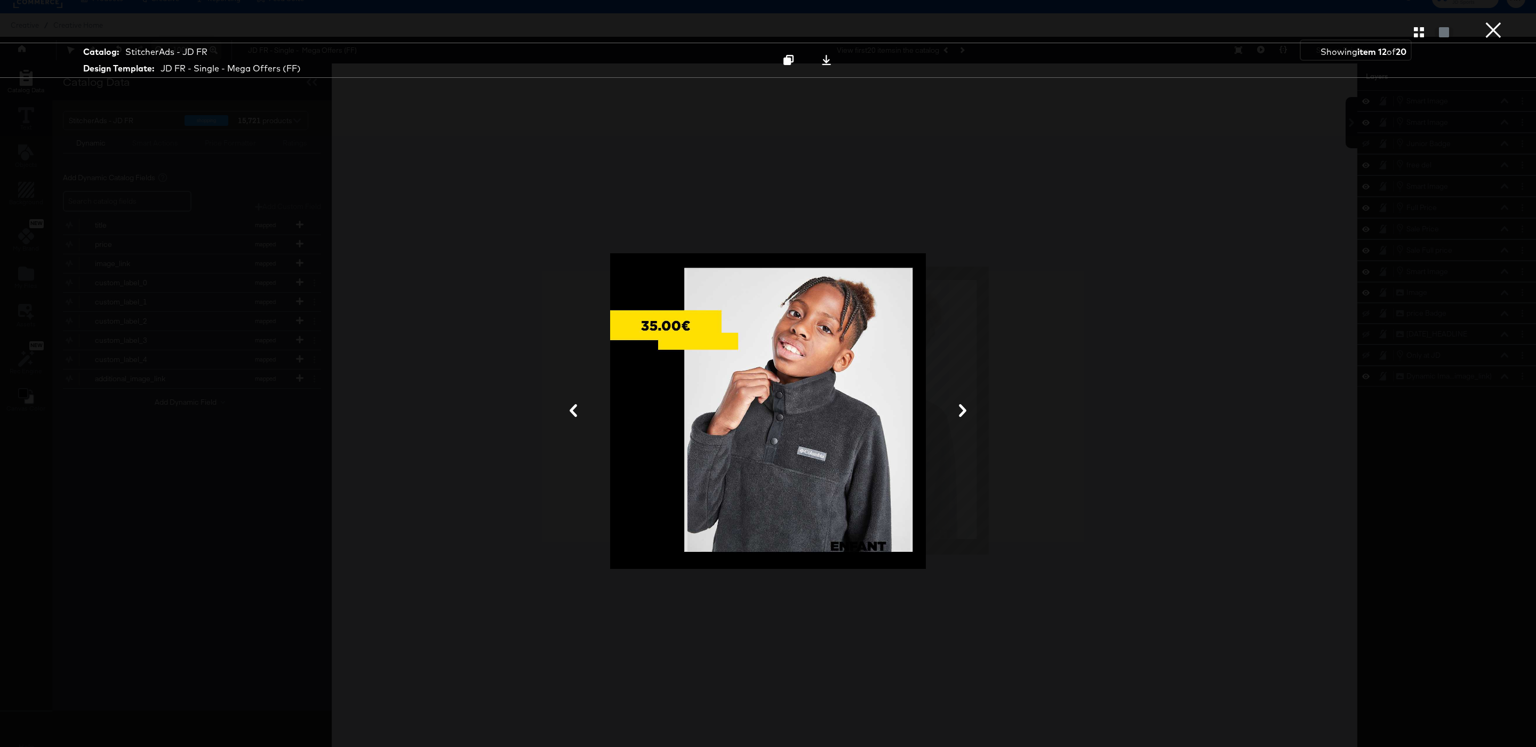
click at [1486, 21] on button "×" at bounding box center [1493, 10] width 21 height 21
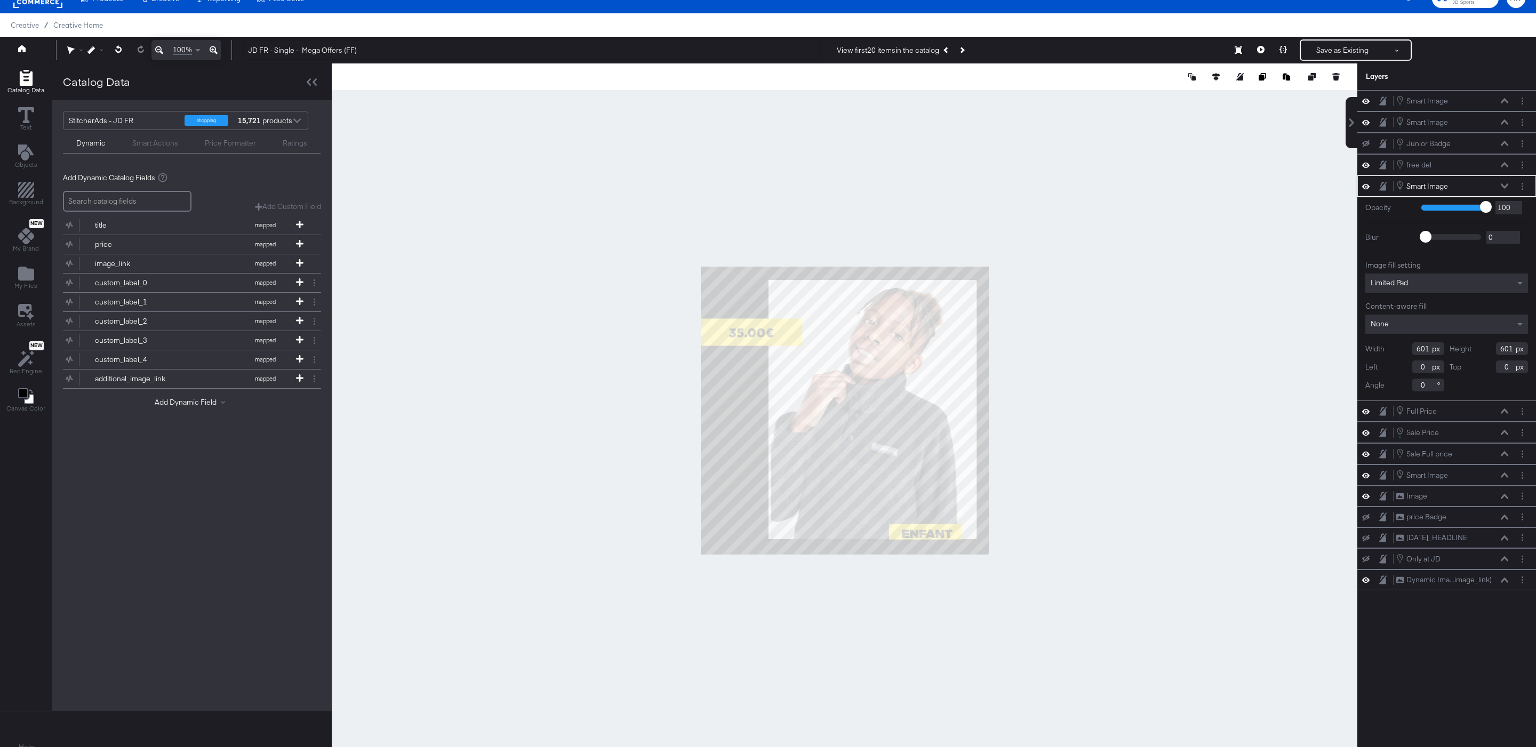
type input "544"
type input "692"
click at [1092, 446] on div at bounding box center [844, 410] width 1025 height 694
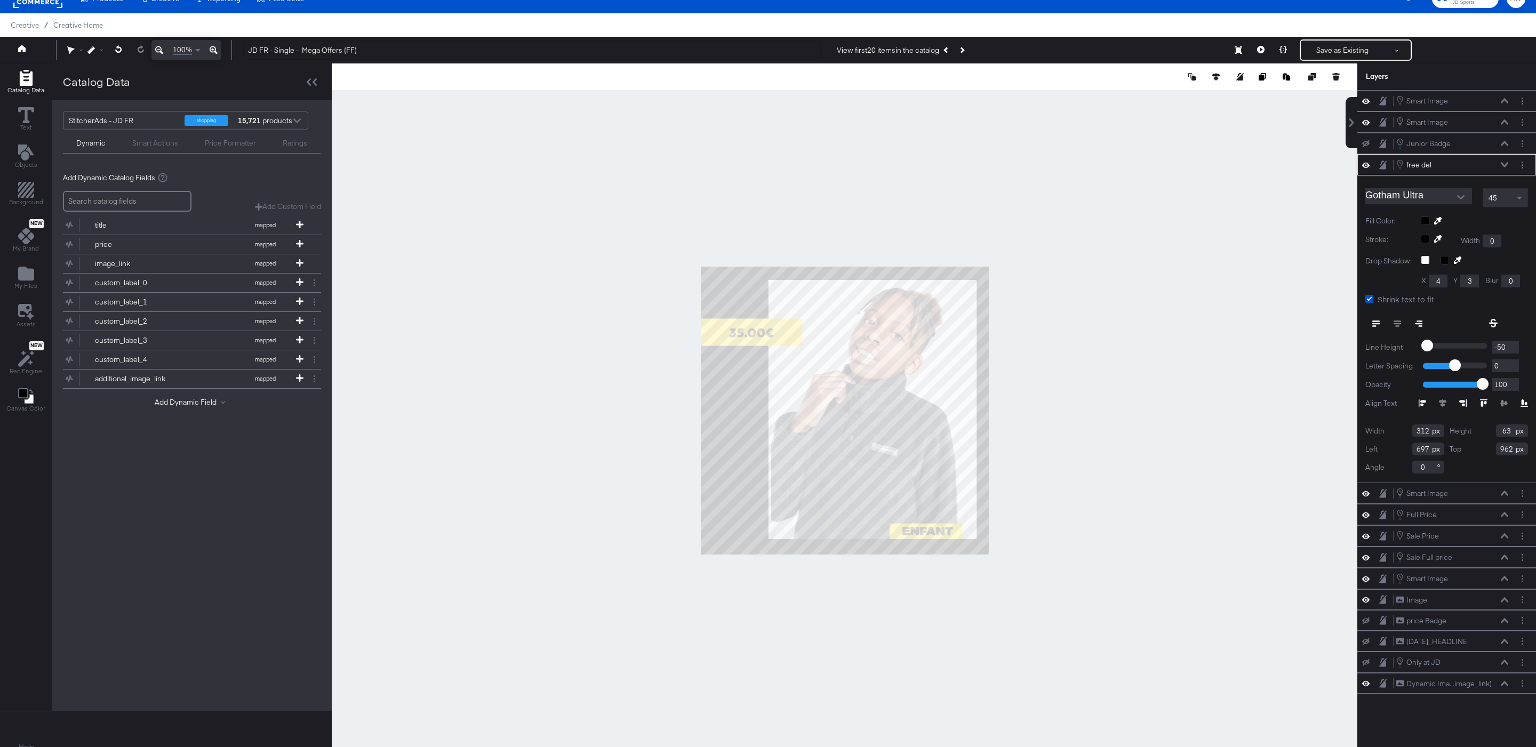
type input "697"
type input "962"
type input "677"
type input "814"
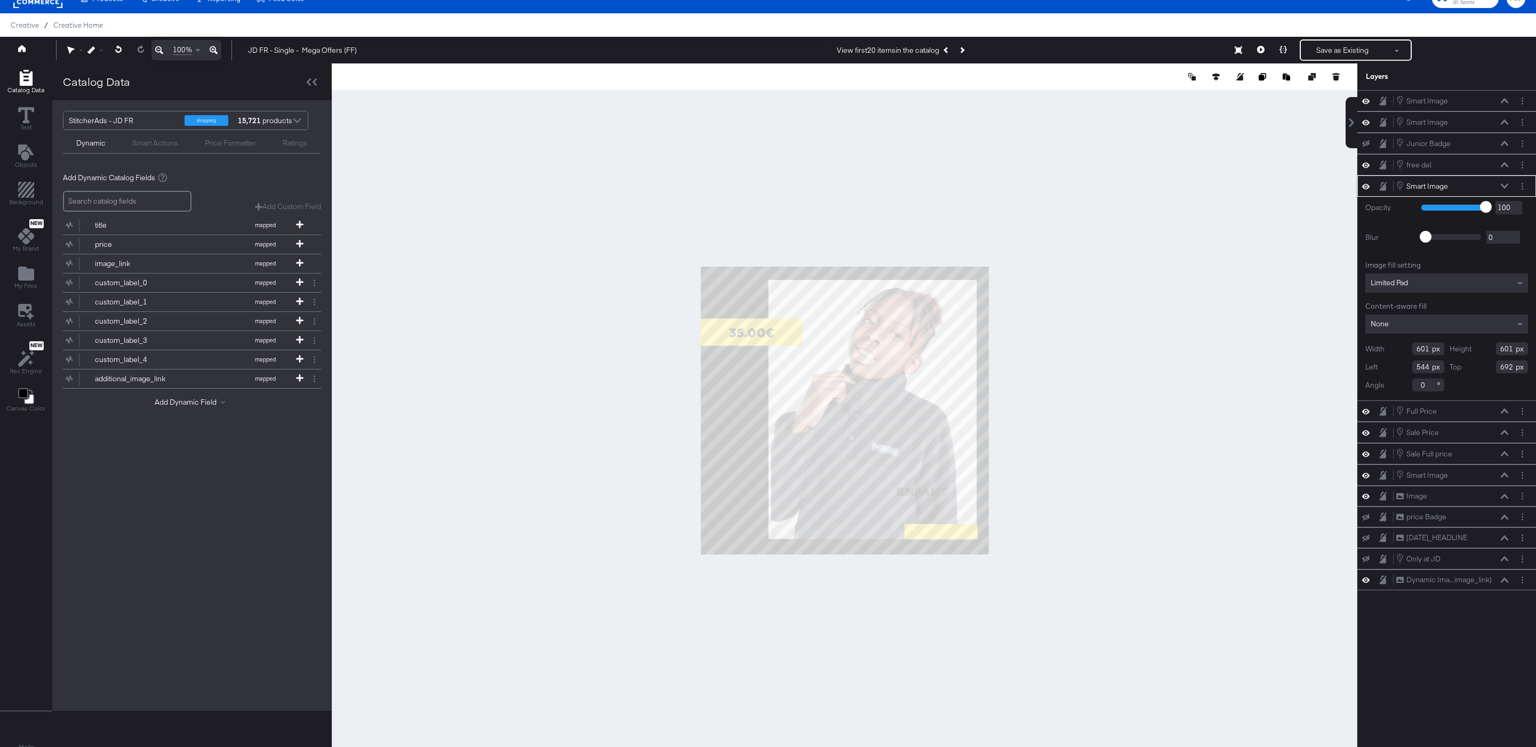
type input "584"
type input "704"
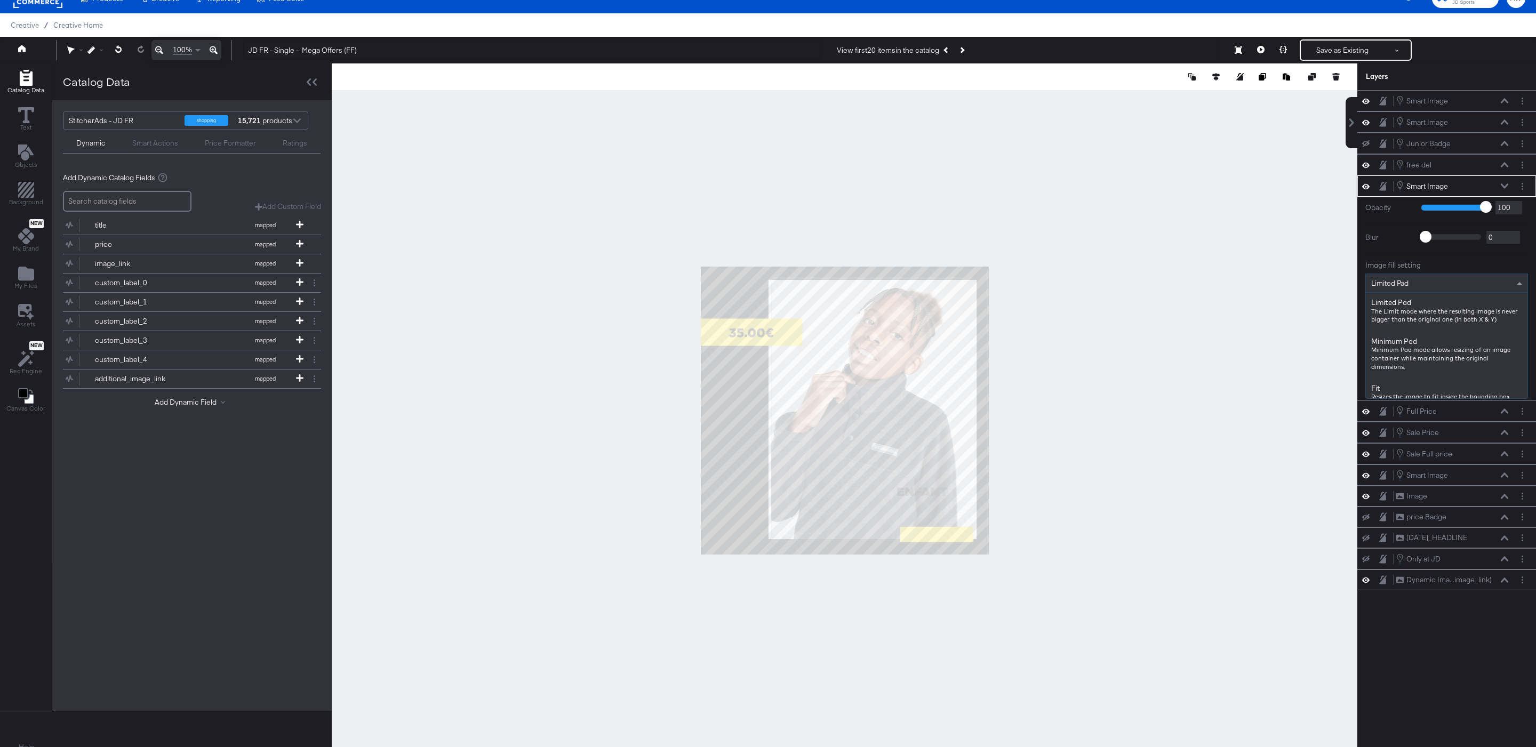
click at [1393, 284] on span "Limited Pad" at bounding box center [1389, 283] width 37 height 10
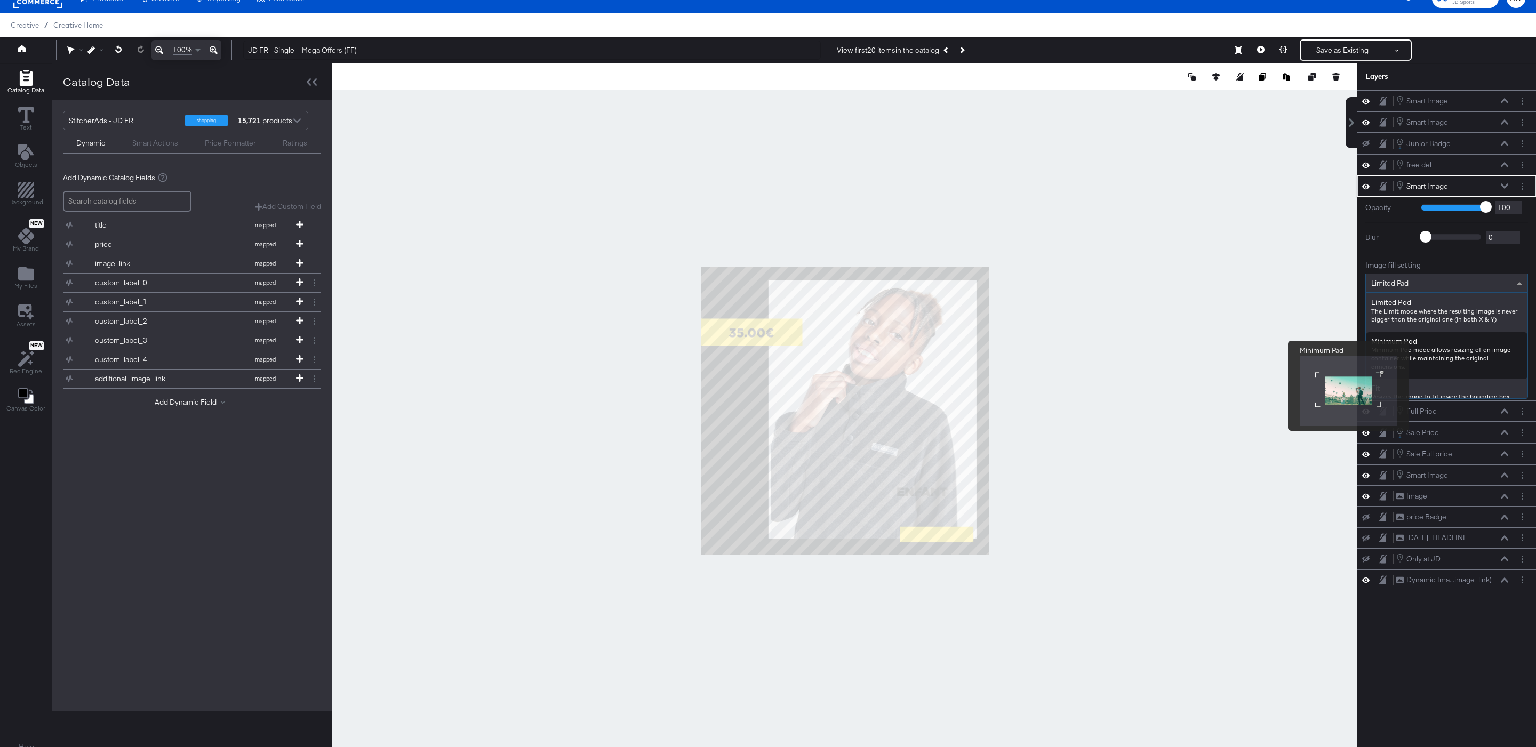
scroll to position [261, 0]
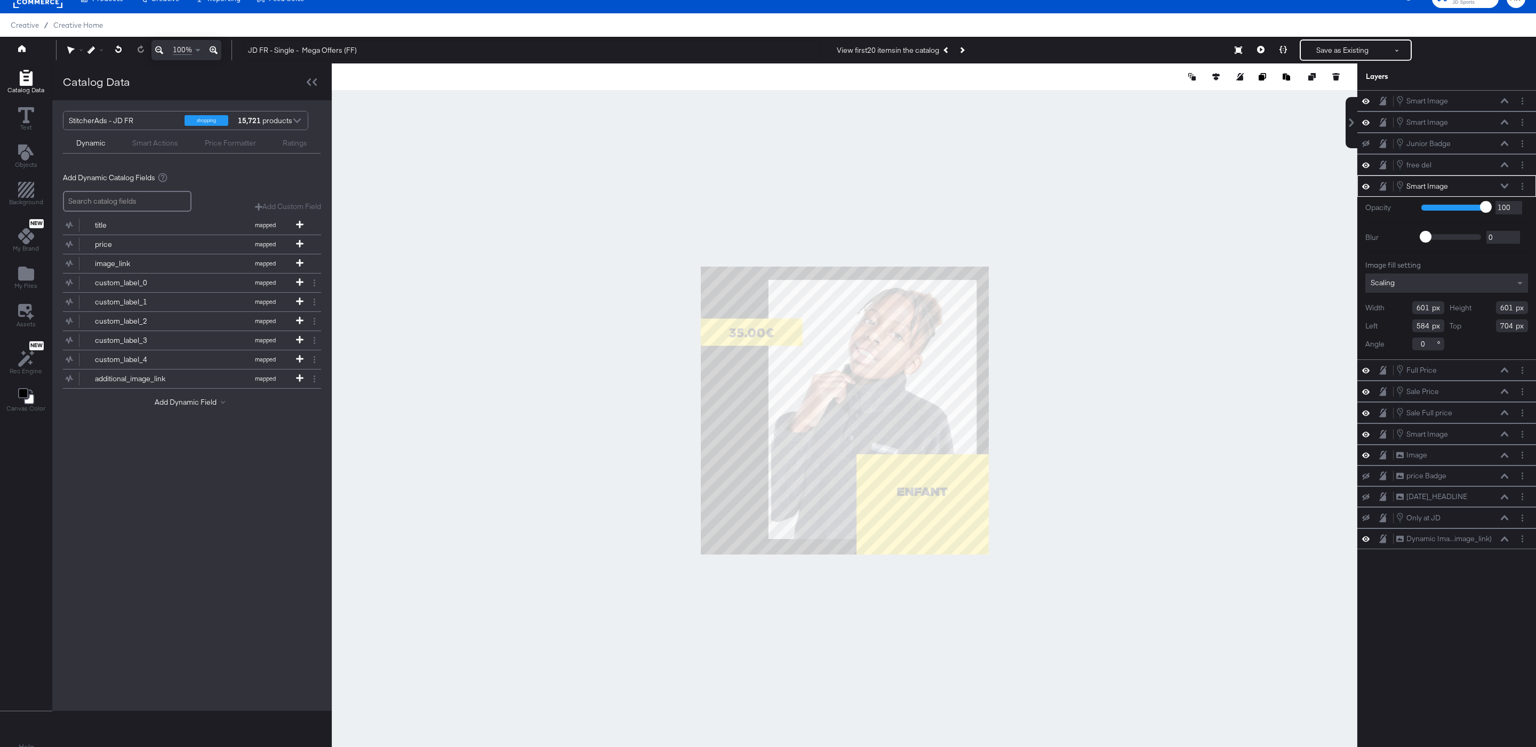
type input "398"
type input "418"
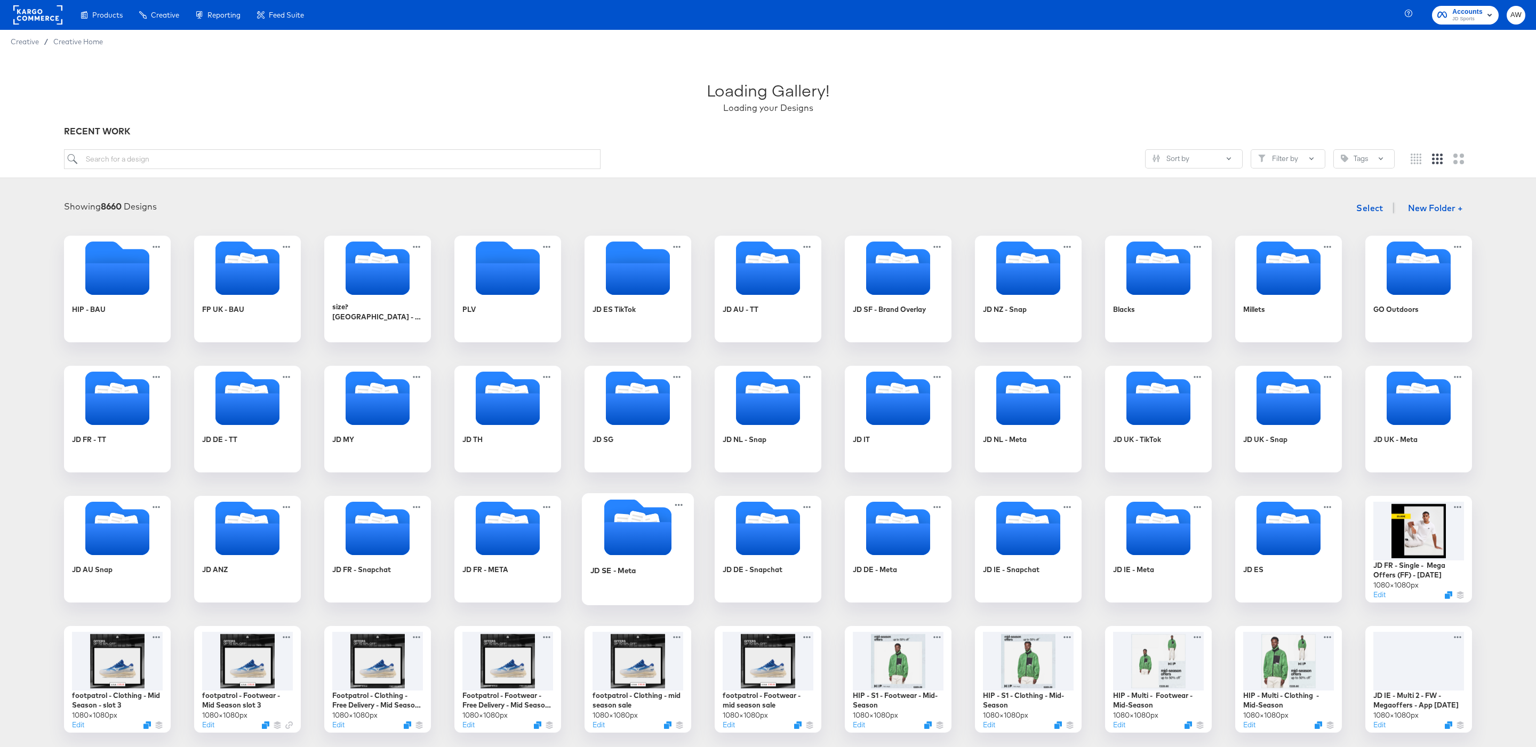
scroll to position [13, 0]
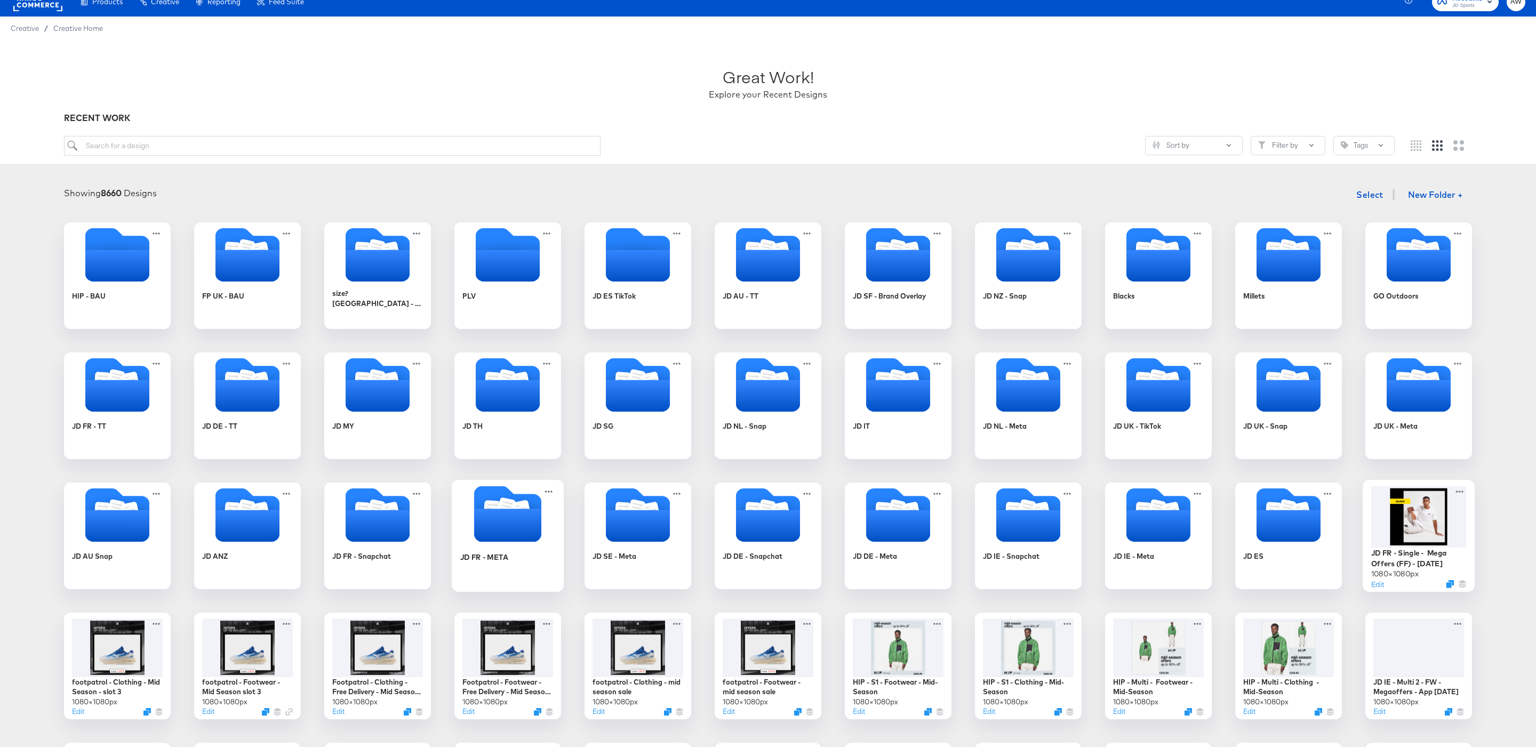
drag, startPoint x: 1431, startPoint y: 512, endPoint x: 524, endPoint y: 520, distance: 907.1
click at [524, 520] on icon "Folder" at bounding box center [507, 525] width 67 height 33
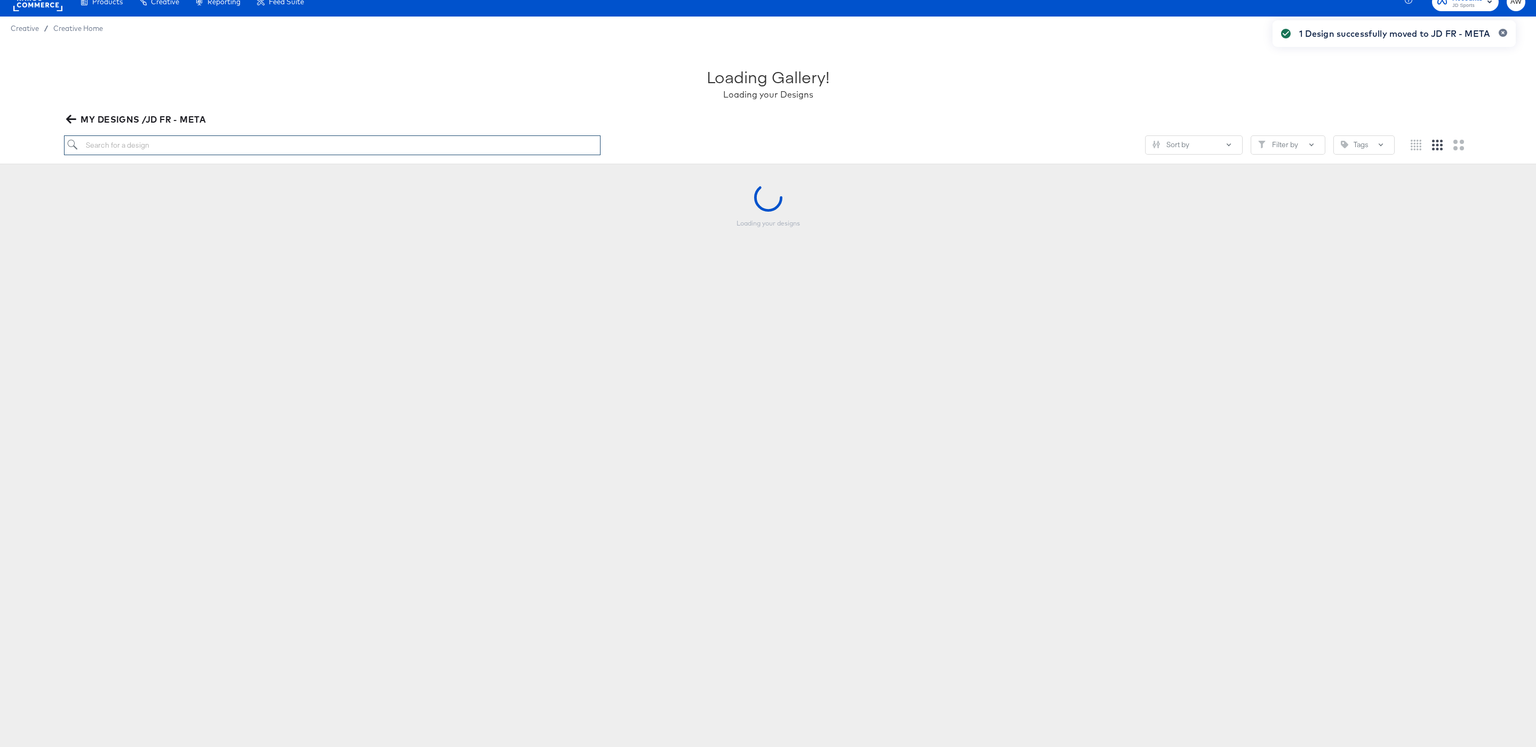
click at [423, 145] on input "search" at bounding box center [332, 145] width 536 height 20
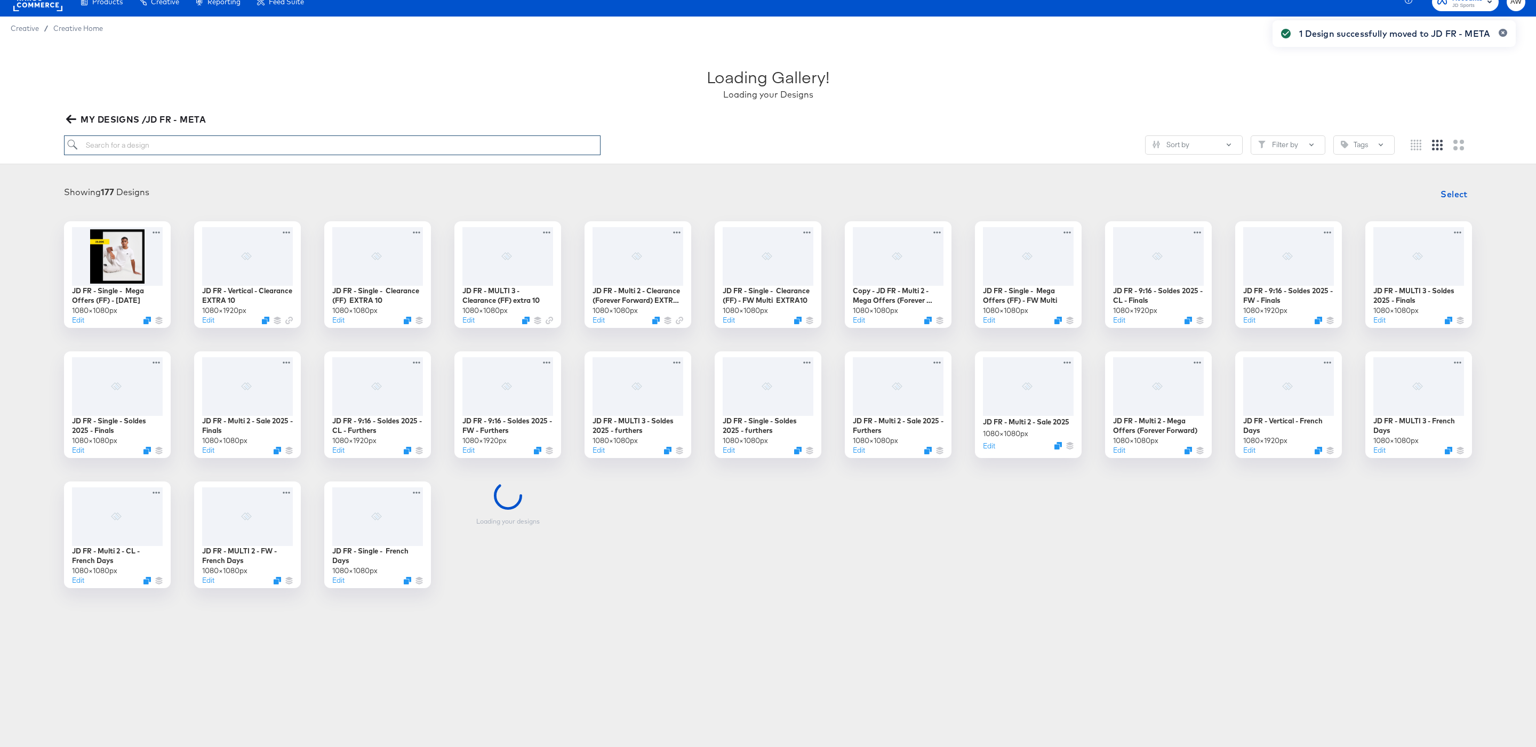
click at [445, 148] on input "search" at bounding box center [332, 145] width 536 height 20
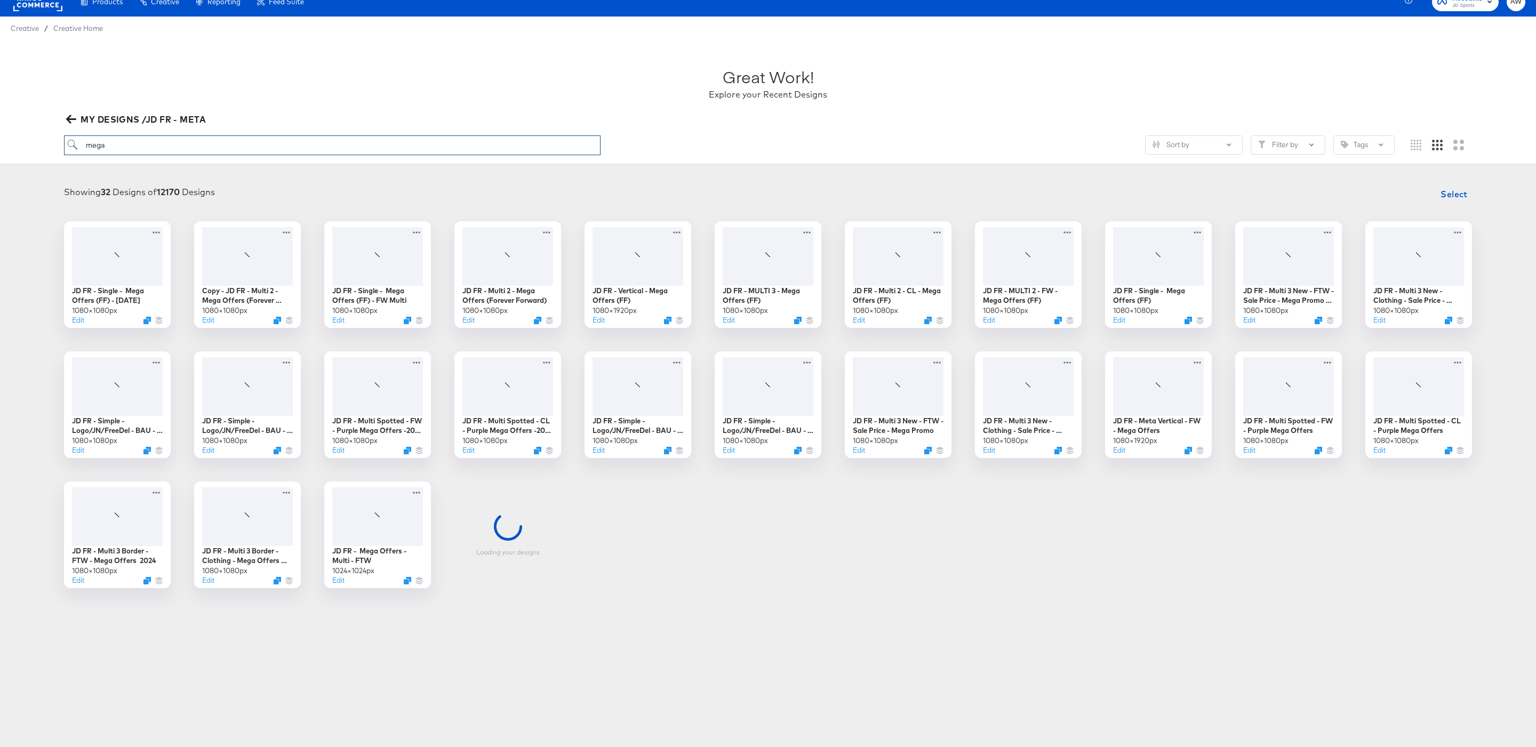
type input "mega"
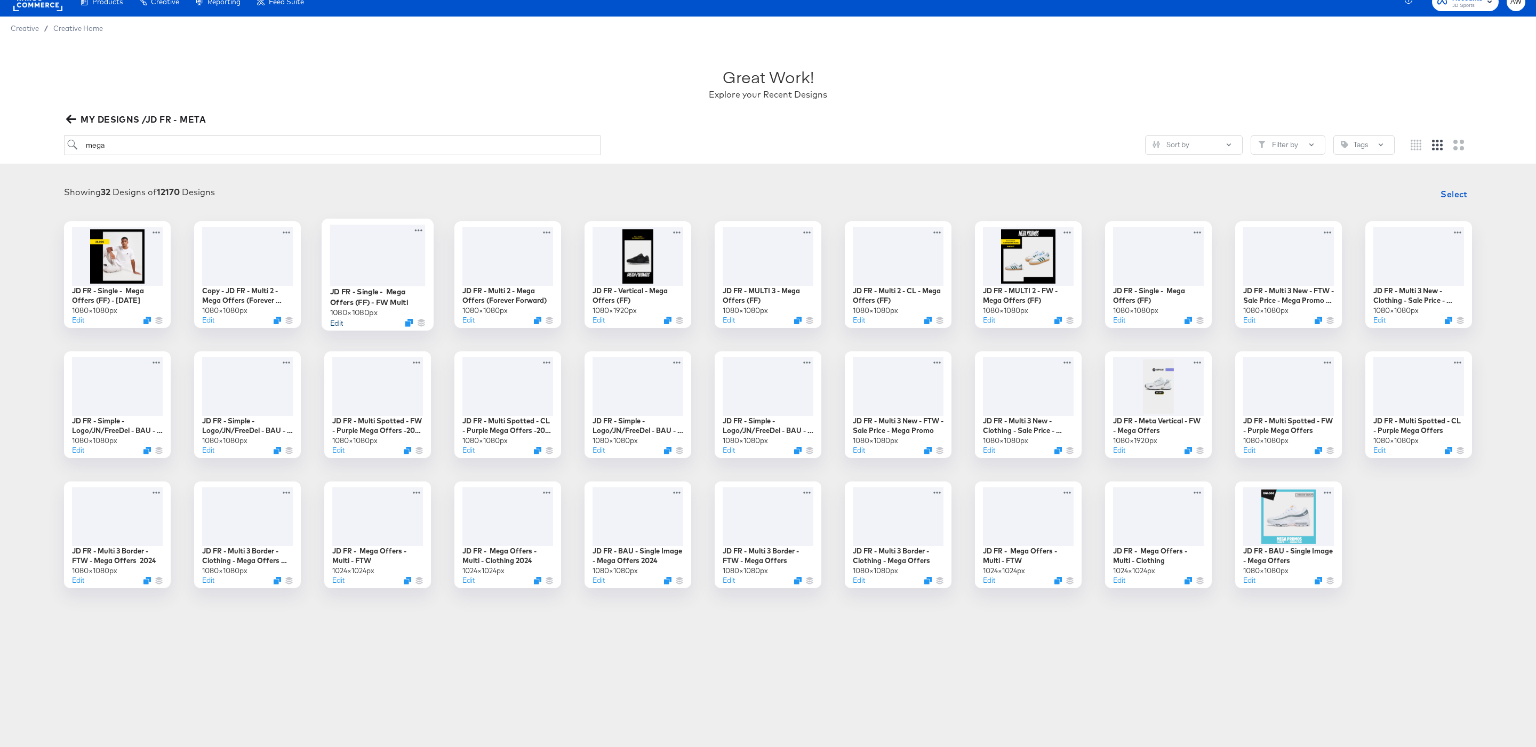
click at [343, 324] on button "Edit" at bounding box center [336, 322] width 13 height 10
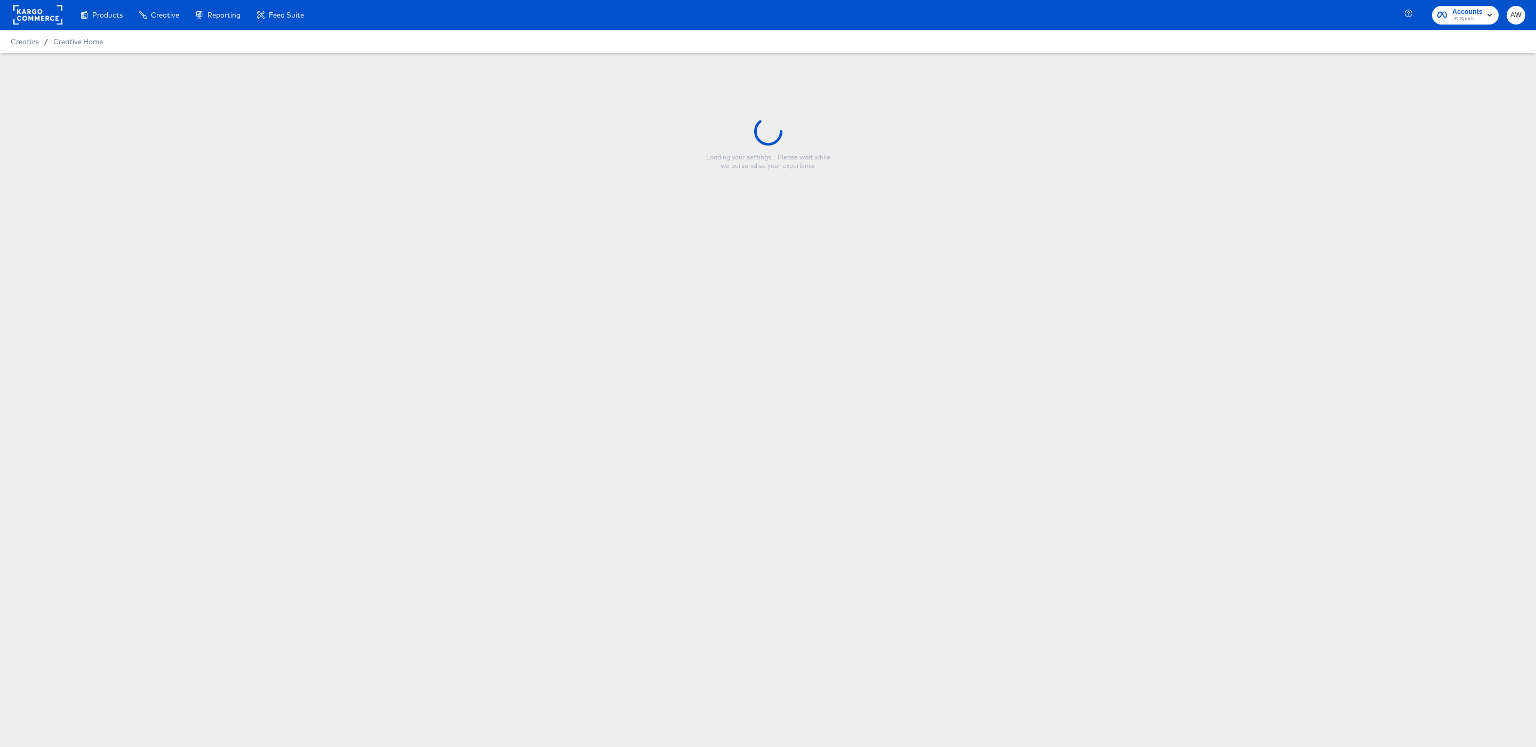
type input "JD FR - Single - Mega Offers (FF) - FW Multi"
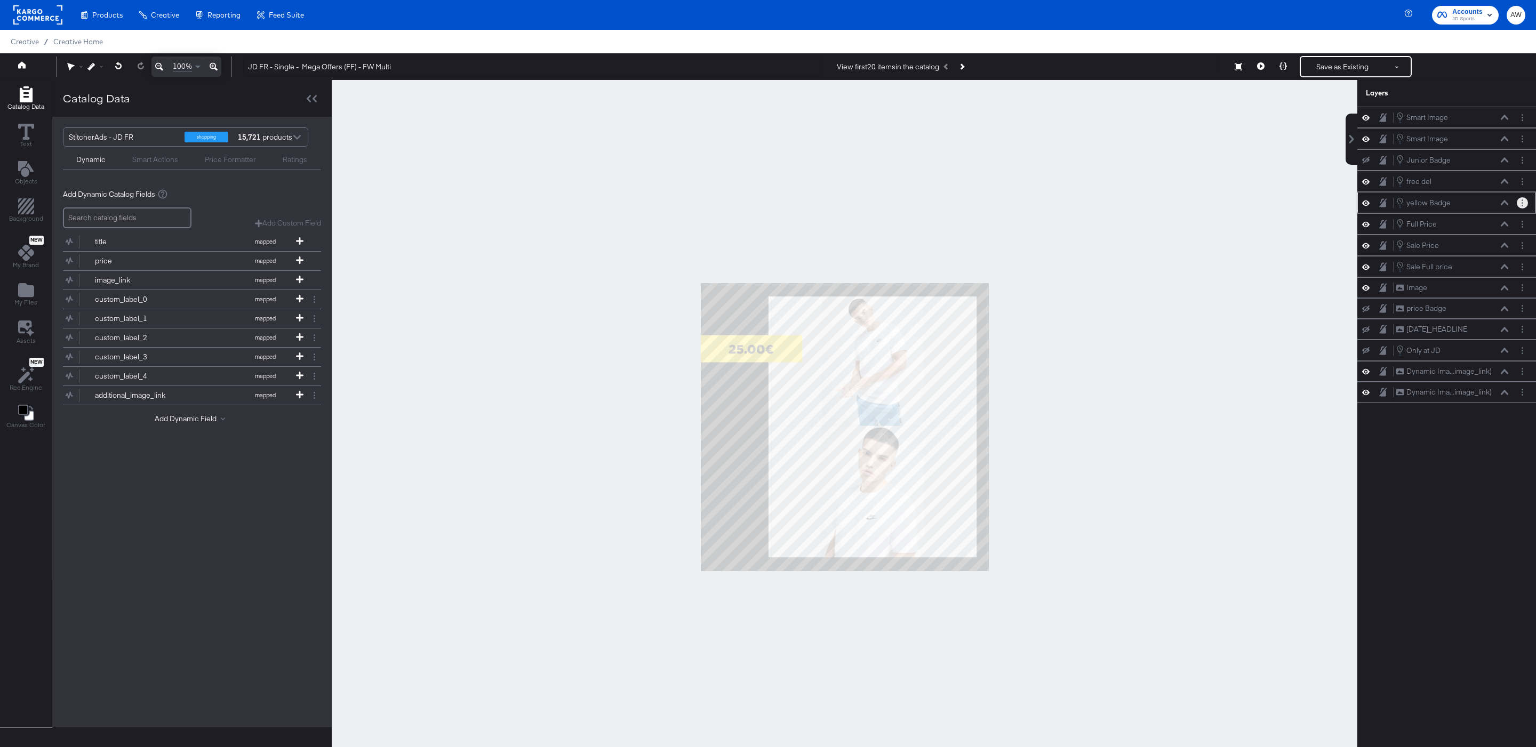
click at [1523, 209] on button "Layer Options" at bounding box center [1522, 202] width 11 height 11
click at [1447, 245] on button "Edit Smart Layer" at bounding box center [1454, 239] width 54 height 11
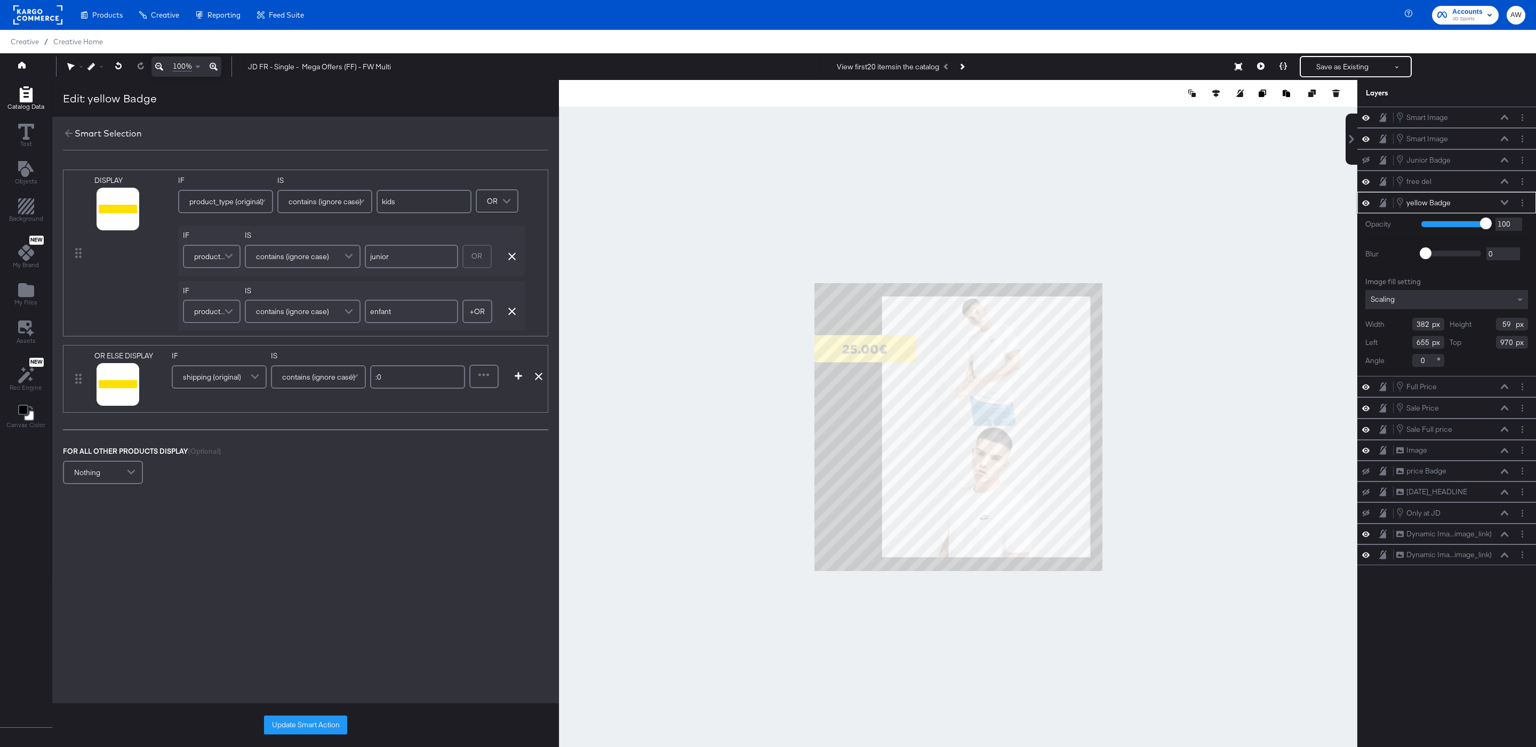
click at [515, 261] on div "OR Remove Condition" at bounding box center [491, 256] width 58 height 29
click at [514, 257] on icon "button" at bounding box center [511, 256] width 7 height 7
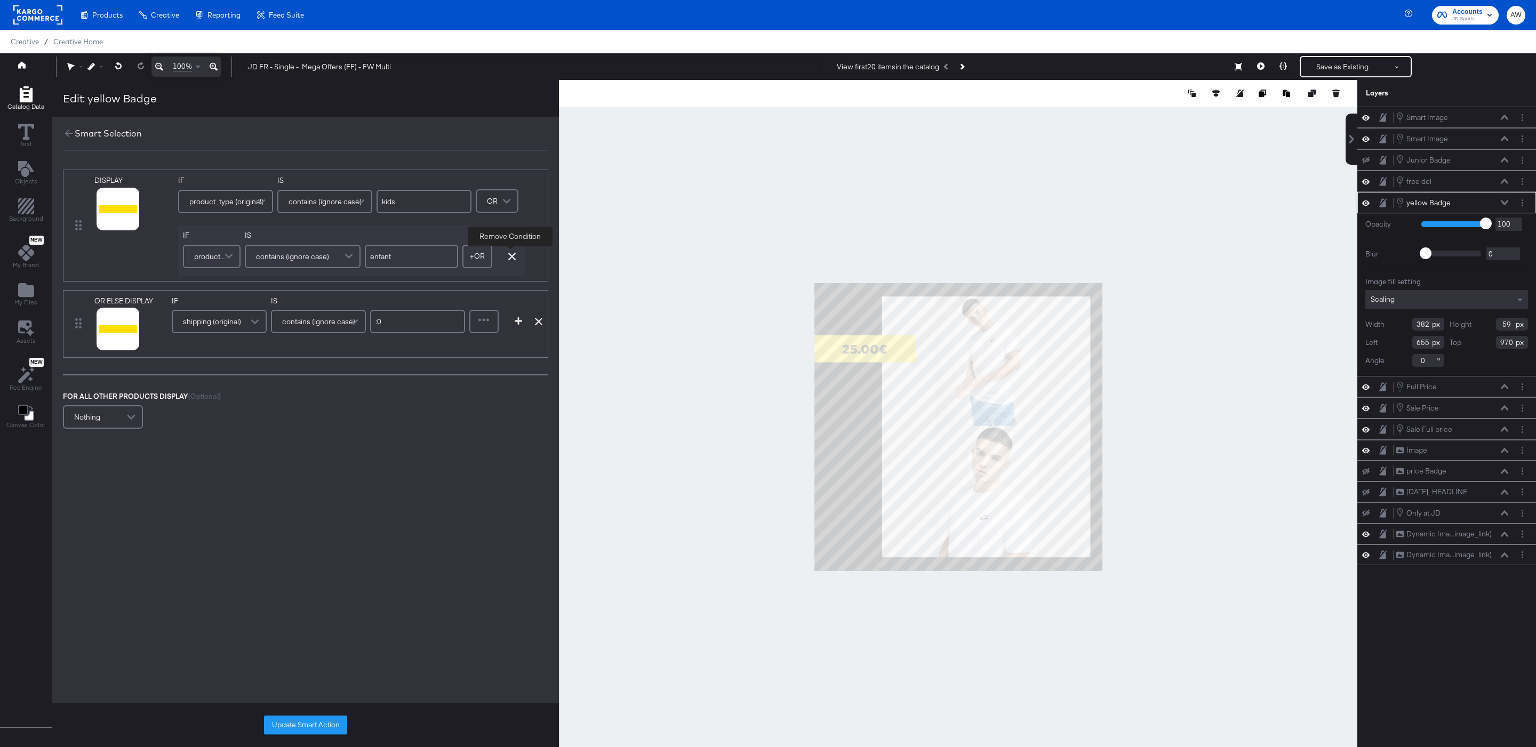
type input "enfant"
click at [514, 257] on icon "button" at bounding box center [511, 256] width 7 height 7
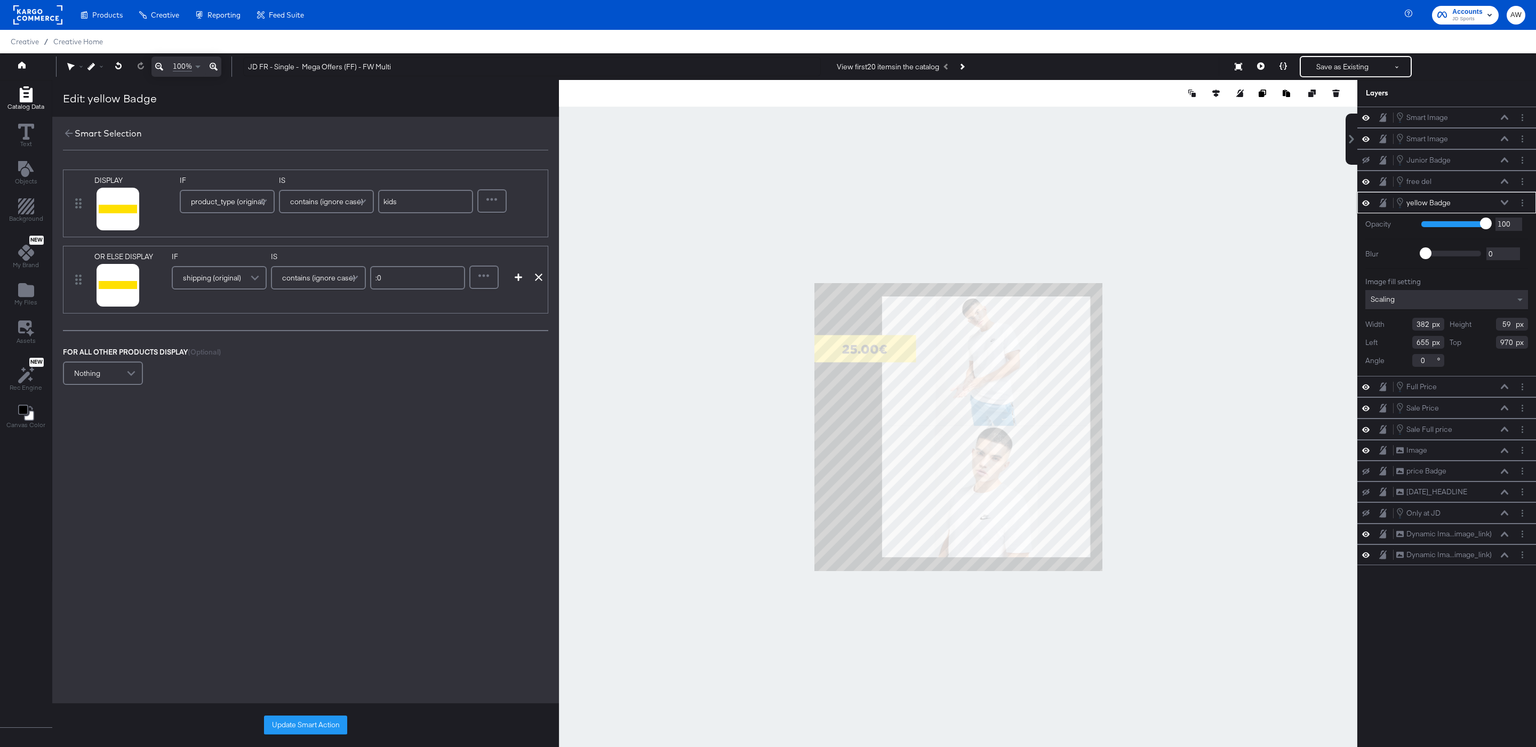
click at [420, 207] on input "kids" at bounding box center [425, 201] width 95 height 23
type input "enfant"
click at [500, 199] on div at bounding box center [491, 200] width 27 height 21
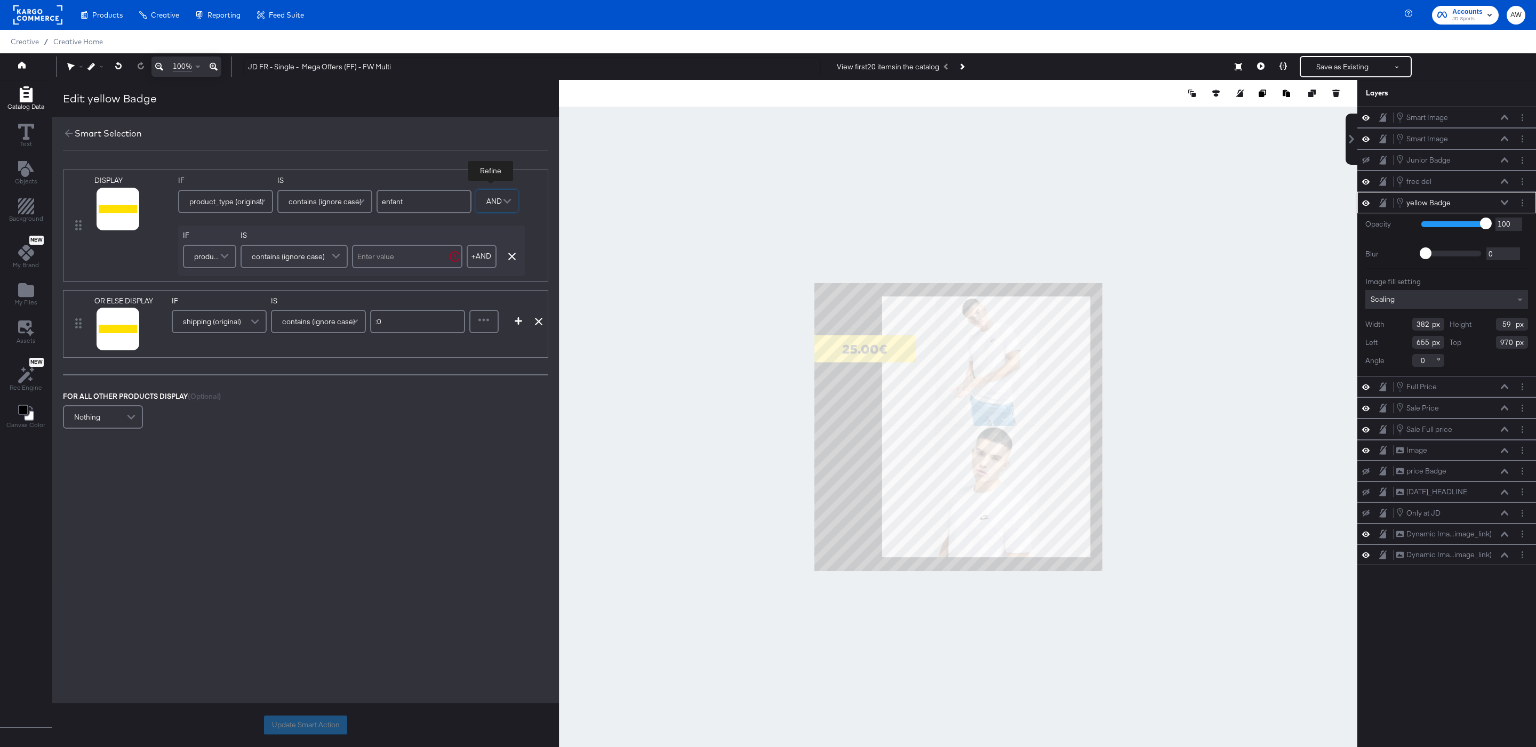
click at [207, 257] on span "product_type (original)" at bounding box center [208, 256] width 28 height 18
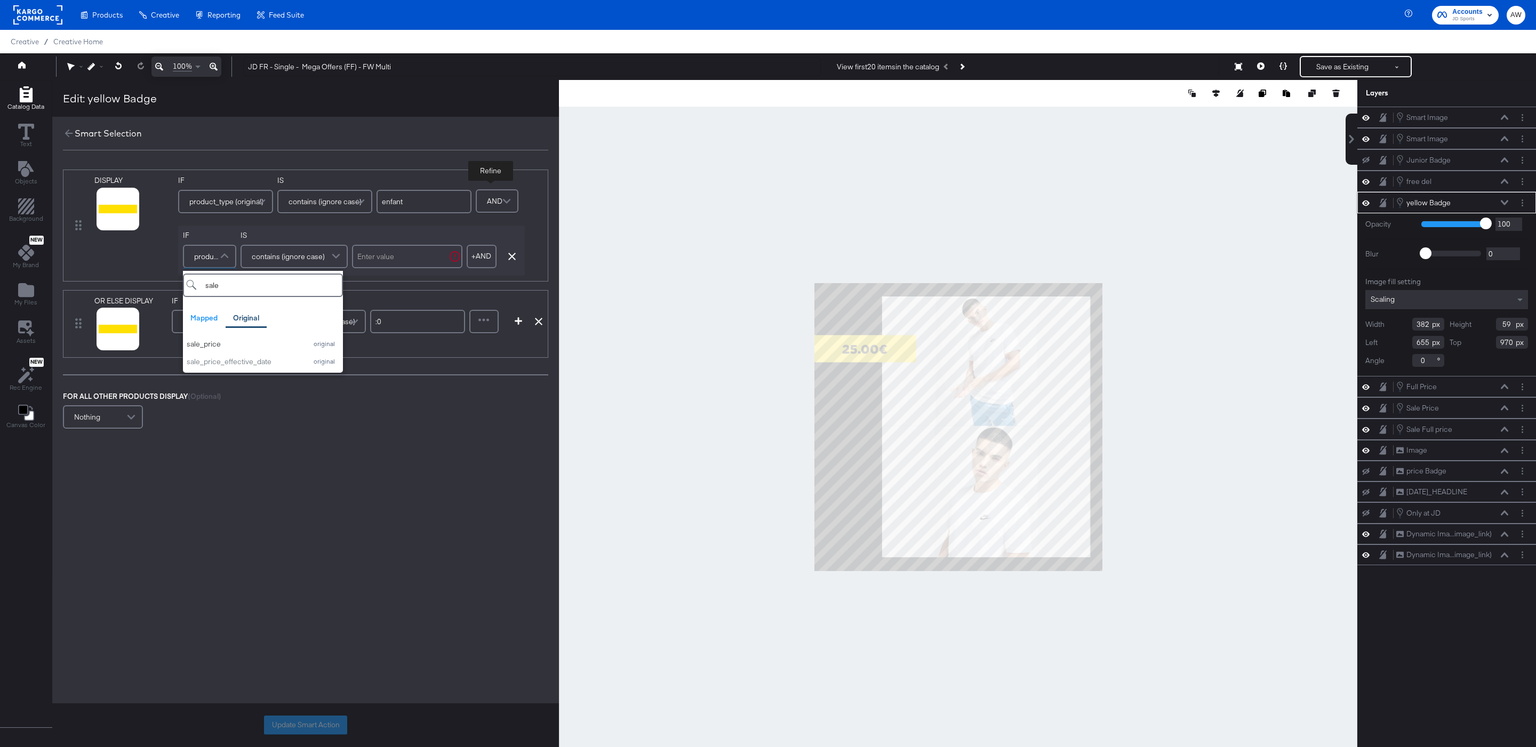
click at [240, 341] on div "sale_price" at bounding box center [244, 344] width 115 height 10
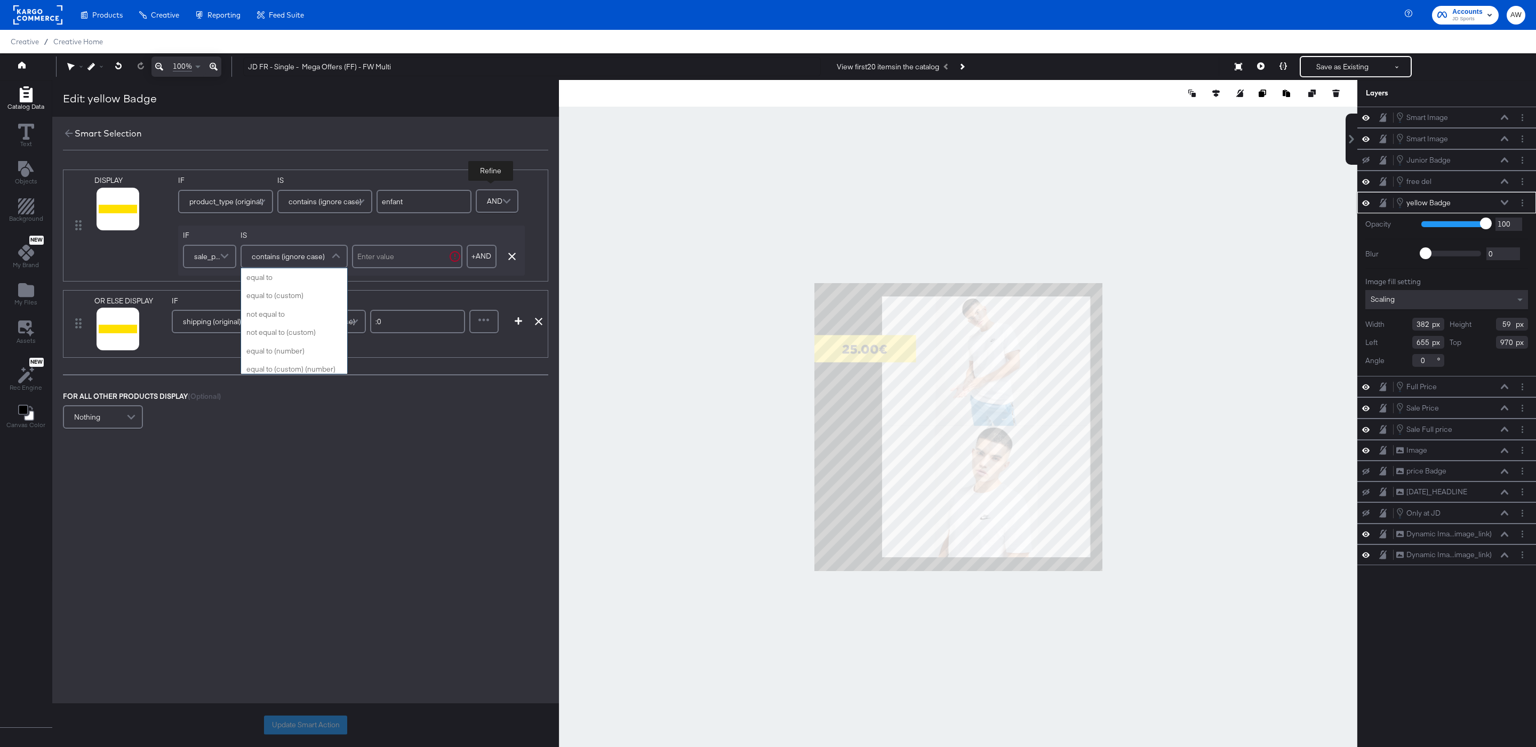
click at [317, 254] on span "contains (ignore case)" at bounding box center [288, 256] width 73 height 18
type input "does"
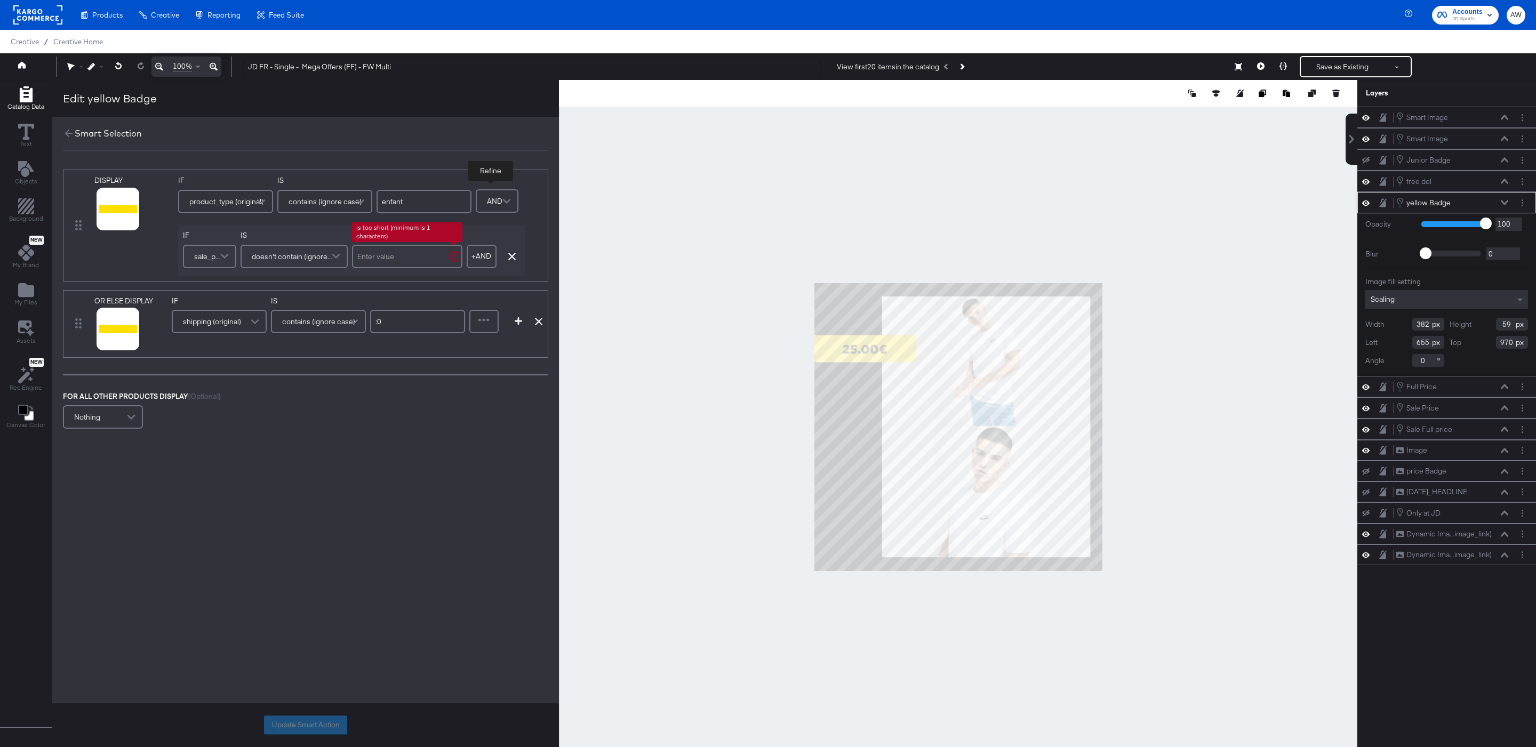
click at [395, 255] on input "text" at bounding box center [407, 256] width 110 height 23
type input "."
drag, startPoint x: 485, startPoint y: 326, endPoint x: 485, endPoint y: 355, distance: 28.3
click at [485, 326] on div at bounding box center [483, 321] width 27 height 21
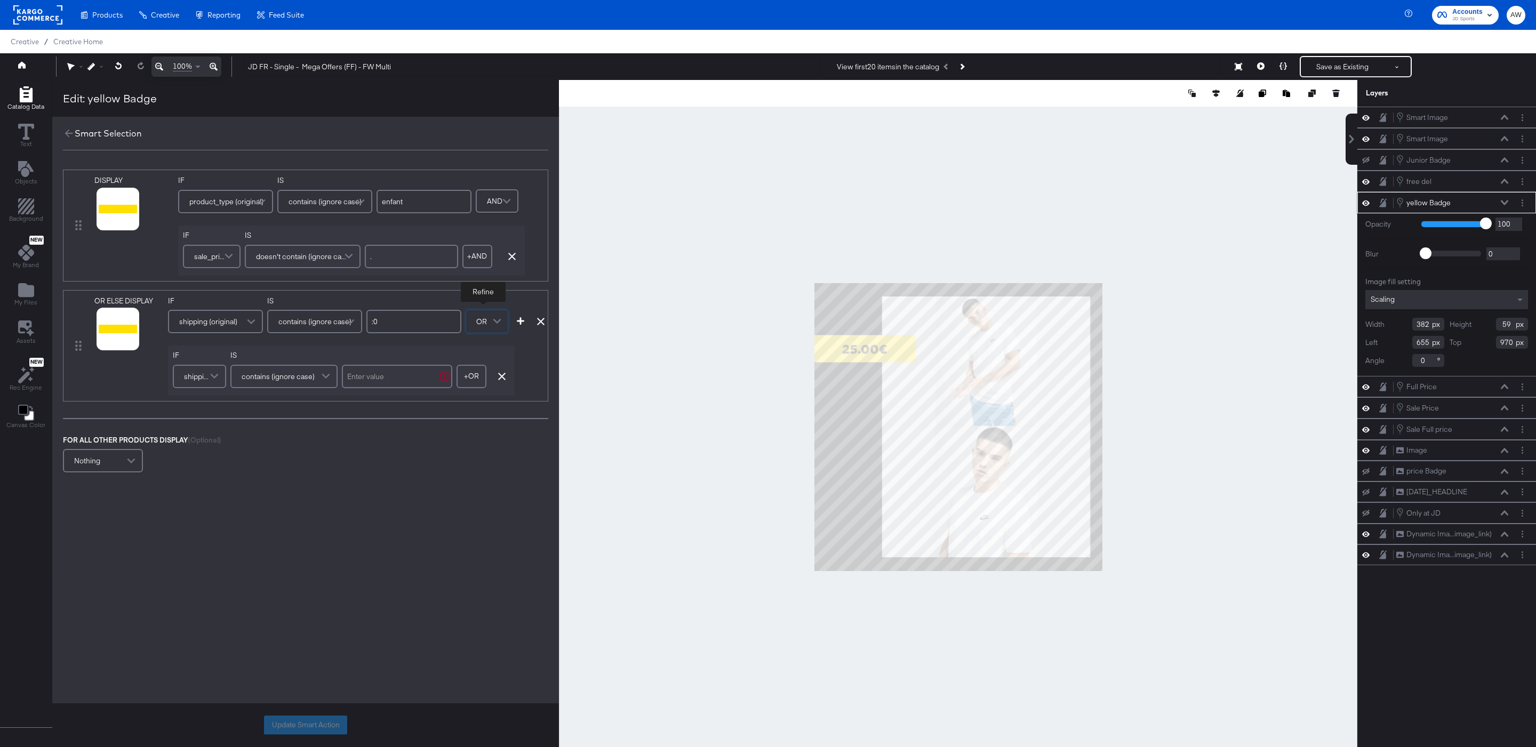
click at [479, 330] on span "OR" at bounding box center [481, 321] width 11 height 18
click at [199, 372] on span "shipping (original)" at bounding box center [198, 376] width 28 height 18
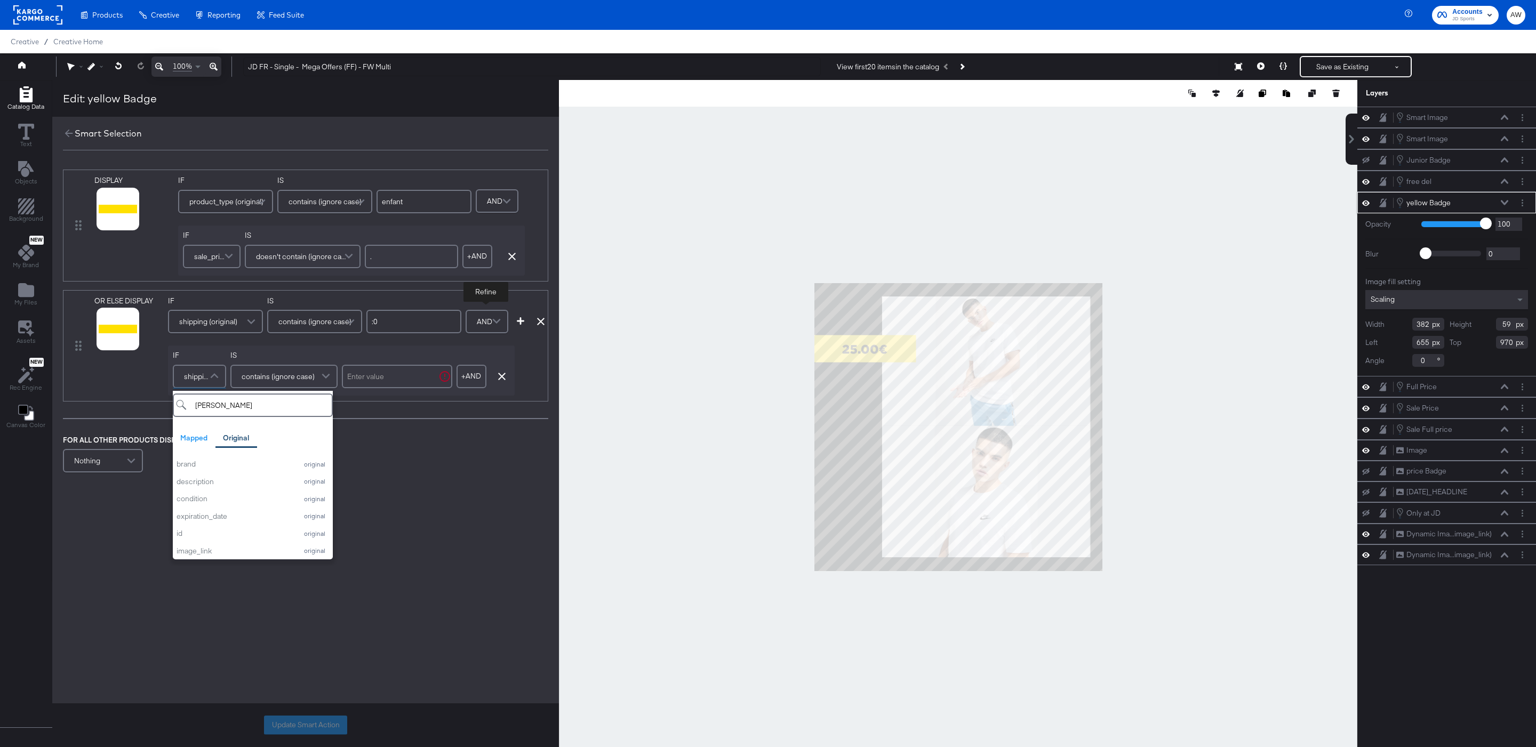
type input "sale"
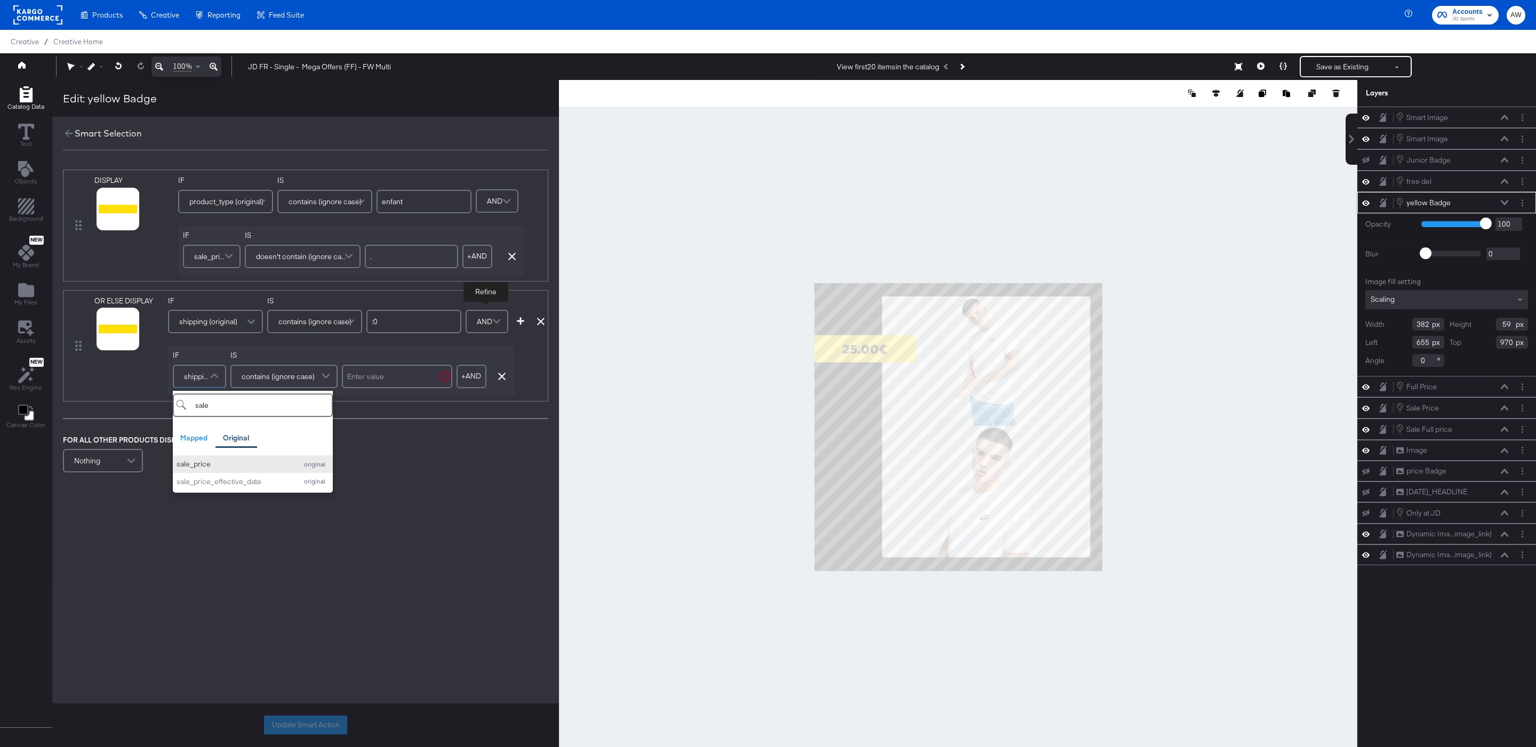
click at [230, 469] on div "sale_price" at bounding box center [234, 464] width 115 height 10
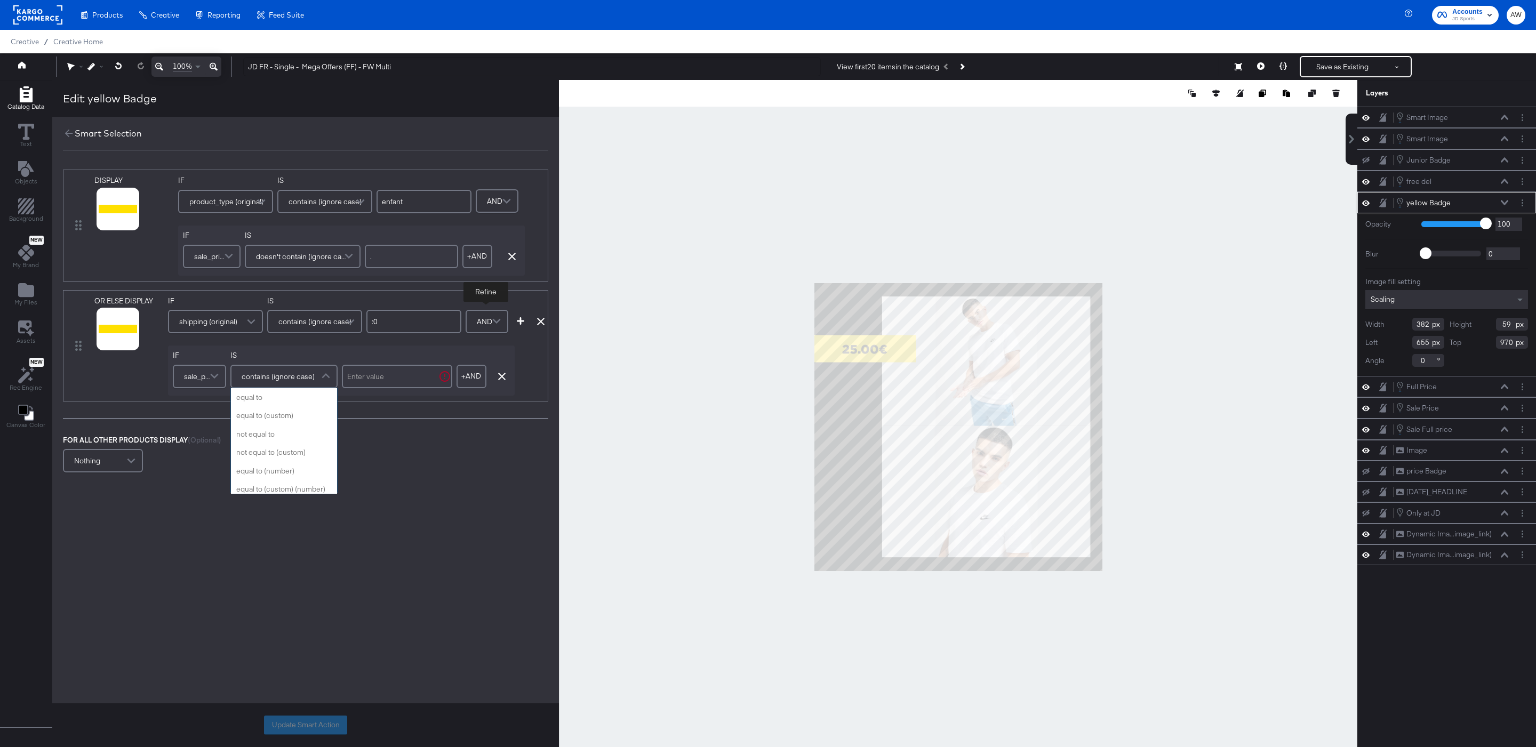
click at [304, 379] on span "contains (ignore case)" at bounding box center [278, 376] width 73 height 18
type input "doe"
click at [392, 375] on input "text" at bounding box center [397, 376] width 110 height 23
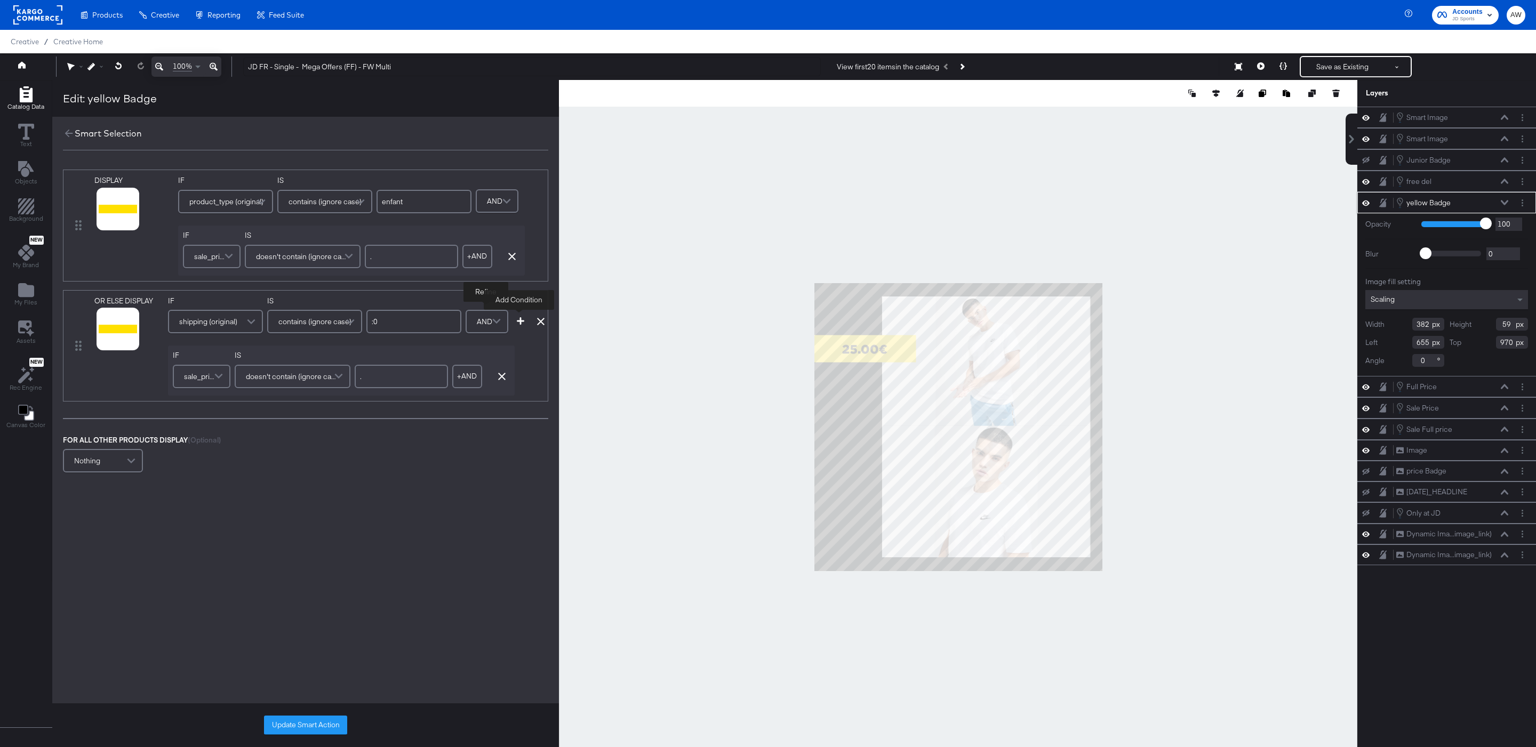
type input "."
click at [521, 324] on icon "button" at bounding box center [520, 320] width 7 height 7
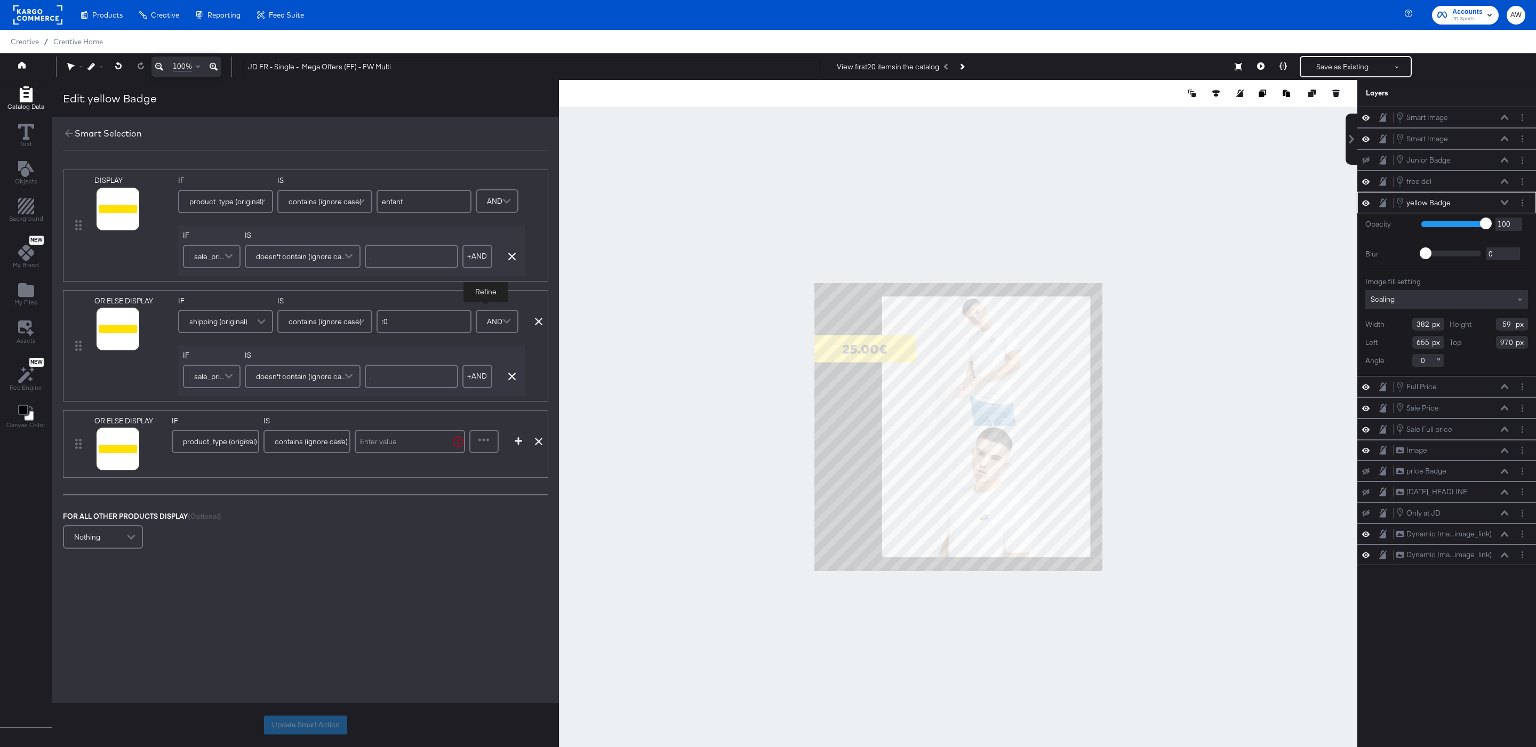
click at [212, 442] on span "product_type (original)" at bounding box center [220, 441] width 74 height 18
click at [385, 430] on div at bounding box center [410, 441] width 110 height 29
click at [394, 446] on input "text" at bounding box center [410, 441] width 110 height 23
type input "enfant"
click at [493, 443] on div at bounding box center [483, 441] width 27 height 21
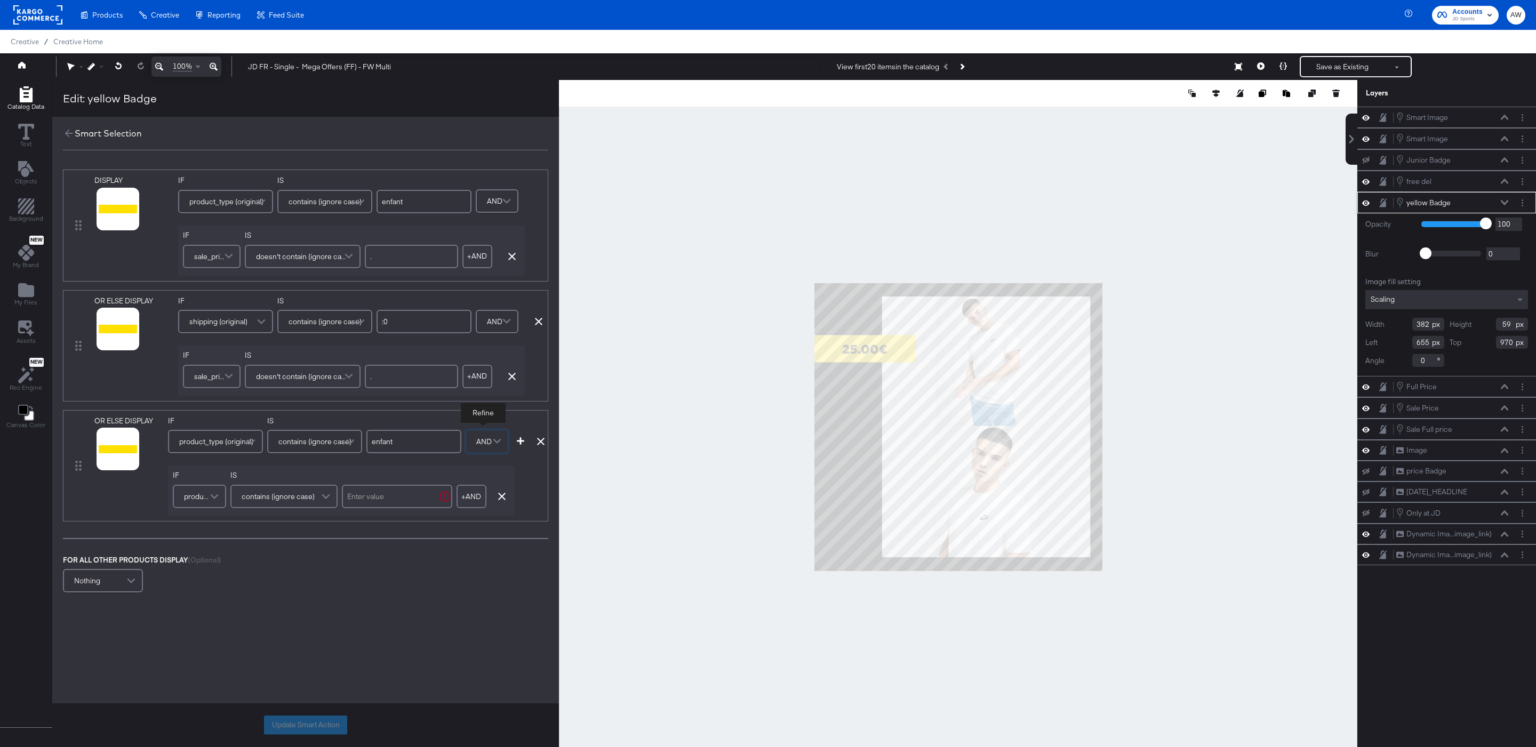
click at [210, 501] on span at bounding box center [215, 496] width 19 height 21
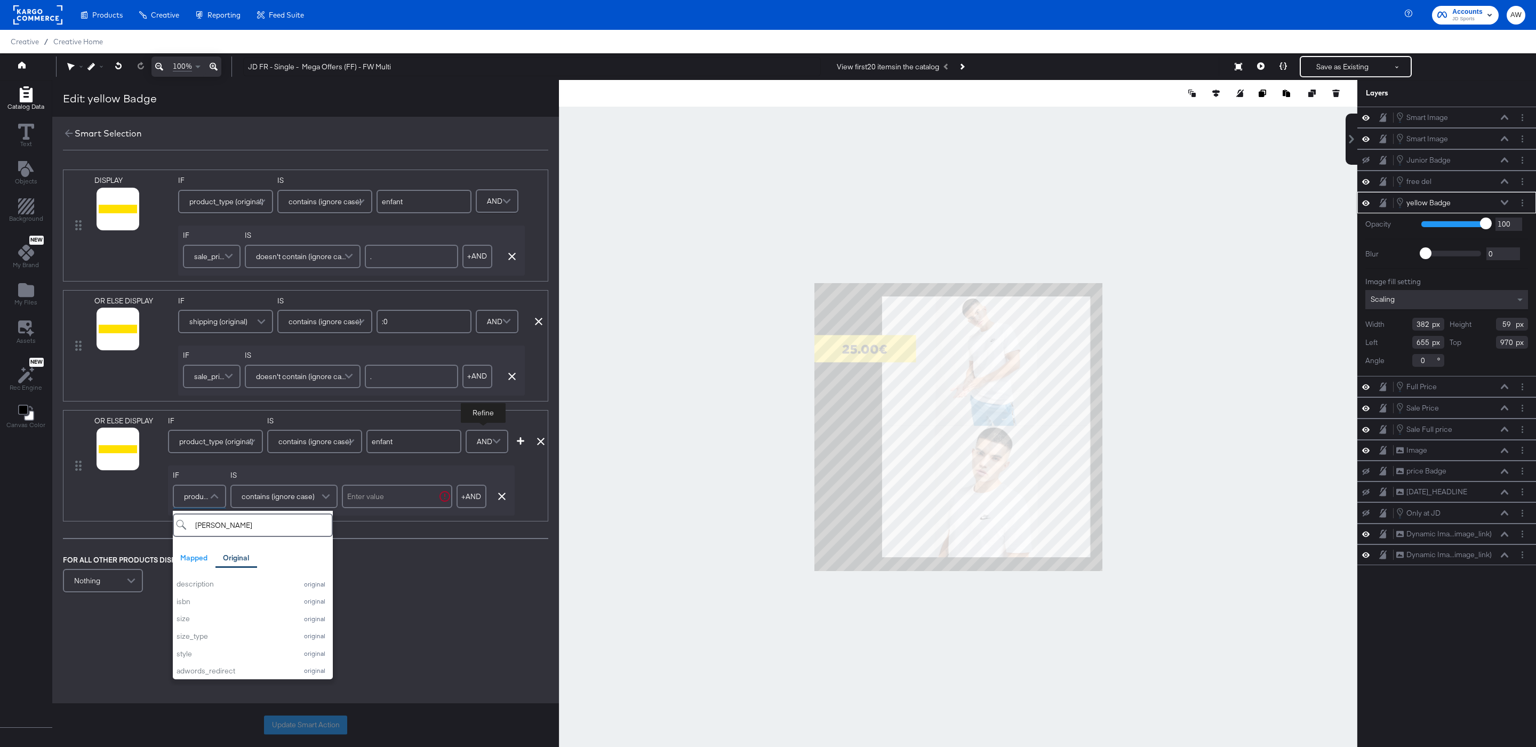
type input "sale"
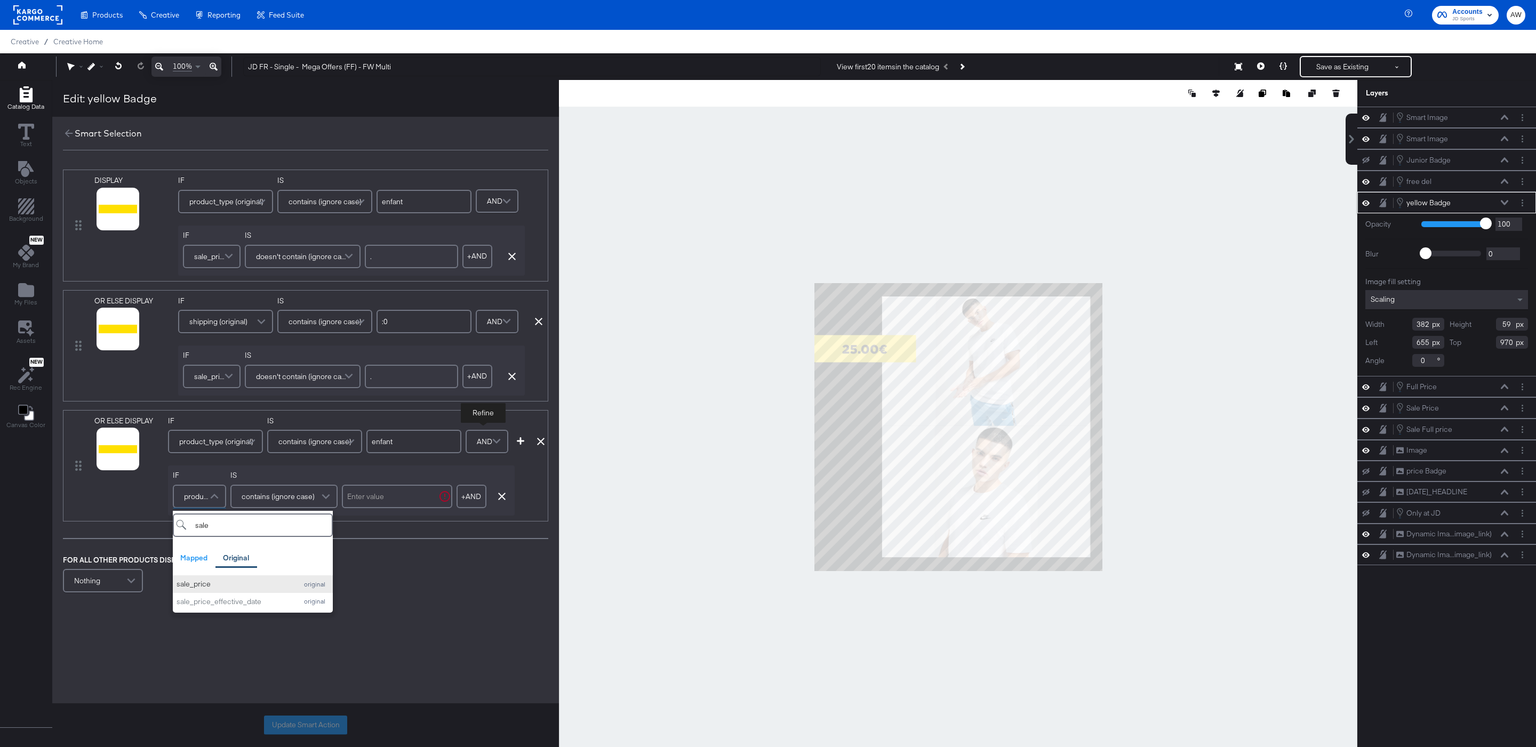
click at [218, 593] on button "sale_price original" at bounding box center [253, 584] width 160 height 18
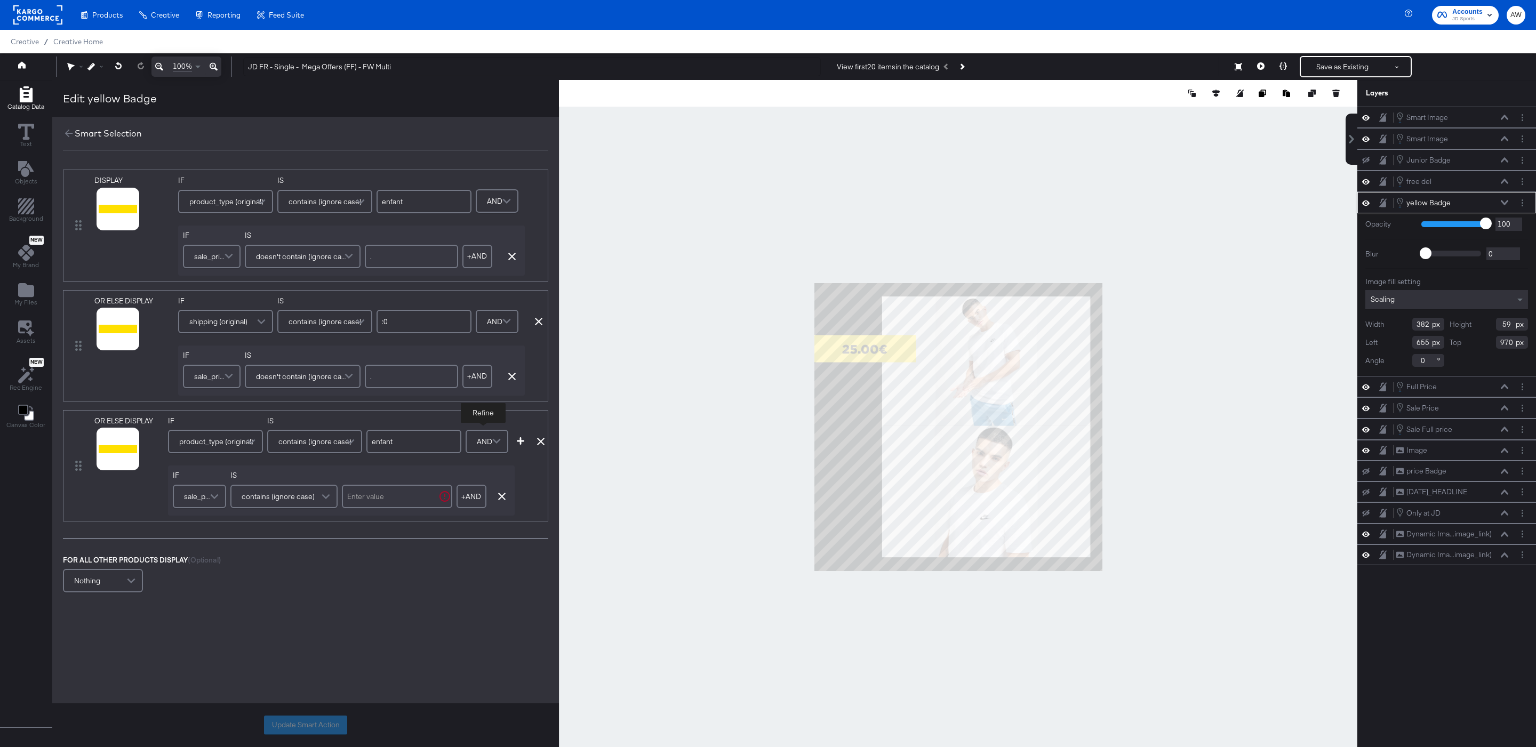
click at [402, 499] on input "text" at bounding box center [397, 496] width 110 height 23
type input "."
click at [518, 442] on icon "button" at bounding box center [520, 440] width 7 height 7
click at [205, 570] on span "product_type (original)" at bounding box center [220, 561] width 74 height 18
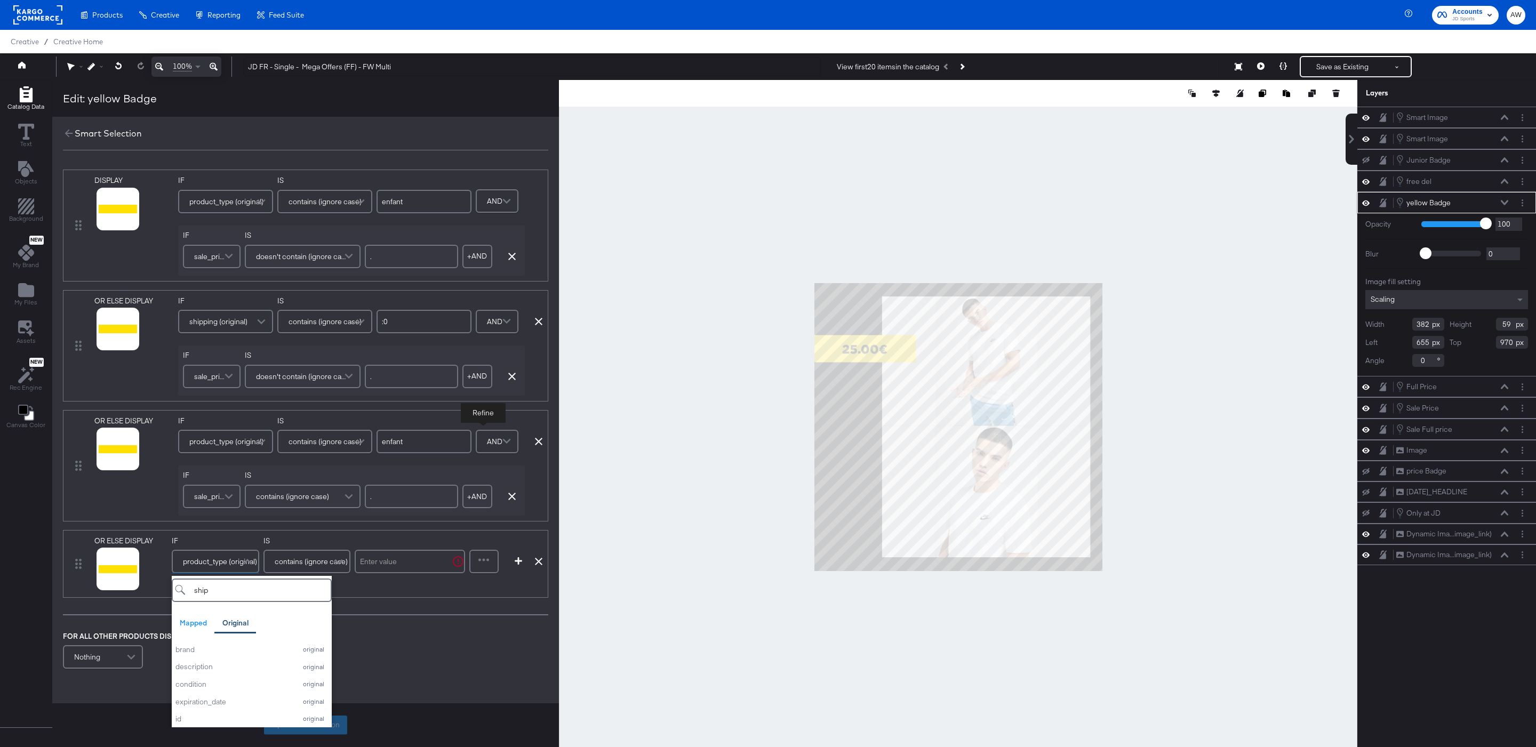
type input "shipp"
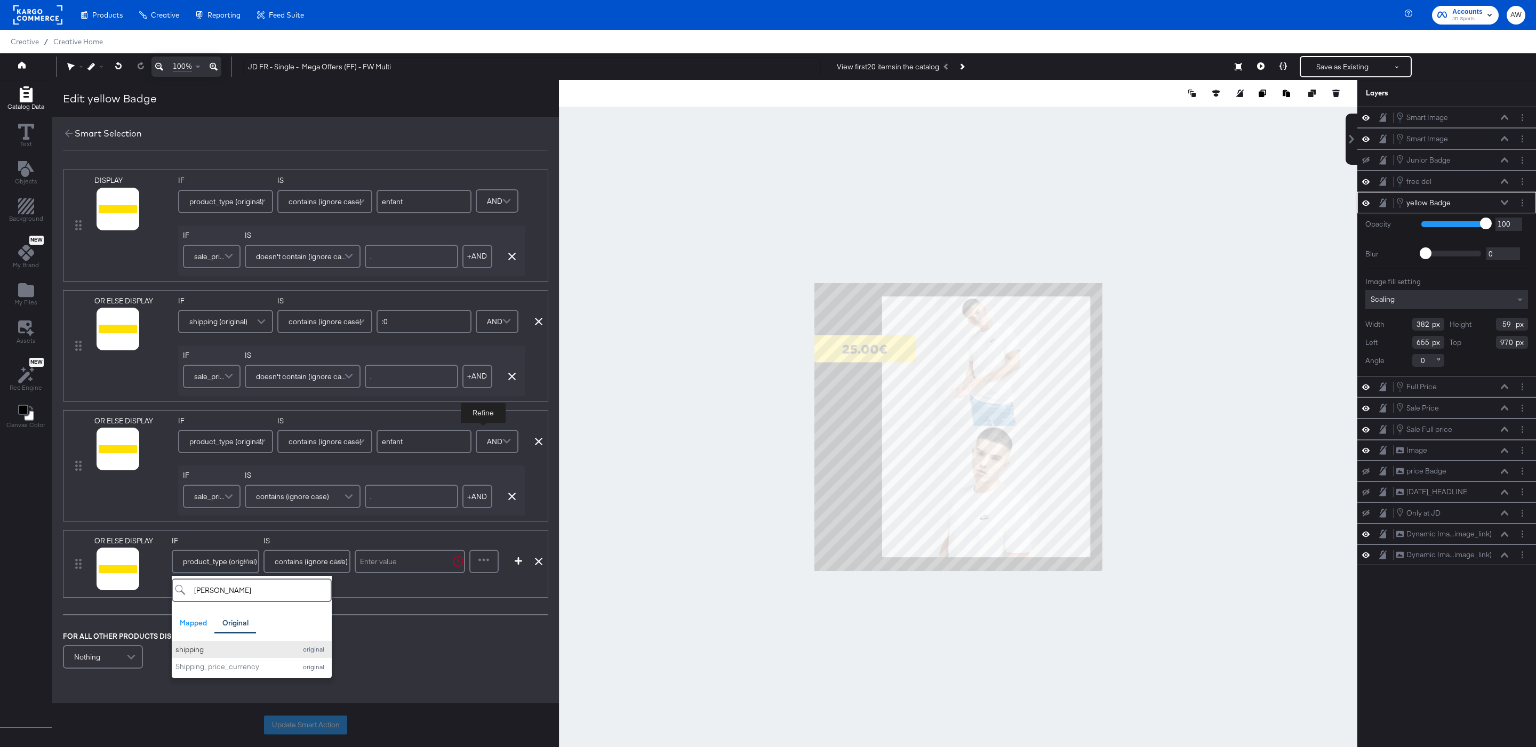
click at [213, 650] on div "shipping" at bounding box center [232, 650] width 115 height 10
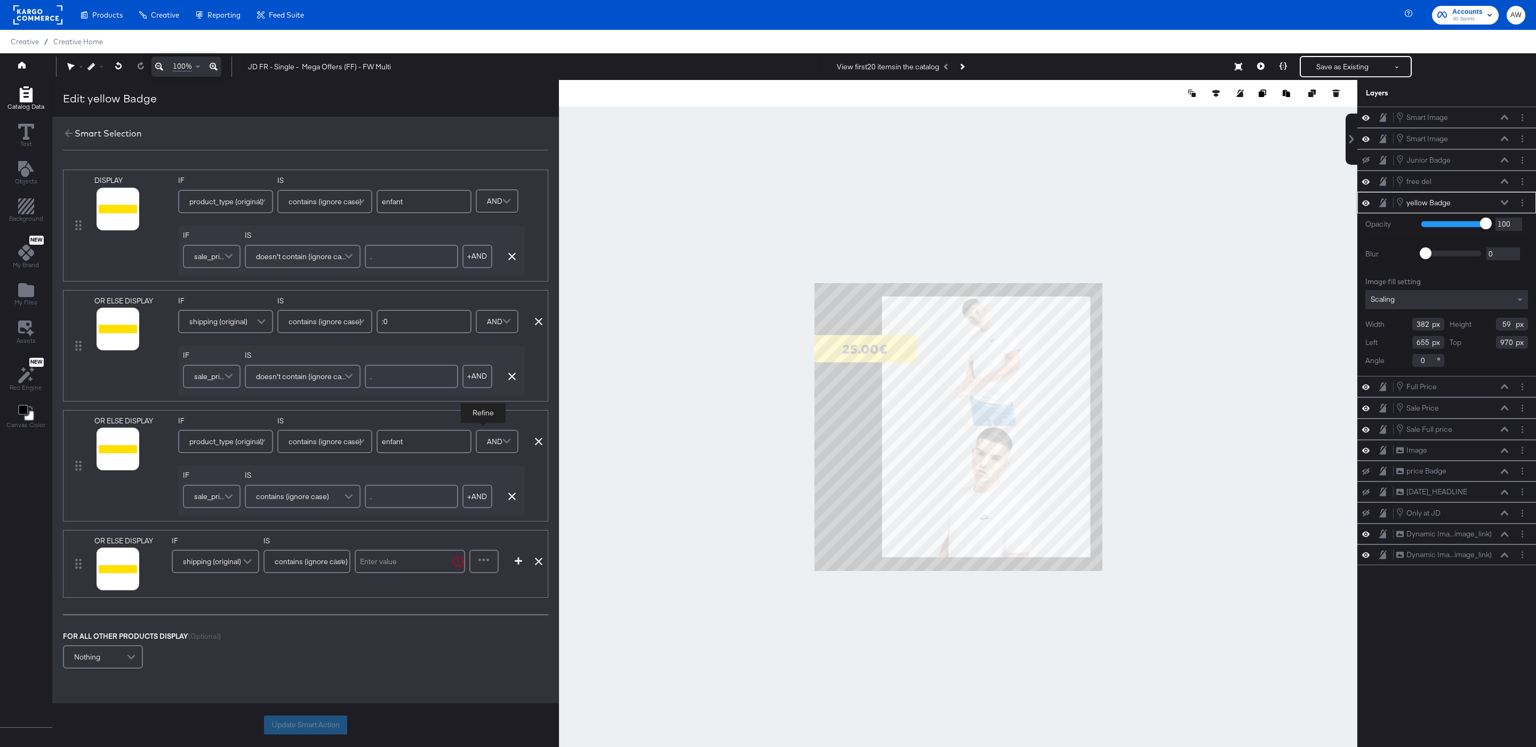
click at [407, 315] on input ":0" at bounding box center [423, 321] width 95 height 23
click at [413, 325] on input ":0" at bounding box center [423, 321] width 95 height 23
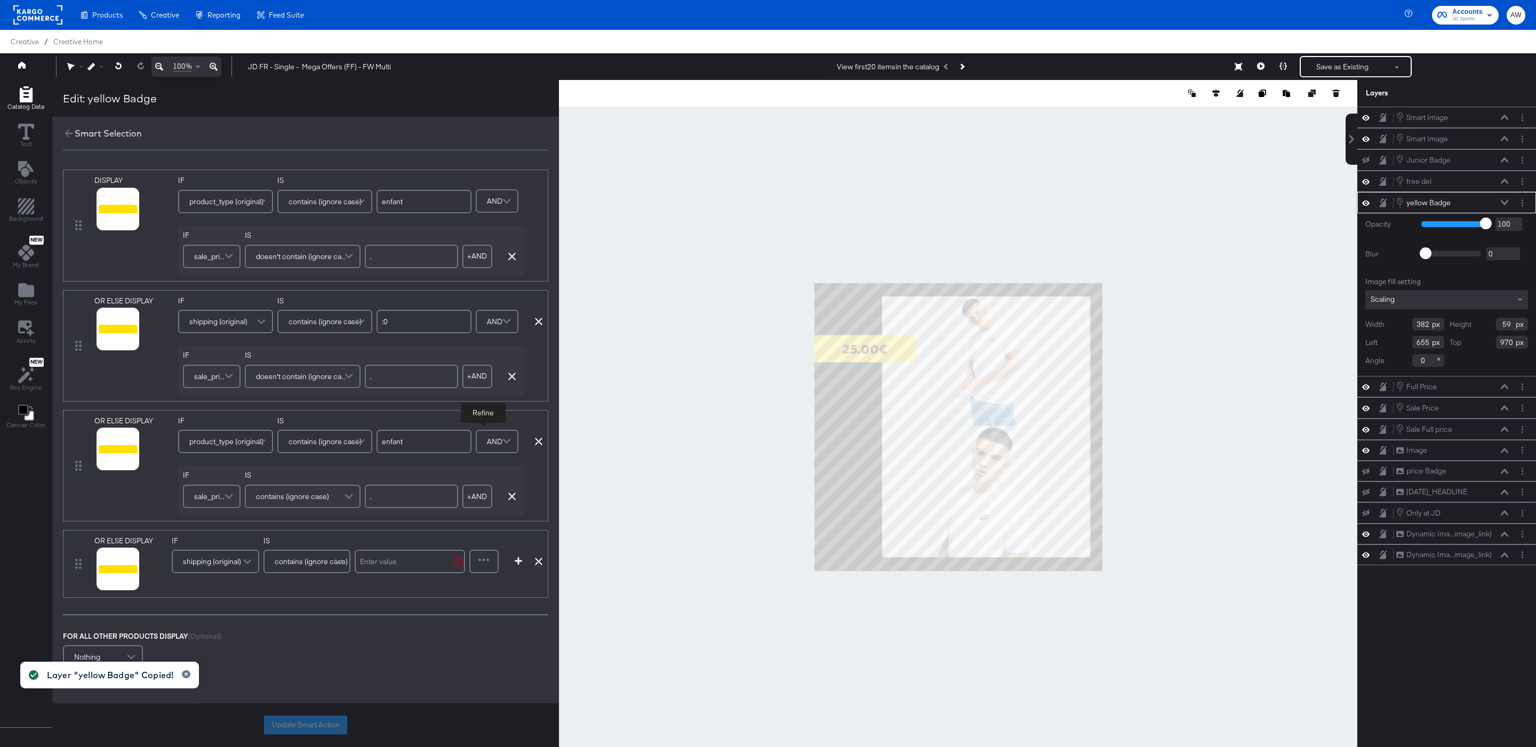
click at [413, 557] on input "text" at bounding box center [410, 561] width 110 height 23
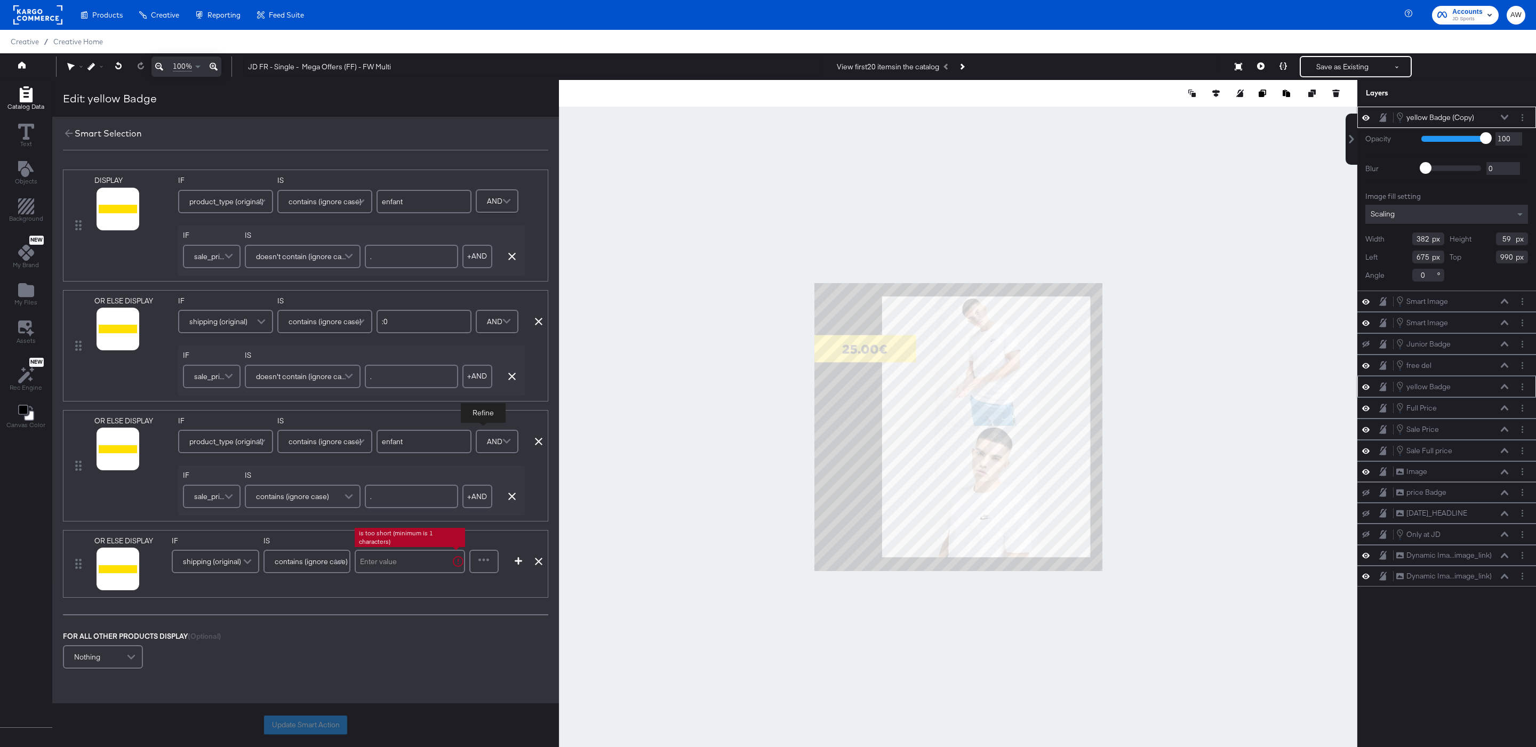
click at [408, 563] on input "text" at bounding box center [410, 561] width 110 height 23
type input ":0"
click at [492, 570] on div at bounding box center [483, 561] width 27 height 21
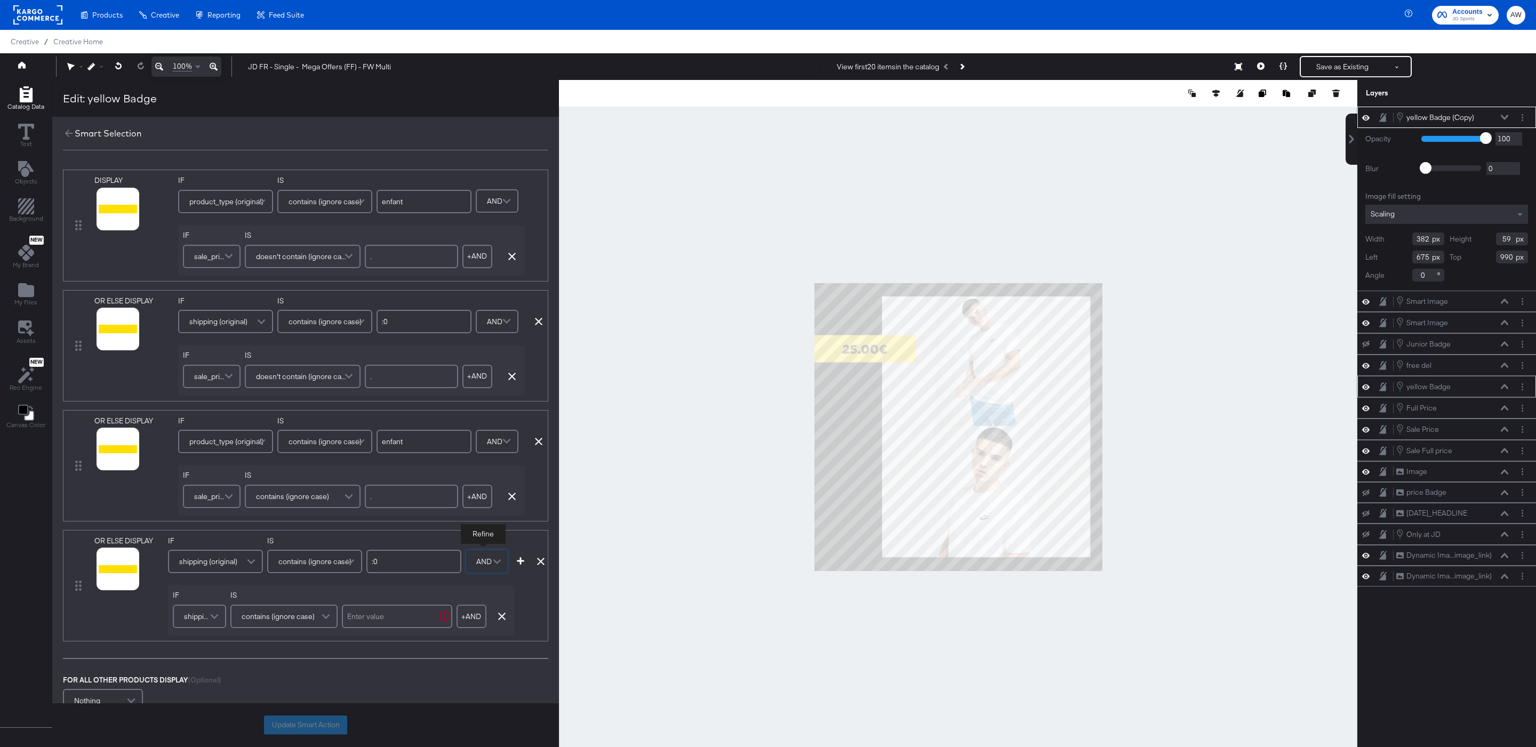
click at [209, 615] on span at bounding box center [215, 616] width 19 height 21
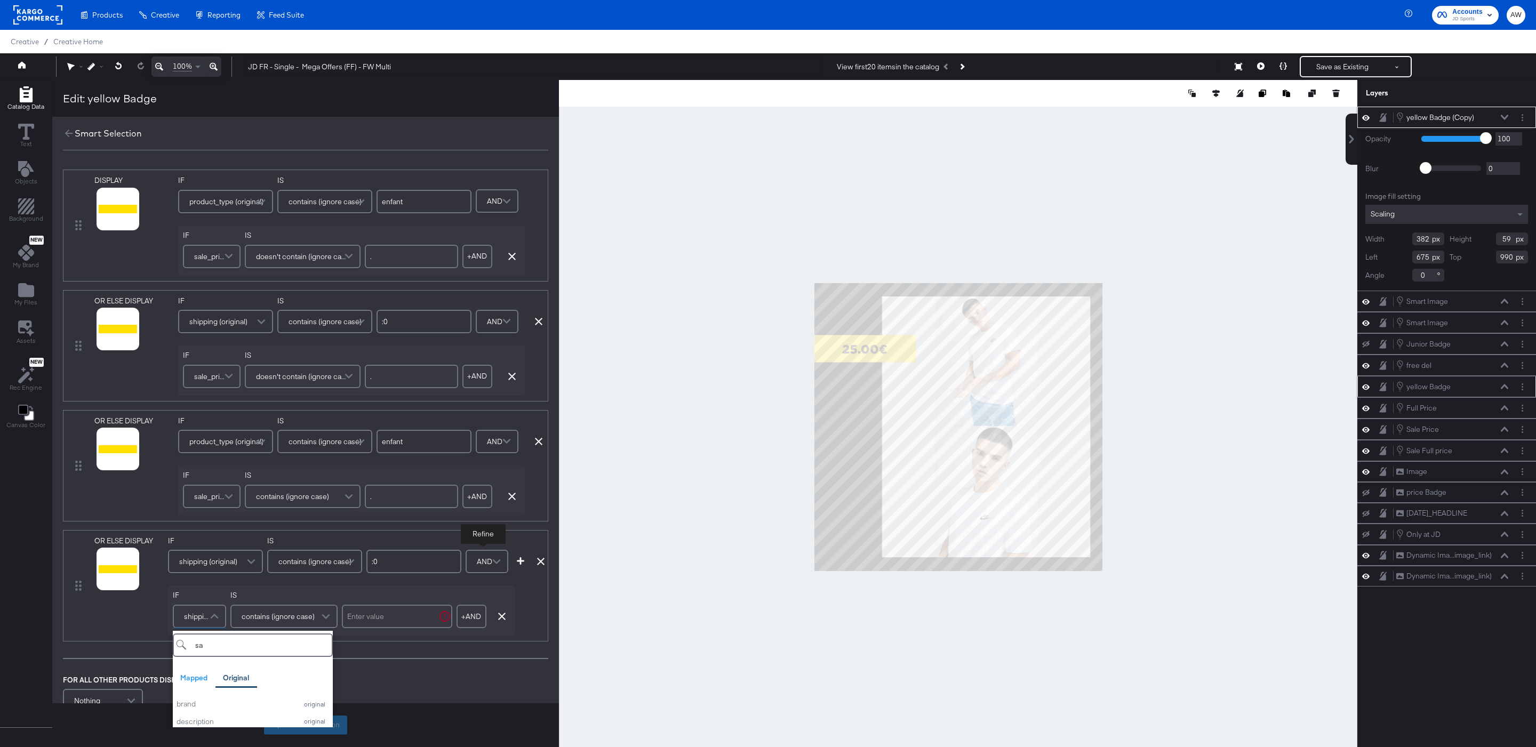
type input "sal"
click at [242, 701] on button "sale_price original" at bounding box center [253, 704] width 160 height 18
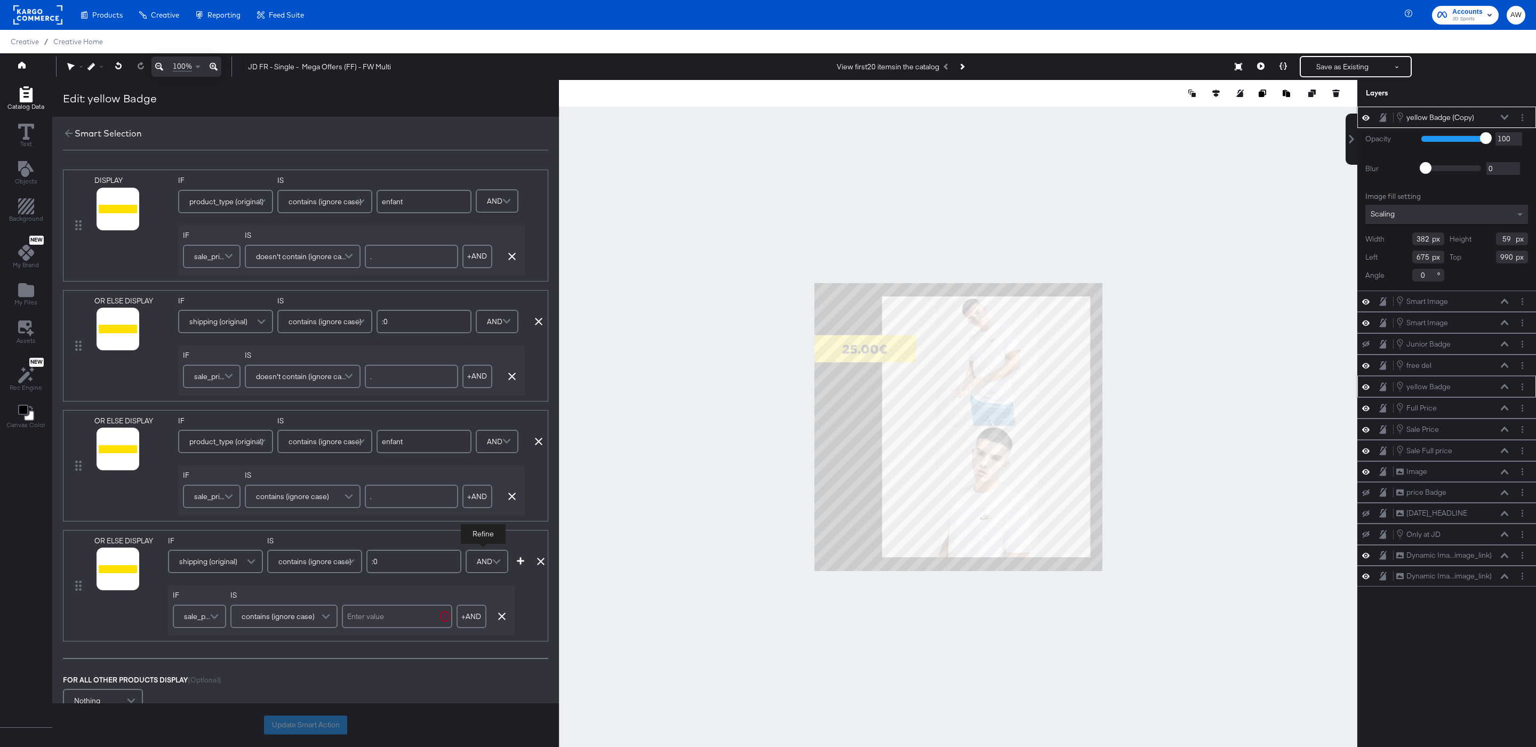
click at [378, 611] on input "text" at bounding box center [397, 616] width 110 height 23
type input "."
click at [105, 461] on div "OR ELSE DISPLAY" at bounding box center [124, 444] width 61 height 56
click at [104, 466] on icon at bounding box center [104, 462] width 7 height 7
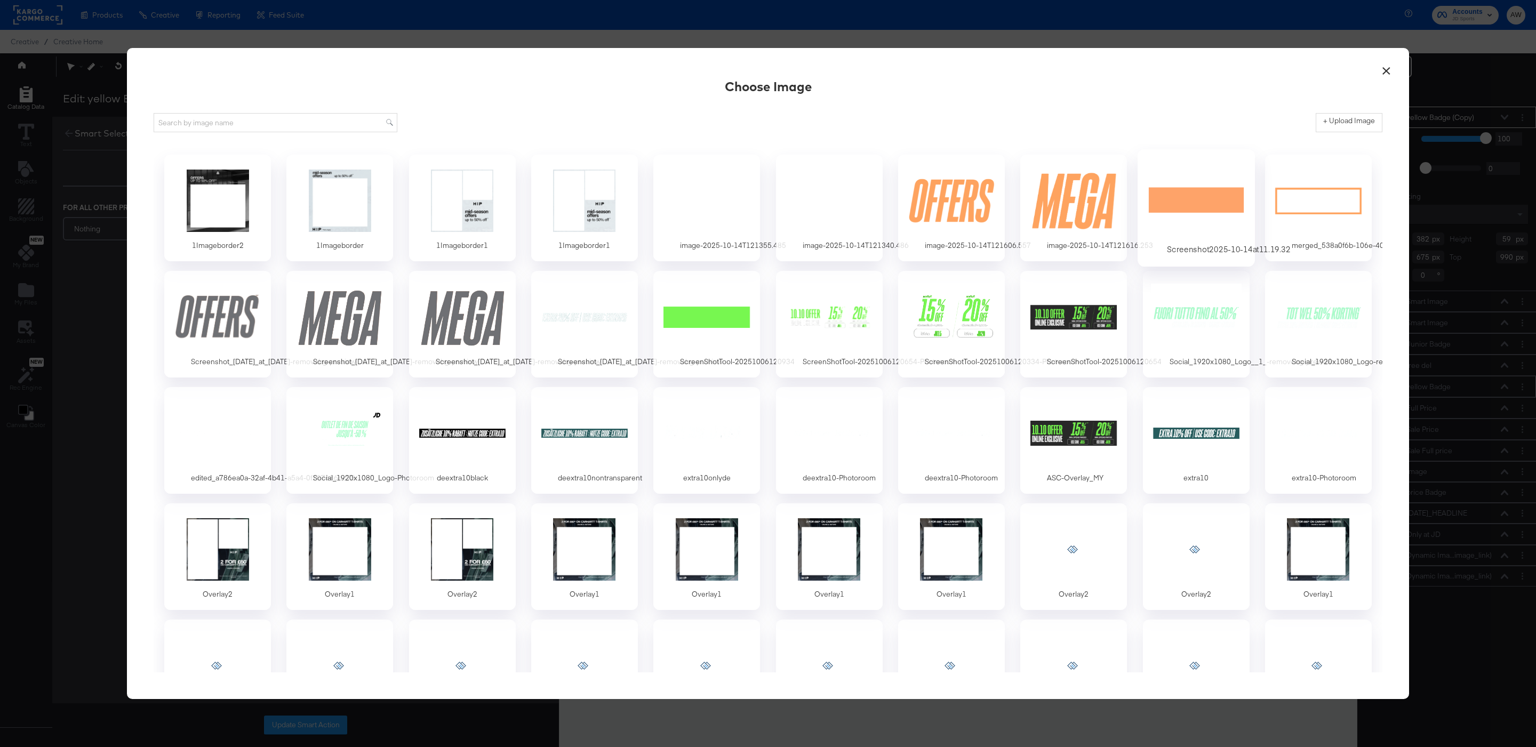
click at [1177, 198] on div at bounding box center [1196, 201] width 100 height 74
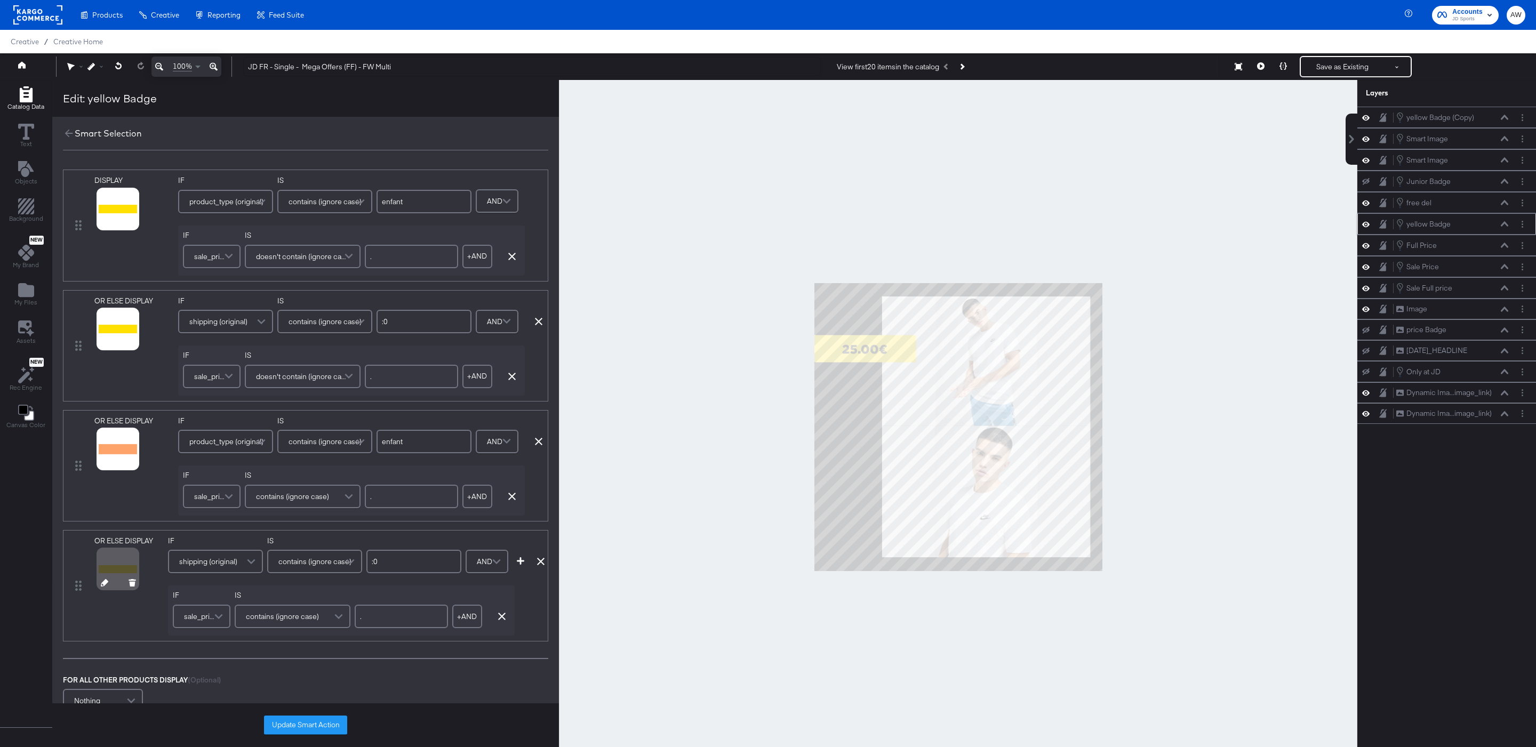
click at [106, 587] on icon at bounding box center [104, 582] width 7 height 7
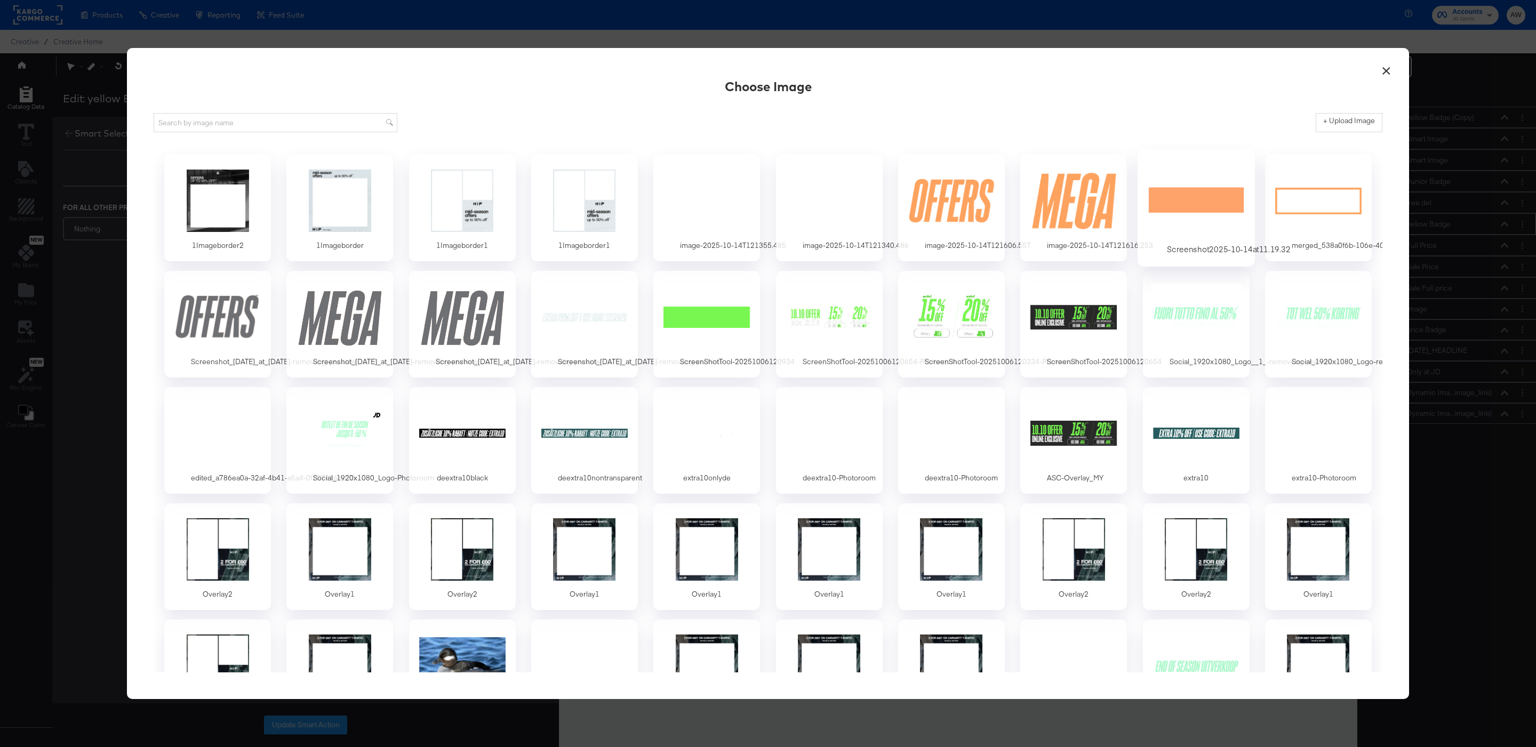
click at [1179, 217] on div at bounding box center [1196, 201] width 100 height 74
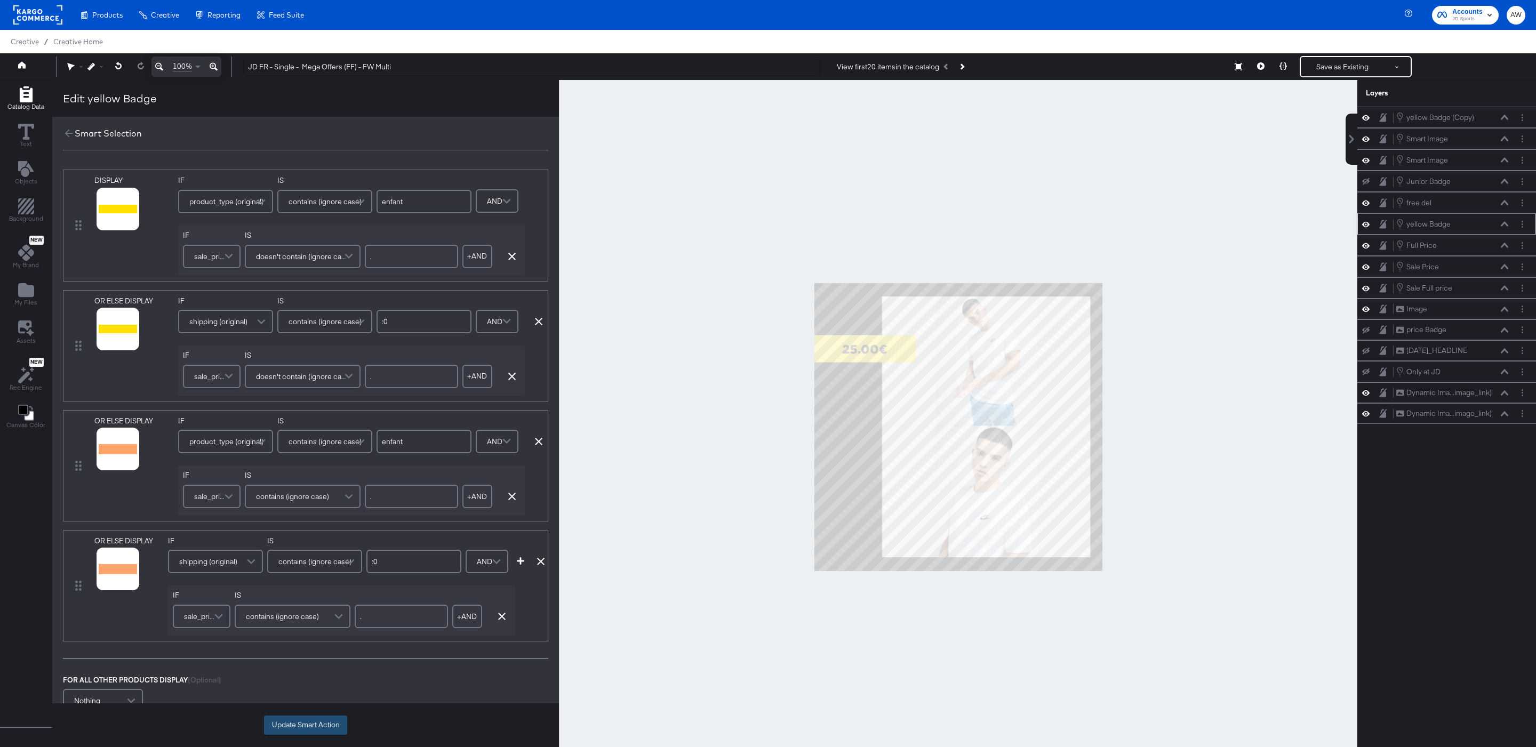
click at [325, 720] on button "Update Smart Action" at bounding box center [305, 725] width 83 height 19
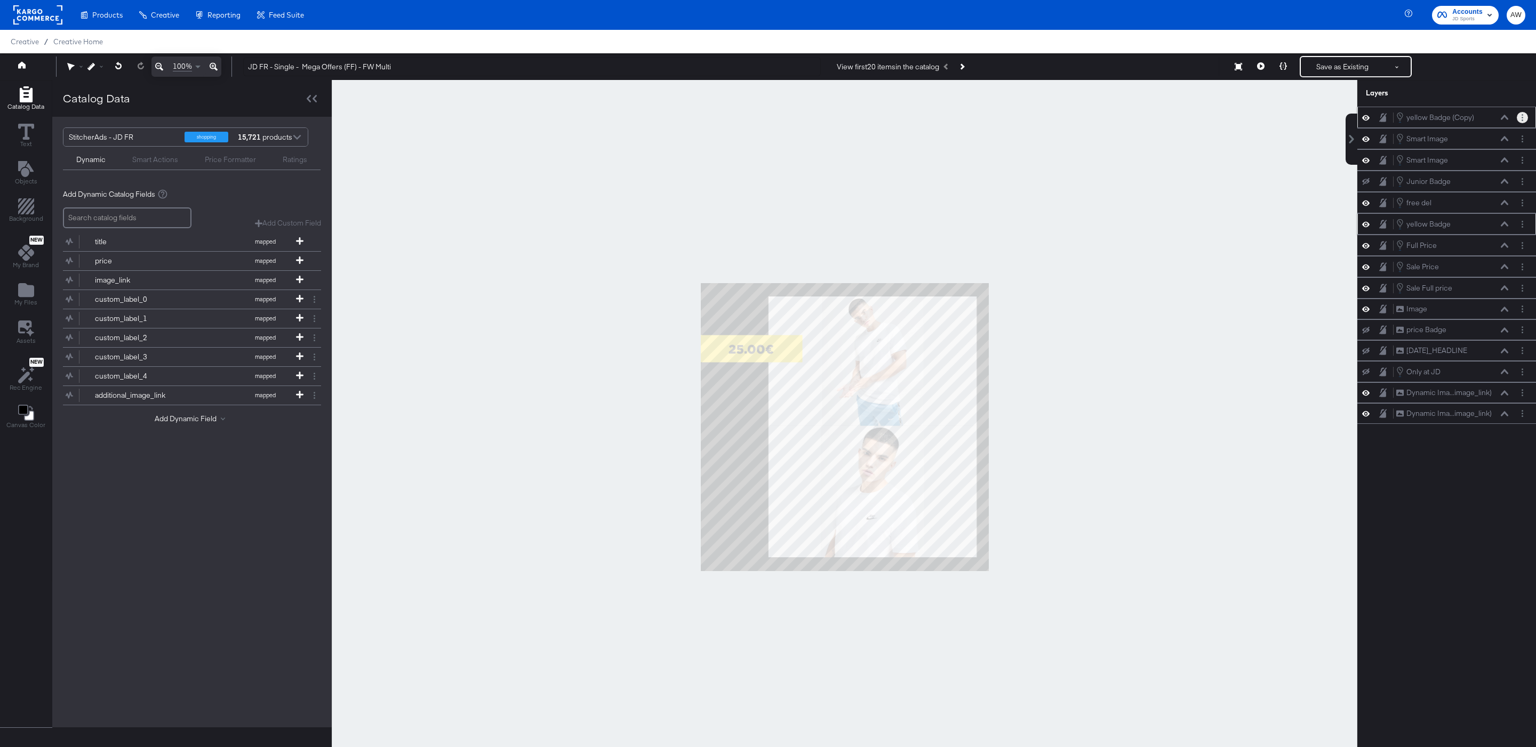
click at [1525, 119] on button "Layer Options" at bounding box center [1522, 117] width 11 height 11
click at [1443, 213] on button "Delete" at bounding box center [1438, 208] width 23 height 11
click at [1522, 206] on circle "Layer Options" at bounding box center [1522, 206] width 2 height 2
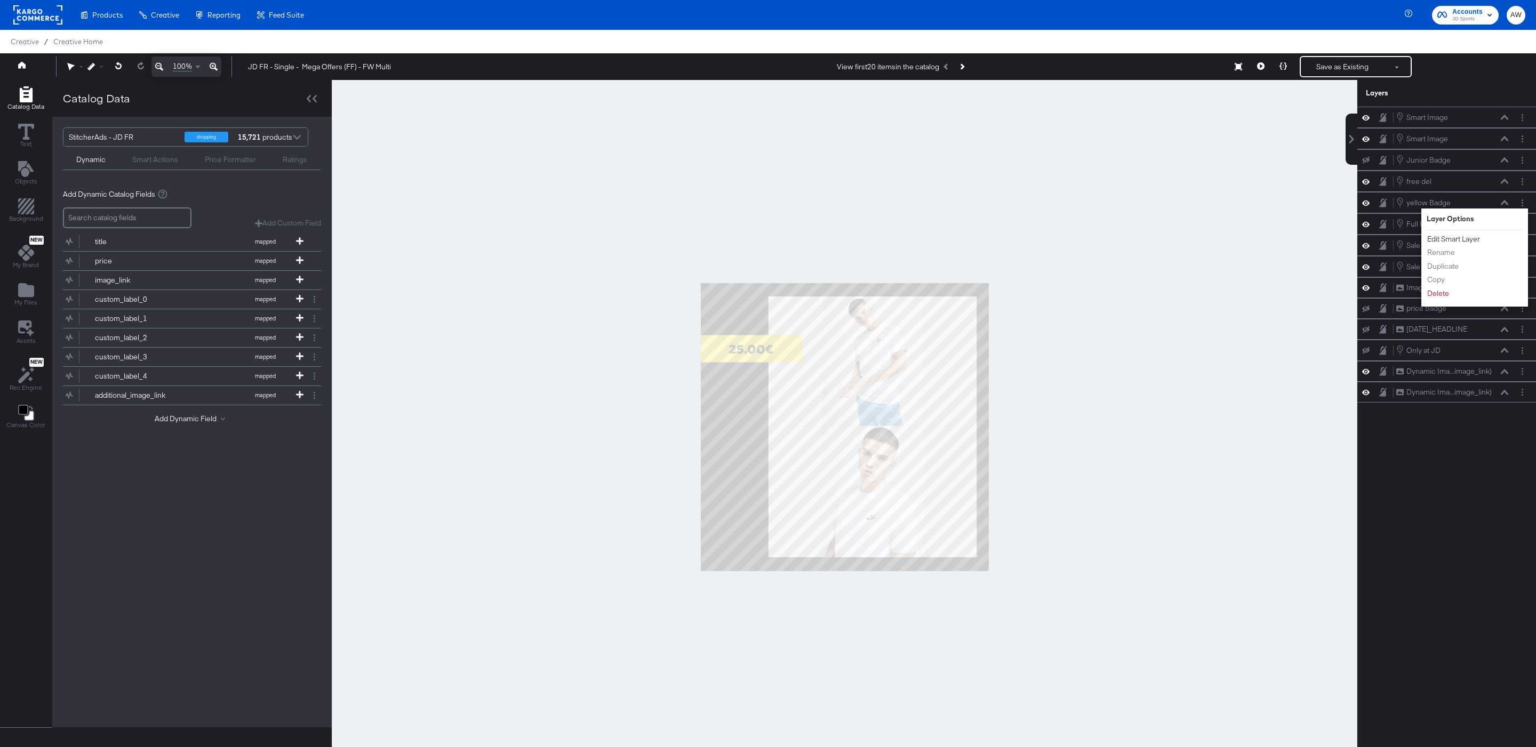
click at [1448, 245] on button "Edit Smart Layer" at bounding box center [1454, 239] width 54 height 11
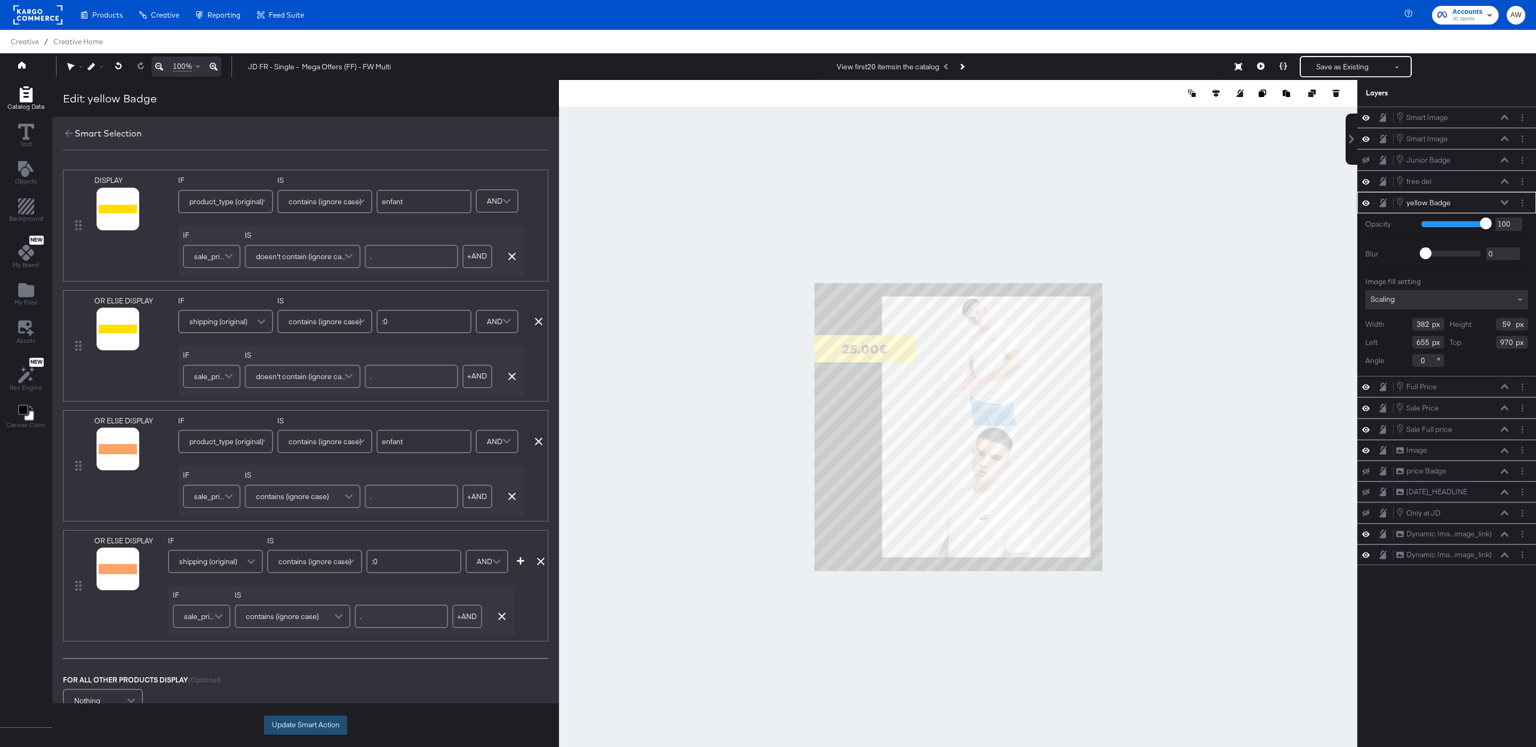
click at [313, 726] on button "Update Smart Action" at bounding box center [305, 725] width 83 height 19
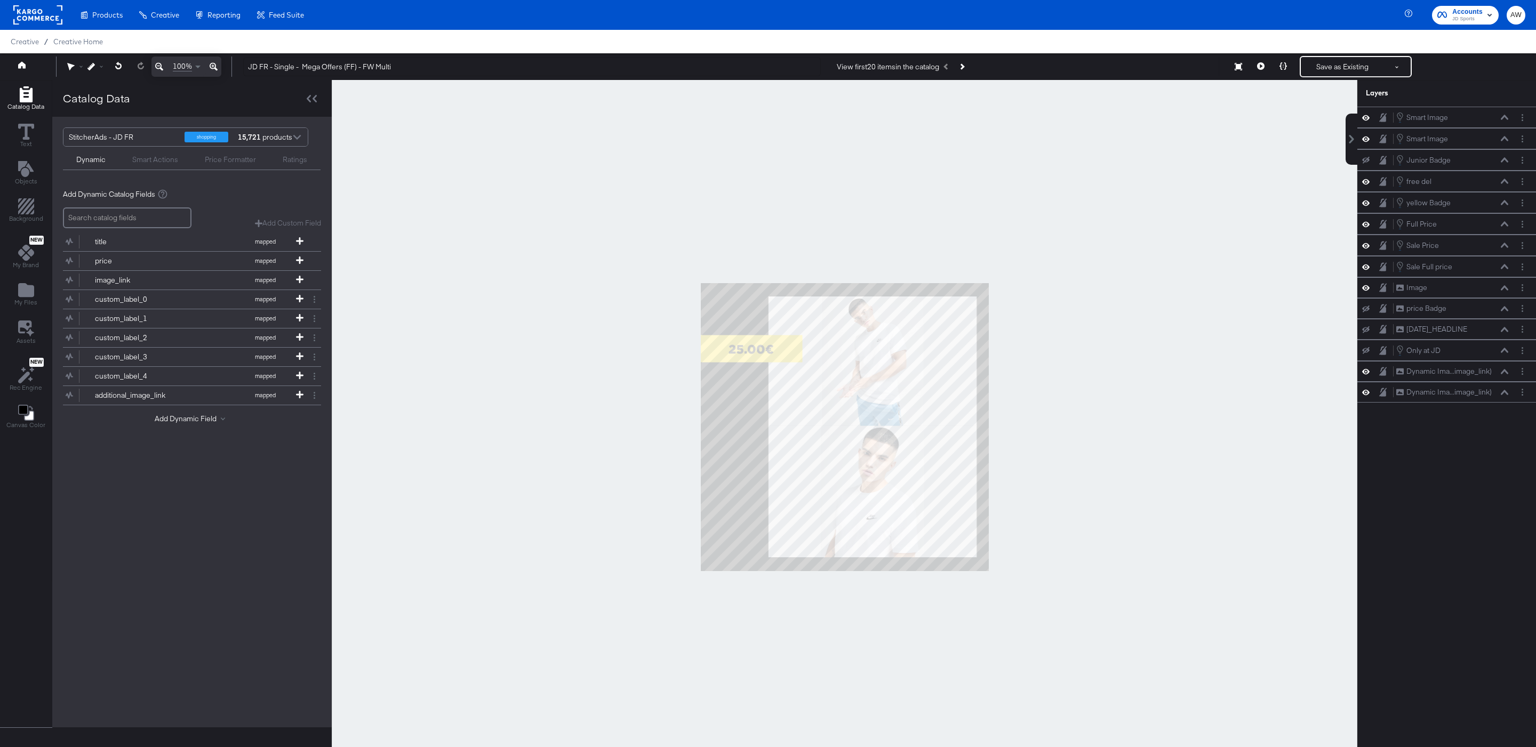
click at [159, 162] on div "Smart Actions" at bounding box center [155, 160] width 46 height 10
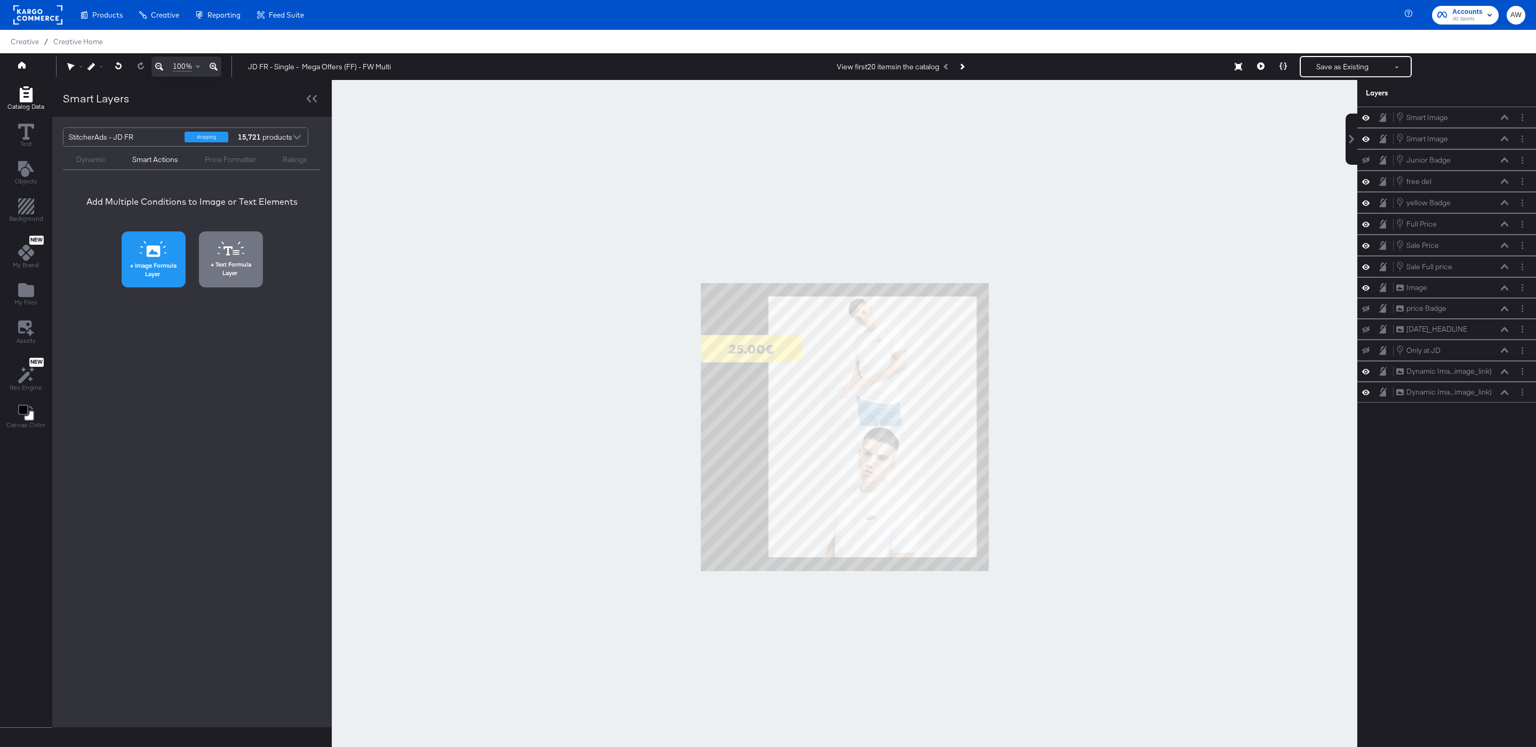
click at [164, 249] on icon at bounding box center [153, 249] width 27 height 16
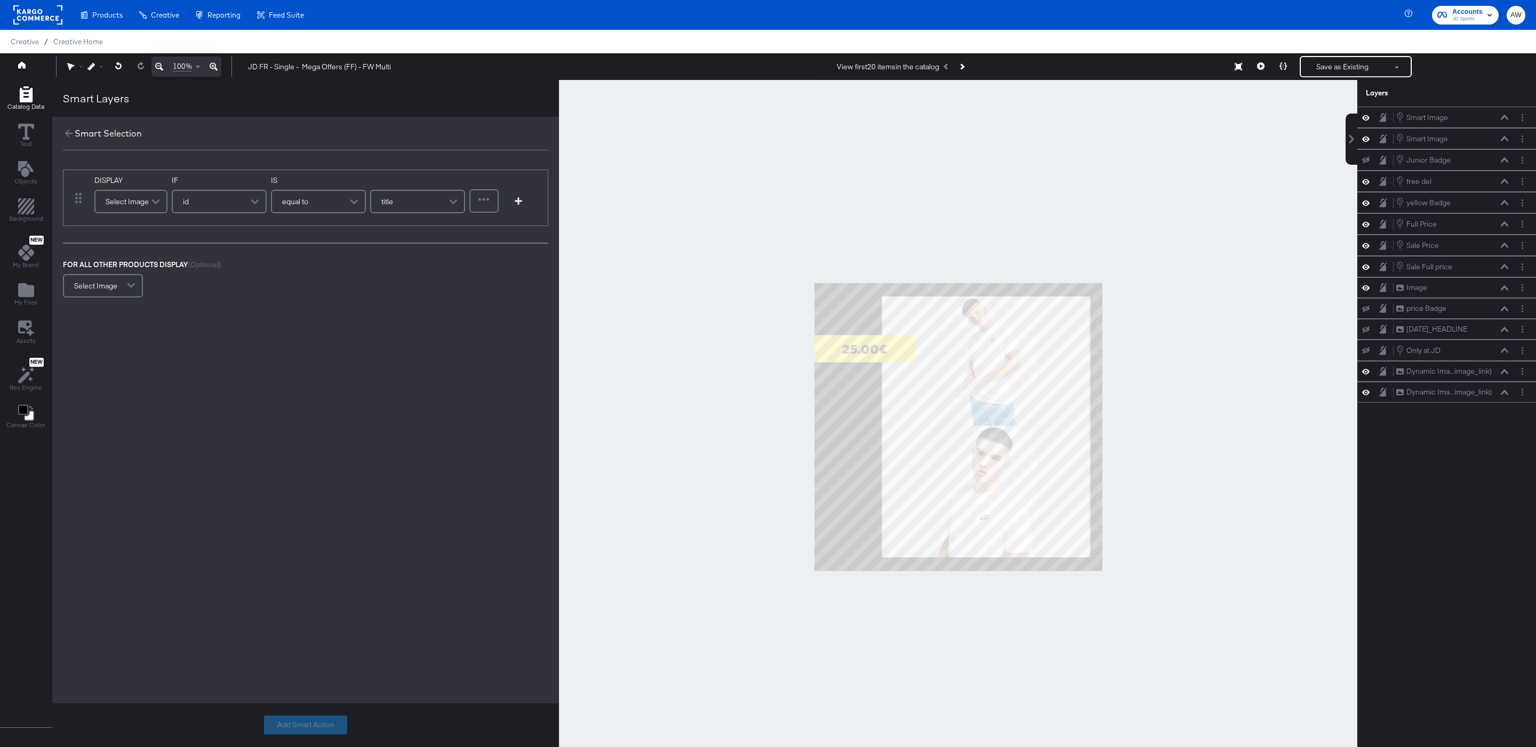
click at [126, 207] on div "Select Image" at bounding box center [130, 201] width 71 height 21
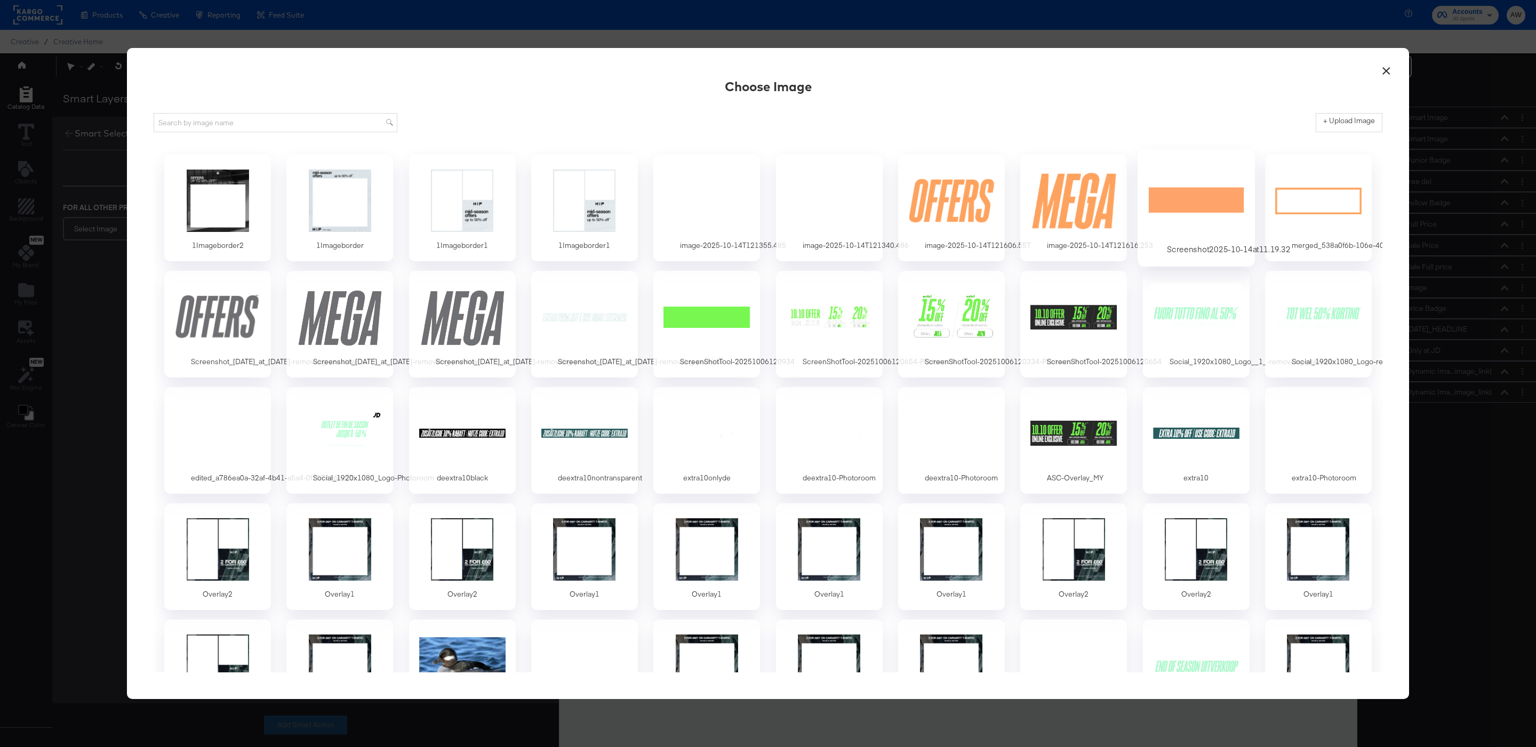
click at [1184, 217] on div at bounding box center [1196, 201] width 100 height 74
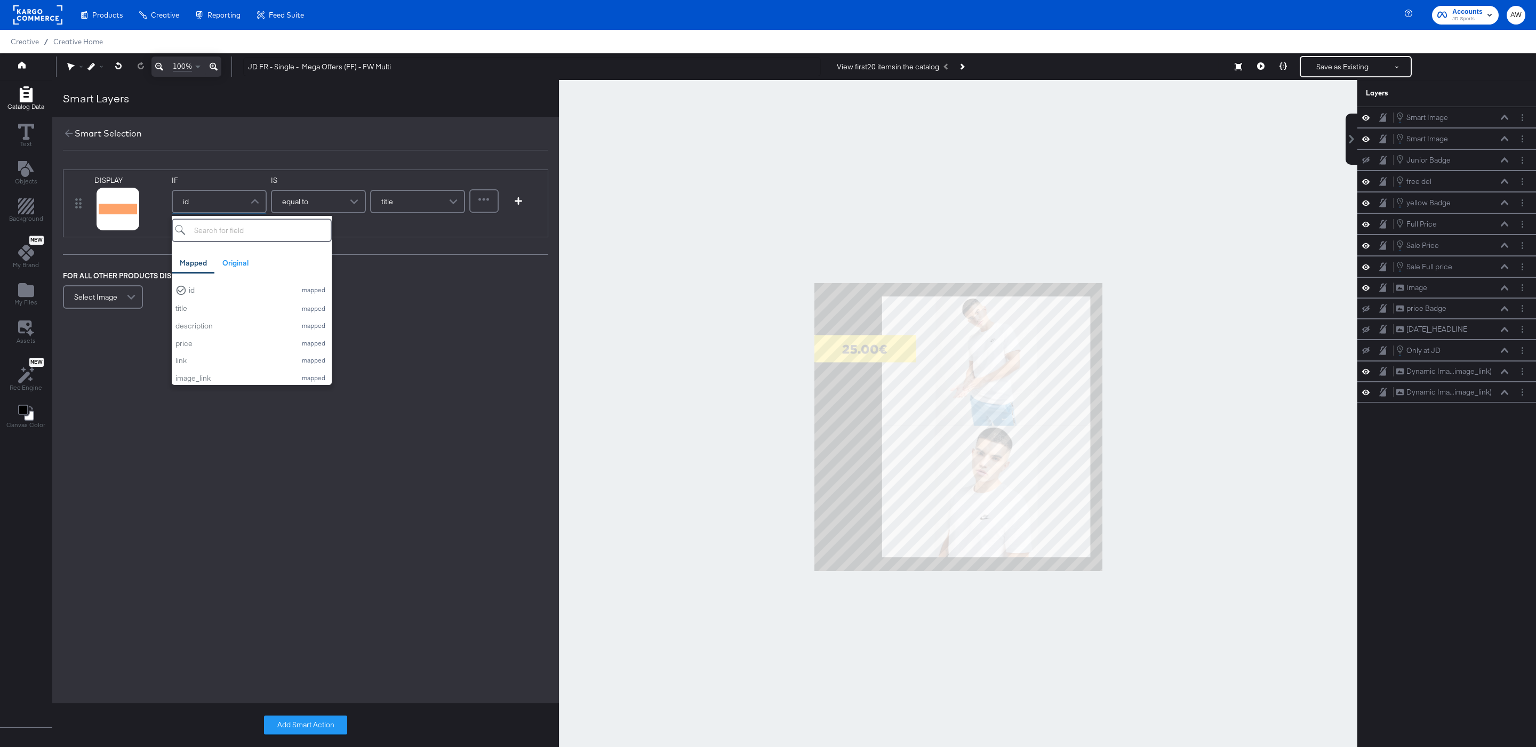
click at [218, 199] on div "id" at bounding box center [219, 201] width 93 height 21
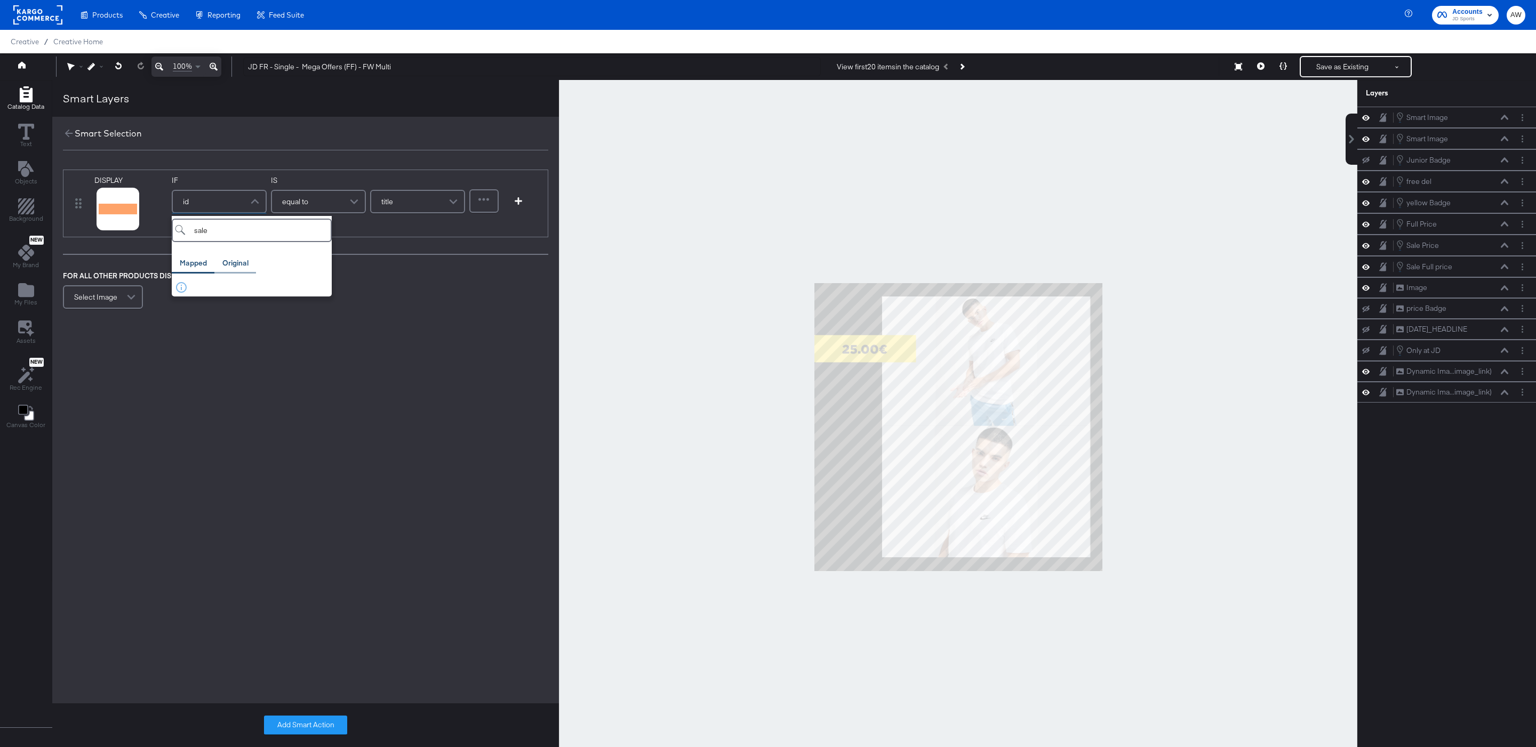
type input "sale"
click at [248, 265] on div "Original" at bounding box center [235, 263] width 42 height 21
click at [250, 290] on div "sale_price" at bounding box center [232, 290] width 115 height 10
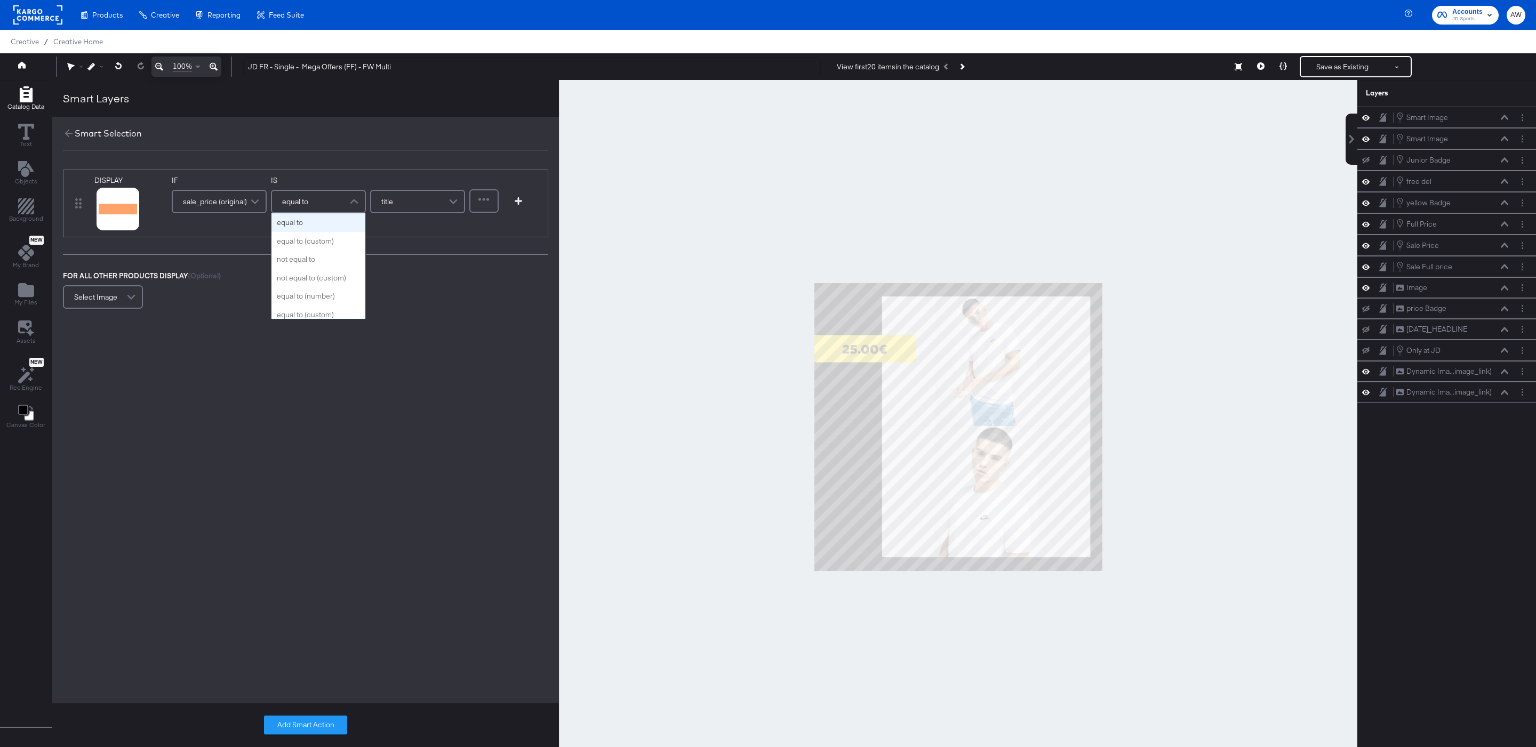
click at [320, 204] on div "equal to" at bounding box center [318, 201] width 93 height 21
type input "con"
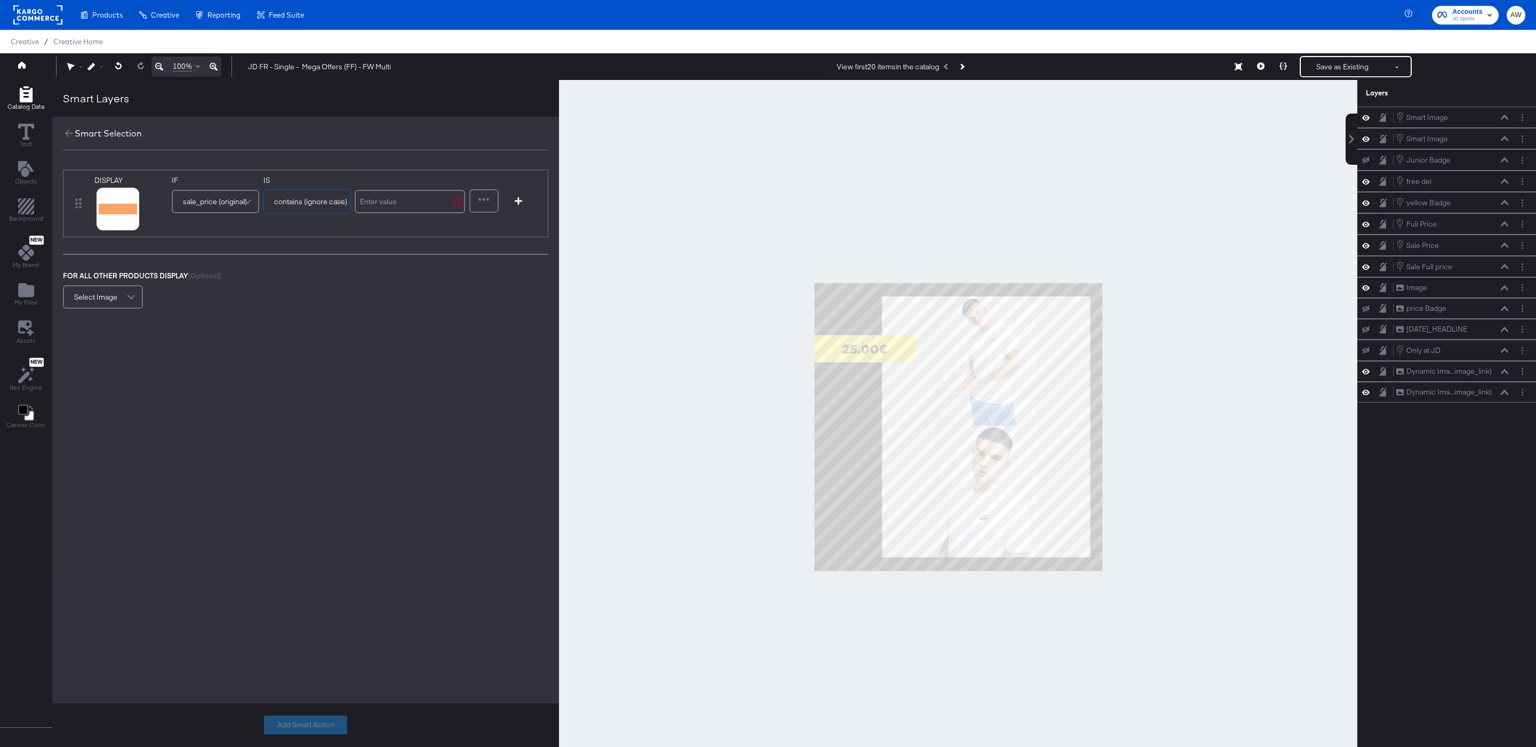
click at [410, 208] on input "text" at bounding box center [410, 201] width 110 height 23
type input "."
click at [316, 728] on button "Add Smart Action" at bounding box center [305, 725] width 83 height 19
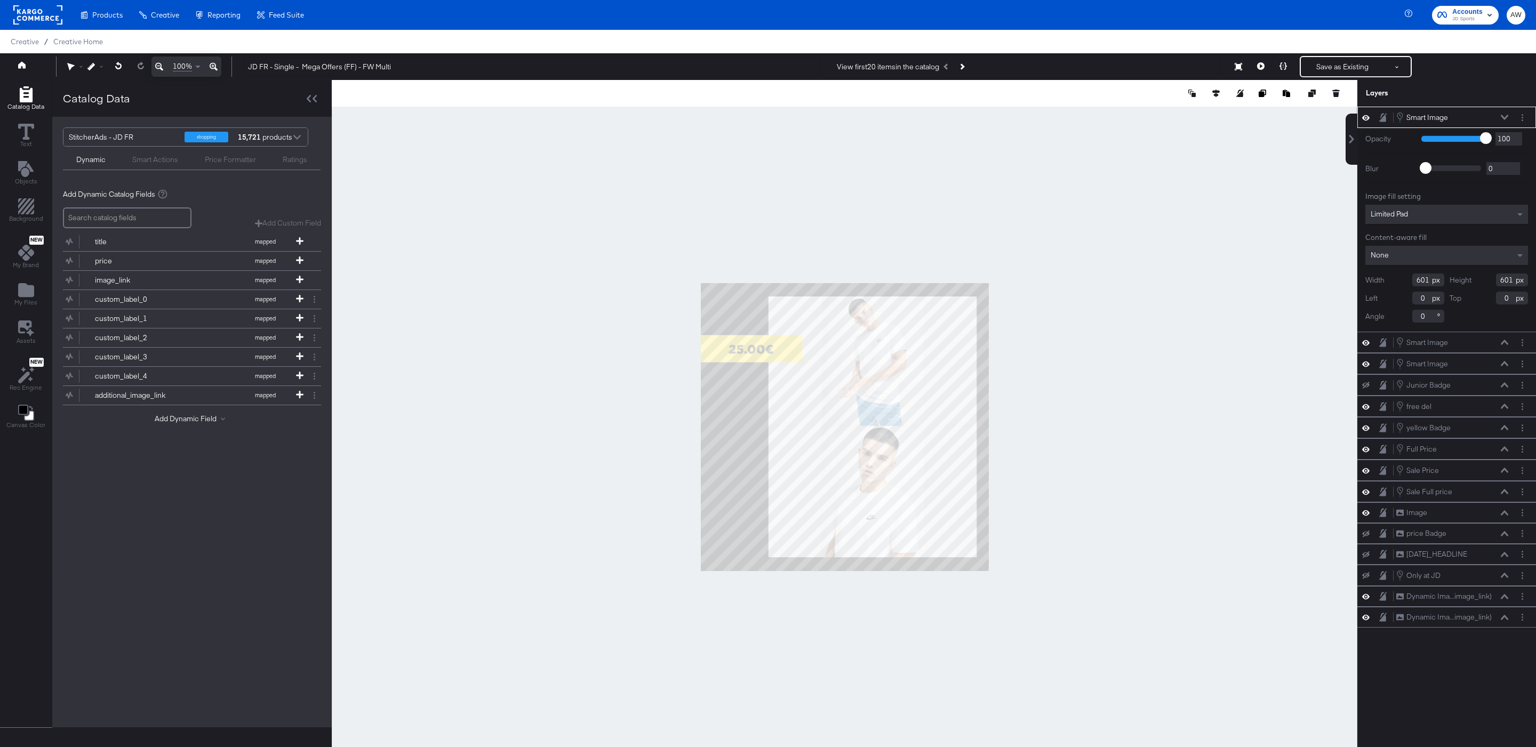
click at [1439, 213] on div "Limited Pad" at bounding box center [1446, 214] width 163 height 19
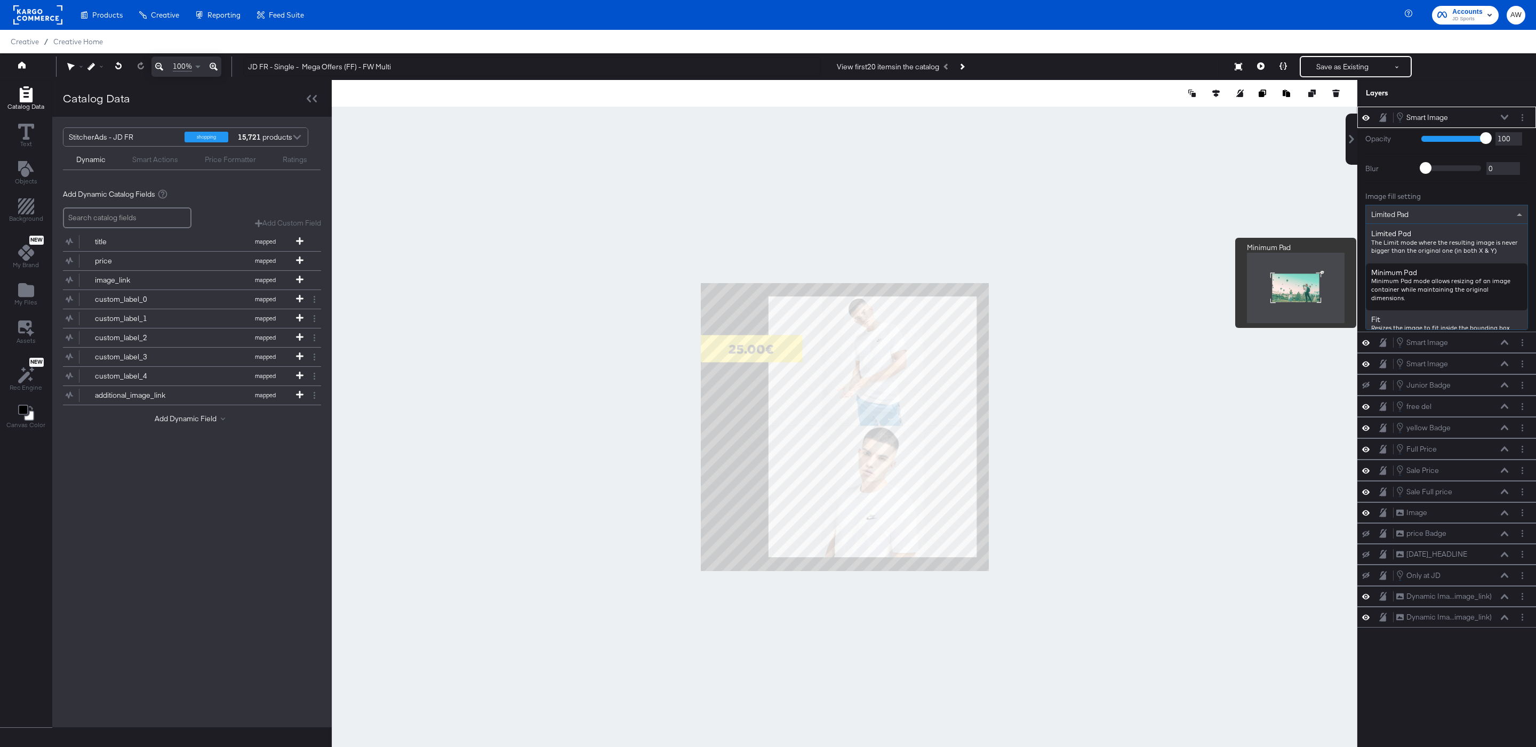
scroll to position [254, 0]
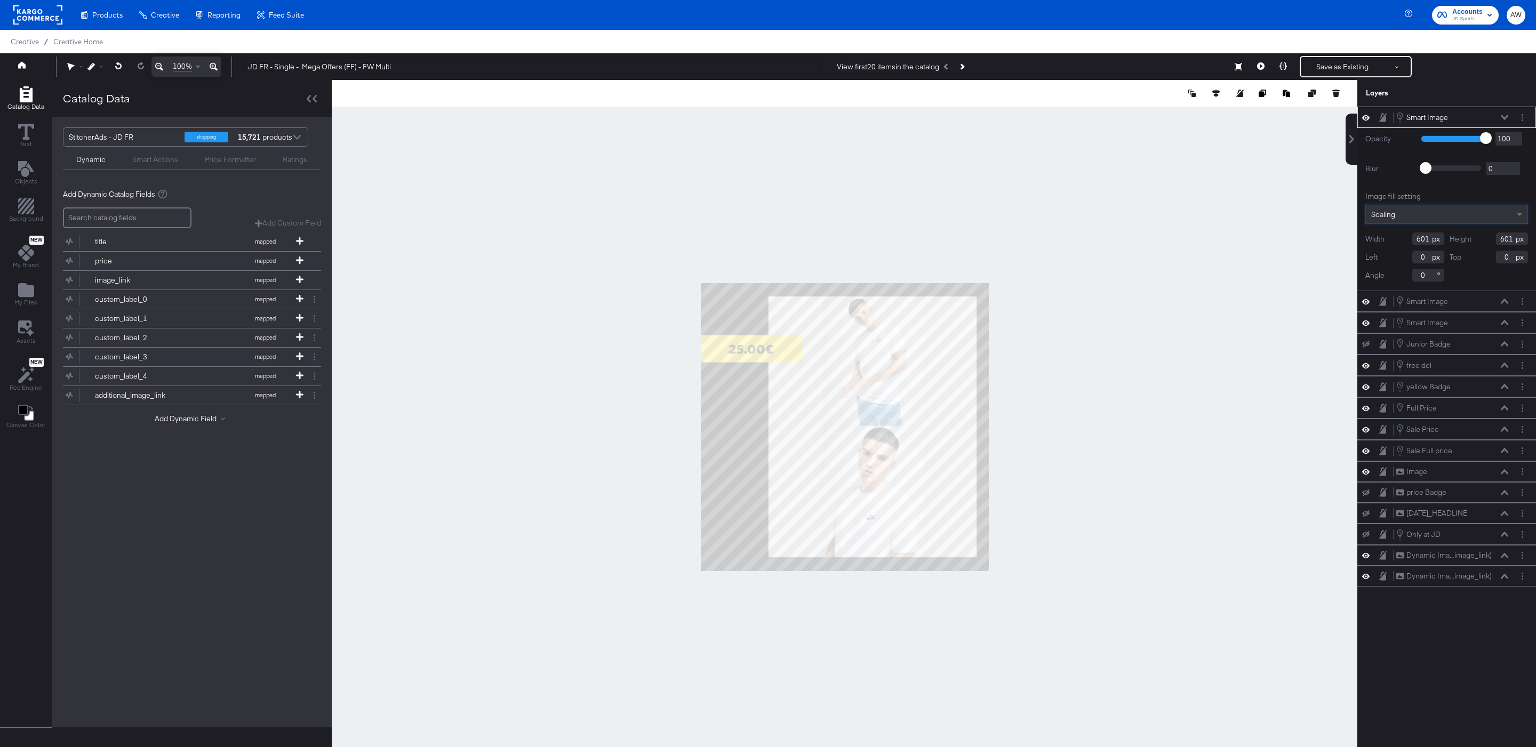
click at [1469, 116] on div "Smart Image Smart Image" at bounding box center [1452, 117] width 113 height 12
click at [1502, 116] on icon at bounding box center [1504, 117] width 7 height 5
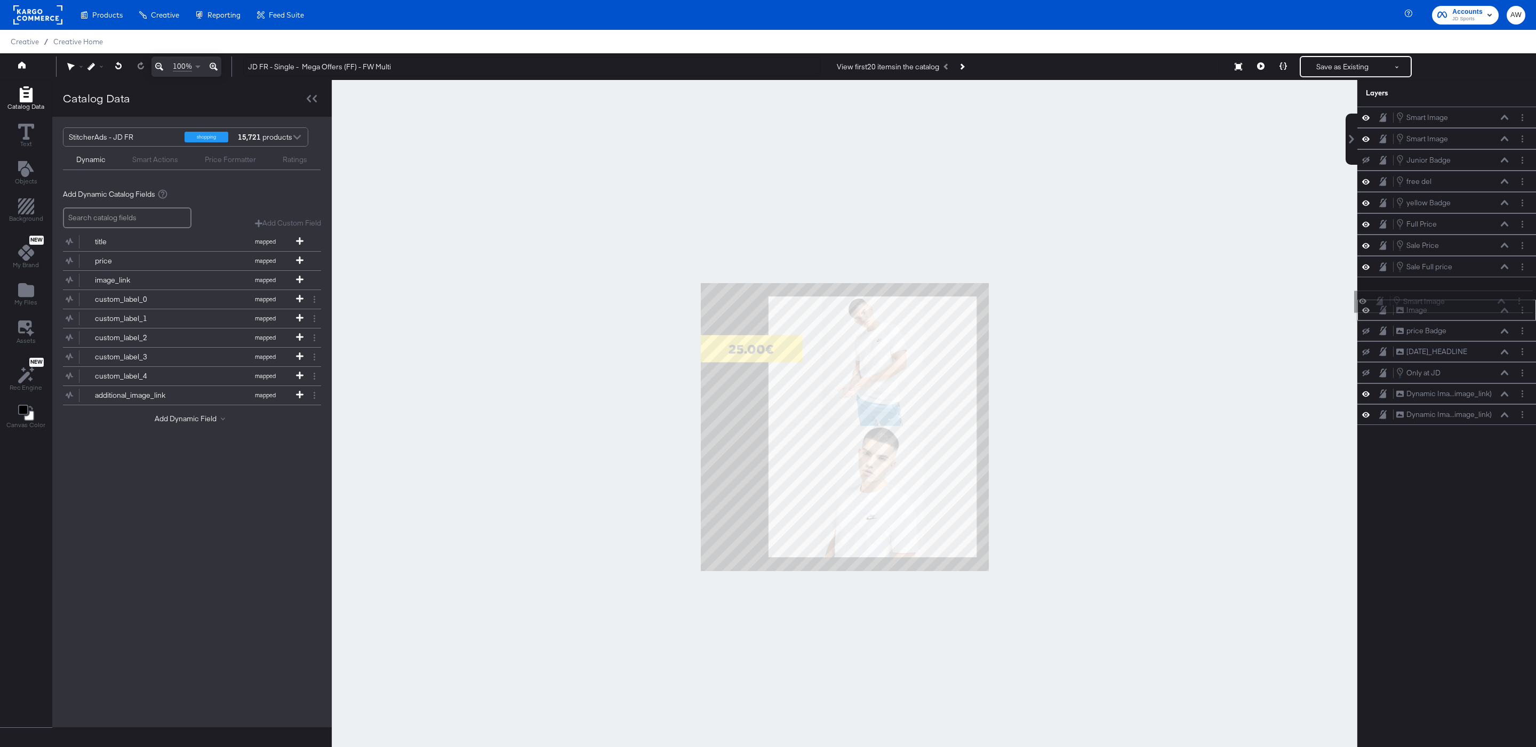
drag, startPoint x: 1479, startPoint y: 116, endPoint x: 1478, endPoint y: 313, distance: 196.8
click at [1478, 314] on div "Smart Image Smart Image Smart Image Smart Image Smart Image Smart Image Junior …" at bounding box center [1446, 266] width 179 height 318
click at [1465, 294] on div "Smart Image Smart Image" at bounding box center [1452, 288] width 113 height 12
click at [1494, 294] on div "Smart Image Smart Image" at bounding box center [1452, 288] width 113 height 12
click at [1505, 290] on icon at bounding box center [1504, 287] width 7 height 5
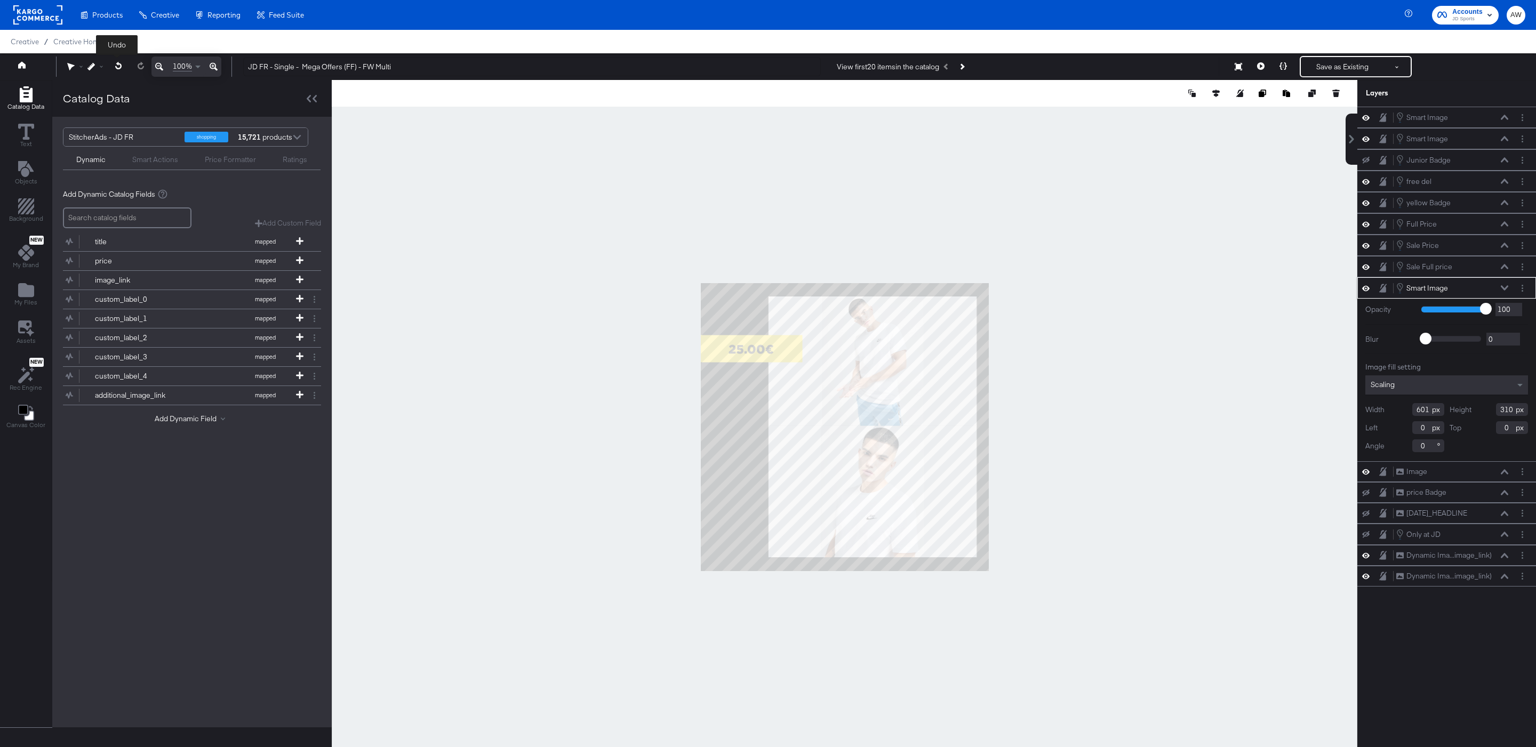
click at [91, 62] on div "Undo" at bounding box center [97, 67] width 20 height 20
click at [102, 66] on div at bounding box center [97, 66] width 20 height 7
click at [132, 121] on div "Snap to Layers" at bounding box center [129, 112] width 87 height 21
type input "111"
type input "200"
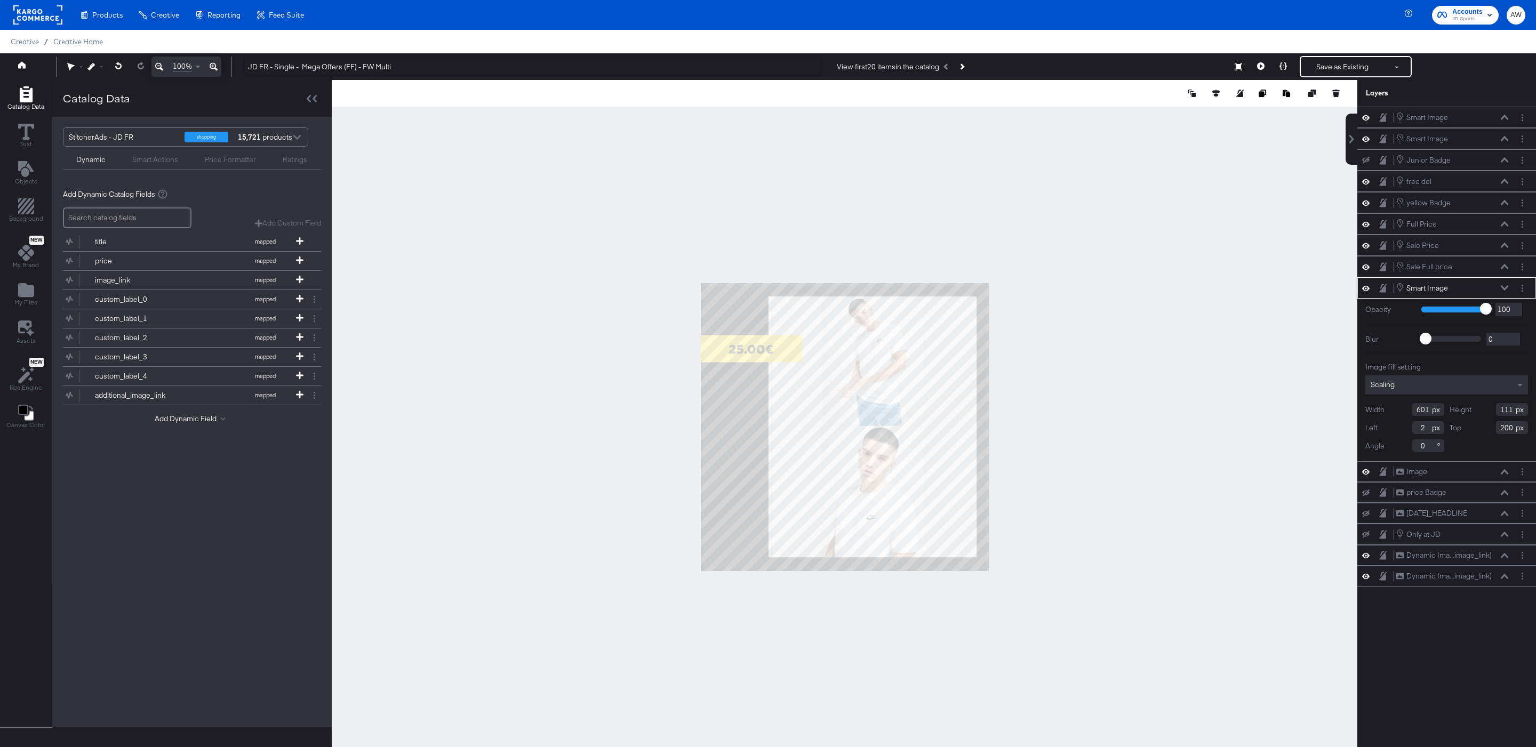
type input "2"
type input "192"
type input "390"
click at [1168, 253] on div at bounding box center [844, 427] width 1025 height 694
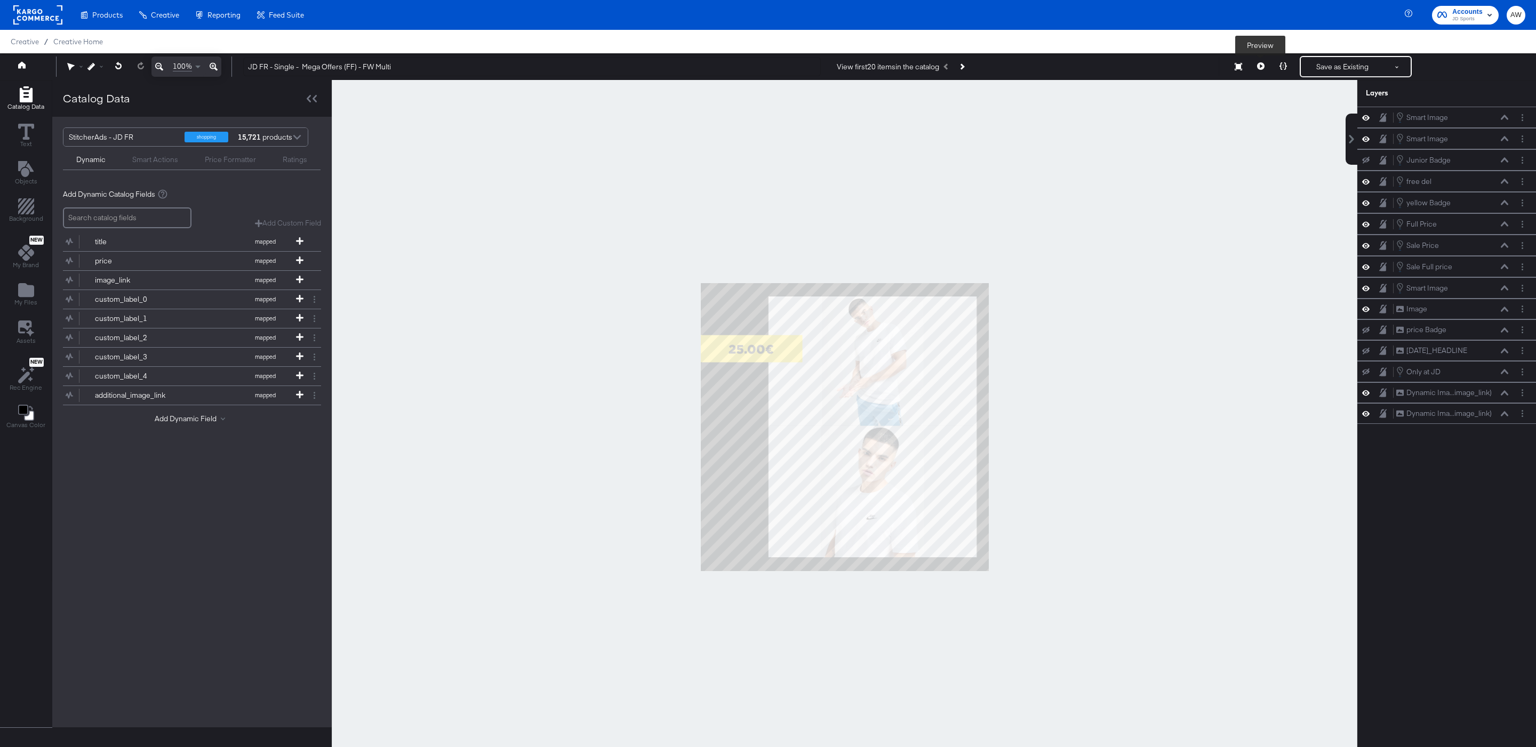
click at [1262, 65] on icon at bounding box center [1260, 65] width 7 height 7
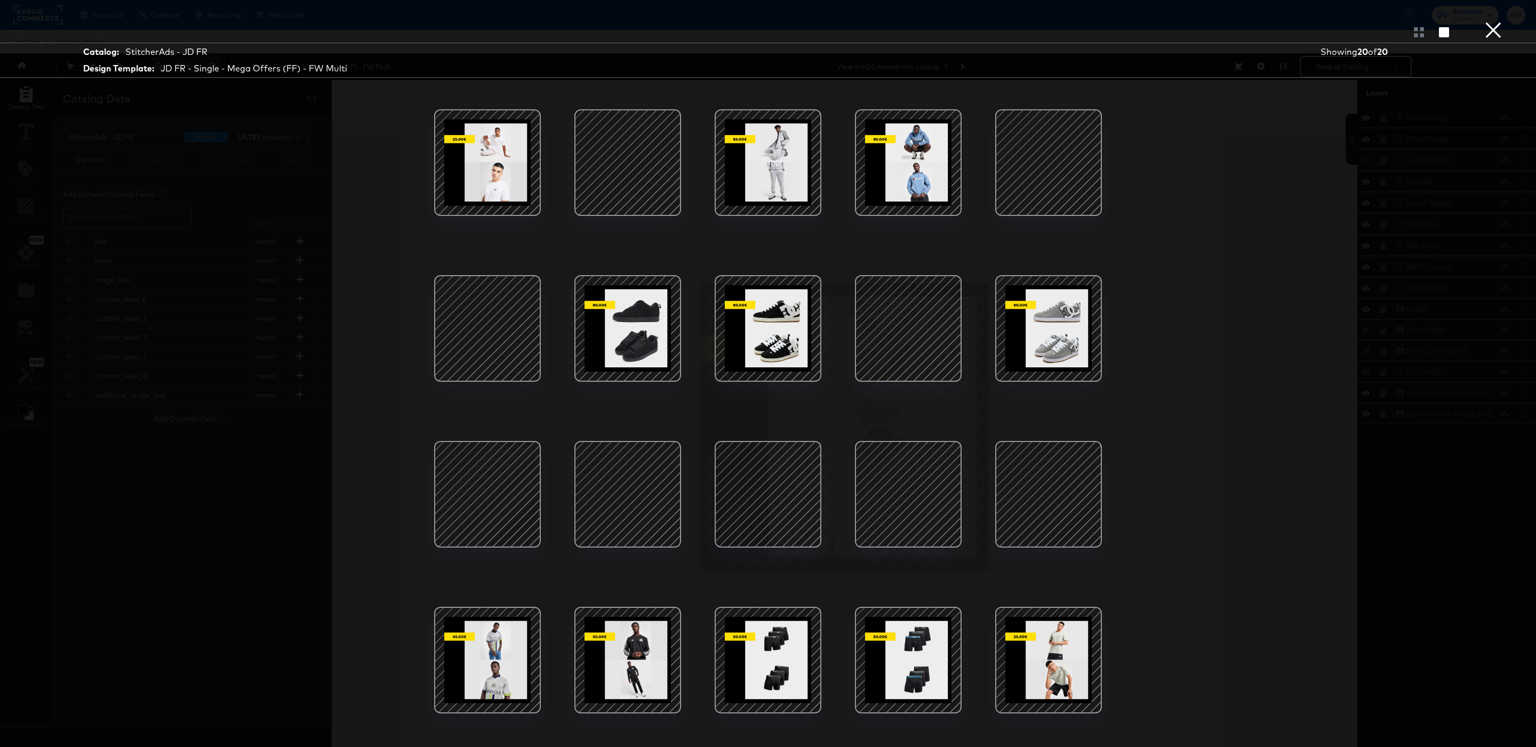
click at [939, 315] on div at bounding box center [908, 328] width 91 height 91
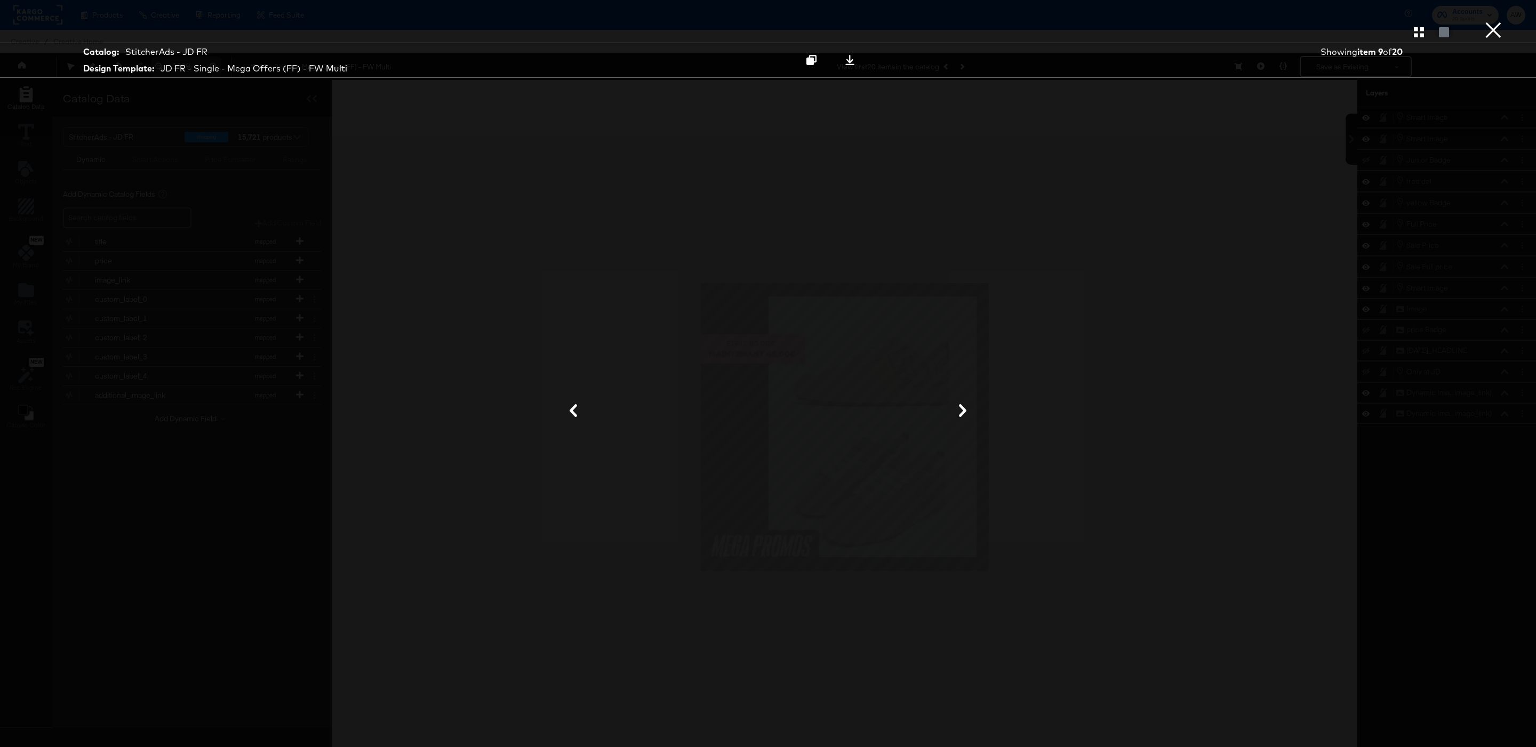
click at [1488, 21] on button "×" at bounding box center [1493, 10] width 21 height 21
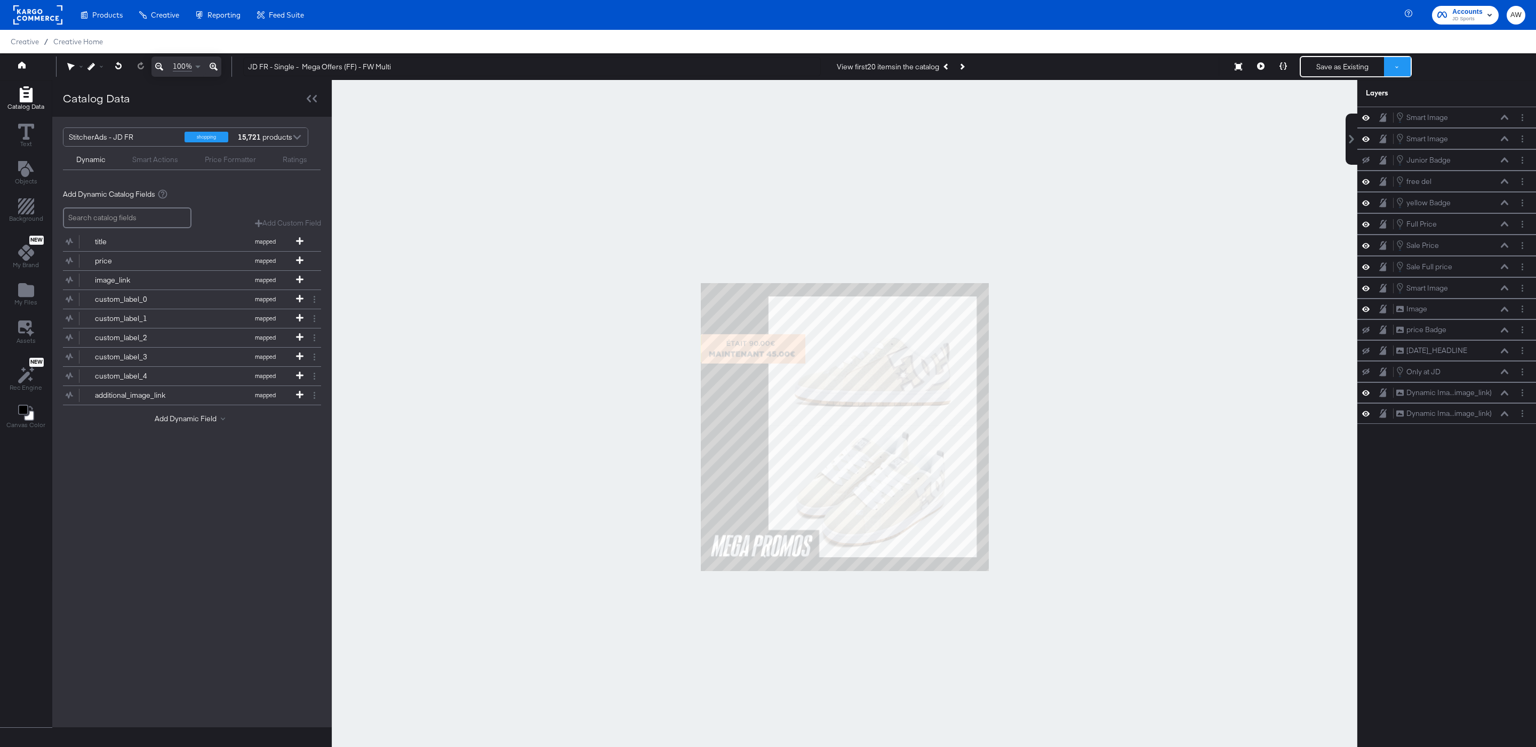
click at [1392, 64] on button at bounding box center [1397, 66] width 27 height 19
click at [1337, 105] on button "Save as New Design" at bounding box center [1361, 104] width 111 height 19
click at [1364, 65] on button "Save as New Design" at bounding box center [1342, 66] width 83 height 19
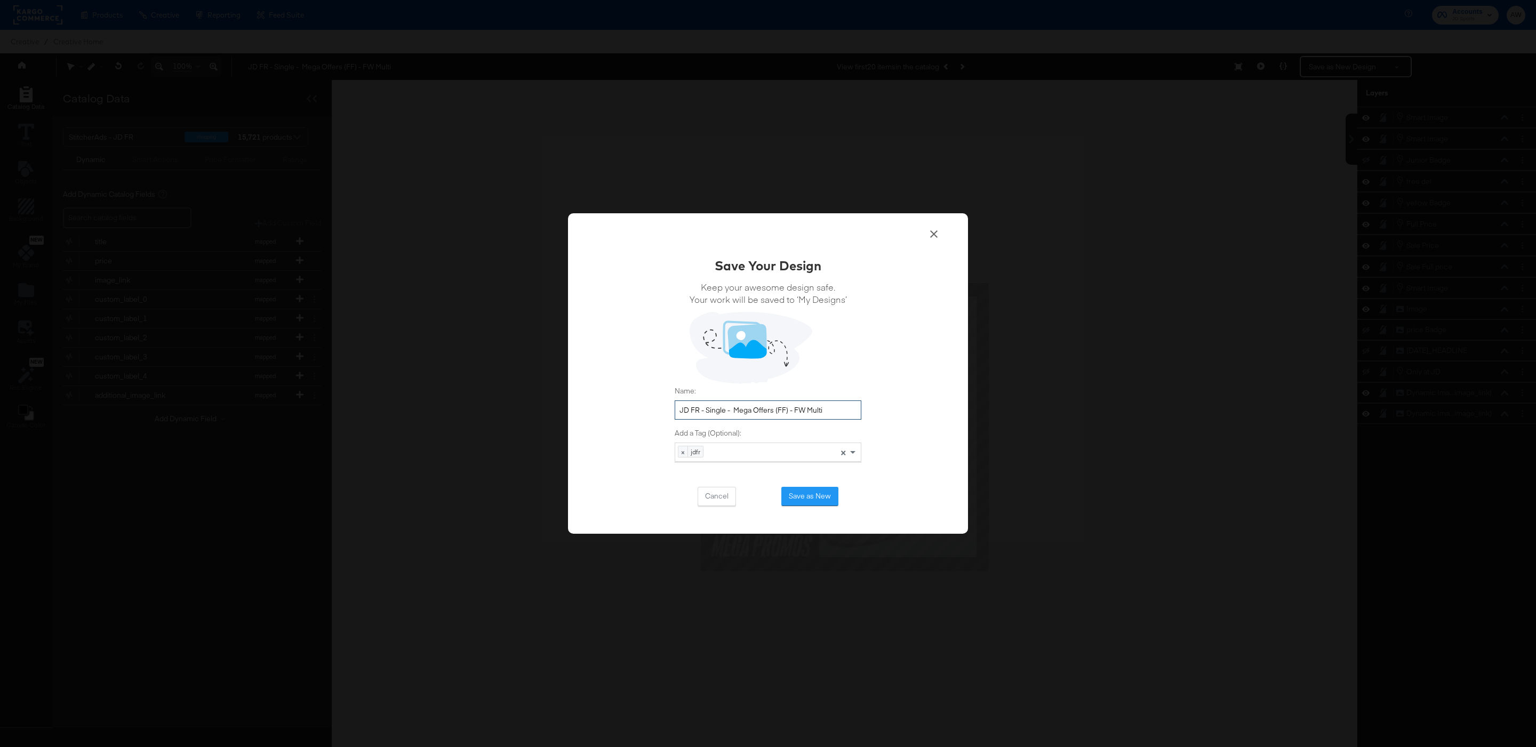
click at [848, 411] on input "JD FR - Single - Mega Offers (FF) - FW Multi" at bounding box center [768, 410] width 187 height 20
type input "JD FR - Single - Mega Offers (FF) - FW Multi - OCT 2025"
click at [796, 496] on button "Save as New" at bounding box center [809, 496] width 57 height 19
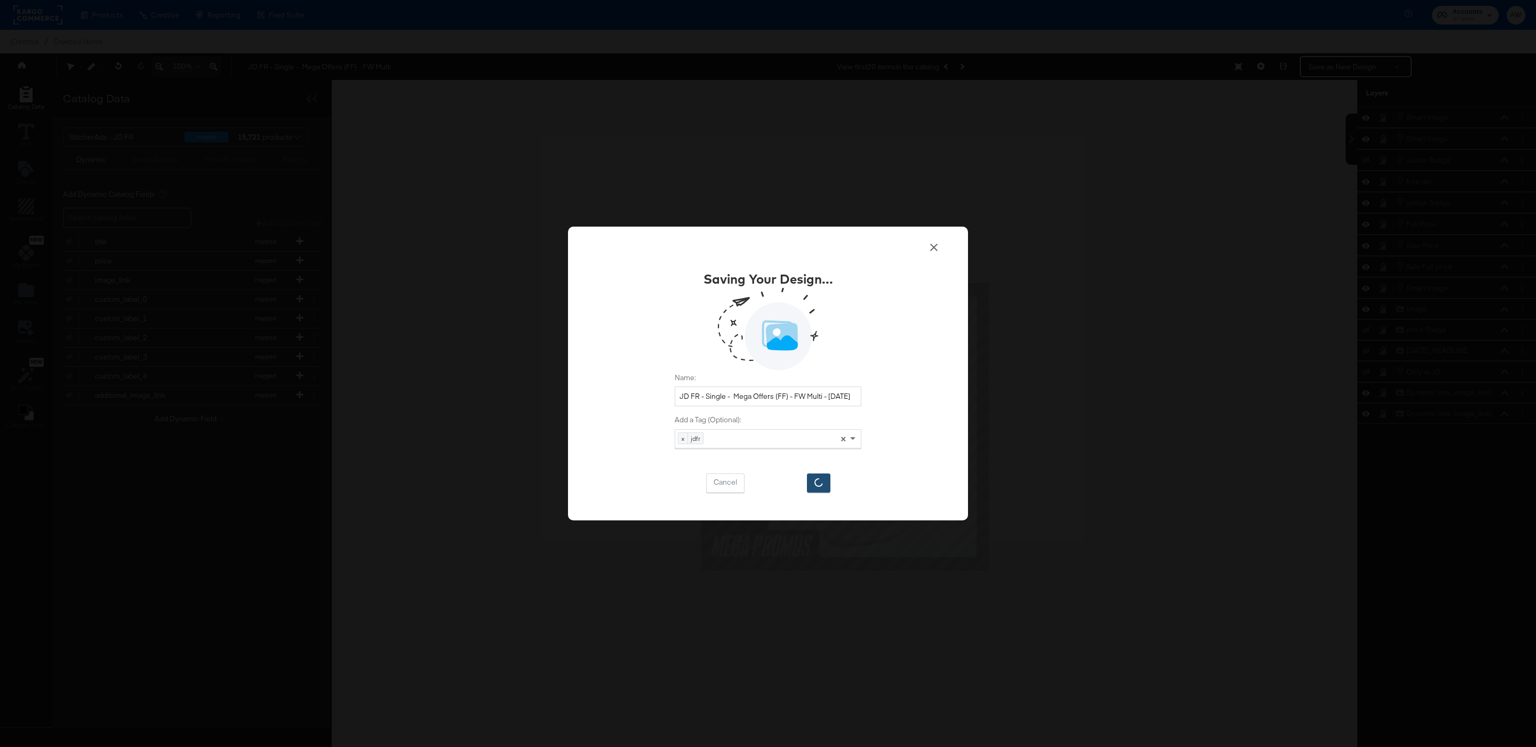
scroll to position [0, 0]
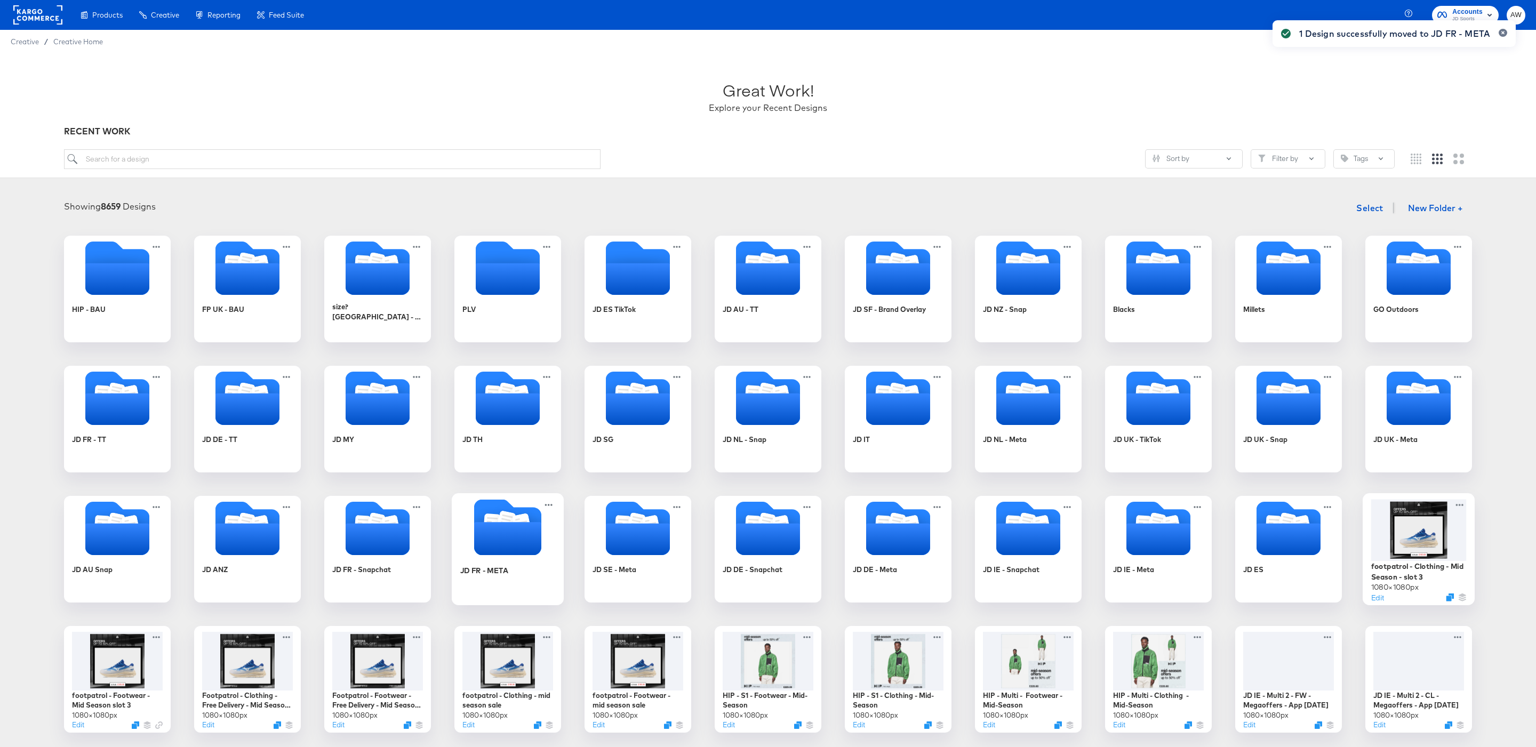
click at [510, 550] on icon "Folder" at bounding box center [507, 538] width 67 height 33
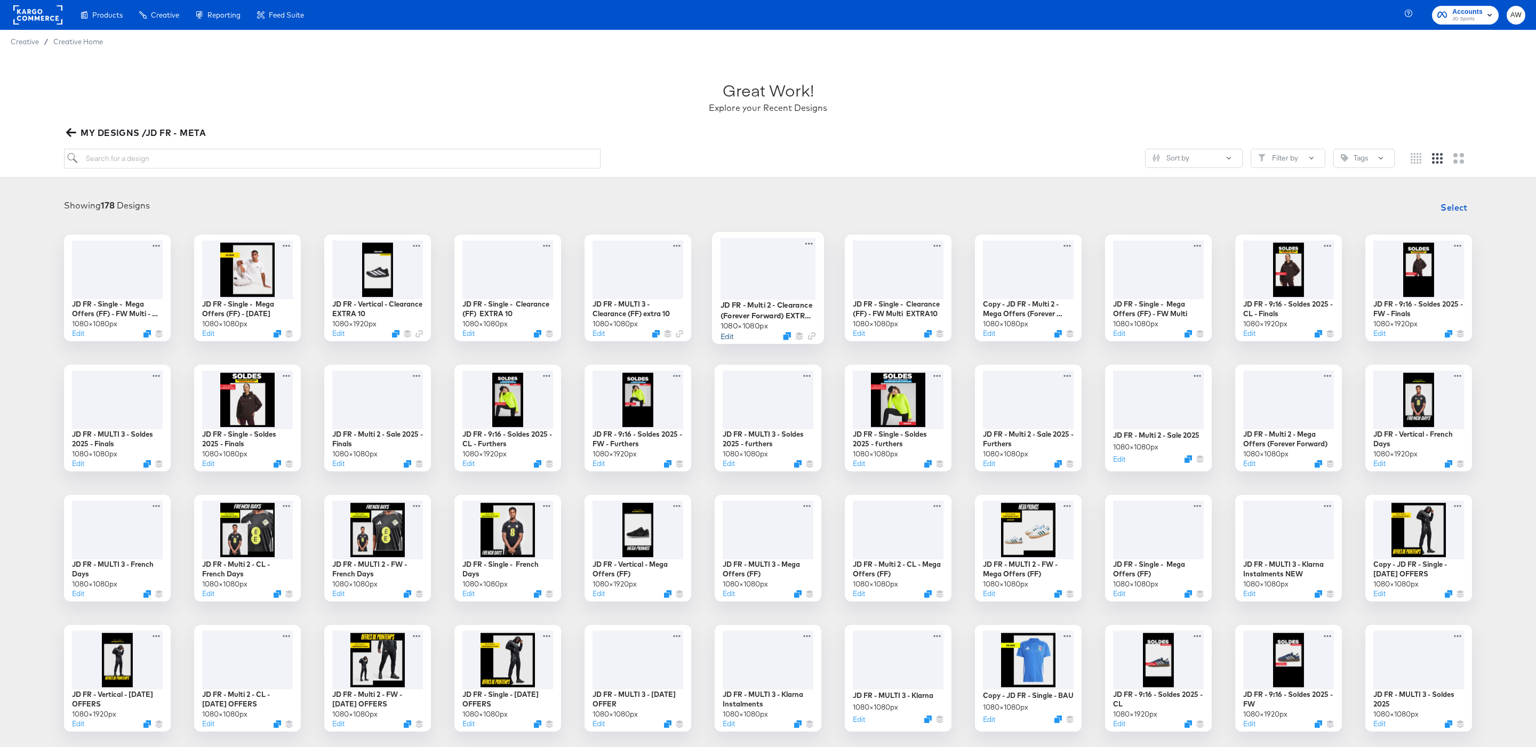
click at [726, 338] on button "Edit" at bounding box center [726, 336] width 13 height 10
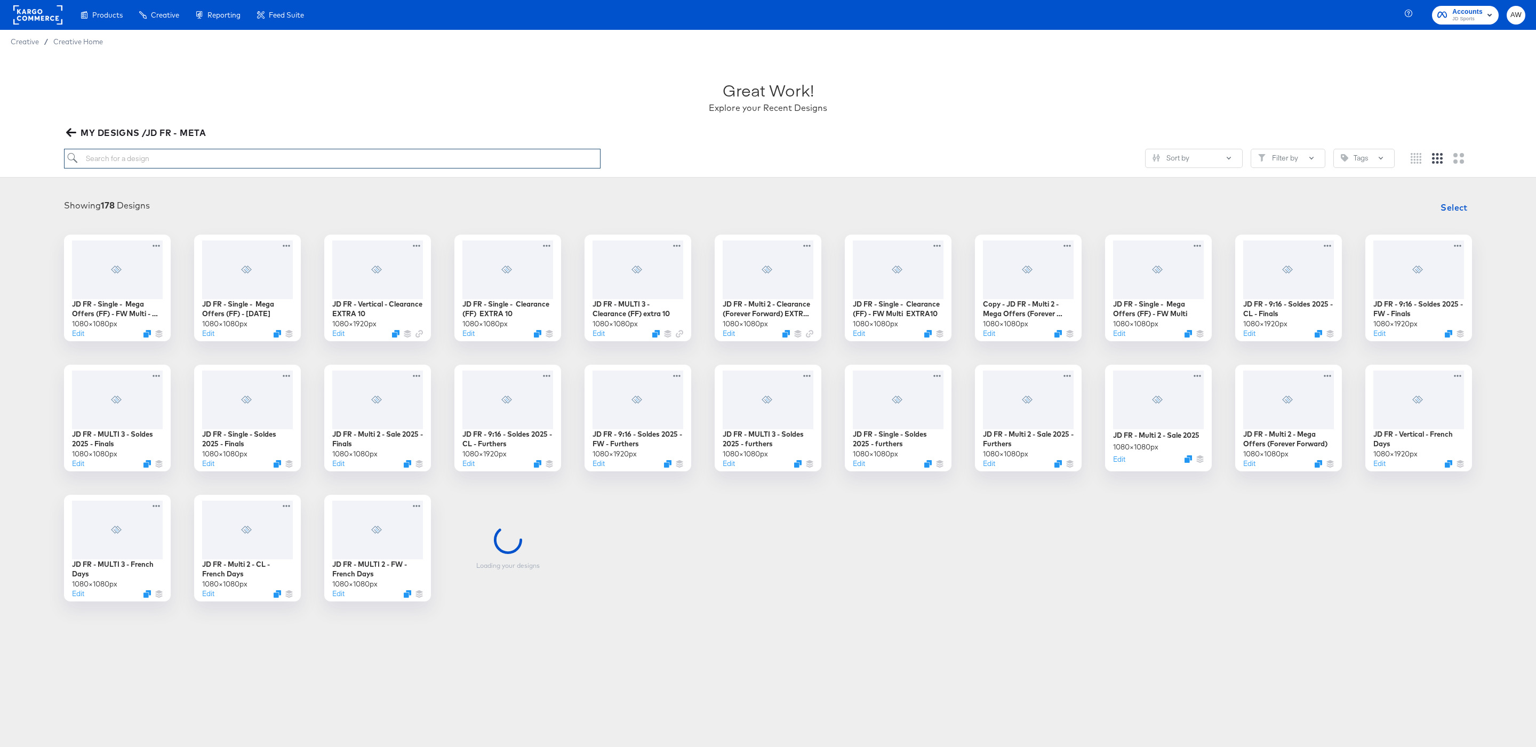
click at [540, 165] on input "search" at bounding box center [332, 159] width 536 height 20
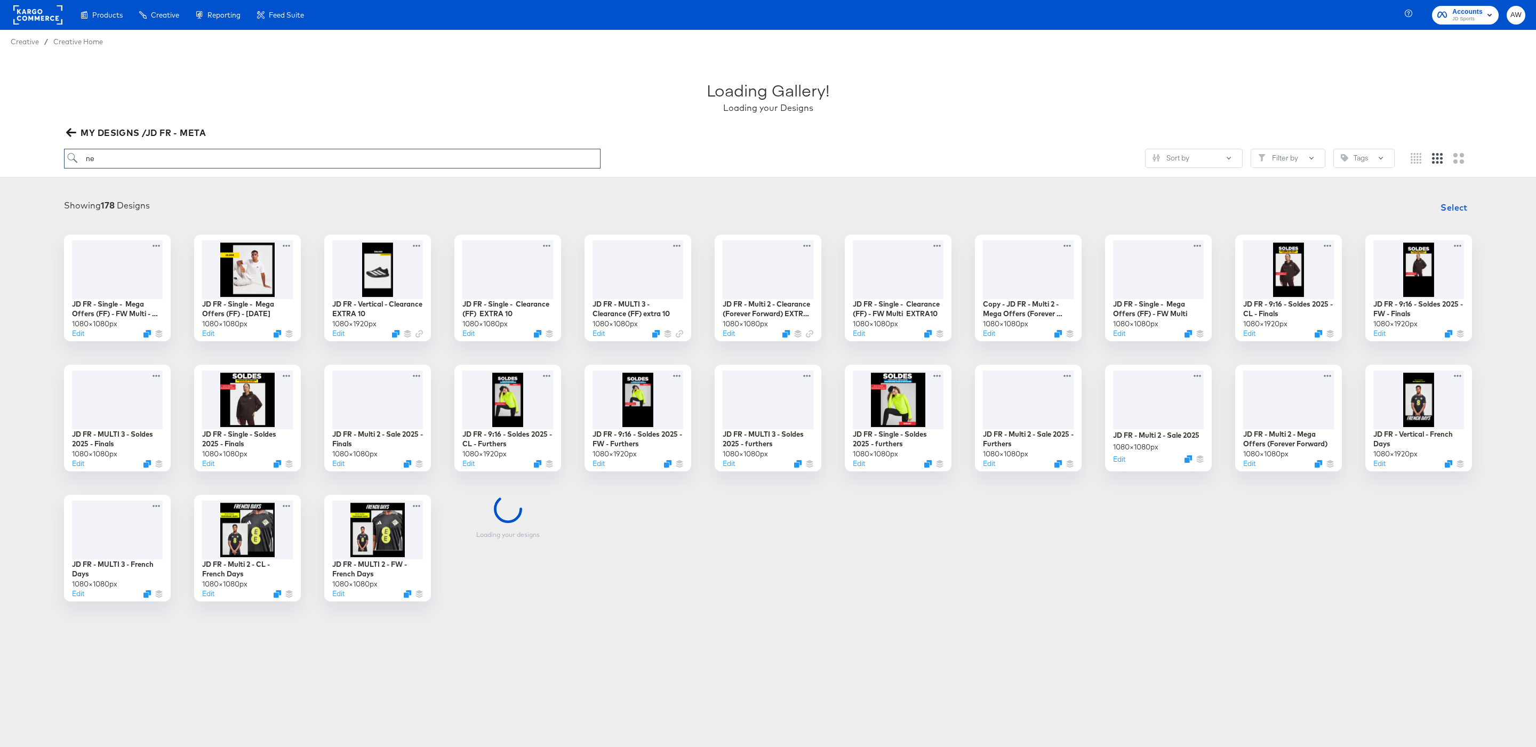
type input "n"
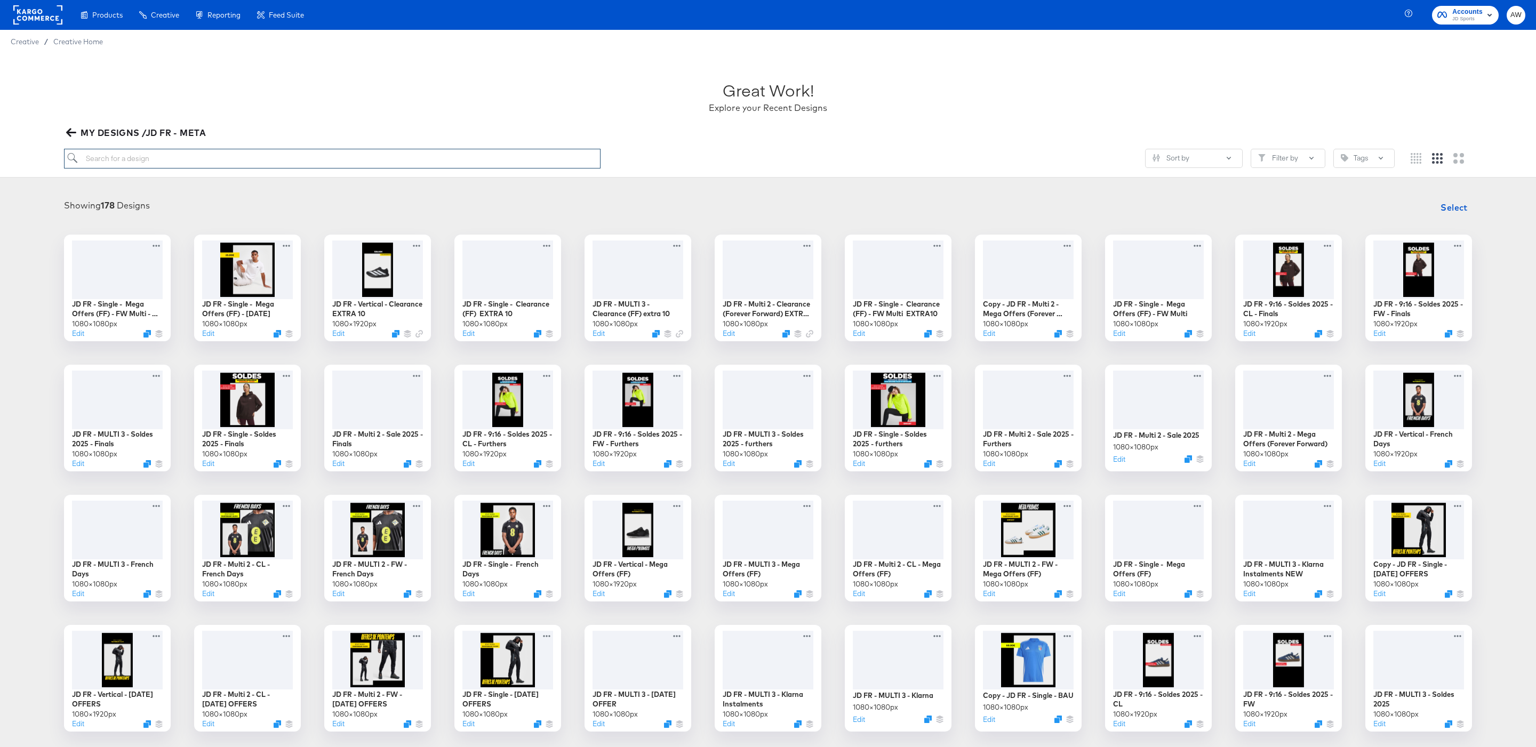
click at [517, 155] on input "search" at bounding box center [332, 159] width 536 height 20
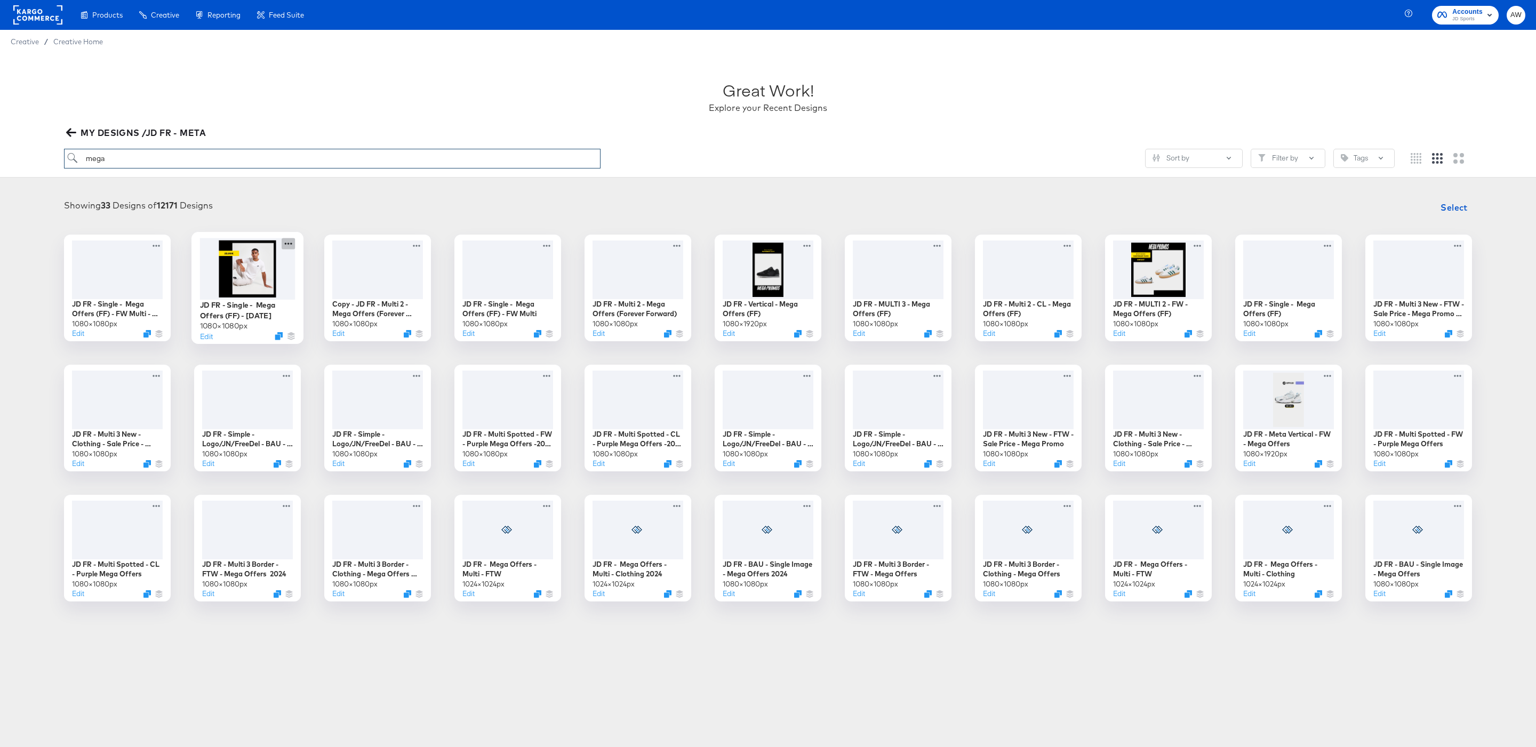
click at [292, 242] on icon at bounding box center [288, 243] width 13 height 11
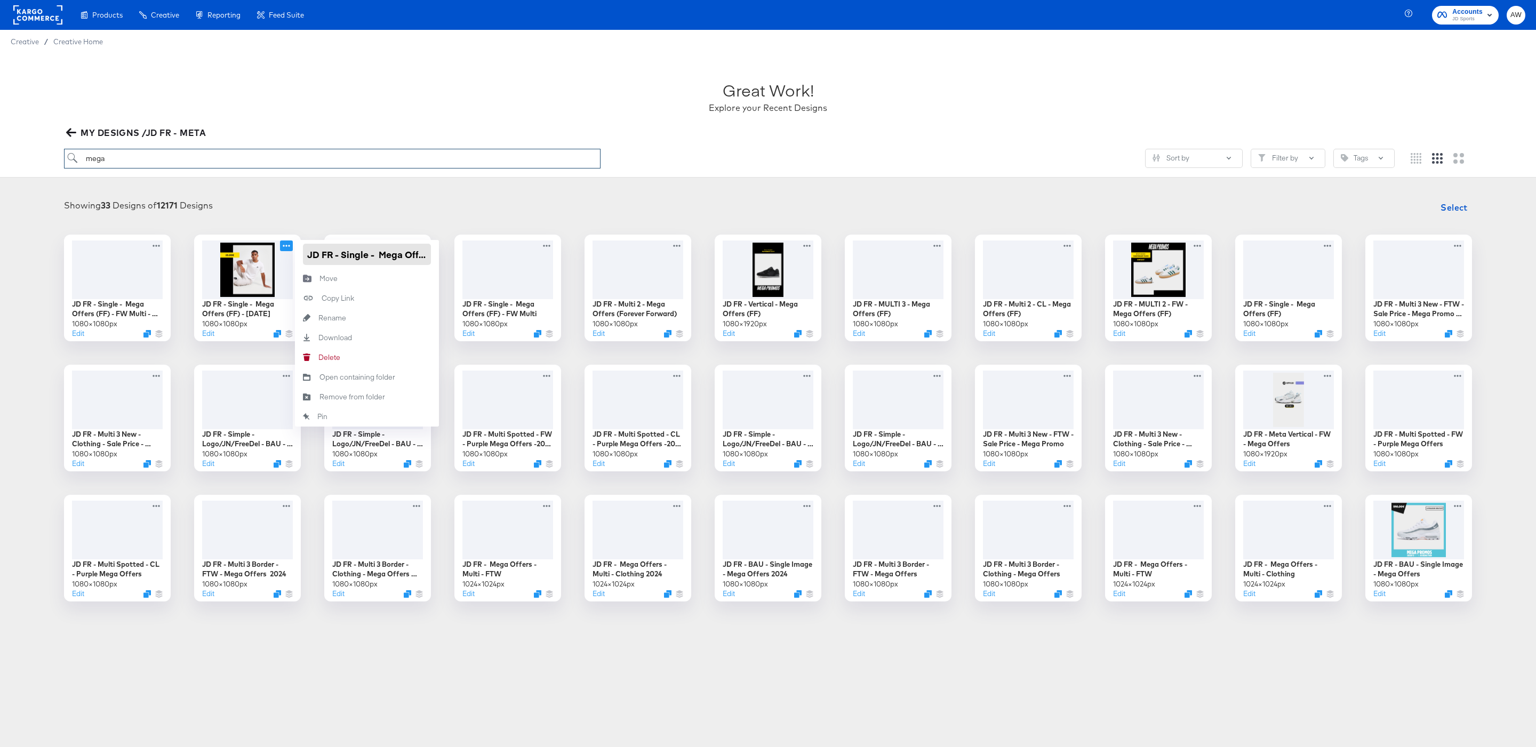
type input "mega"
drag, startPoint x: 404, startPoint y: 247, endPoint x: 453, endPoint y: 249, distance: 49.6
click at [455, 250] on div "JD FR - Single - Mega Offers (FF) - FW Multi - OCT 2025 1080 × 1080 px Edit JD …" at bounding box center [768, 418] width 1514 height 367
click at [401, 253] on input "JD FR - Single - Mega Offers (FF) - OCT 2025" at bounding box center [367, 254] width 128 height 21
drag, startPoint x: 389, startPoint y: 254, endPoint x: 463, endPoint y: 252, distance: 73.6
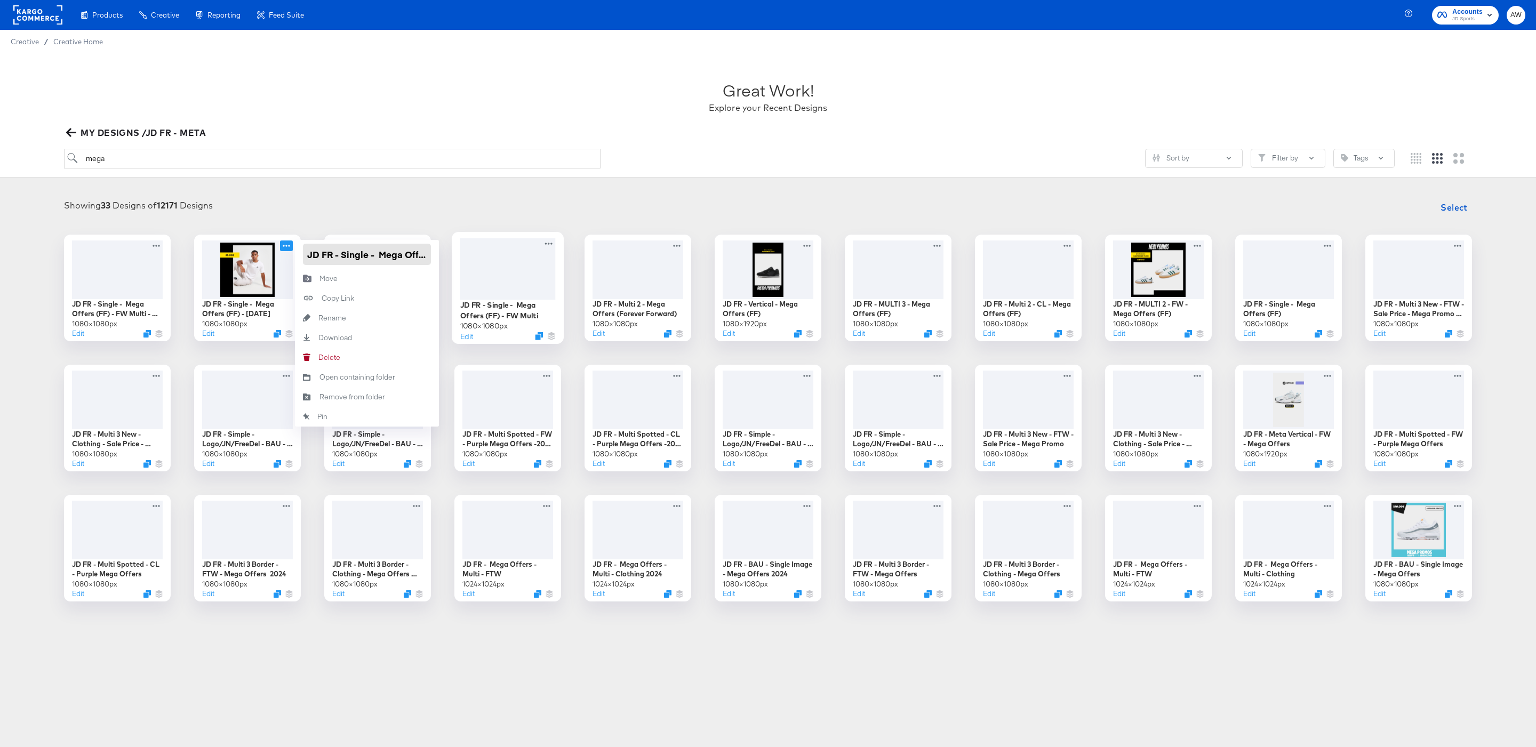
click at [467, 252] on div "JD FR - Single - Mega Offers (FF) - FW Multi - OCT 2025 1080 × 1080 px Edit JD …" at bounding box center [768, 418] width 1514 height 367
click at [413, 253] on input "JD FR - Single - Mega Offers (FF) - OCT 2025" at bounding box center [367, 254] width 128 height 21
drag, startPoint x: 423, startPoint y: 253, endPoint x: 429, endPoint y: 252, distance: 5.9
click at [429, 253] on input "JD FR - Single - Mega Offers (FF) - OCT 2025" at bounding box center [367, 254] width 128 height 21
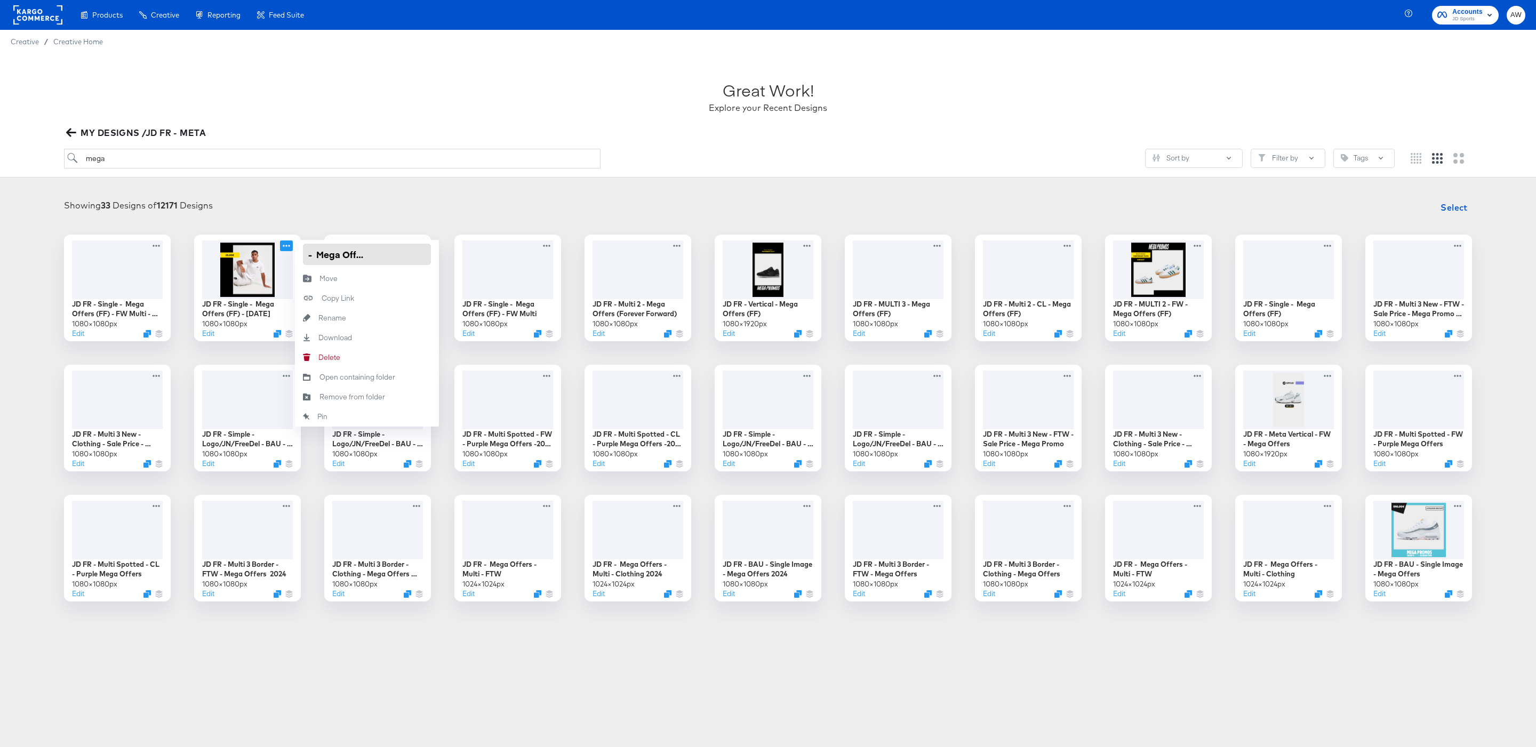
click at [379, 257] on input "JD FR - Single - Mega Offers (FF) - OCT 2025" at bounding box center [367, 254] width 128 height 21
type input "JD FR - Single - Mega Offers - [DATE]"
click at [158, 244] on icon at bounding box center [157, 243] width 13 height 11
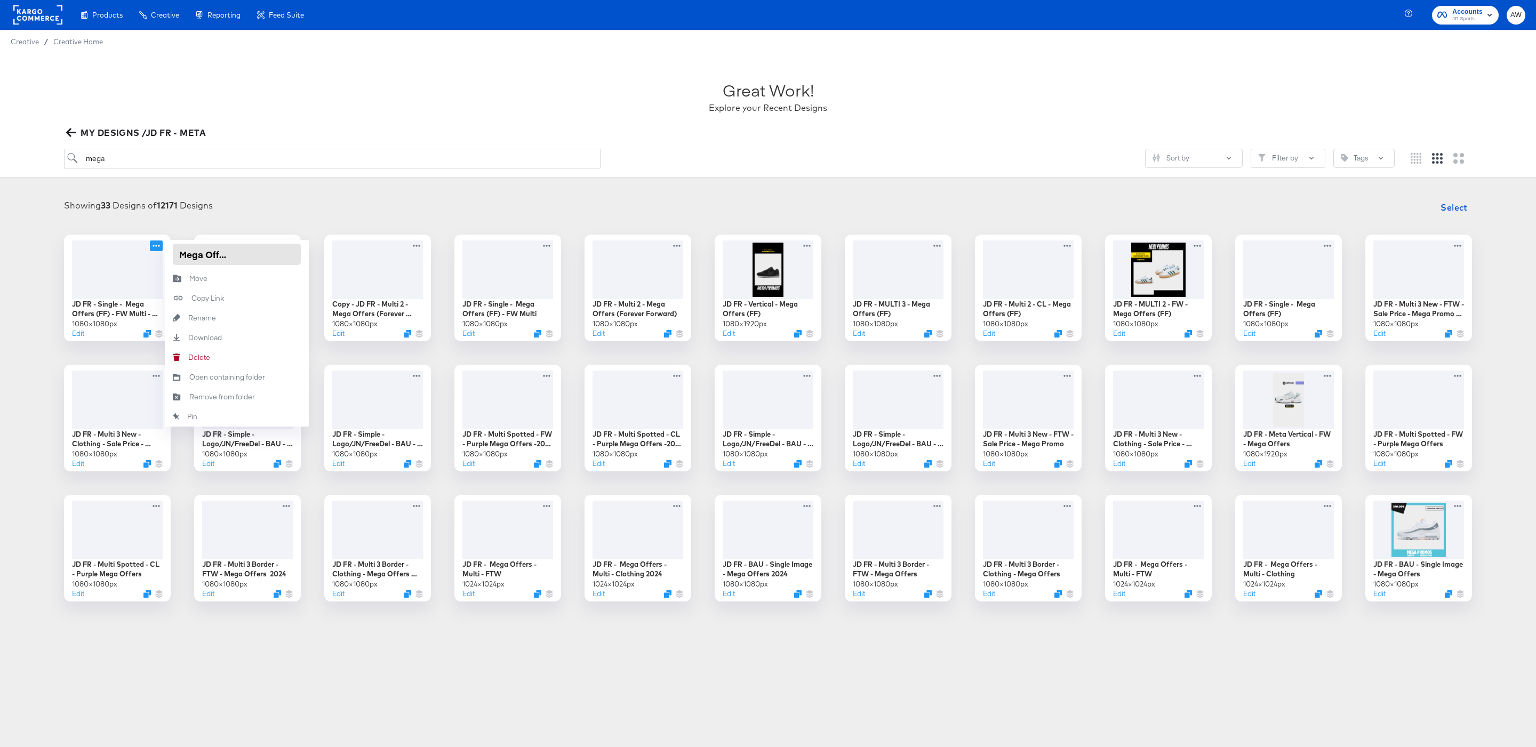
scroll to position [0, 122]
drag, startPoint x: 282, startPoint y: 253, endPoint x: 306, endPoint y: 258, distance: 24.9
click at [306, 258] on div "JD FR - Single - Mega Offers (FF) - FW Multi - OCT 2025" at bounding box center [237, 254] width 144 height 29
click at [203, 254] on input "JD FR - Single - Mega Offers (FF) - FW Multi - OCT 2025" at bounding box center [237, 254] width 128 height 21
type input "JD FR - Single - Mega Offers - FW Multi - [DATE]"
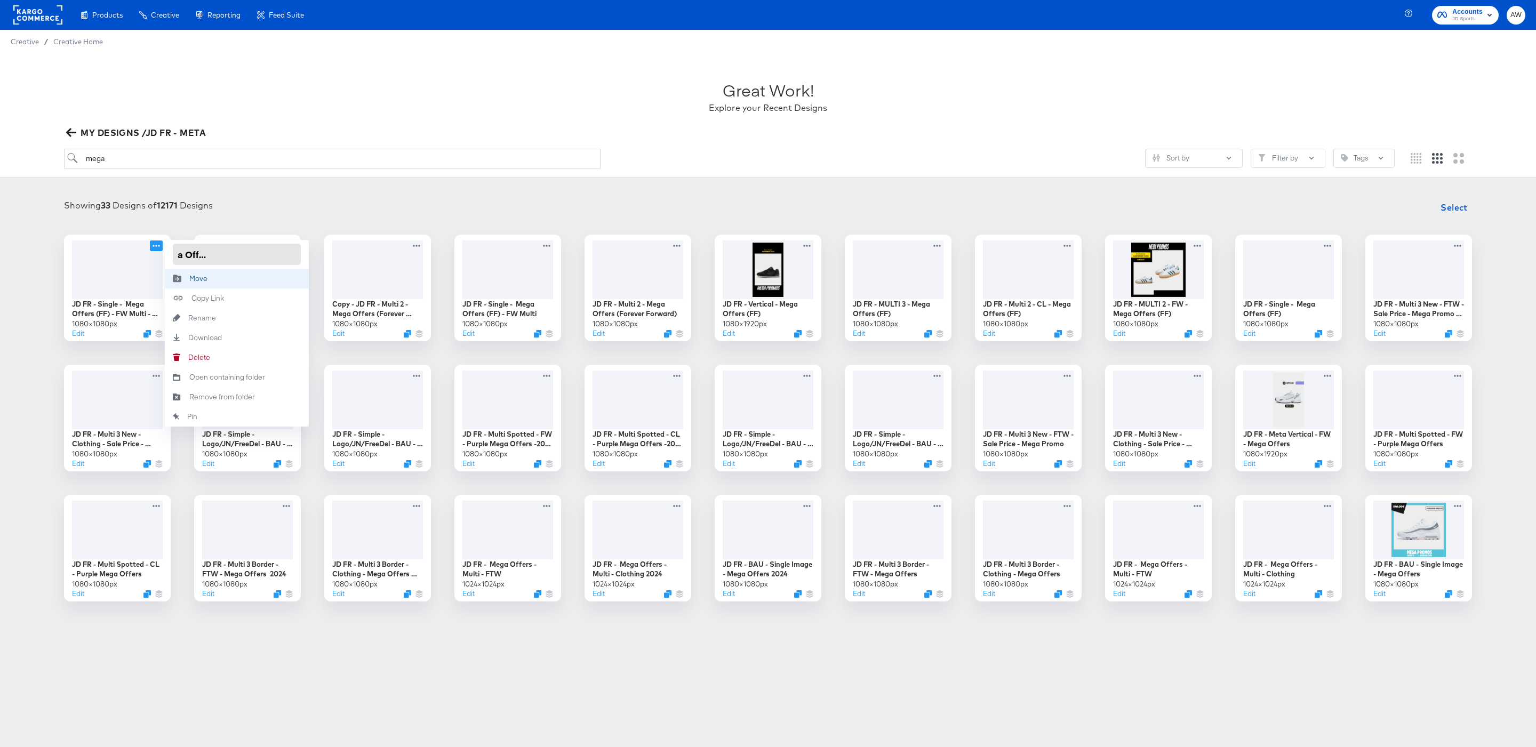
scroll to position [0, 103]
click at [339, 199] on div "Showing 33 Designs of 12171 Designs Select" at bounding box center [768, 207] width 1514 height 21
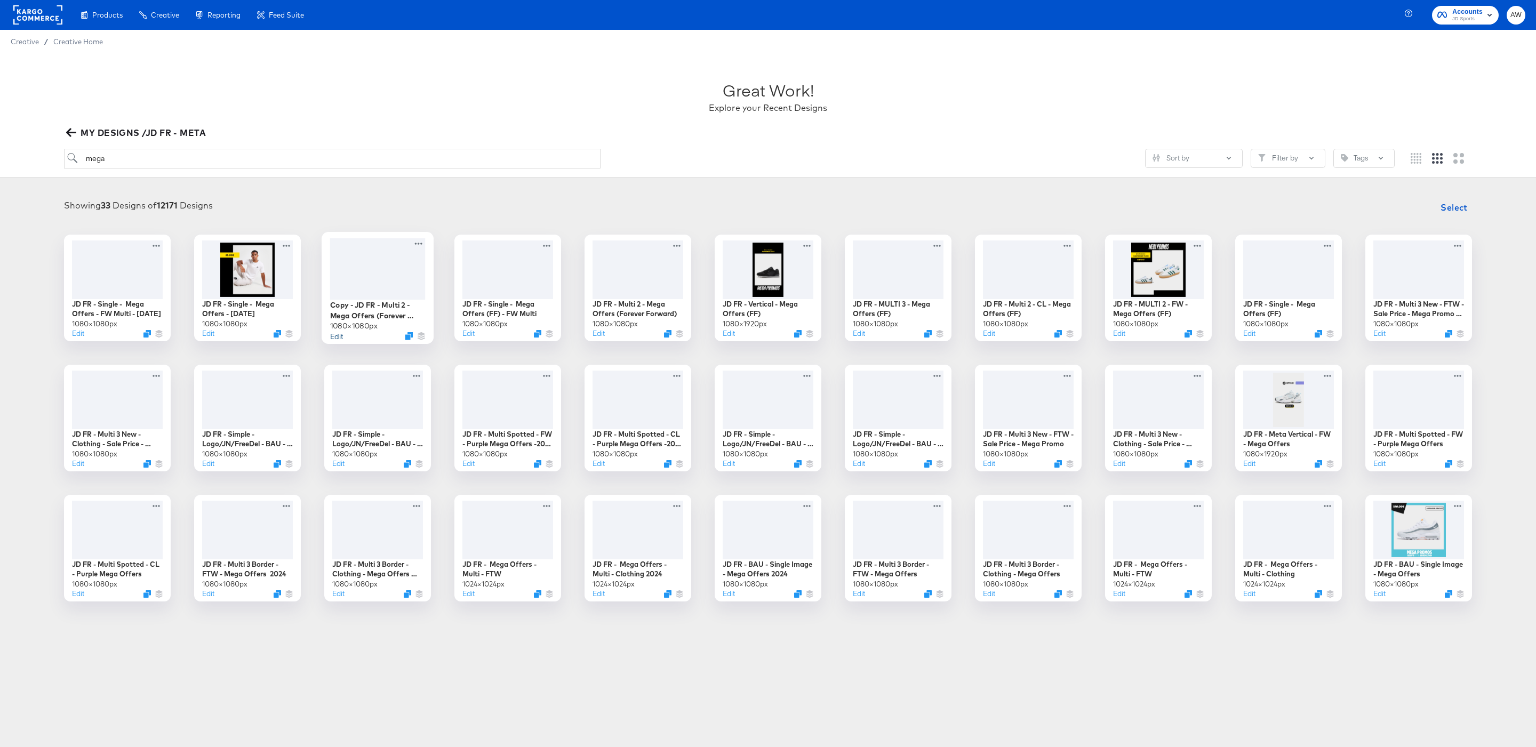
click at [338, 338] on button "Edit" at bounding box center [336, 336] width 13 height 10
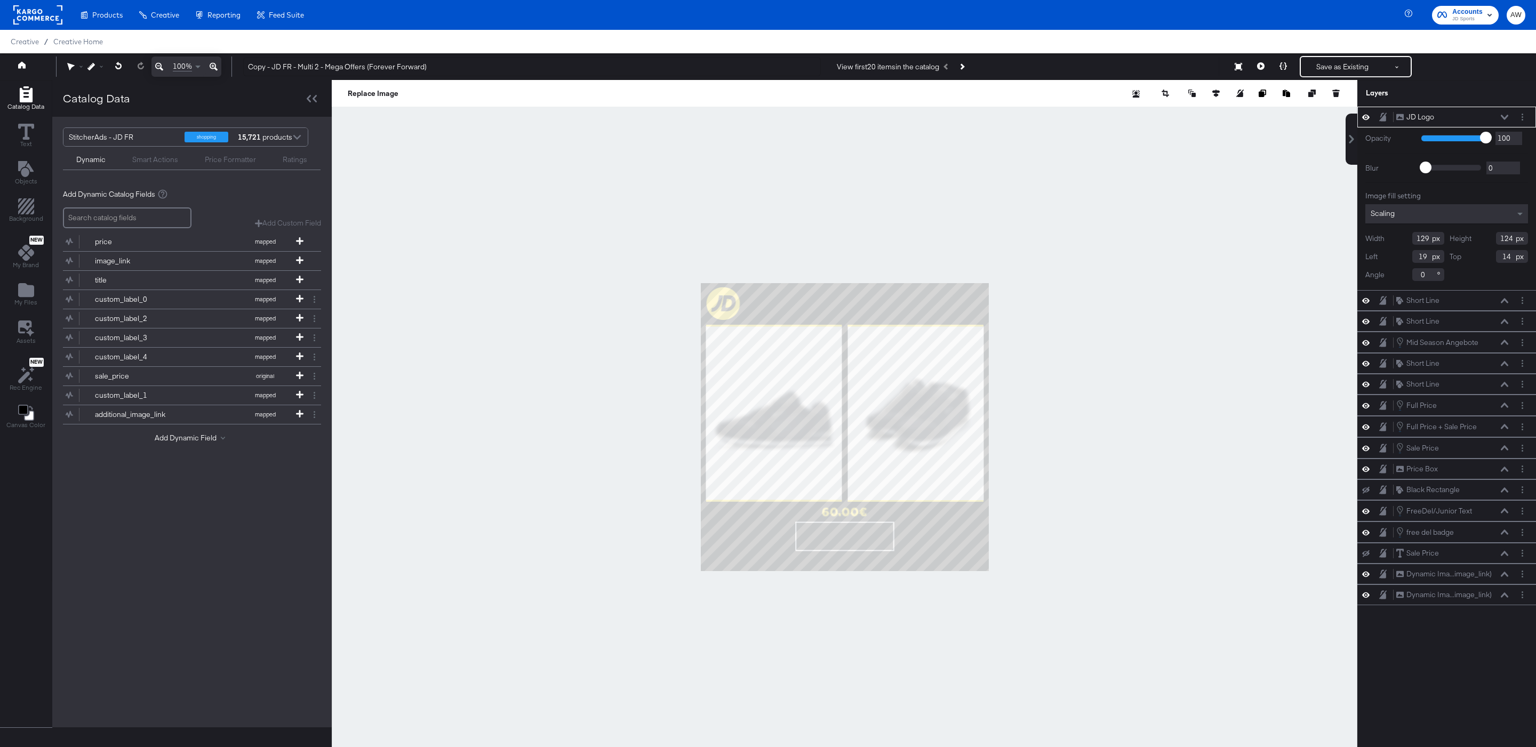
click at [496, 274] on div at bounding box center [844, 427] width 1025 height 694
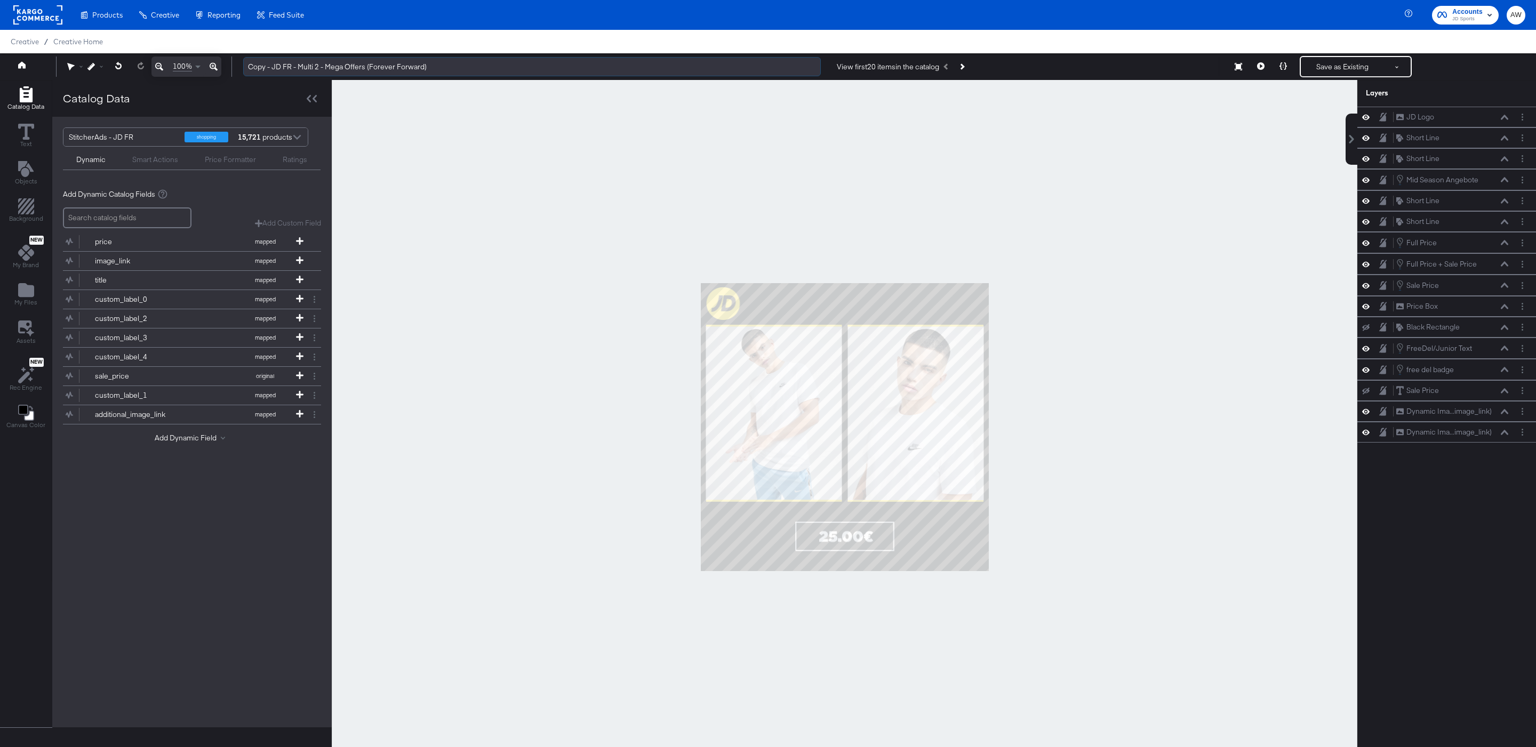
drag, startPoint x: 367, startPoint y: 68, endPoint x: 574, endPoint y: 76, distance: 207.0
click at [574, 77] on div "Copy - JD FR - Multi 2 - Mega Offers (Forever Forward) View first 20 items in t…" at bounding box center [880, 66] width 1291 height 21
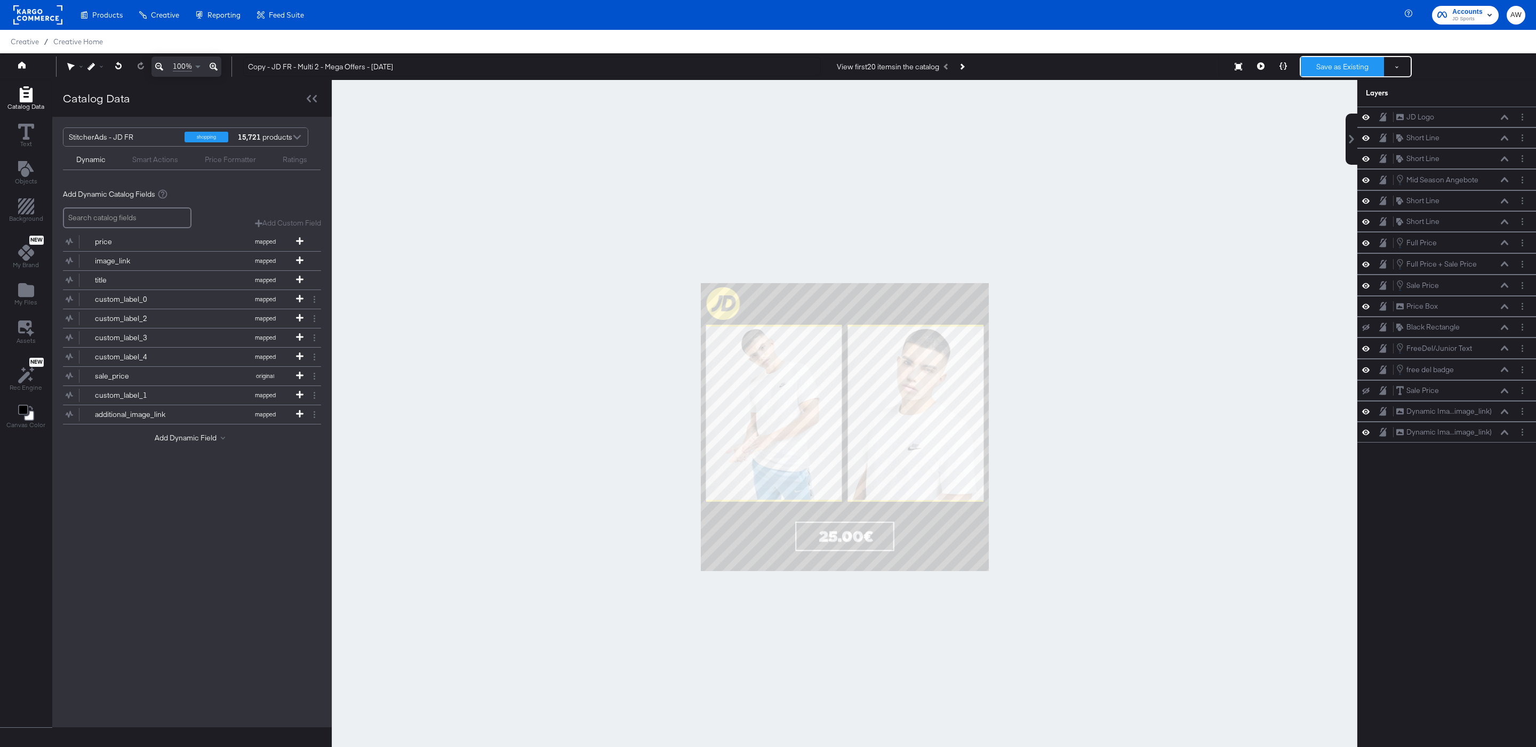
click at [1366, 68] on button "Save as Existing" at bounding box center [1342, 66] width 83 height 19
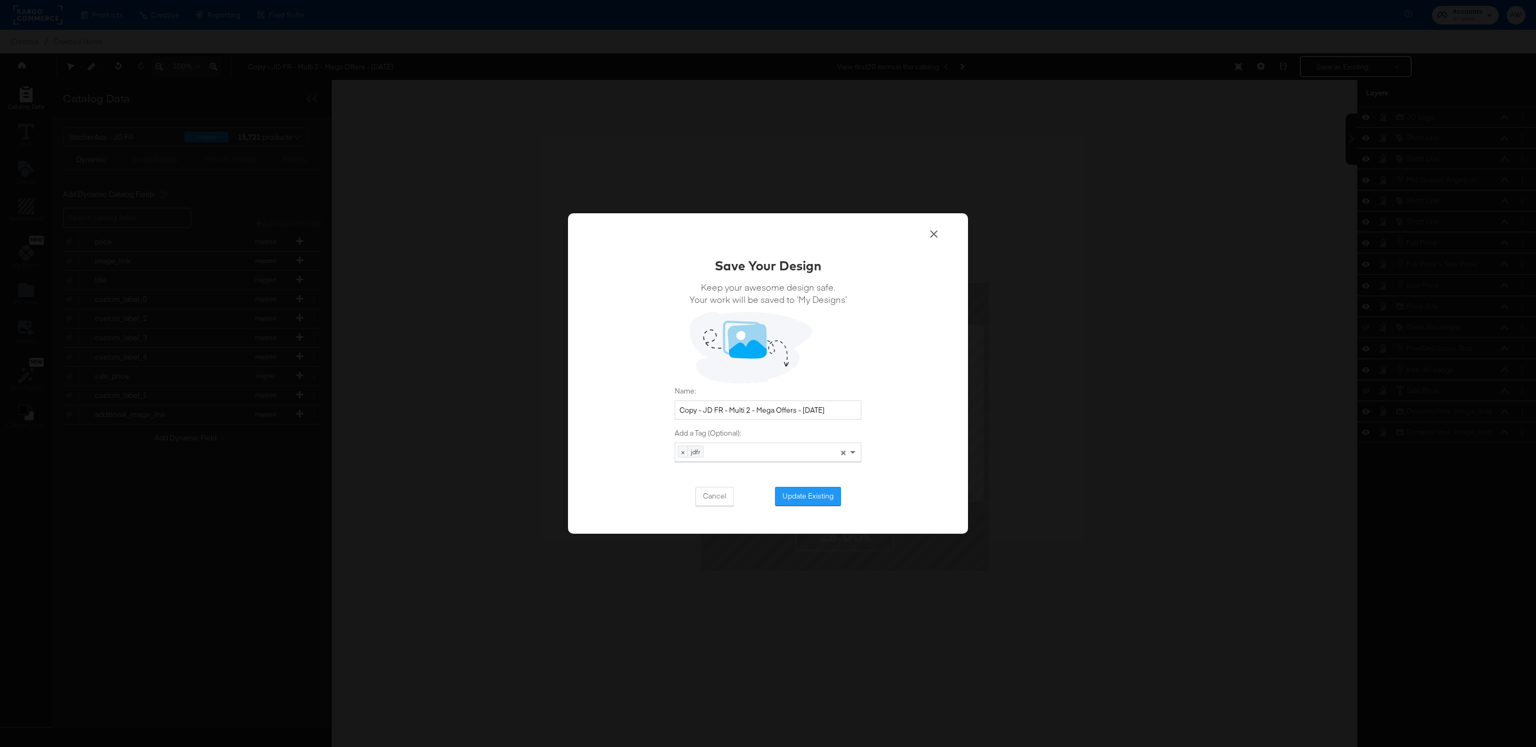
click at [940, 234] on div "Save Your Design Keep your awesome design safe. Your work will be saved to ‘My …" at bounding box center [768, 373] width 400 height 320
click at [934, 236] on icon at bounding box center [933, 234] width 13 height 13
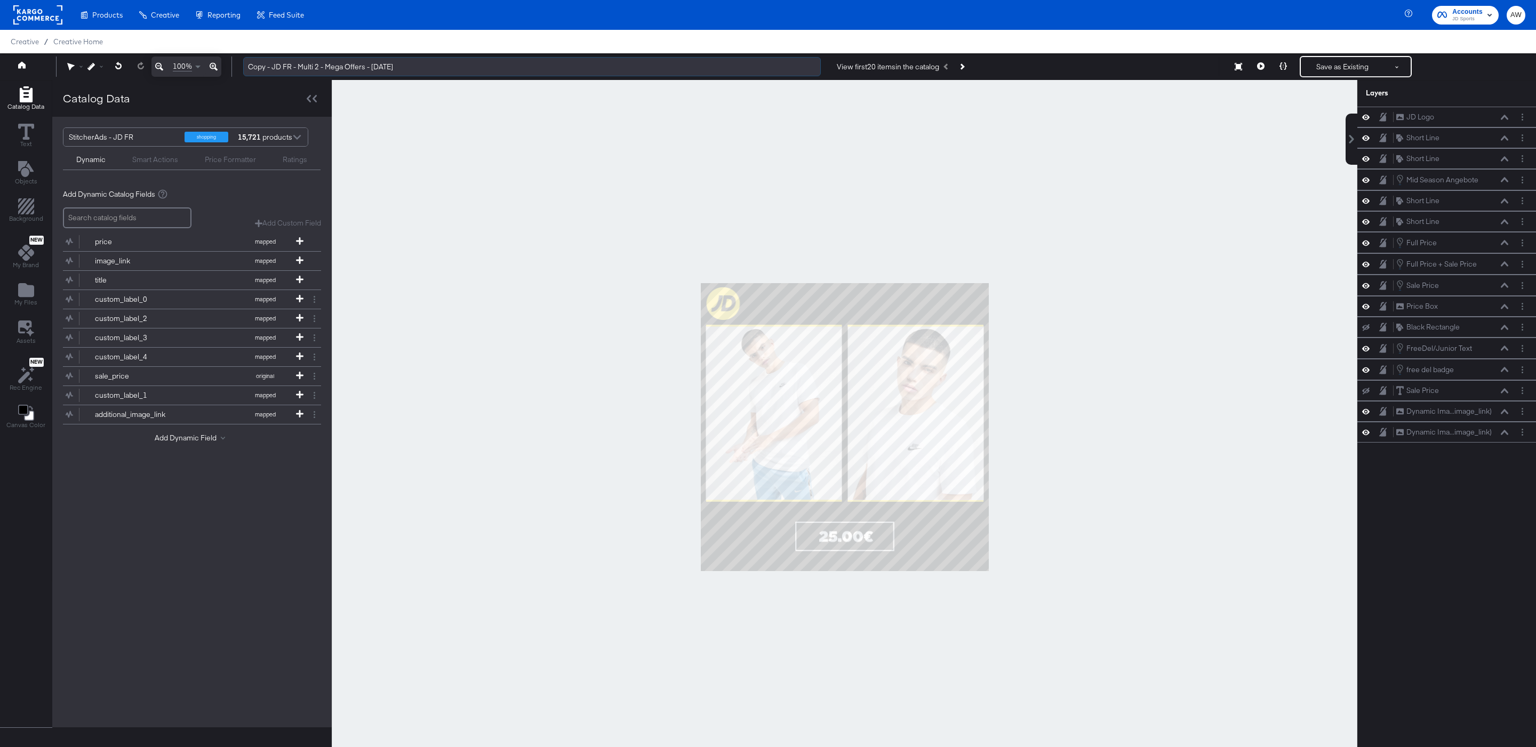
click at [610, 72] on input "Copy - JD FR - Multi 2 - Mega Offers - OCT 25" at bounding box center [532, 67] width 578 height 20
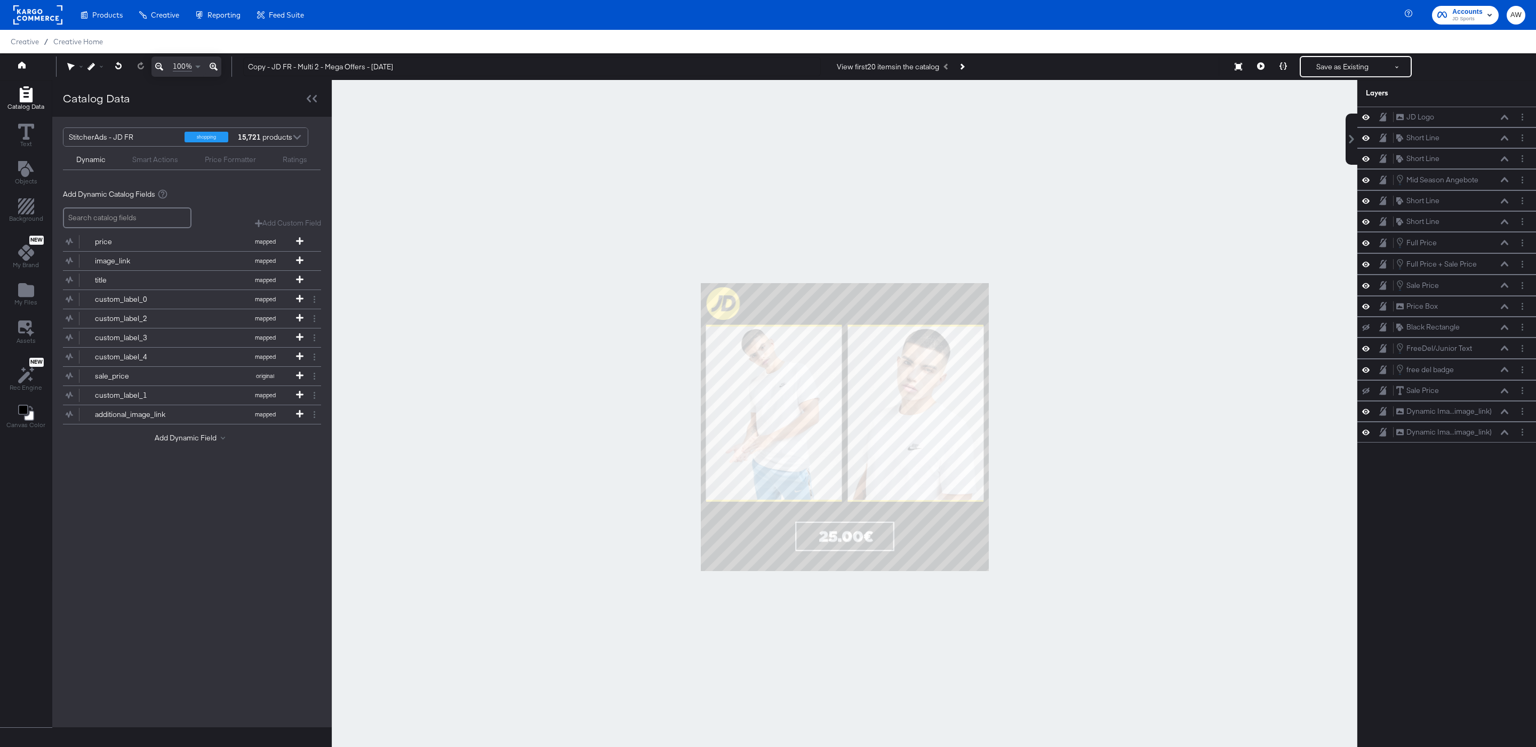
click at [746, 205] on div at bounding box center [844, 427] width 1025 height 694
click at [1257, 67] on icon at bounding box center [1260, 65] width 7 height 7
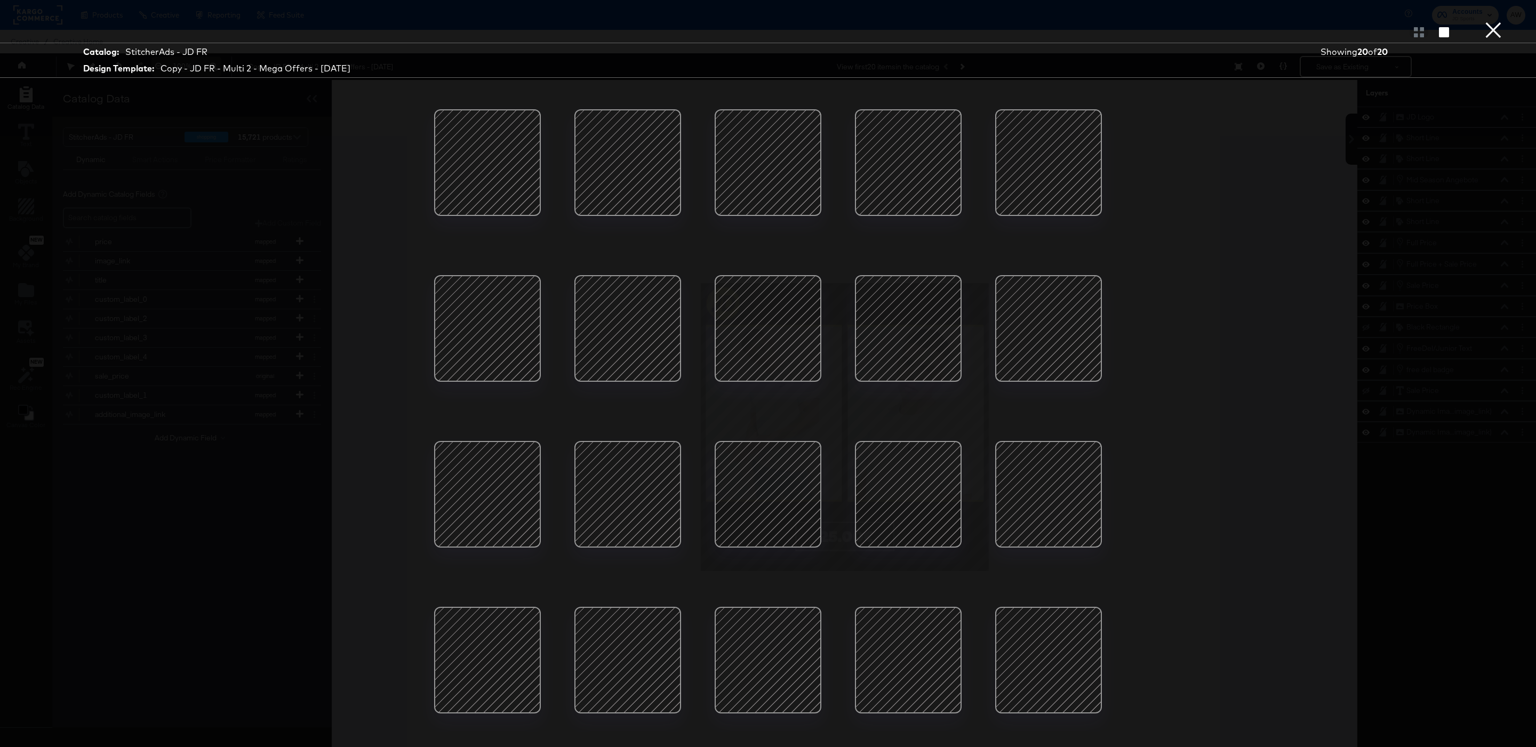
click at [951, 311] on div at bounding box center [908, 328] width 91 height 91
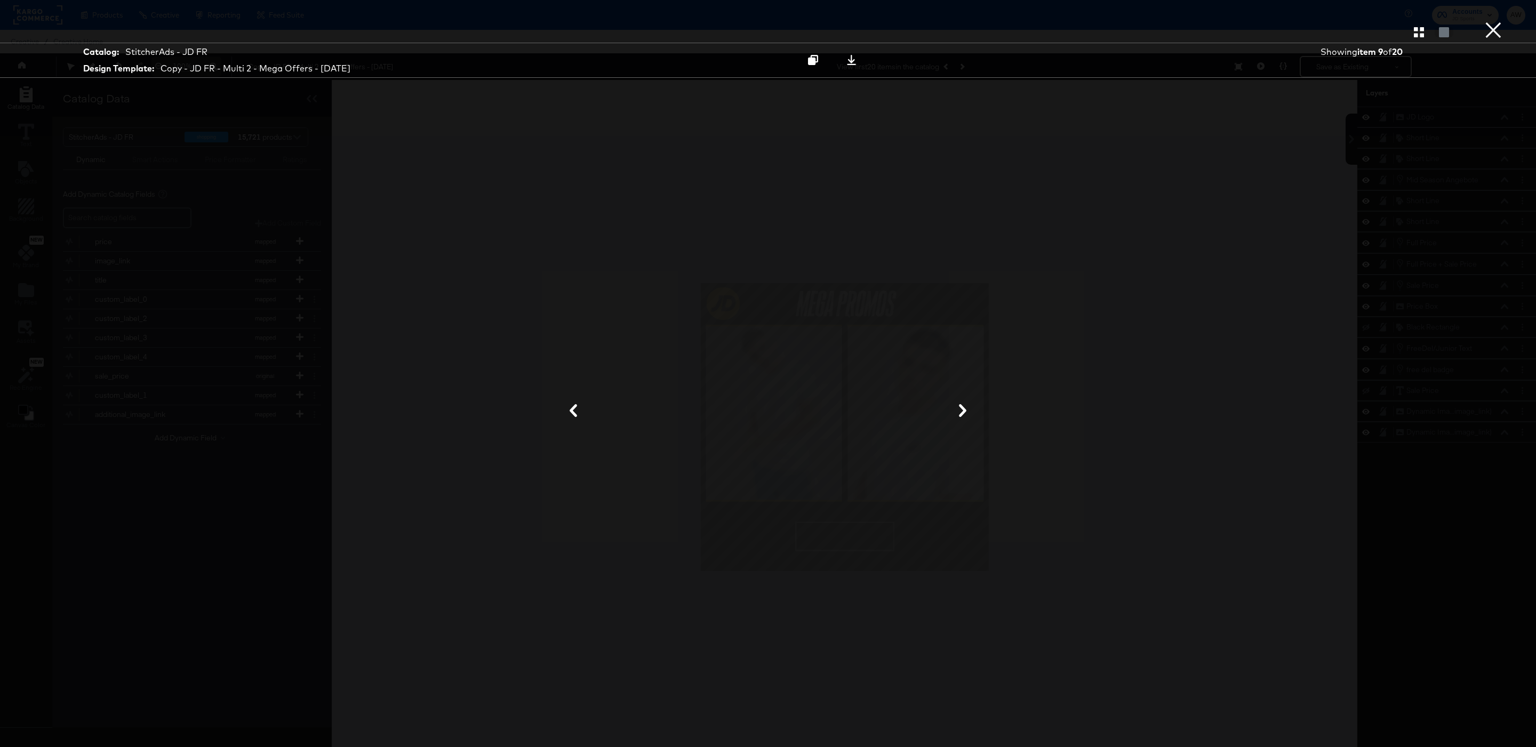
click at [1493, 21] on button "×" at bounding box center [1493, 10] width 21 height 21
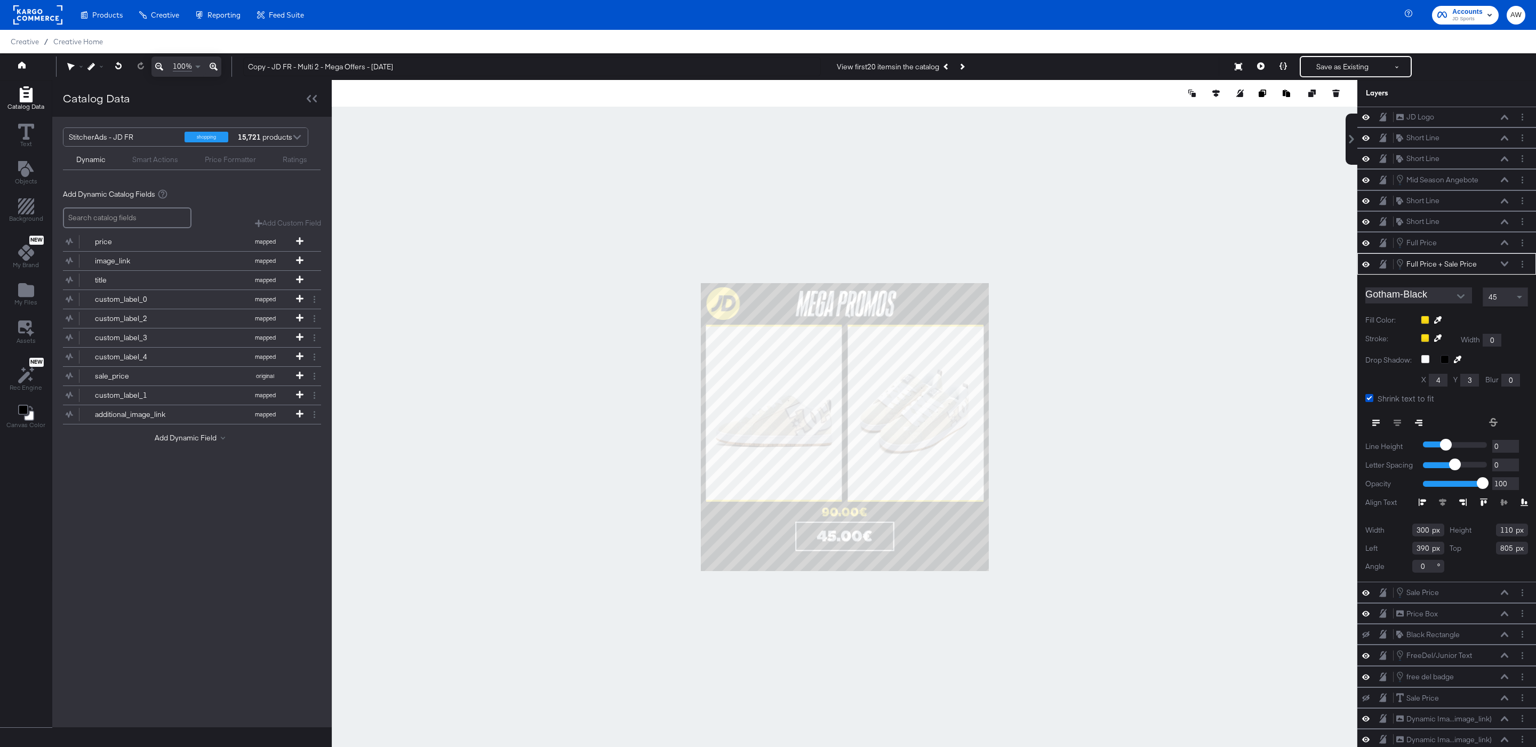
click at [1100, 378] on div at bounding box center [844, 427] width 1025 height 694
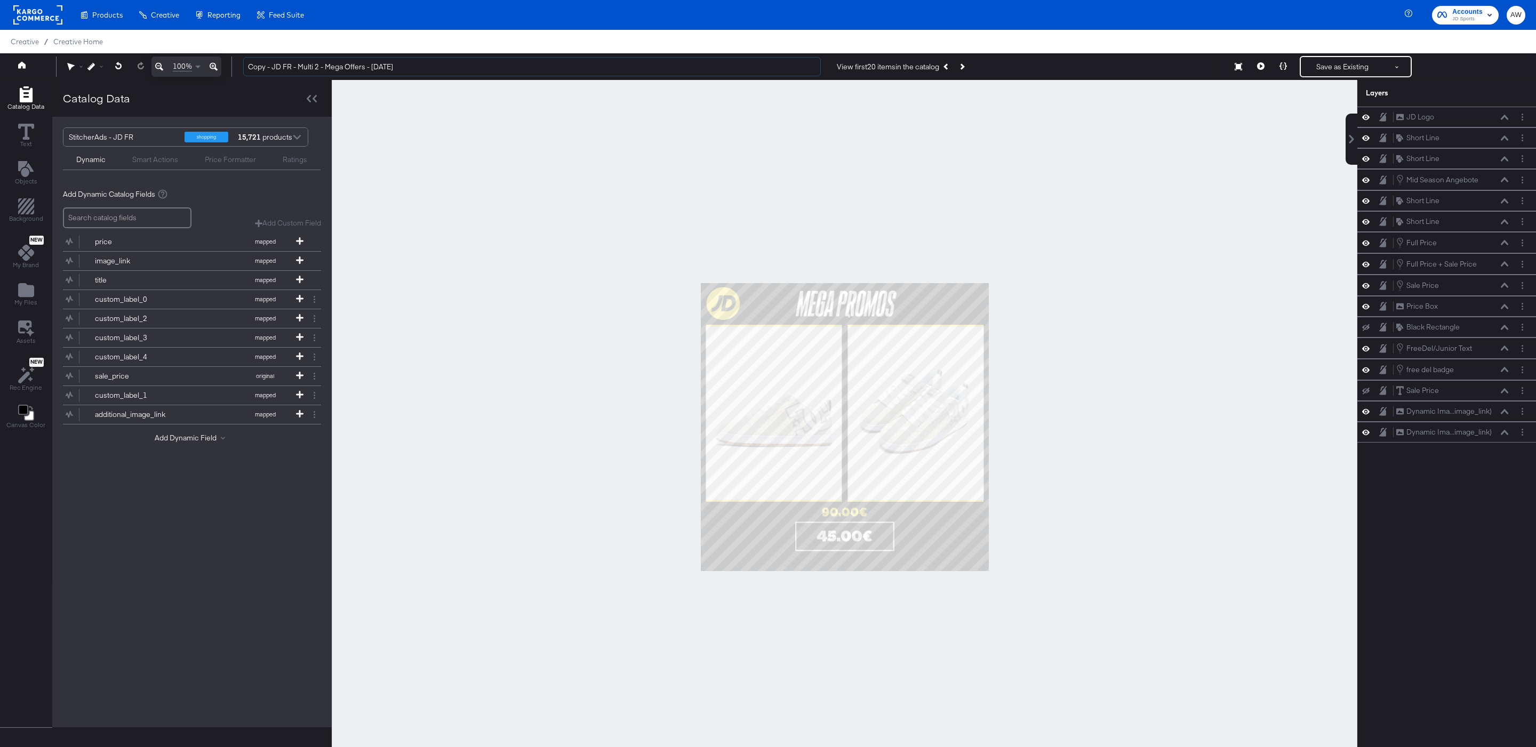
drag, startPoint x: 272, startPoint y: 68, endPoint x: 236, endPoint y: 68, distance: 35.7
click at [236, 68] on div "Copy - JD FR - Multi 2 - Mega Offers - OCT 2025 View first 20 items in the cata…" at bounding box center [880, 66] width 1291 height 21
type input "JD FR - Multi 2 - Mega Offers - [DATE]"
click at [577, 165] on div at bounding box center [844, 427] width 1025 height 694
drag, startPoint x: 25, startPoint y: 296, endPoint x: 34, endPoint y: 351, distance: 56.2
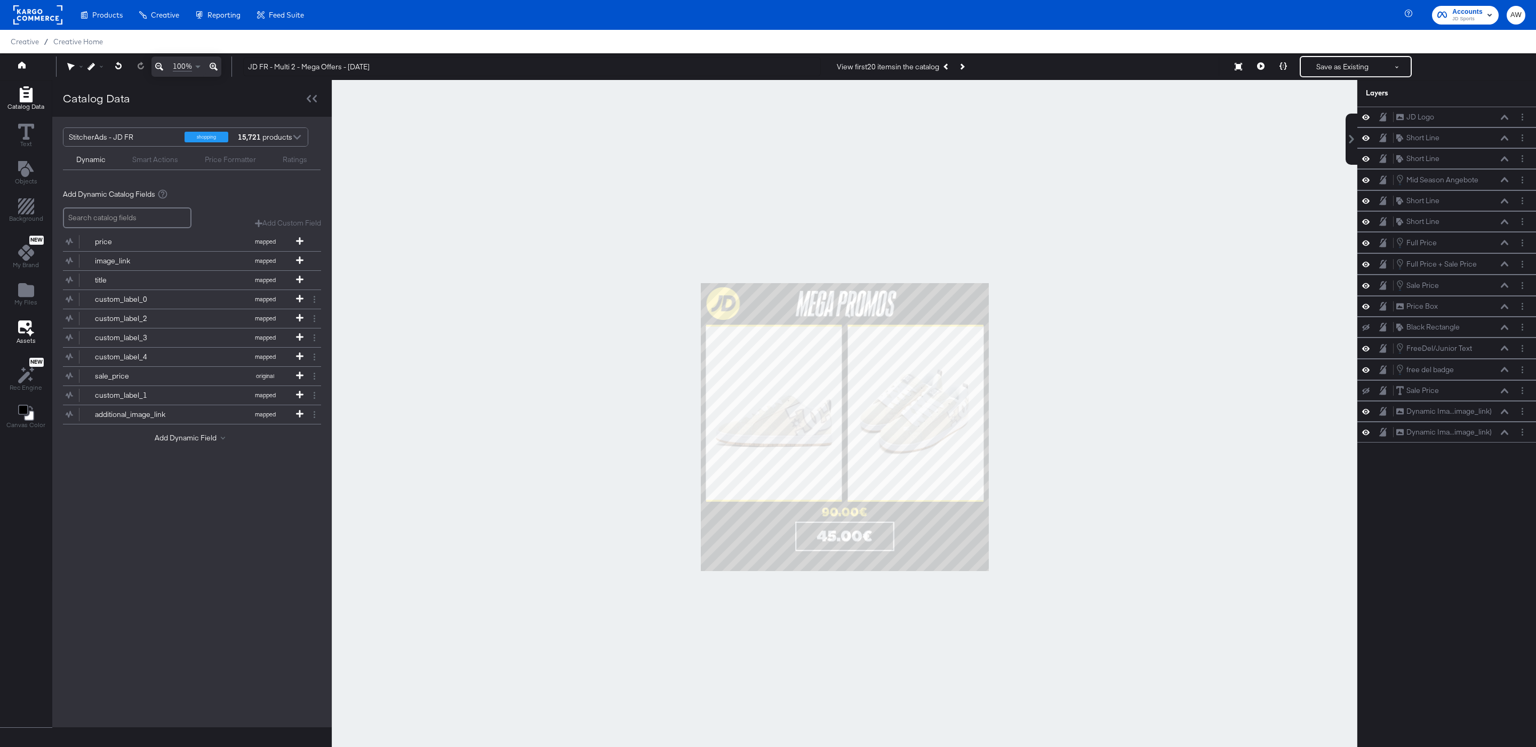
click at [25, 296] on icon "Add Files" at bounding box center [26, 290] width 16 height 14
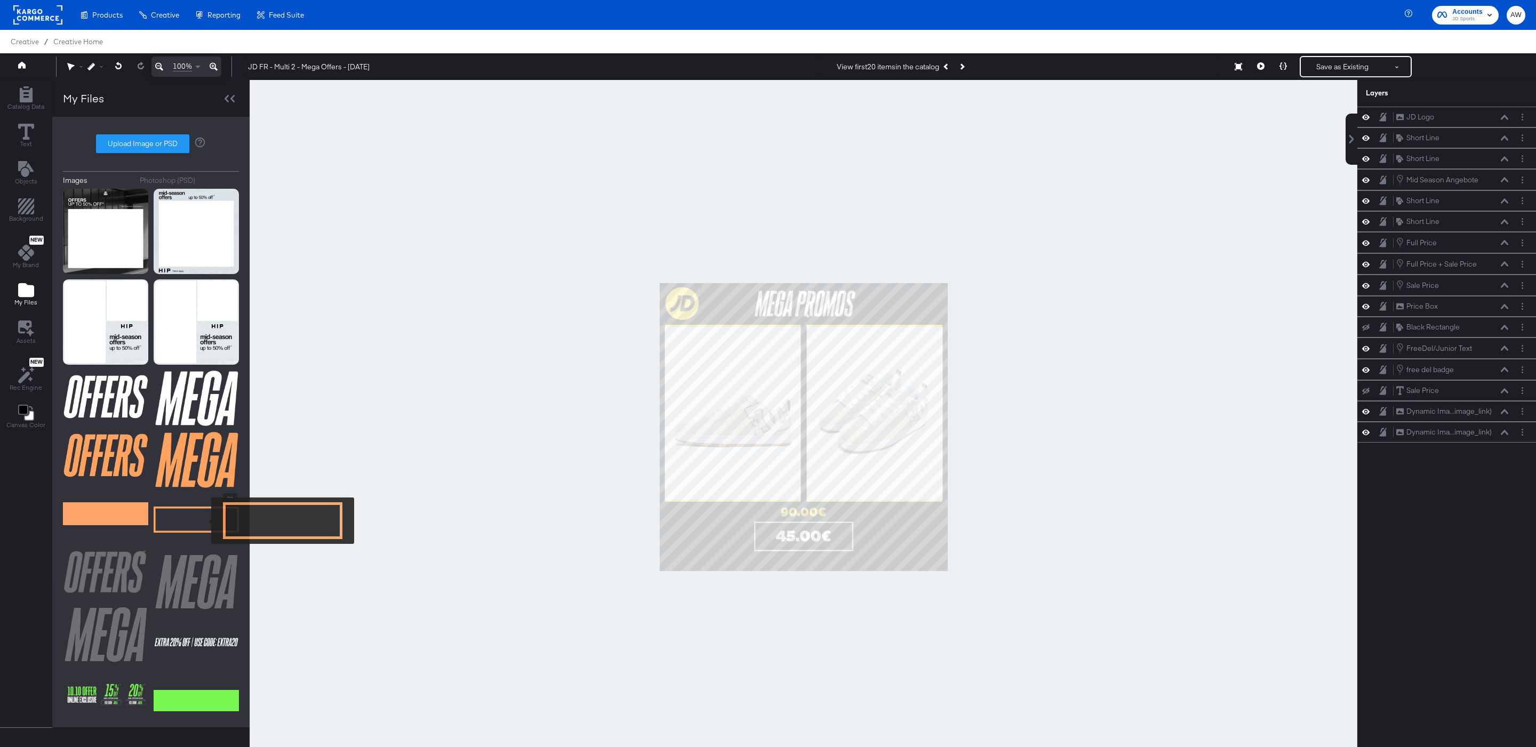
click at [204, 521] on img at bounding box center [196, 519] width 85 height 53
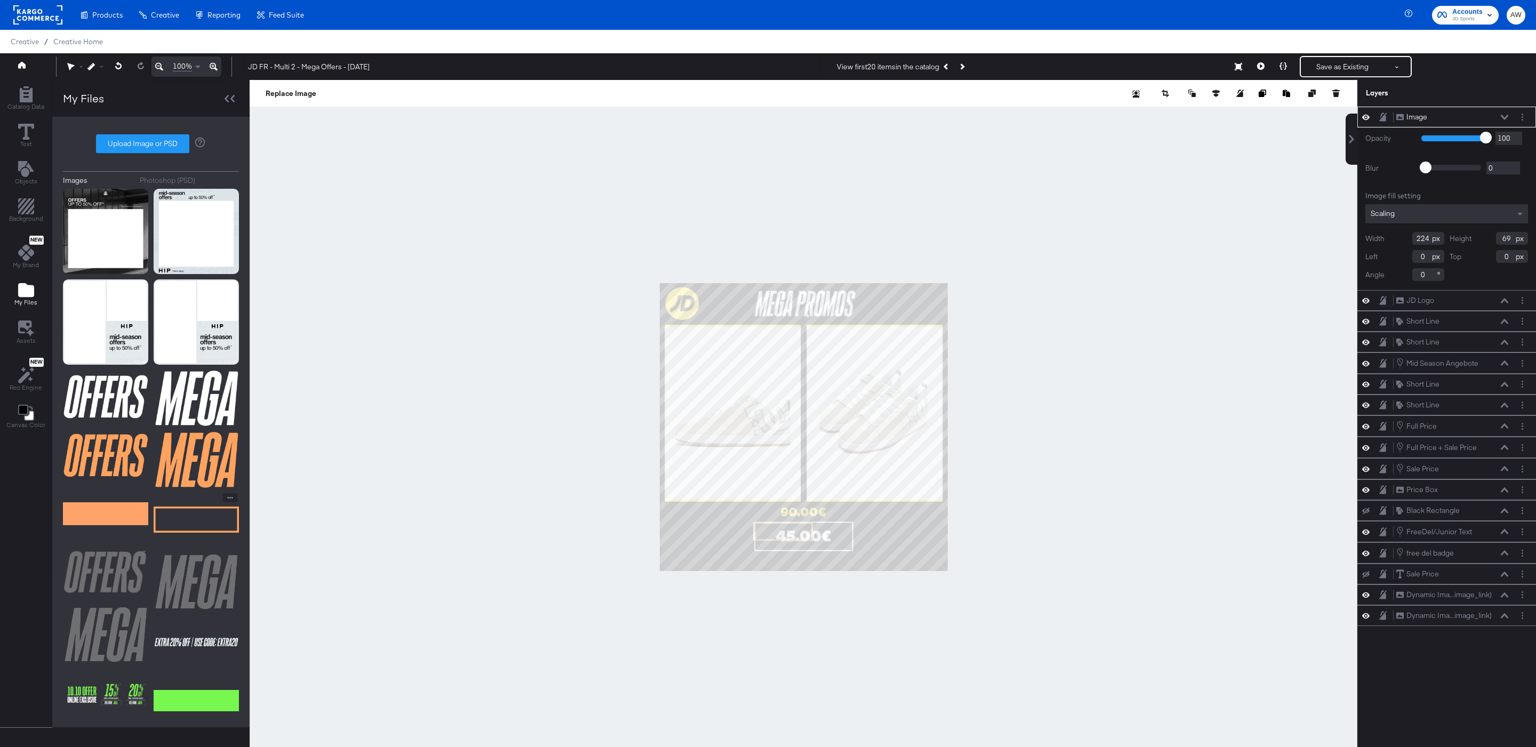
type input "352"
type input "897"
type input "371"
type input "355"
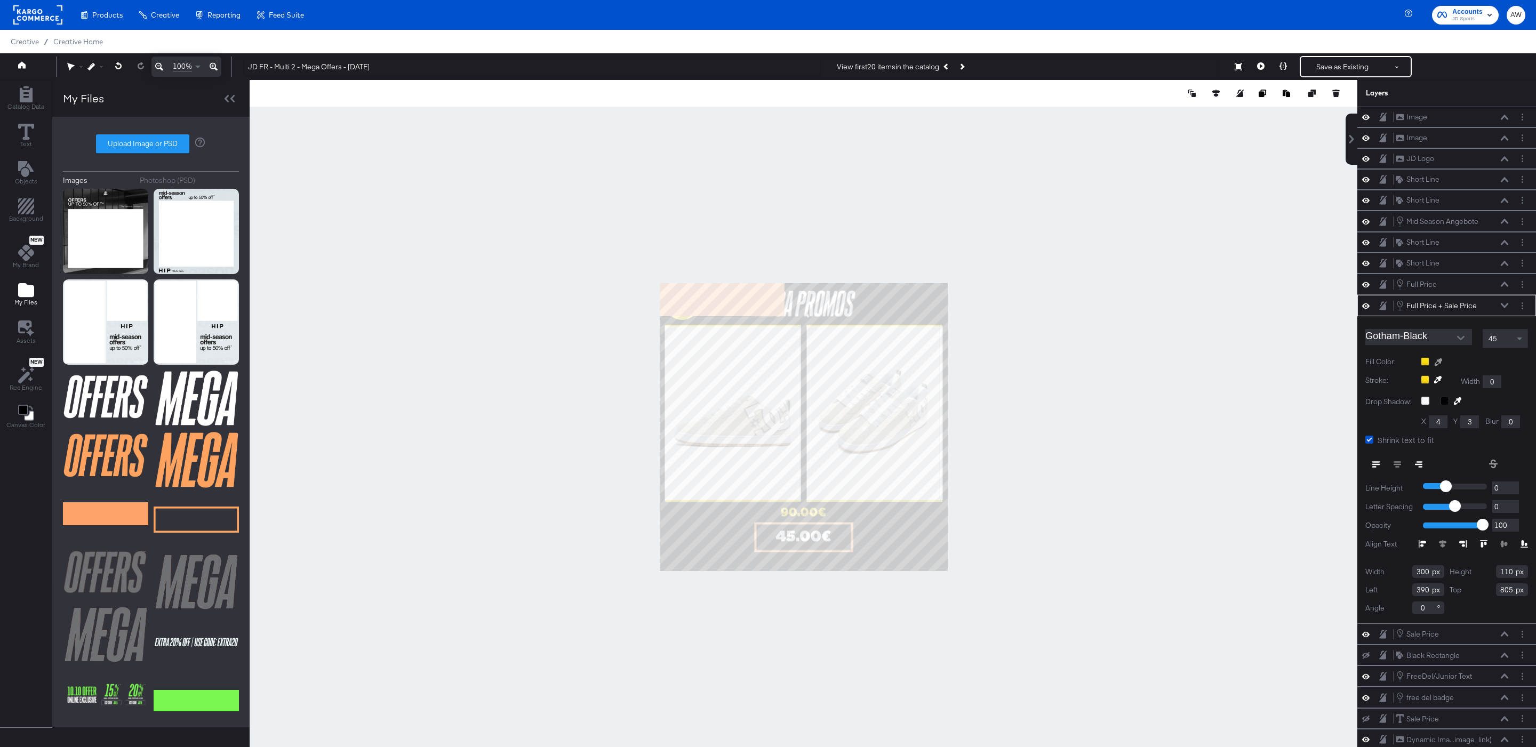
click at [751, 300] on div at bounding box center [803, 427] width 1107 height 694
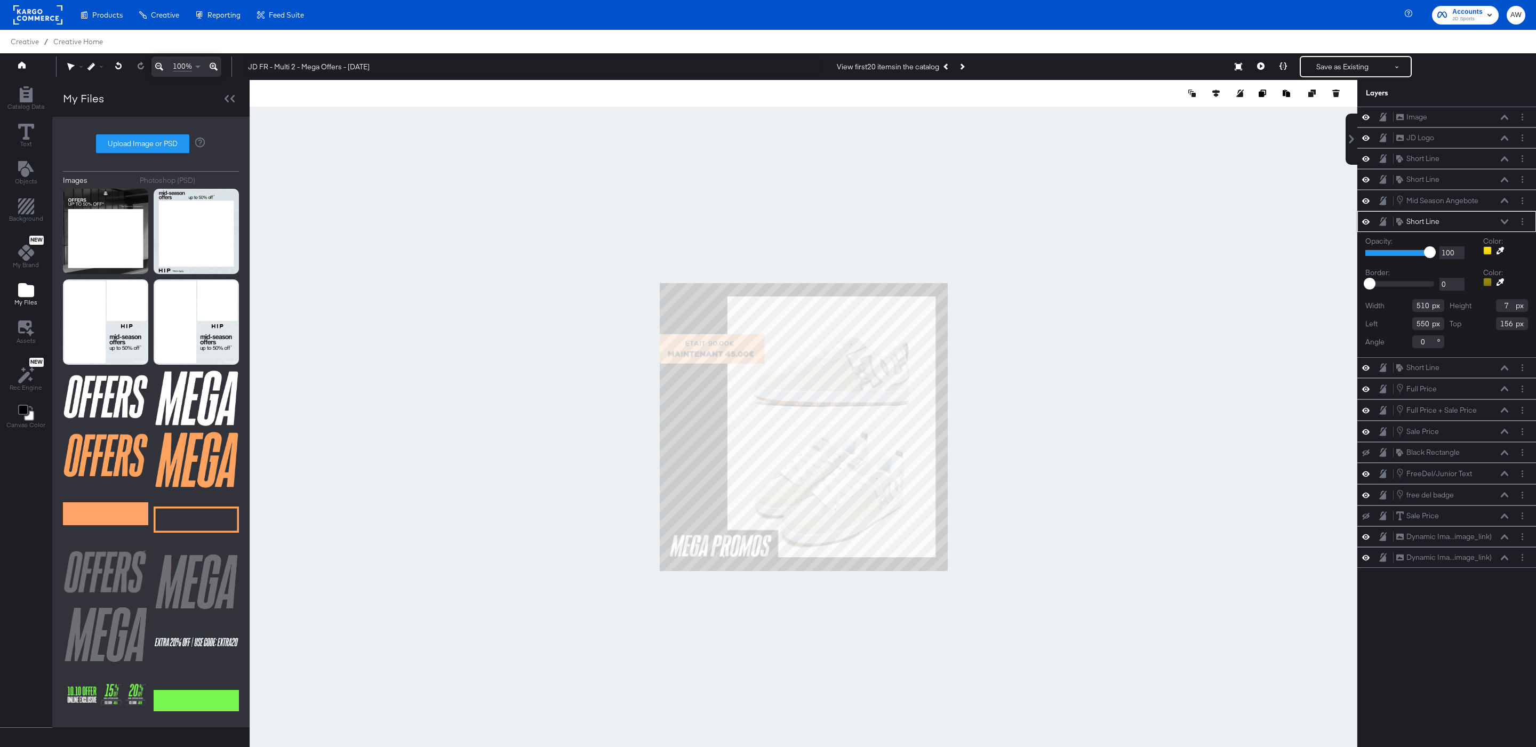
click at [1503, 254] on icon at bounding box center [1499, 250] width 7 height 7
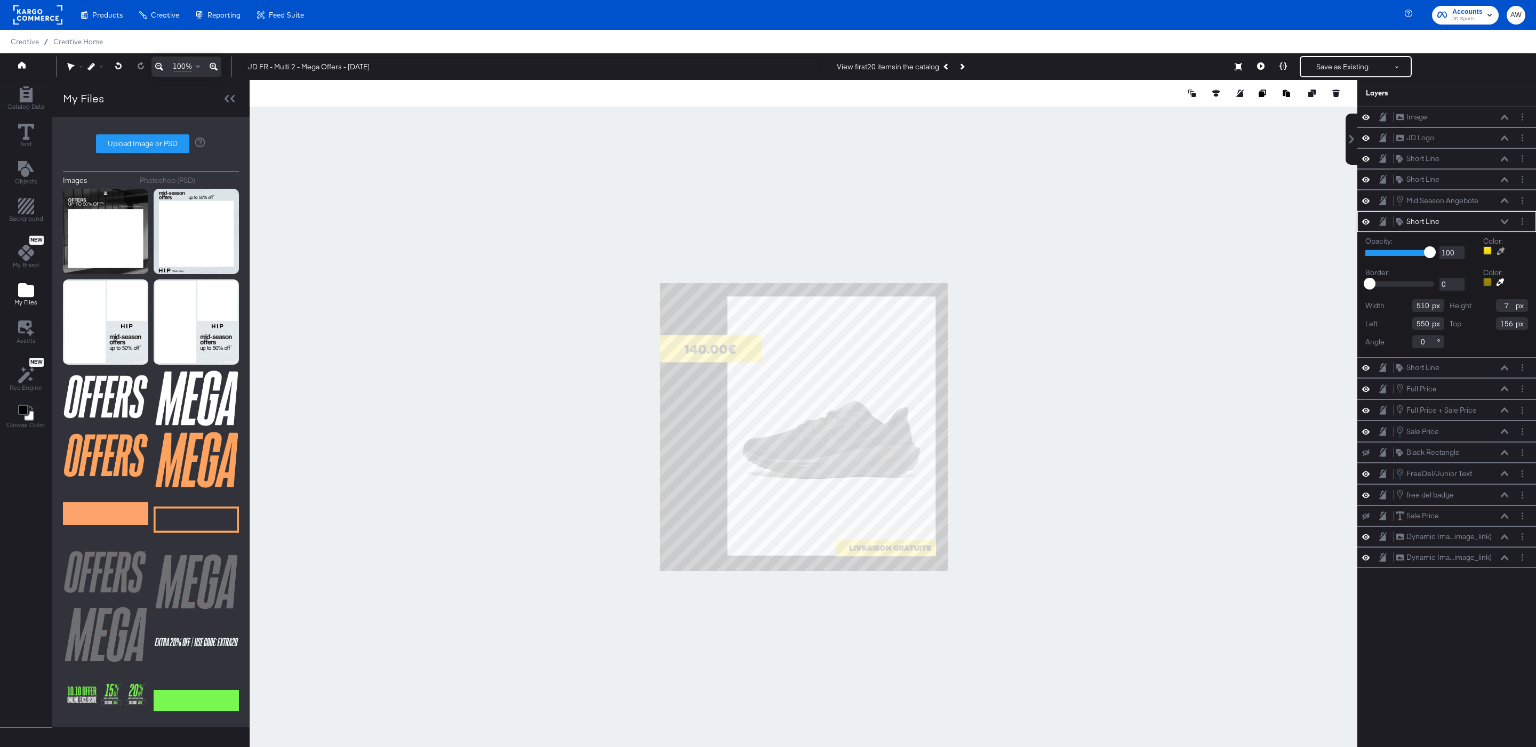
click at [816, 510] on div at bounding box center [803, 427] width 1107 height 694
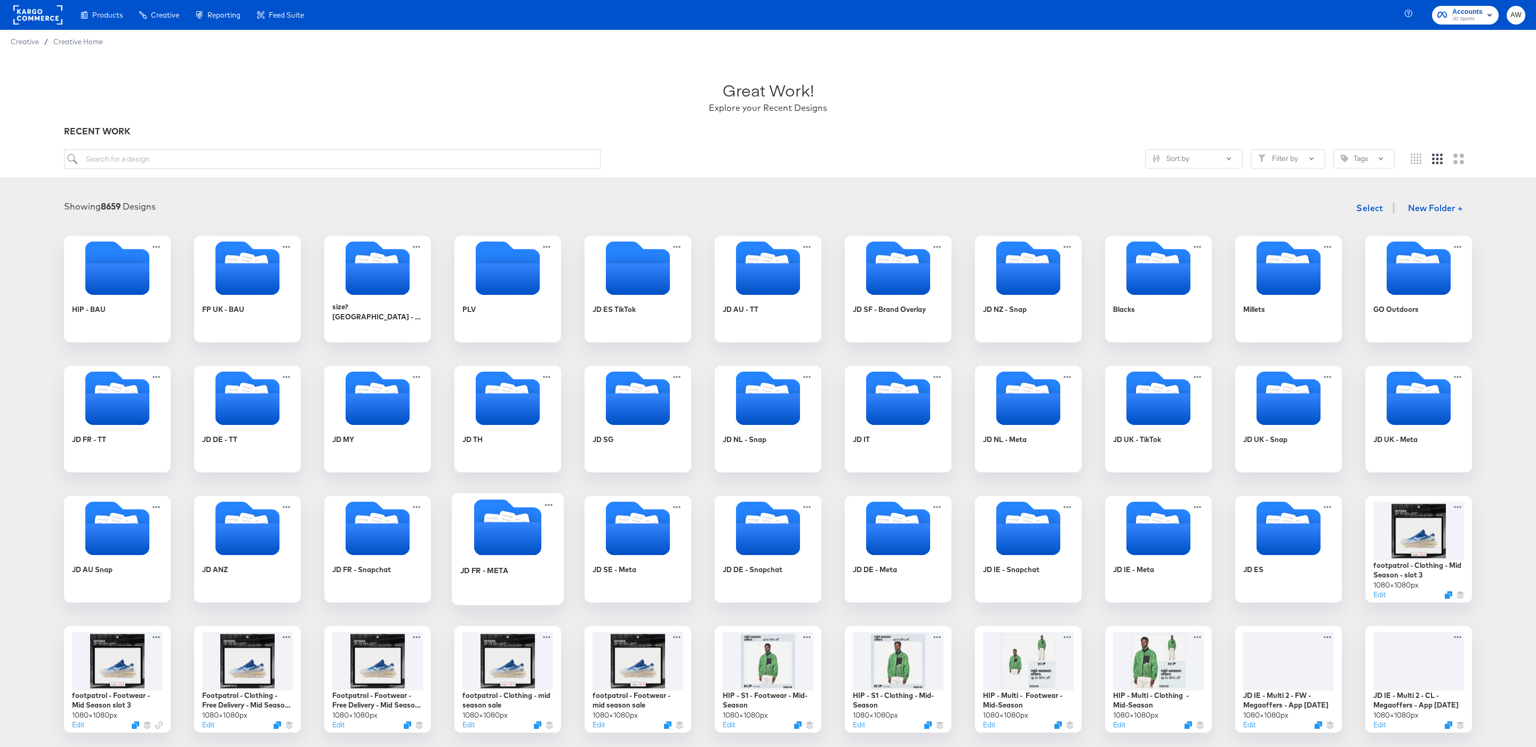
click at [518, 558] on div "JD FR - META" at bounding box center [507, 578] width 95 height 41
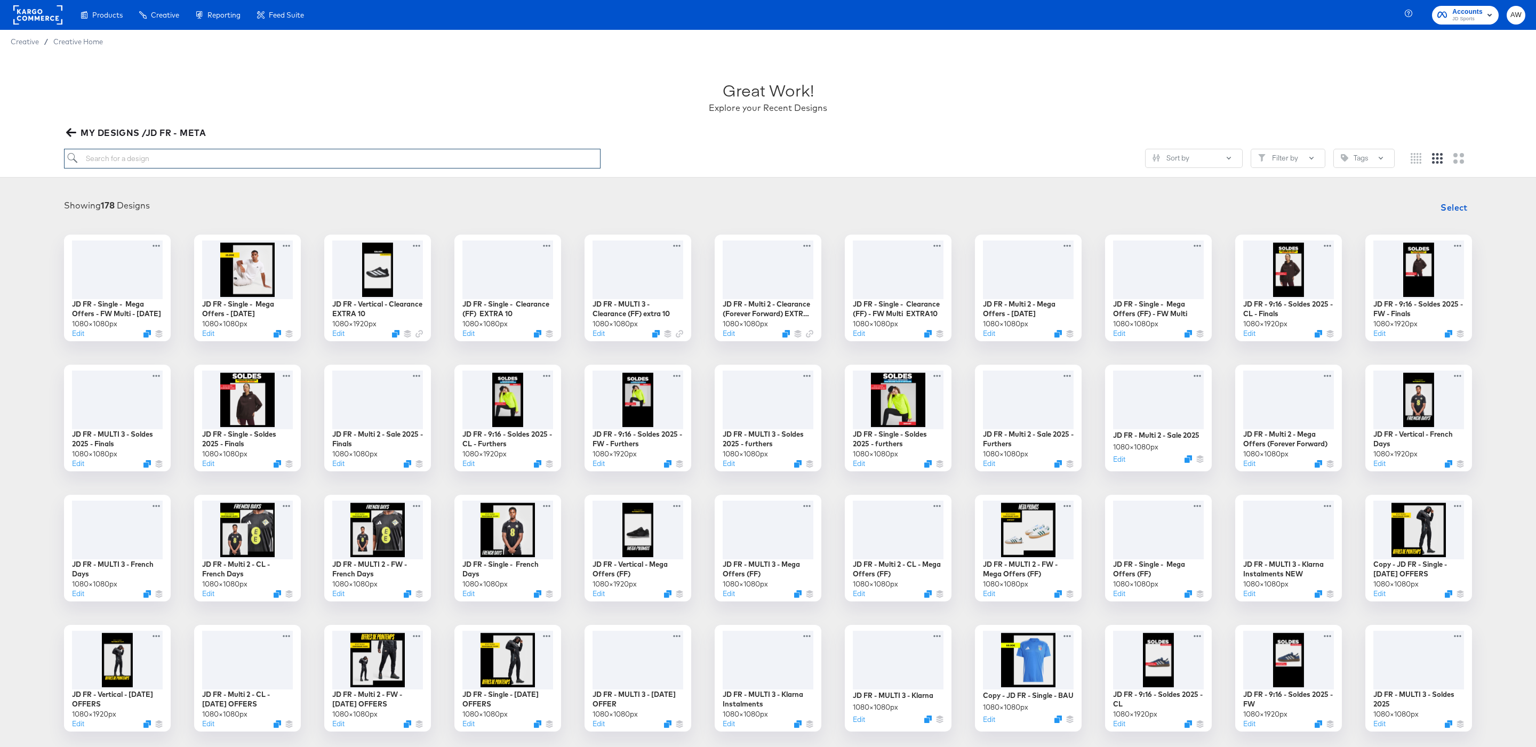
click at [546, 169] on input "search" at bounding box center [332, 159] width 536 height 20
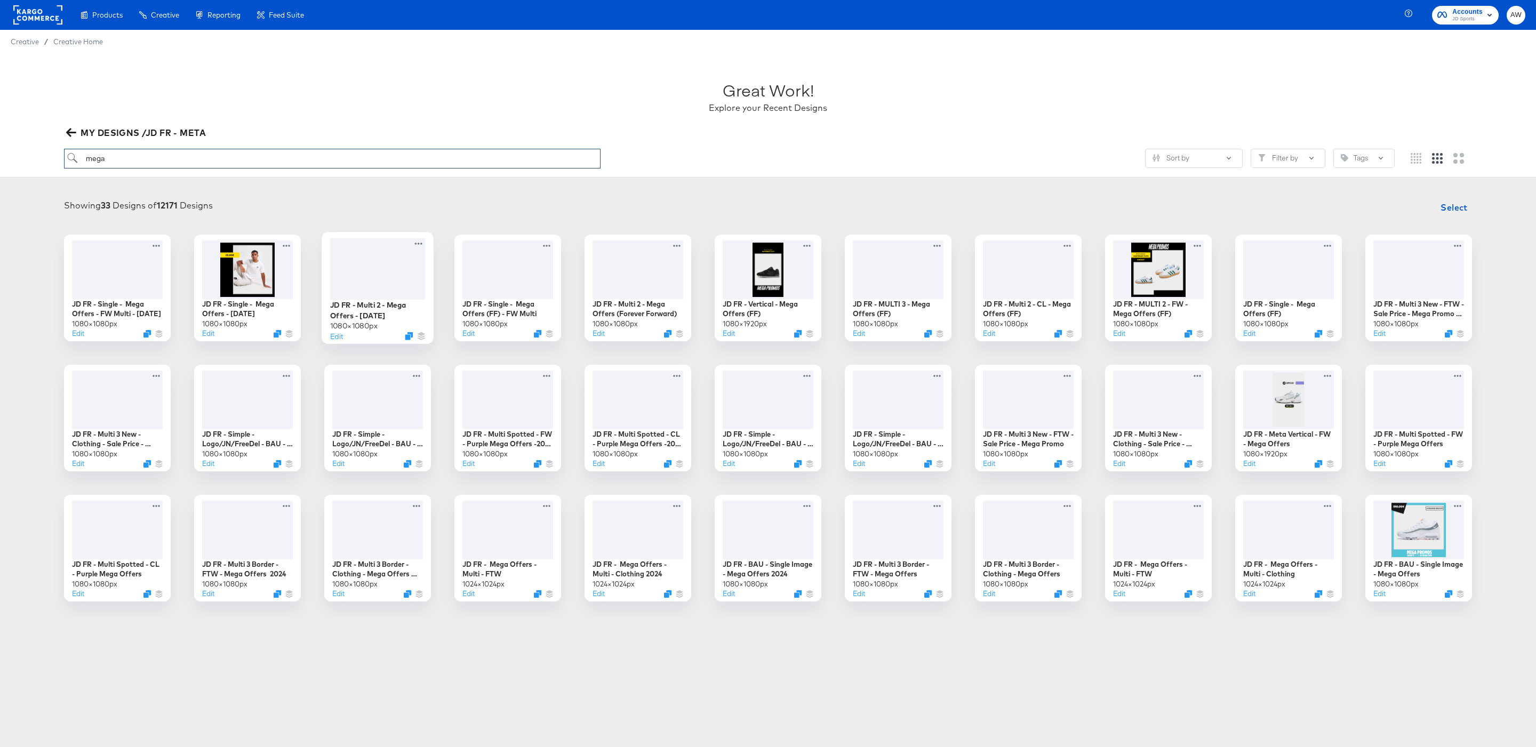
type input "mega"
click at [333, 343] on div "JD FR - Multi 2 - Mega Offers - [DATE] 1080 × 1080 px Edit" at bounding box center [378, 288] width 112 height 112
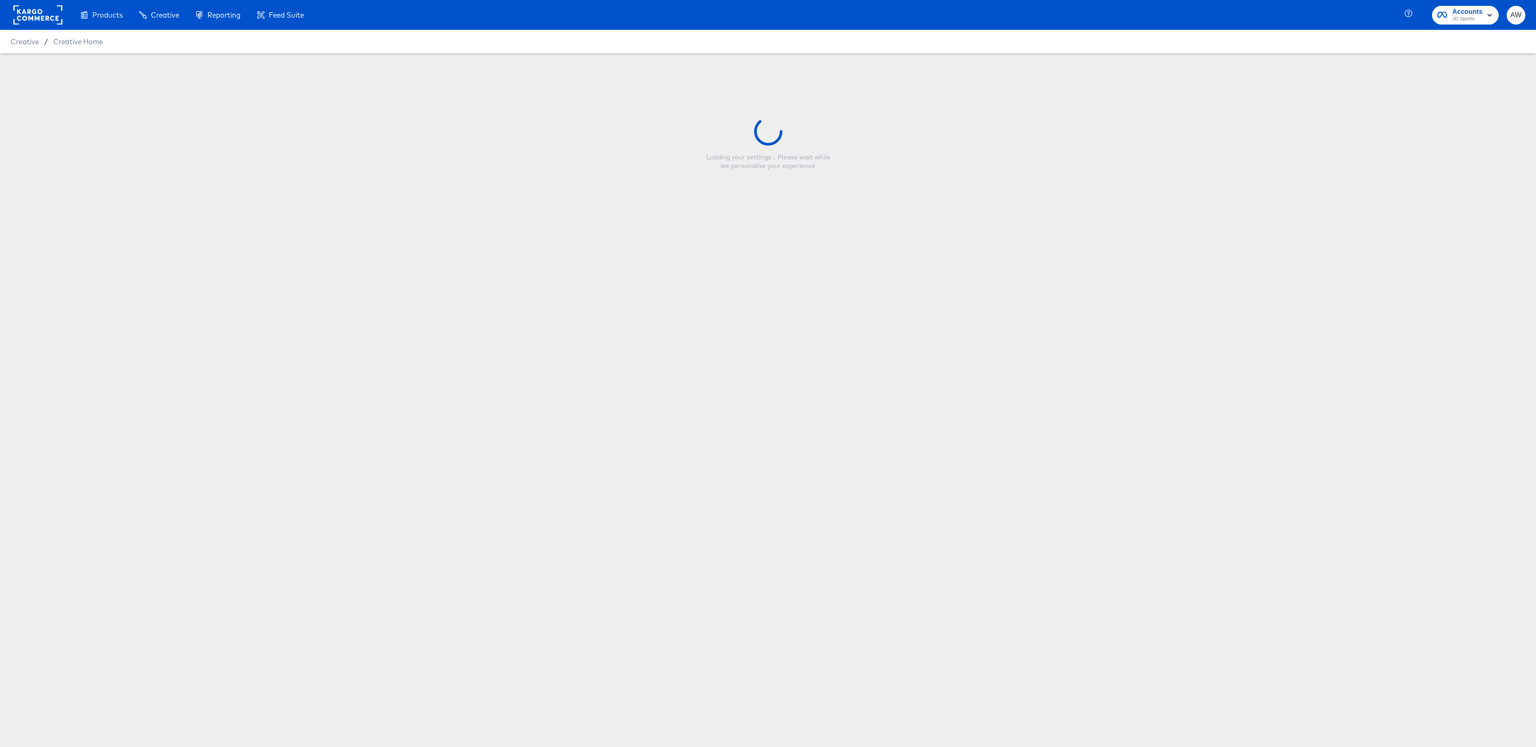
type input "JD FR - Multi 2 - Mega Offers - [DATE]"
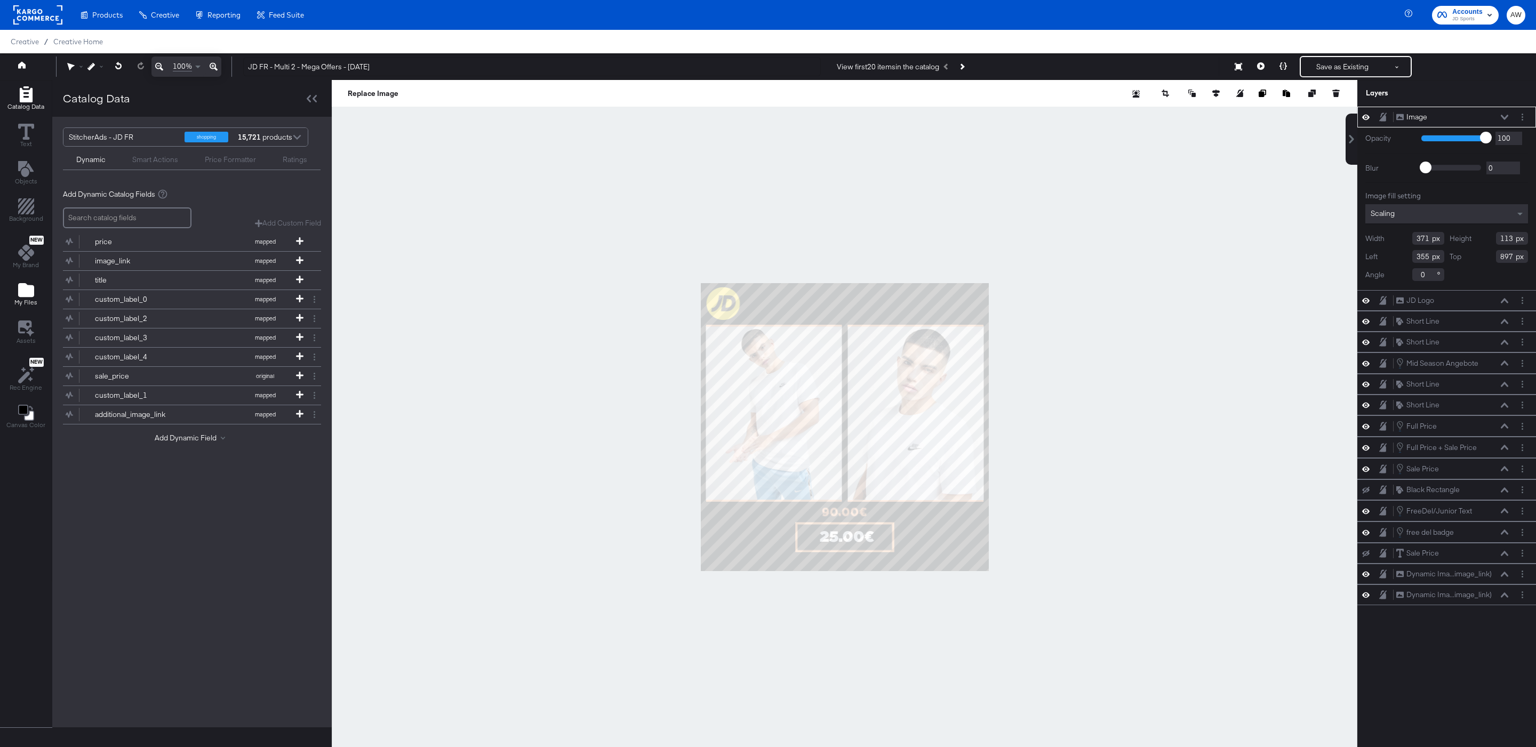
click at [23, 297] on icon "Add Files" at bounding box center [26, 290] width 16 height 14
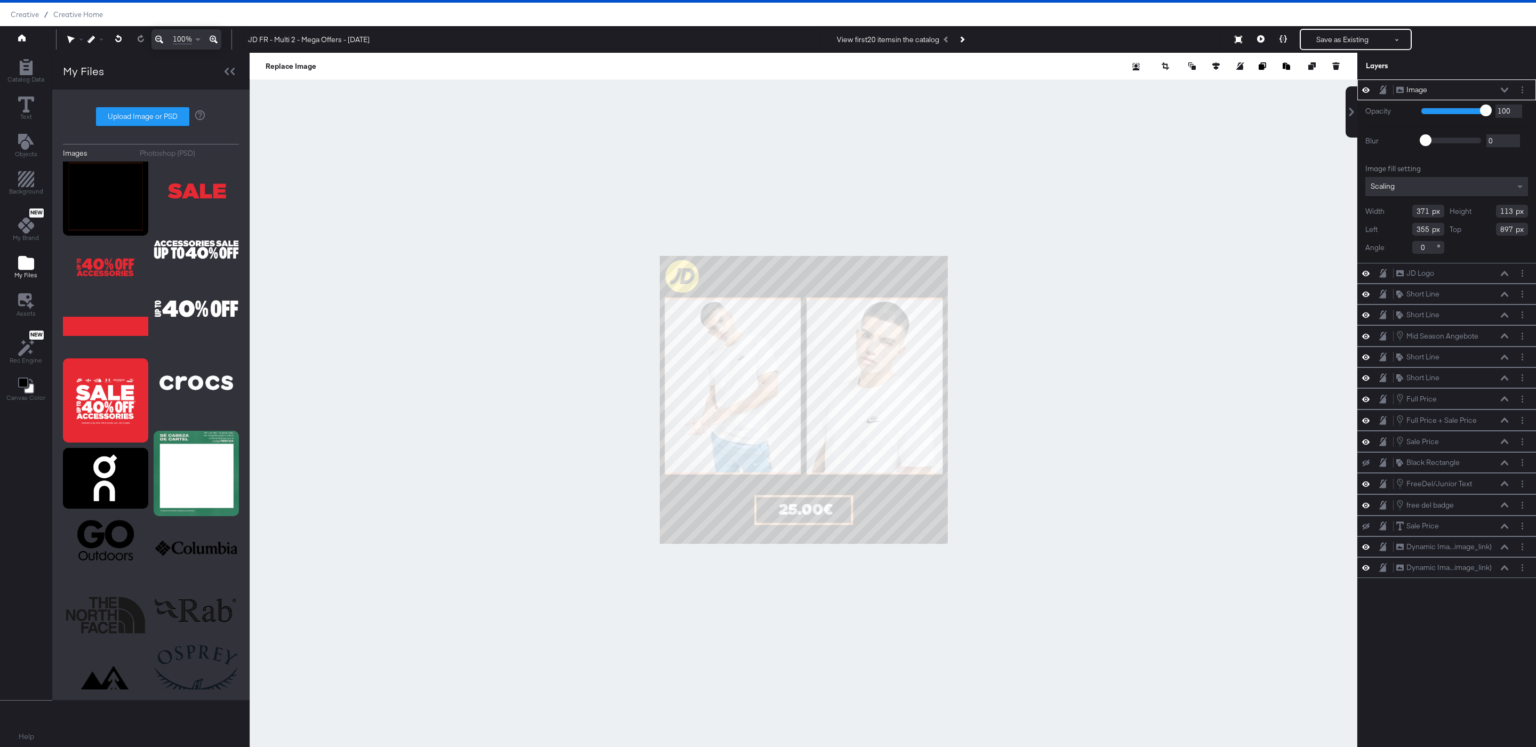
scroll to position [8873, 0]
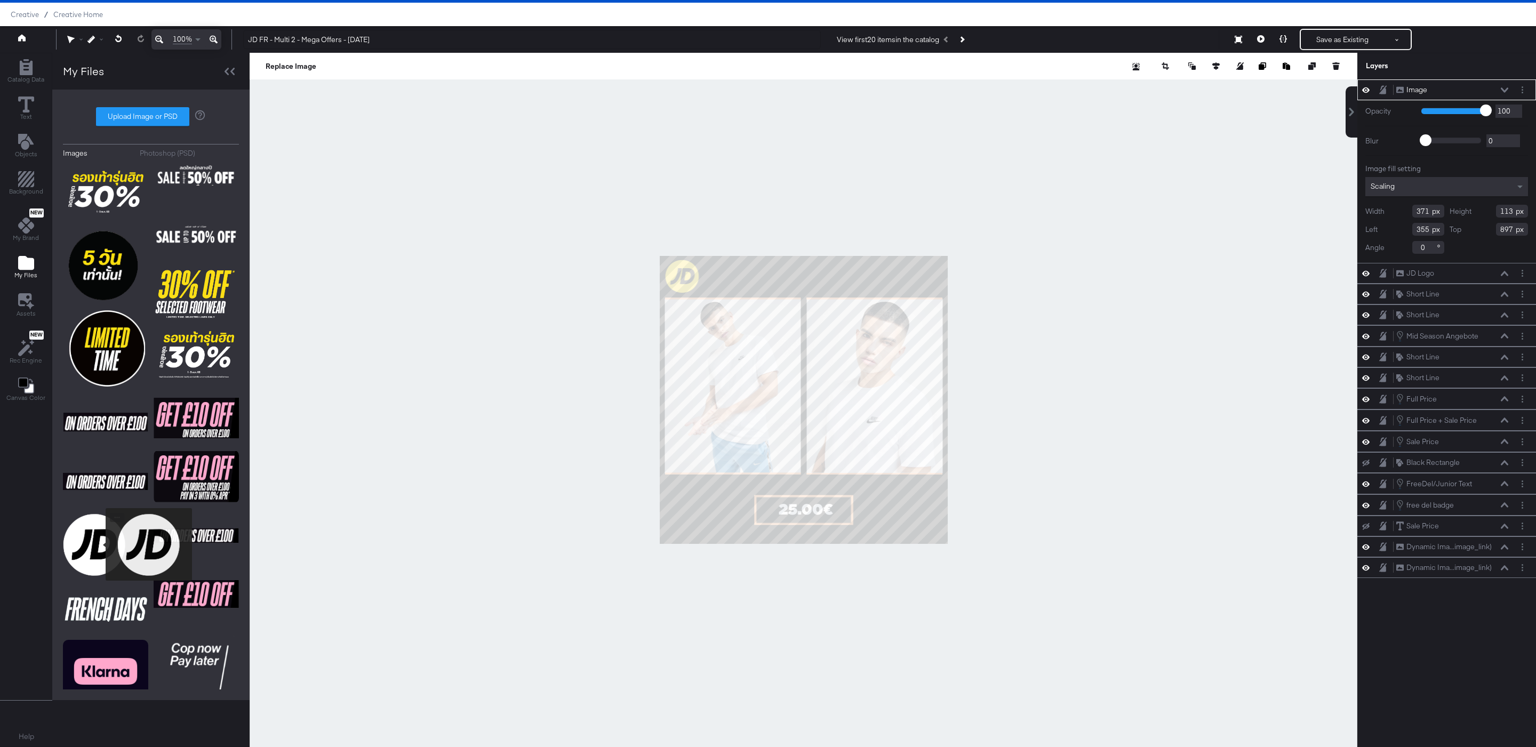
click at [99, 544] on img at bounding box center [94, 544] width 63 height 63
type input "149"
click at [87, 44] on div "Guides!!" at bounding box center [97, 39] width 20 height 20
click at [93, 47] on div "Guides!!" at bounding box center [97, 39] width 20 height 20
click at [93, 41] on div at bounding box center [97, 39] width 20 height 7
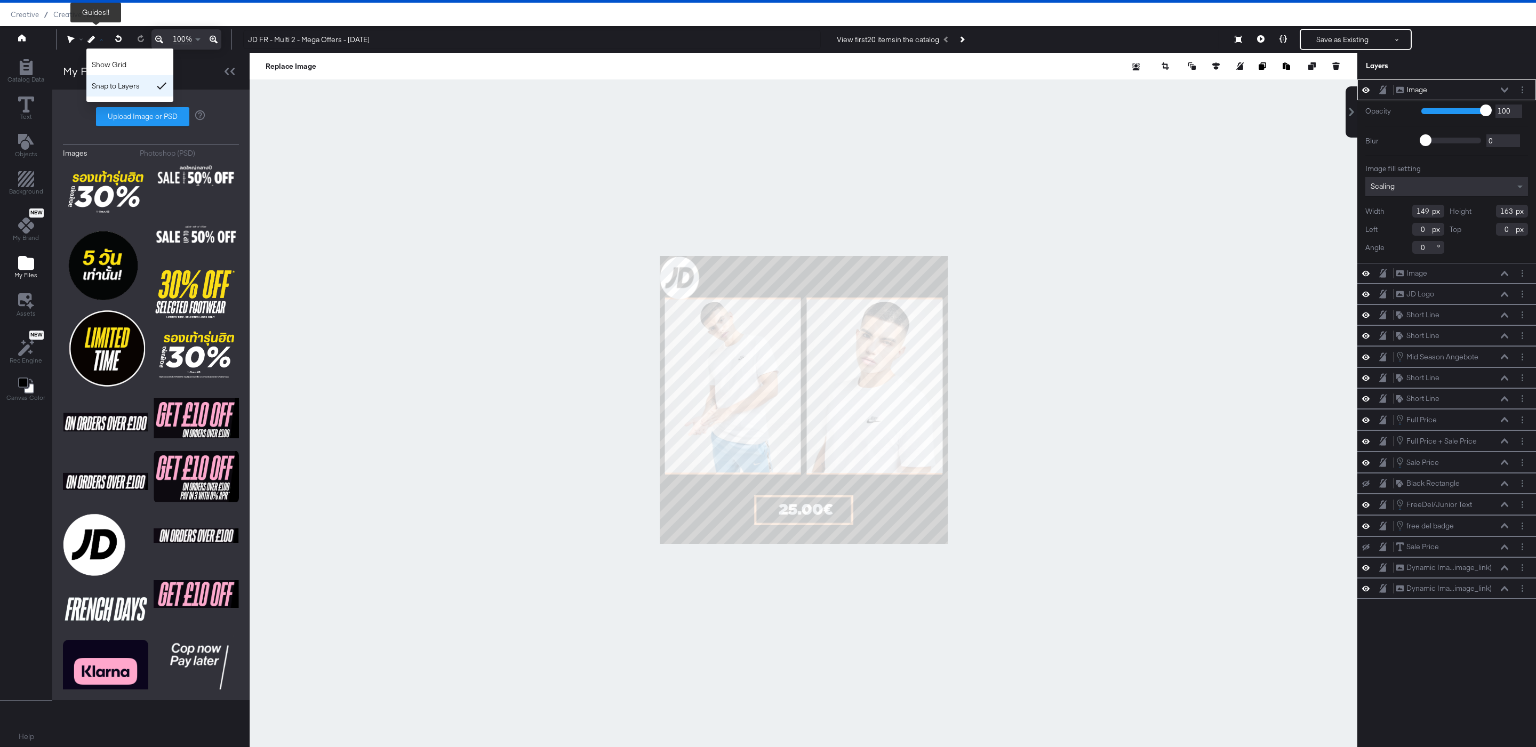
click at [119, 80] on div "Snap to Layers" at bounding box center [129, 85] width 87 height 21
type input "146"
type input "18"
type input "4"
type input "2"
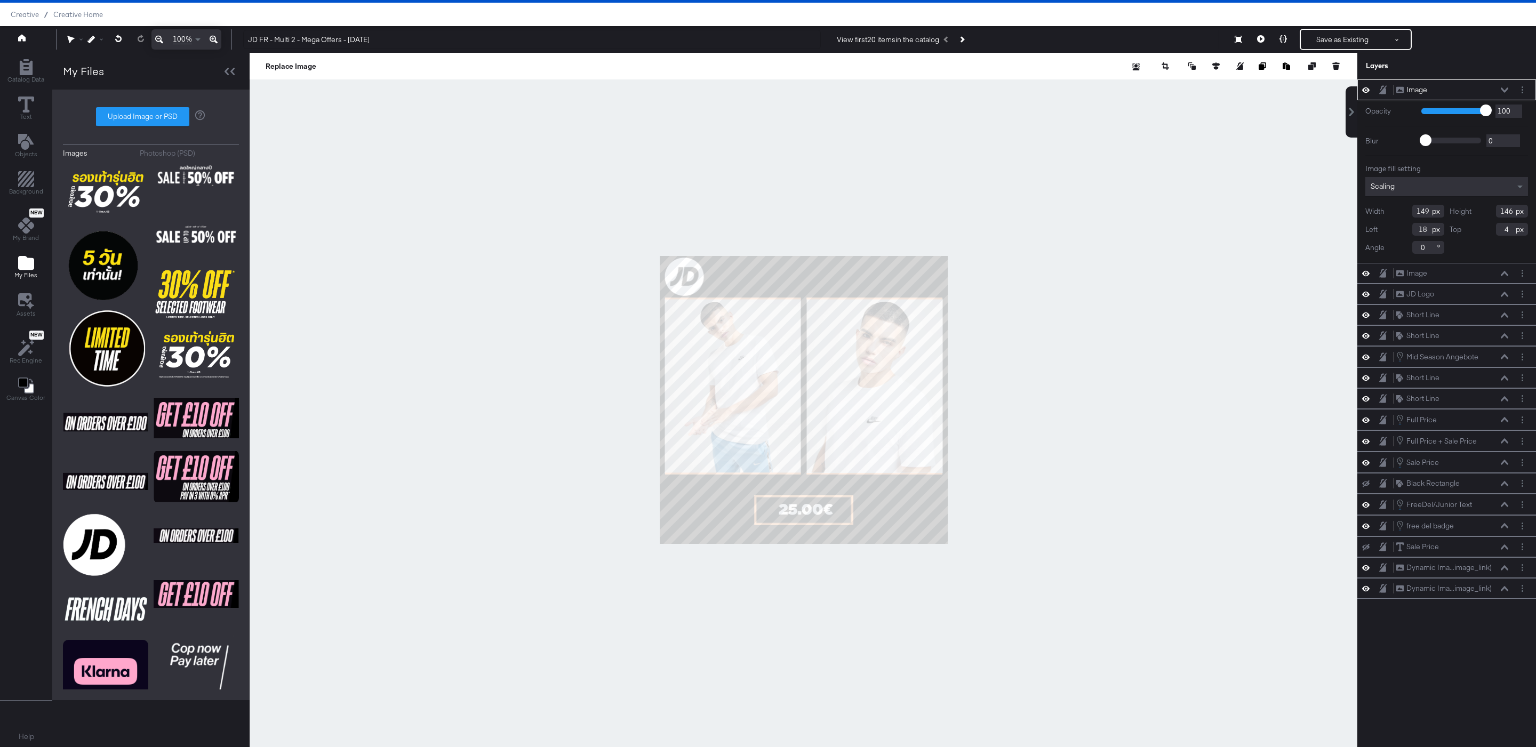
type input "14"
type input "133"
type input "130"
type input "30"
type input "18"
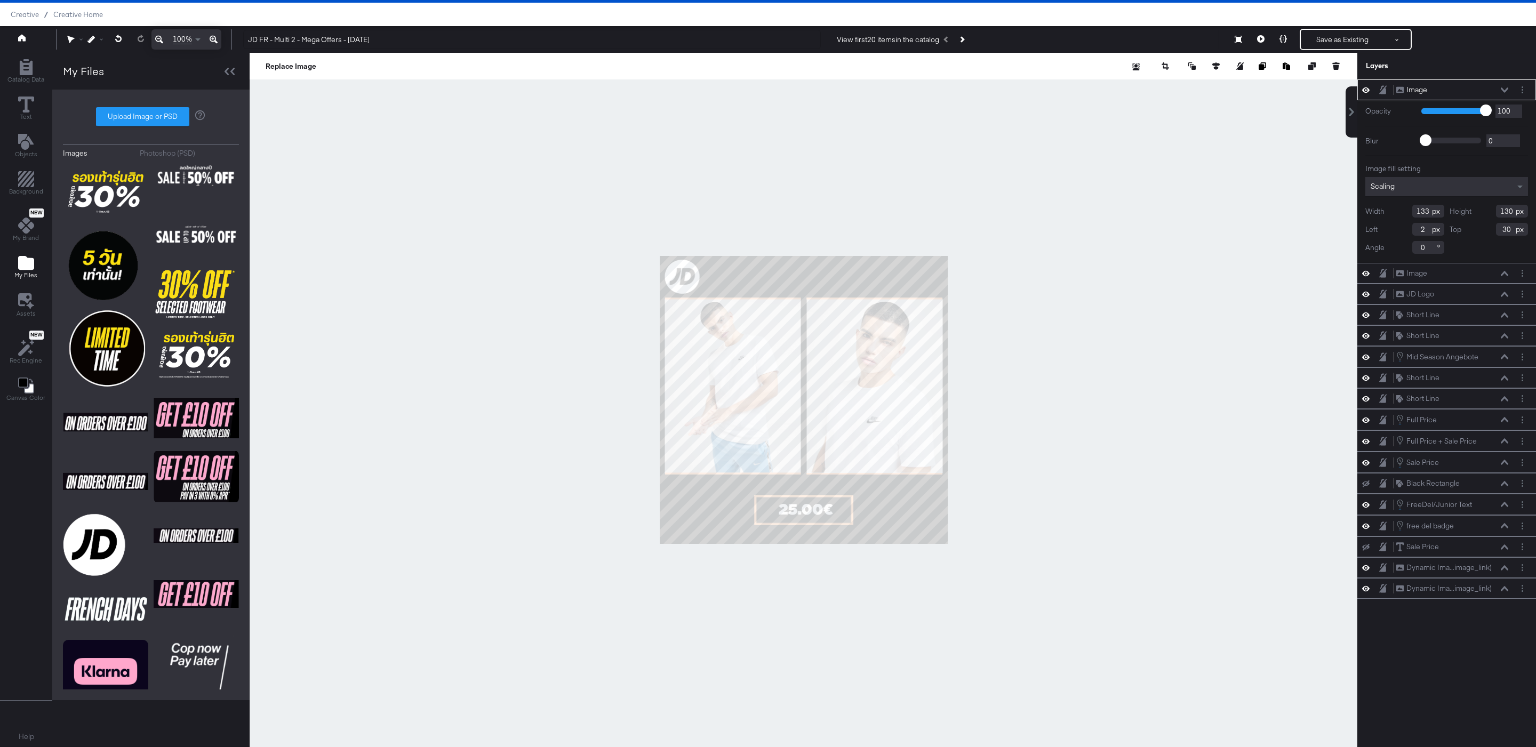
type input "12"
type input "18"
click at [1277, 126] on div at bounding box center [804, 400] width 1108 height 694
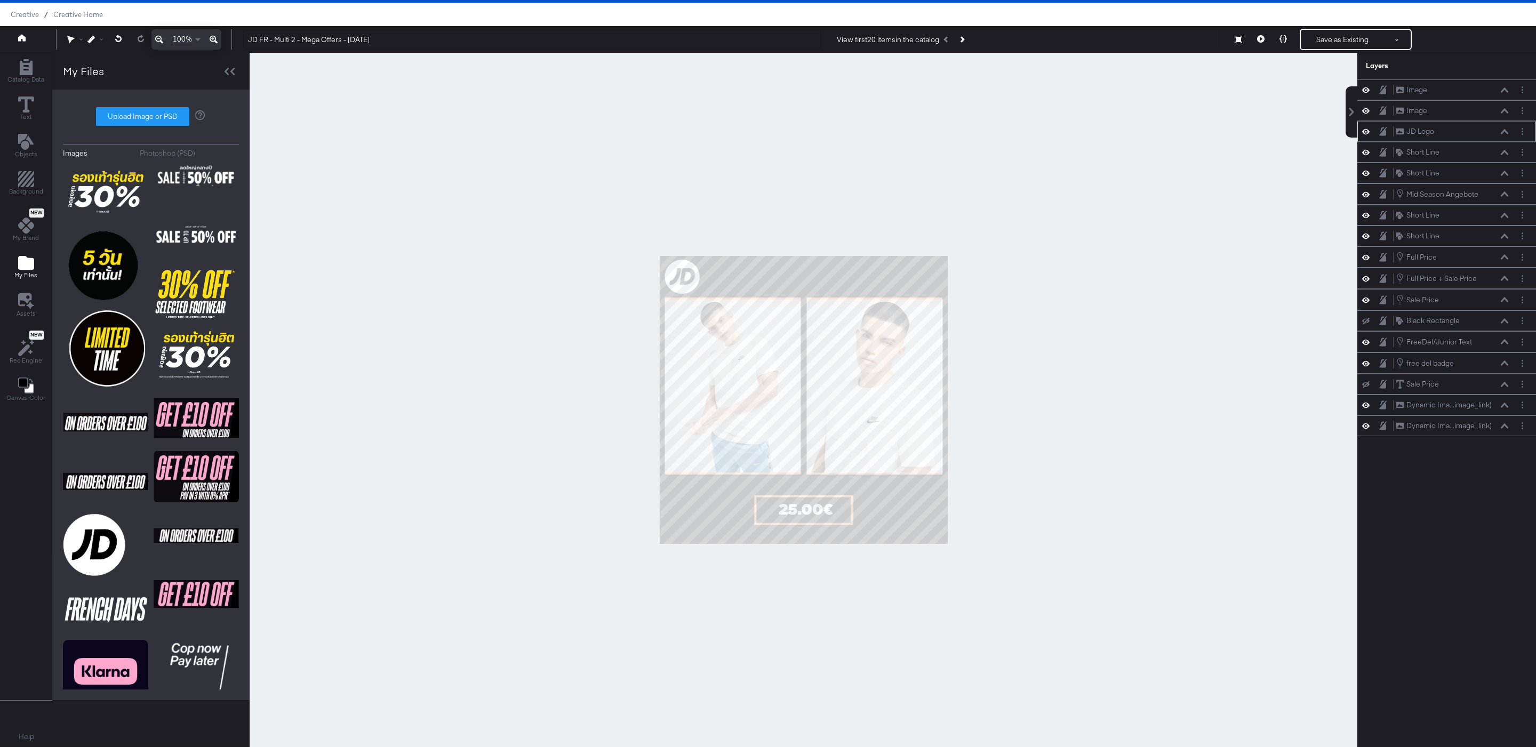
click at [1367, 133] on icon at bounding box center [1365, 131] width 7 height 5
click at [1199, 278] on div at bounding box center [804, 400] width 1108 height 694
click at [1330, 46] on button "Save as Existing" at bounding box center [1342, 39] width 83 height 19
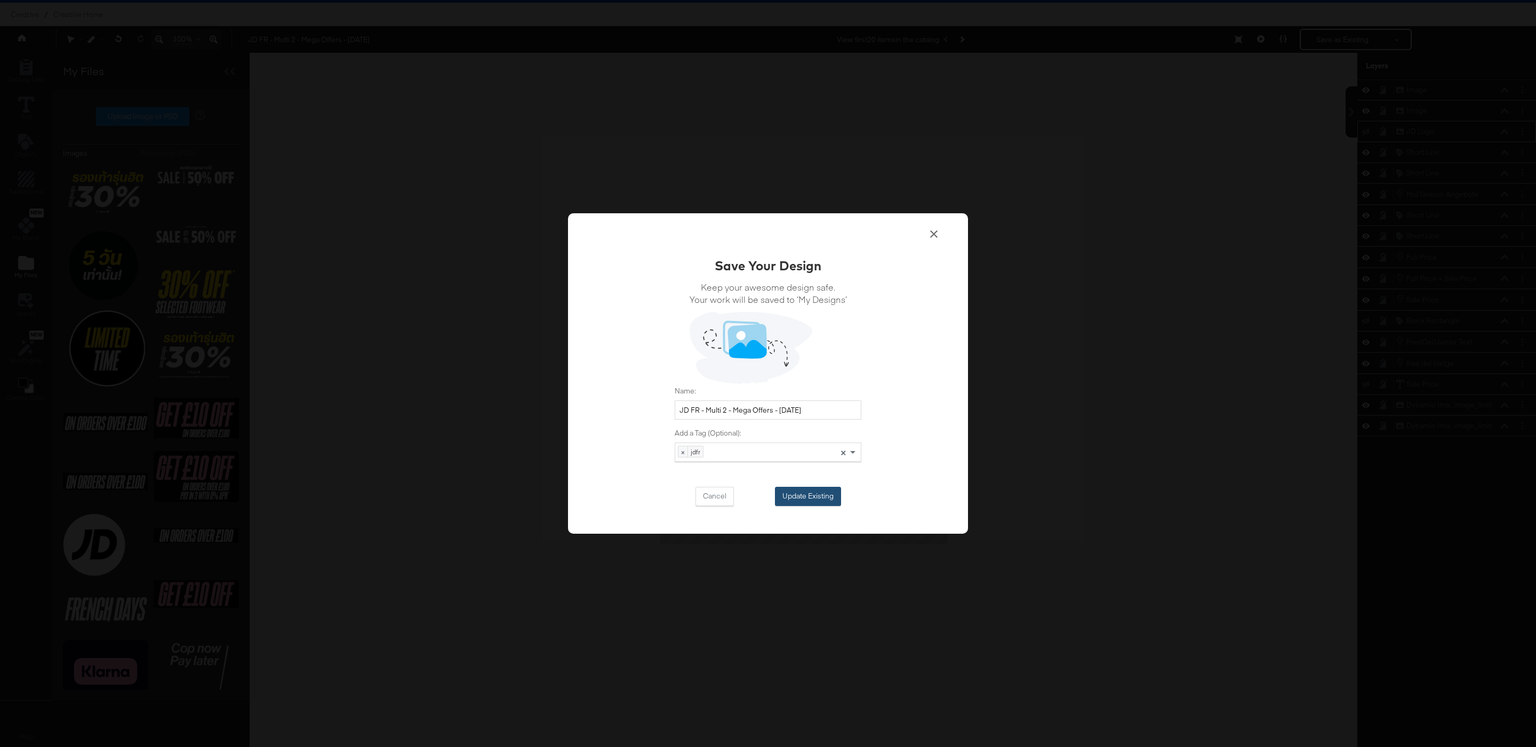
click at [826, 491] on button "Update Existing" at bounding box center [808, 496] width 66 height 19
